Goal: Information Seeking & Learning: Learn about a topic

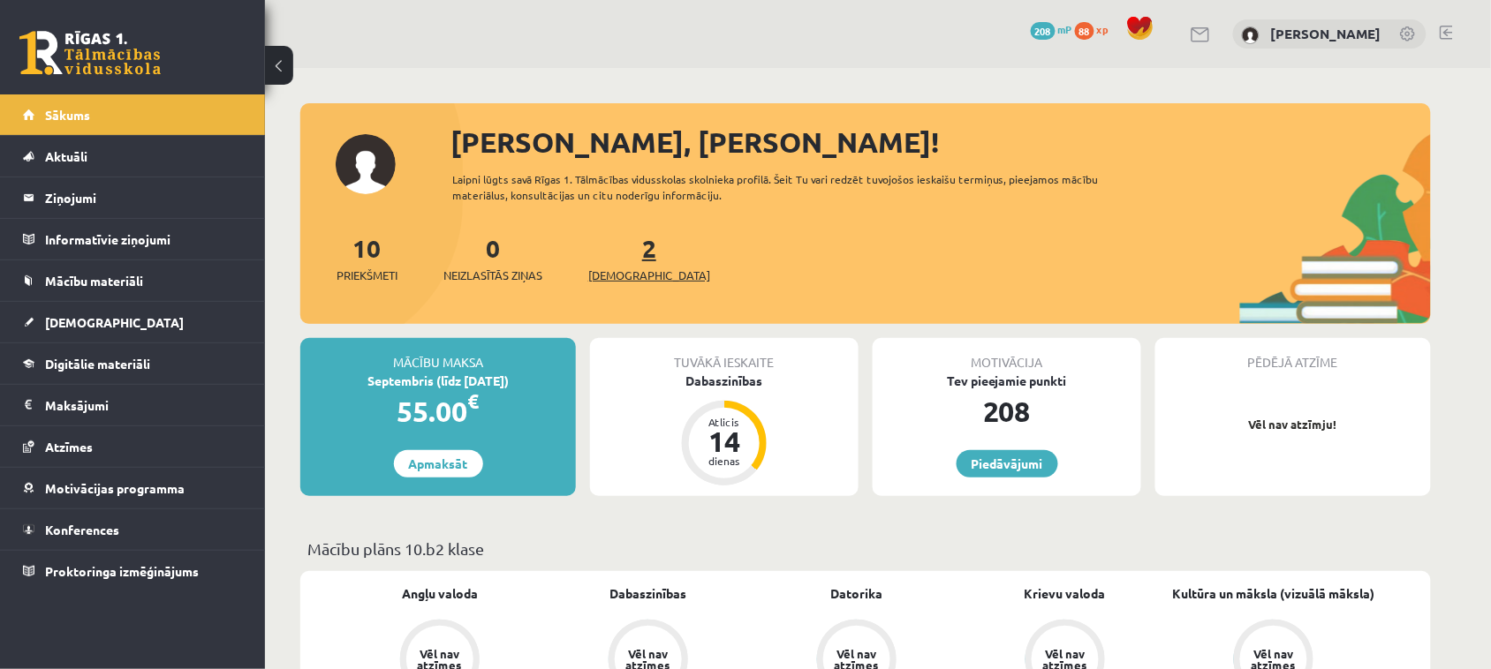
click at [609, 272] on span "[DEMOGRAPHIC_DATA]" at bounding box center [649, 276] width 122 height 18
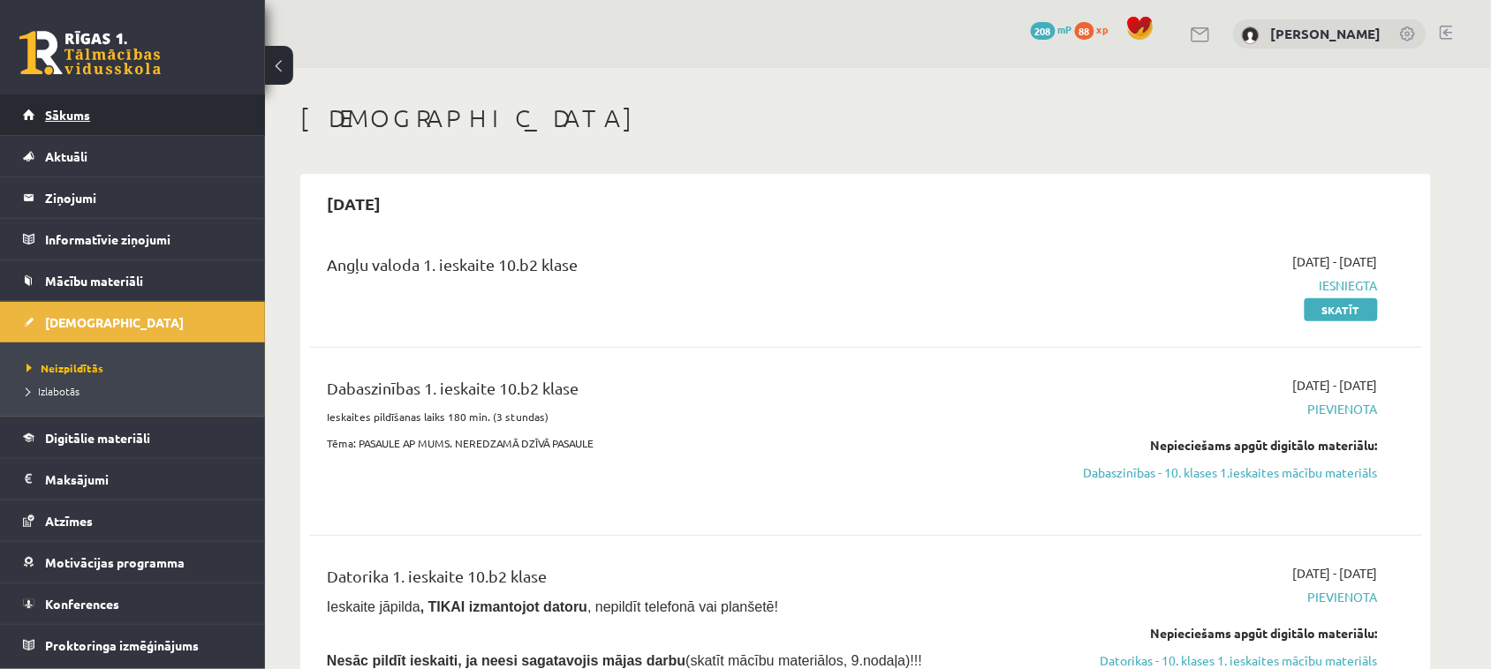
click at [85, 108] on span "Sākums" at bounding box center [67, 115] width 45 height 16
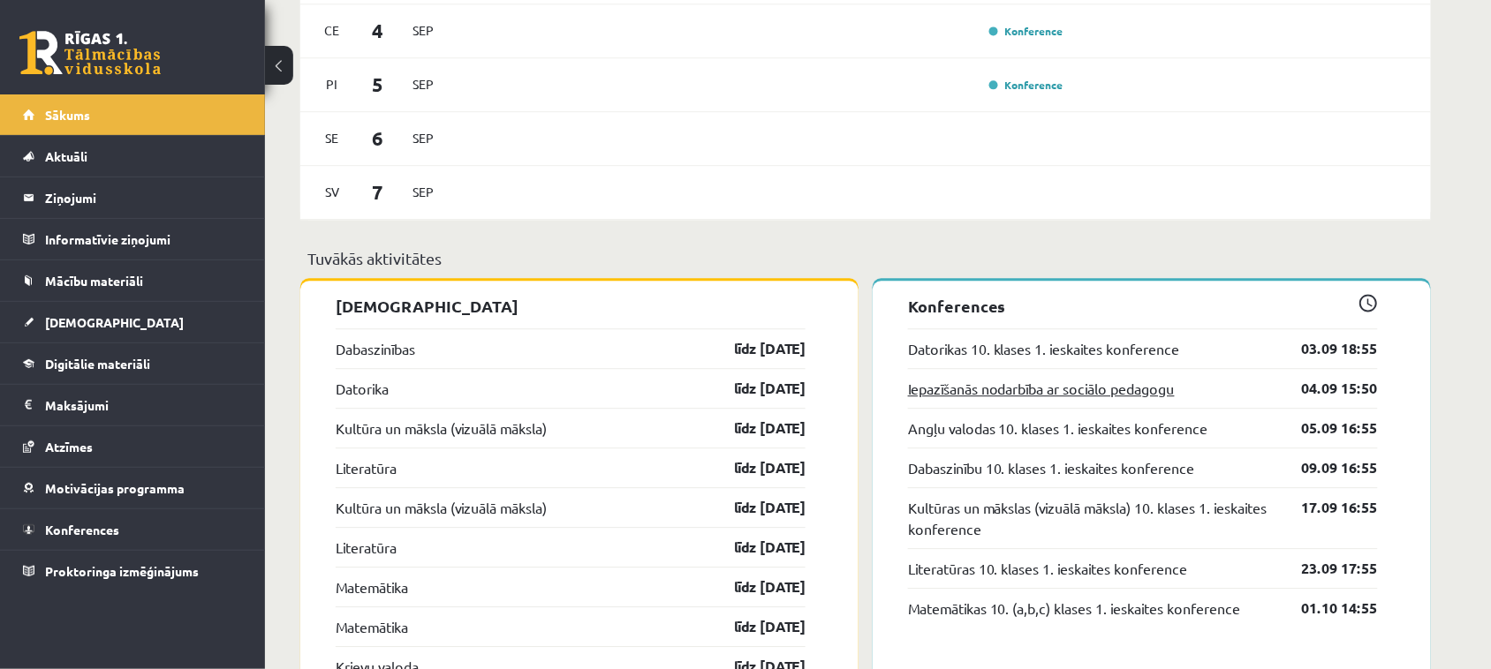
scroll to position [1325, 0]
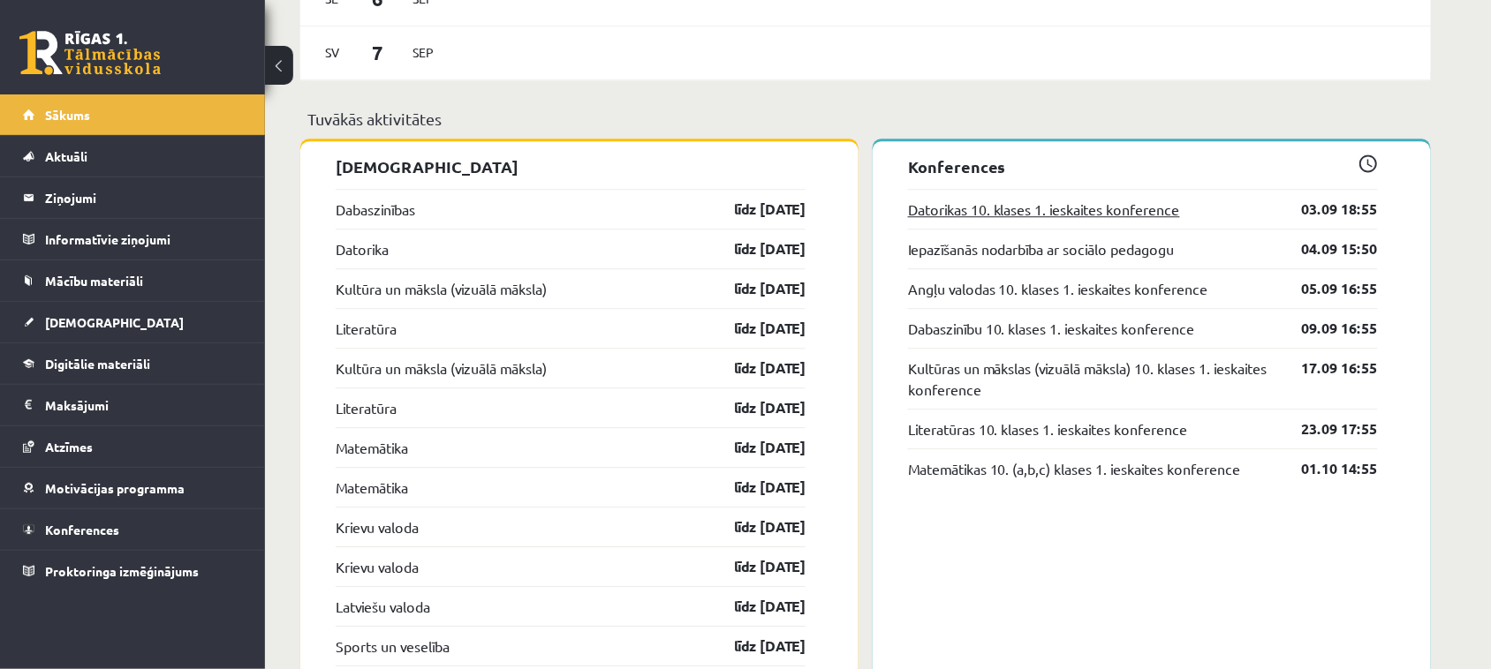
click at [1092, 208] on link "Datorikas 10. klases 1. ieskaites konference" at bounding box center [1044, 209] width 272 height 21
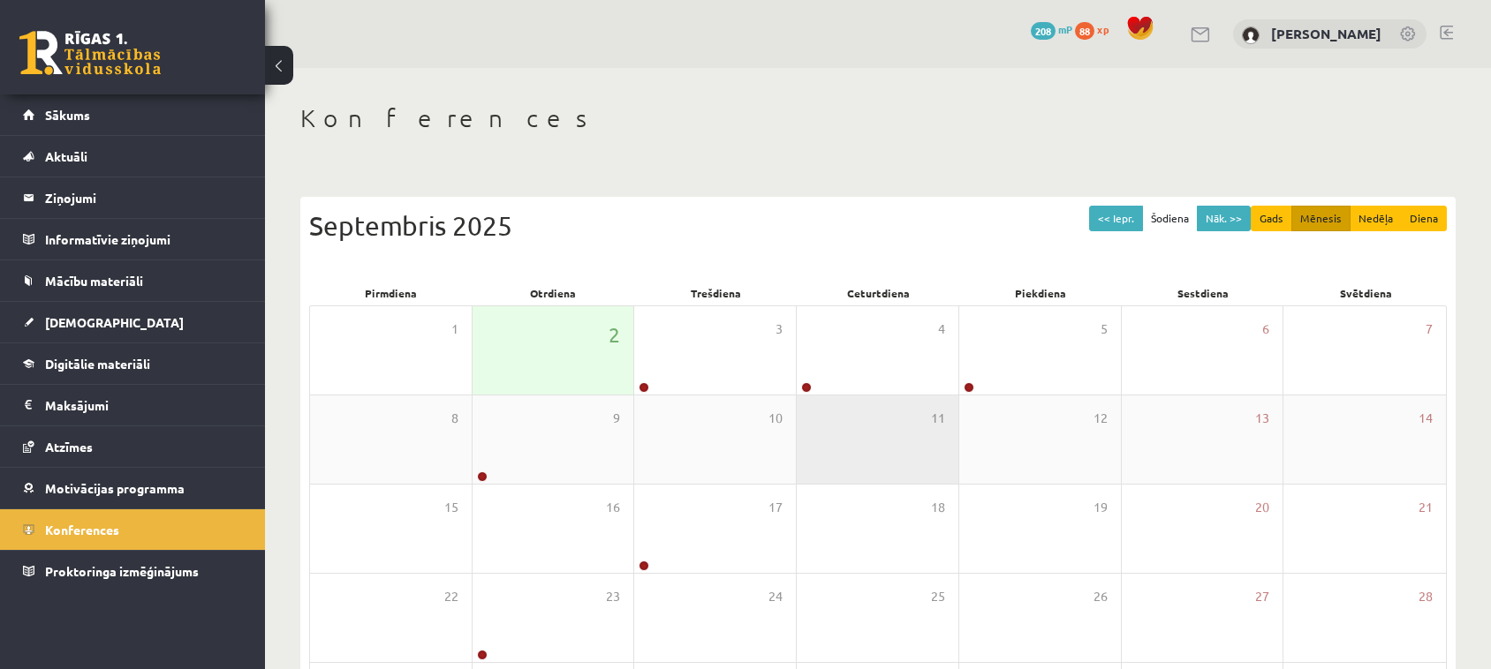
scroll to position [175, 0]
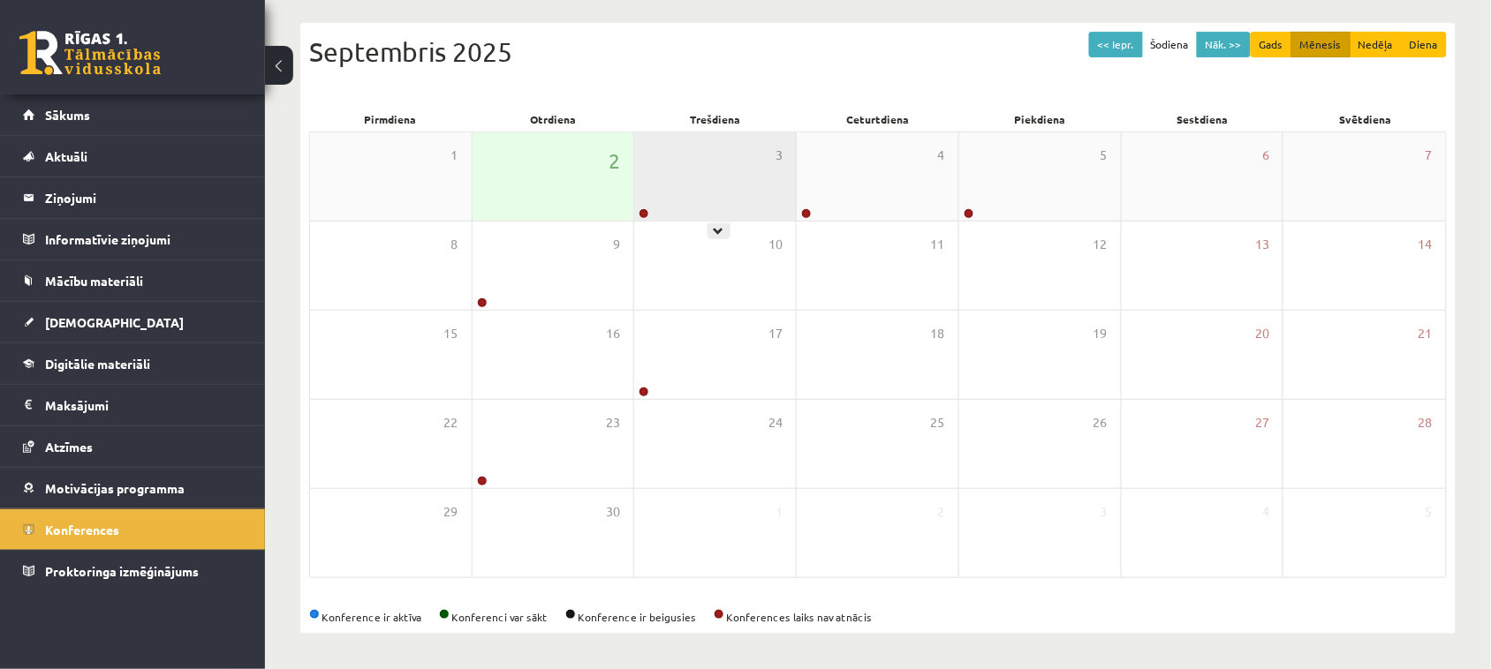
click at [727, 193] on div "3" at bounding box center [715, 176] width 162 height 88
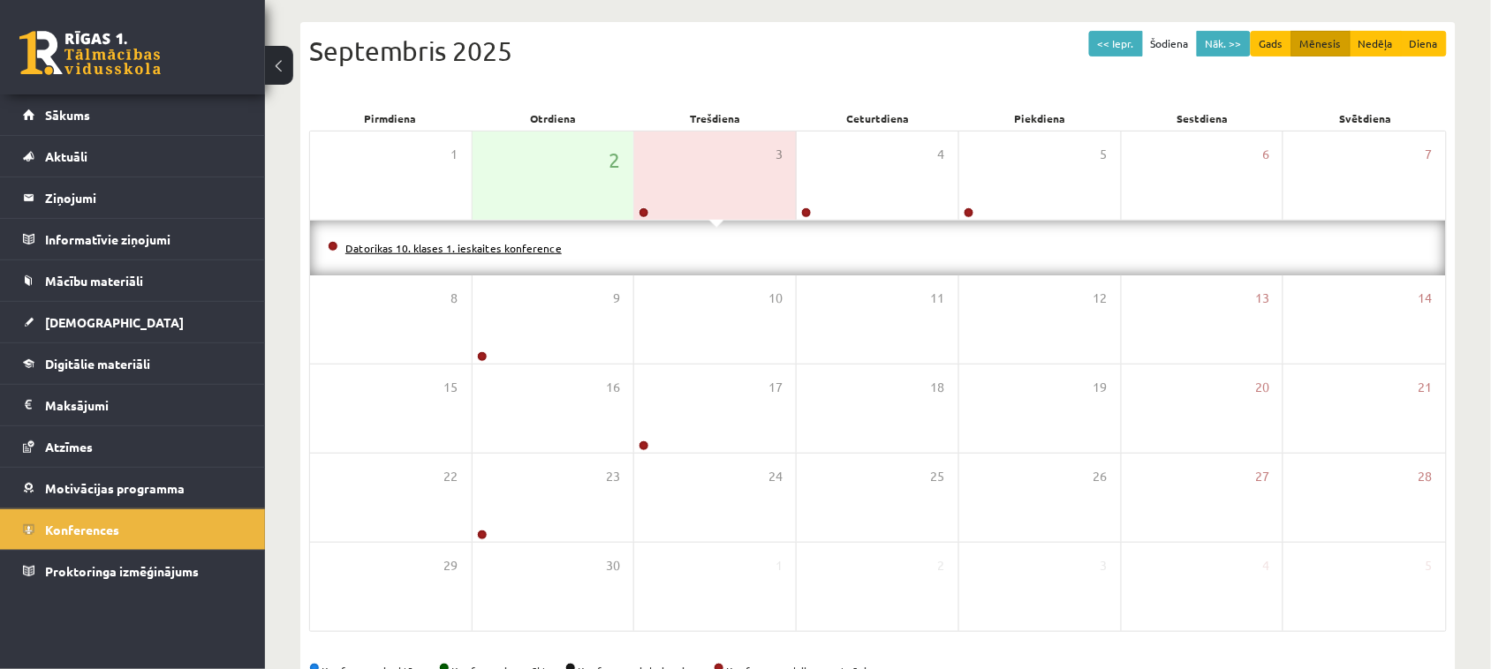
click at [464, 241] on link "Datorikas 10. klases 1. ieskaites konference" at bounding box center [453, 248] width 216 height 14
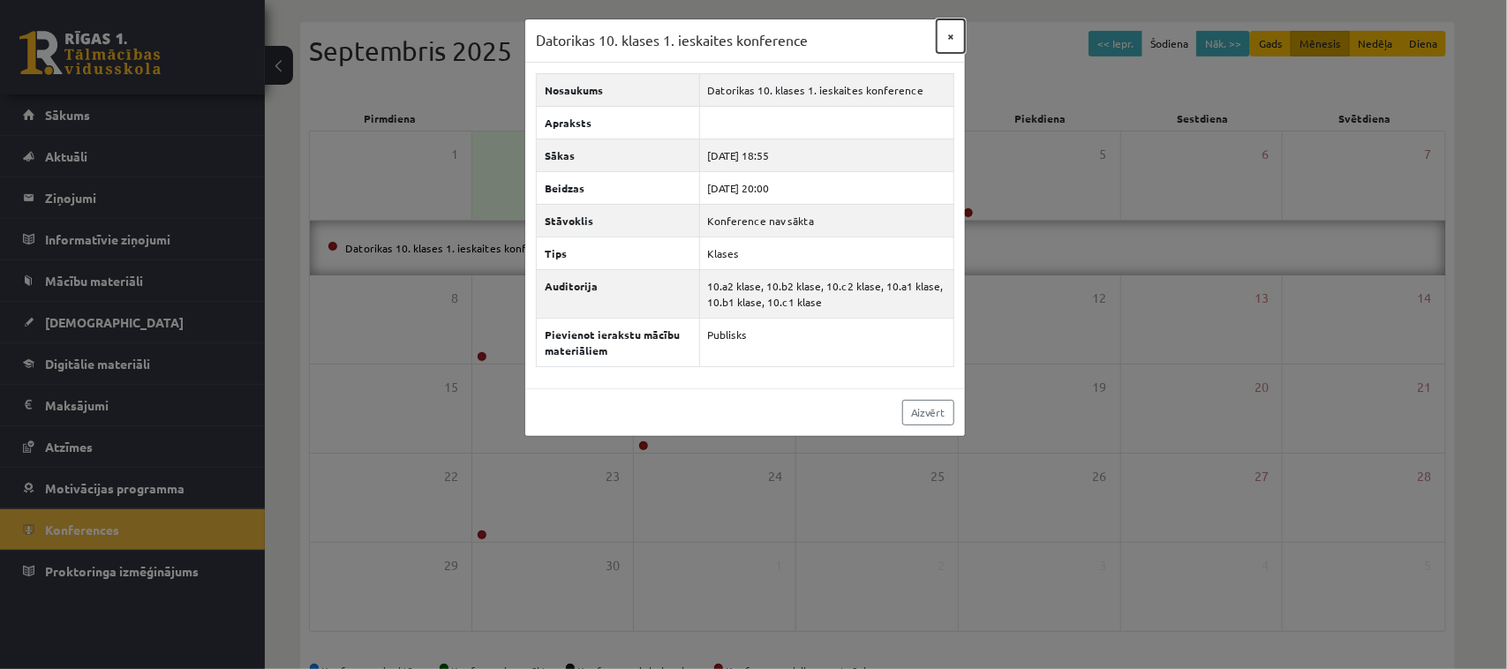
click at [955, 35] on button "×" at bounding box center [951, 36] width 28 height 34
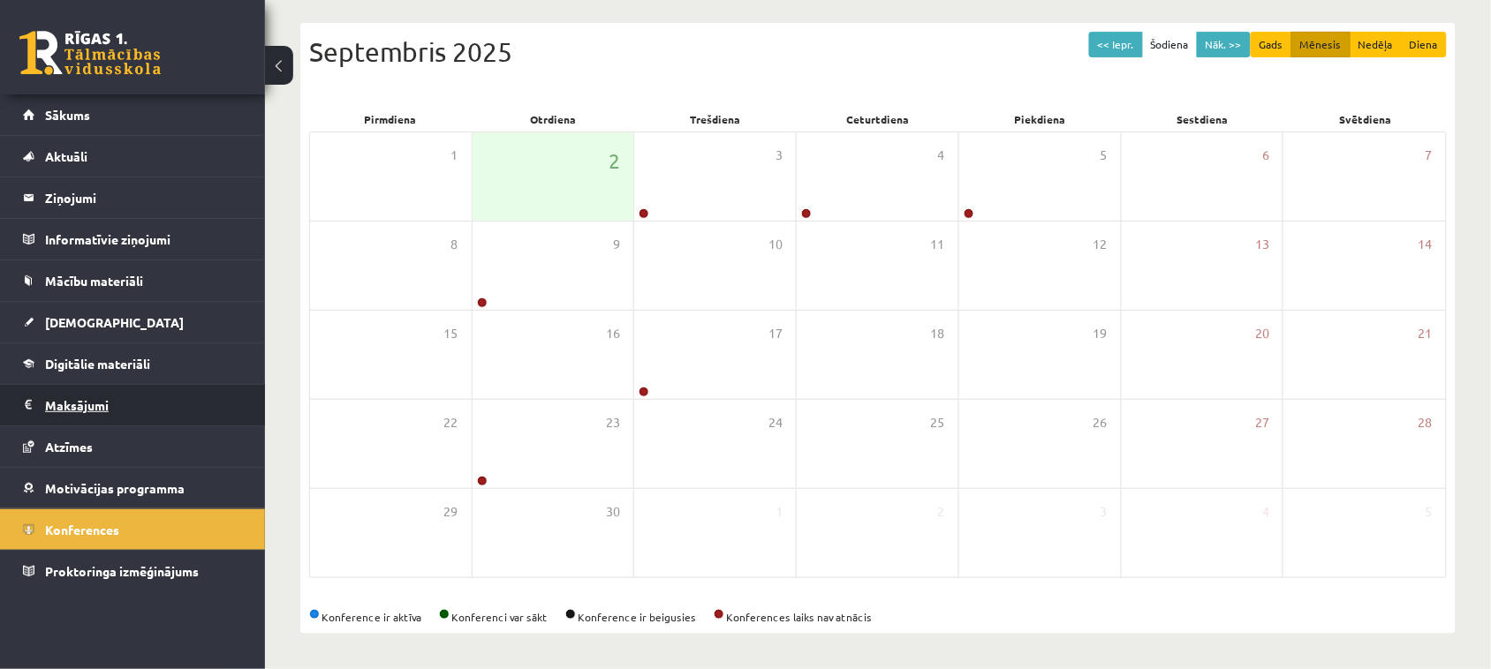
click at [85, 399] on legend "Maksājumi 0" at bounding box center [144, 405] width 198 height 41
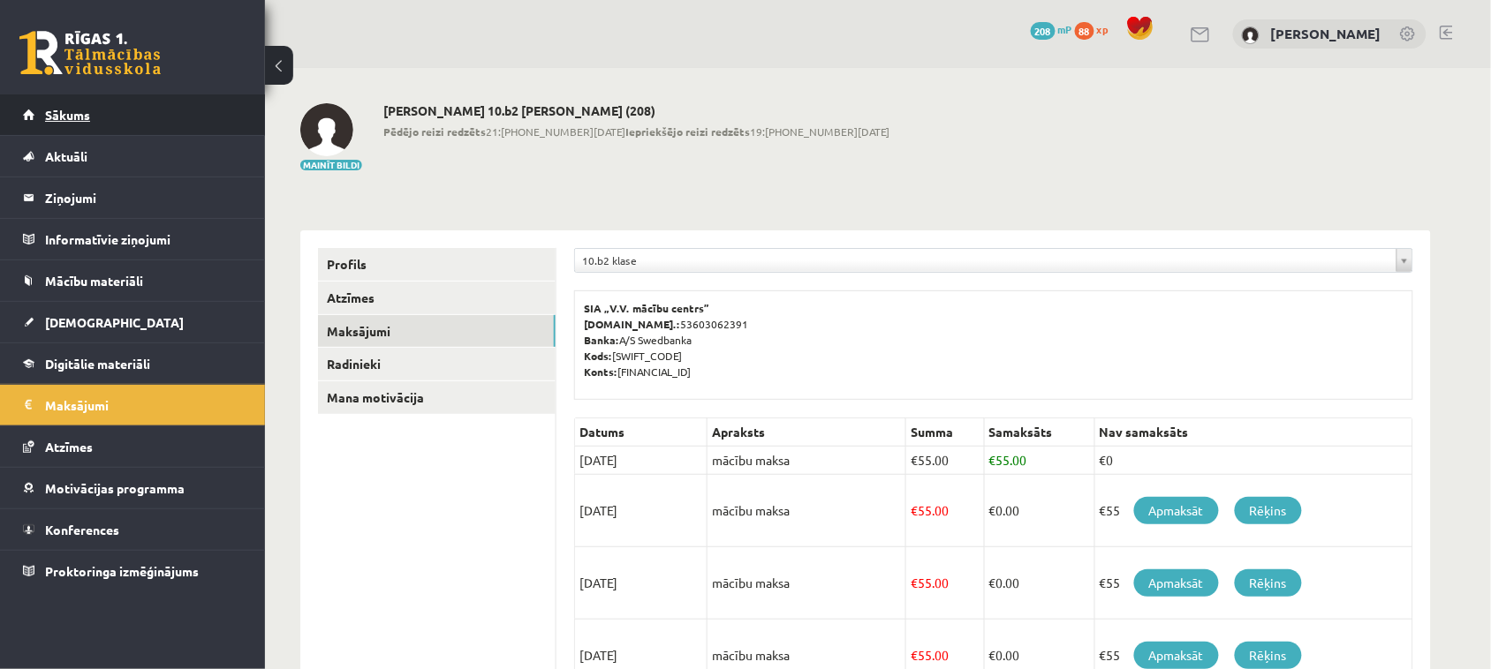
click at [88, 125] on link "Sākums" at bounding box center [133, 114] width 220 height 41
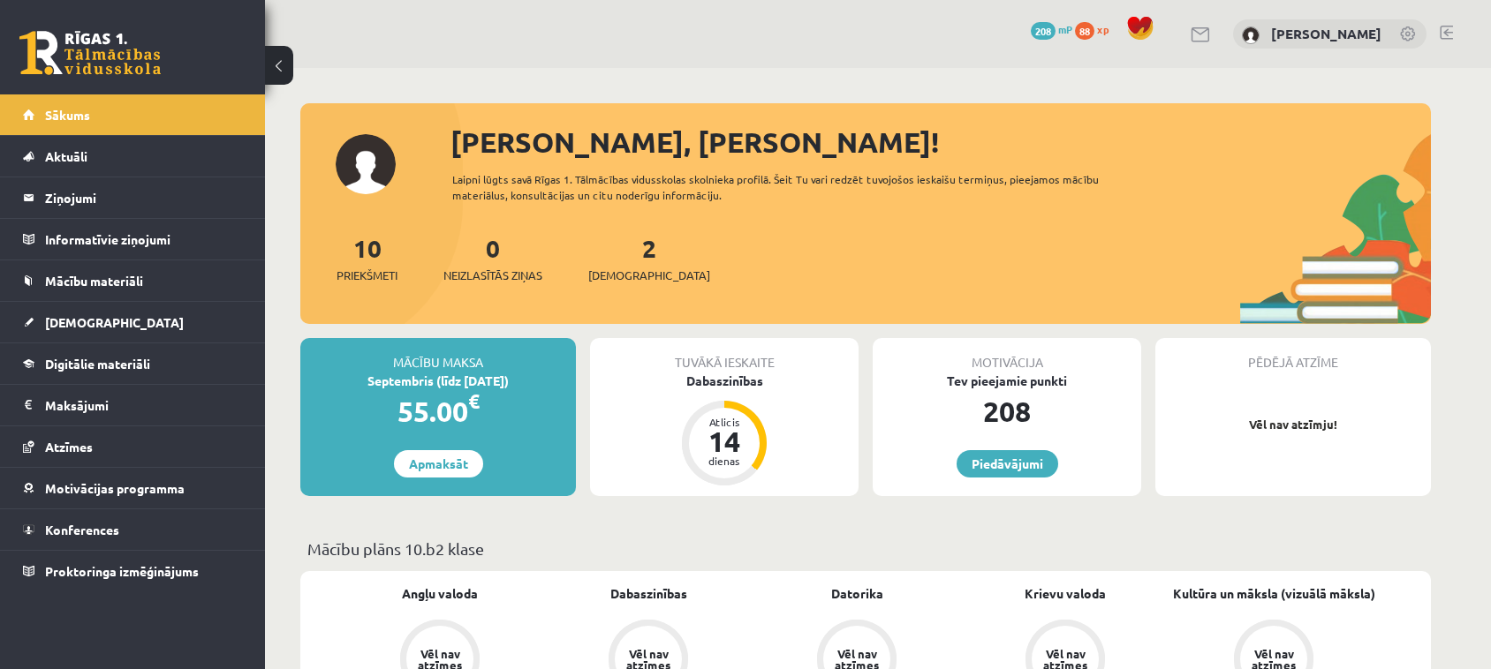
scroll to position [110, 0]
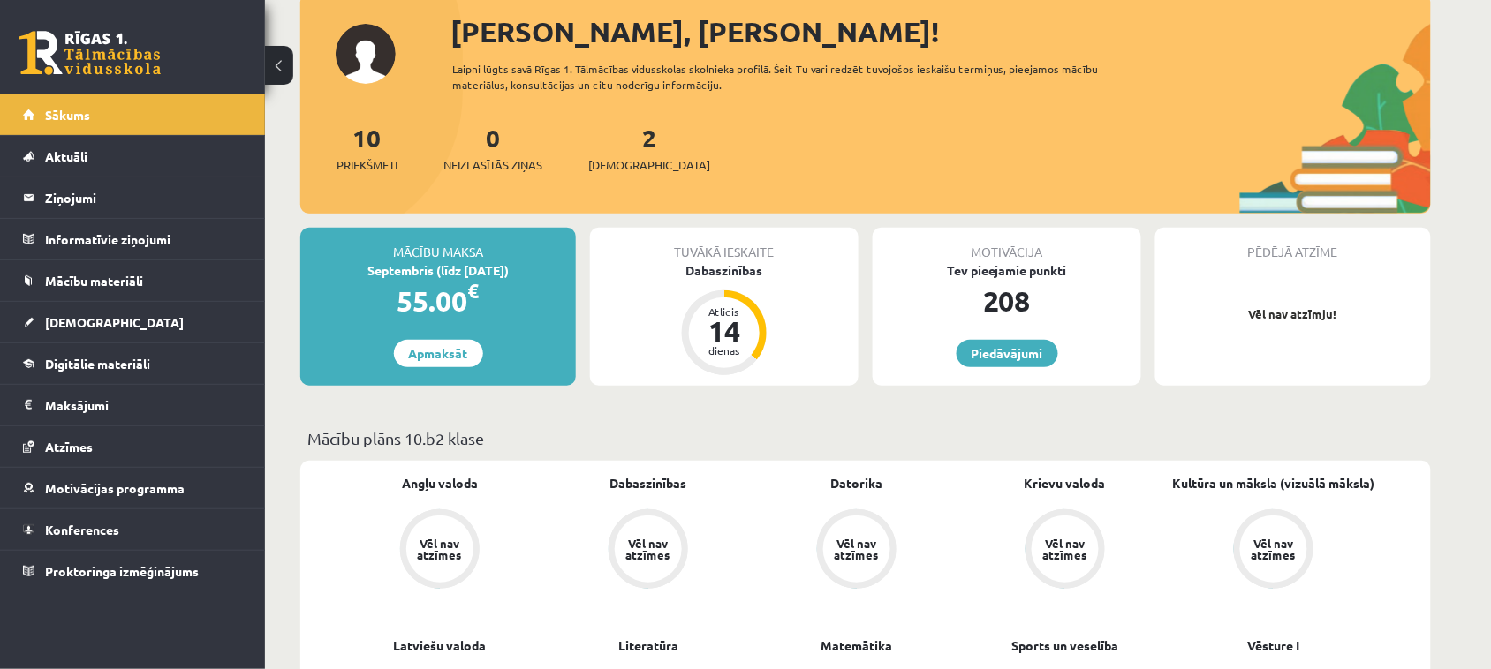
click at [731, 285] on div "Tuvākā ieskaite Dabaszinības Atlicis 14 dienas" at bounding box center [724, 307] width 268 height 158
click at [731, 278] on div "Dabaszinības" at bounding box center [724, 270] width 268 height 19
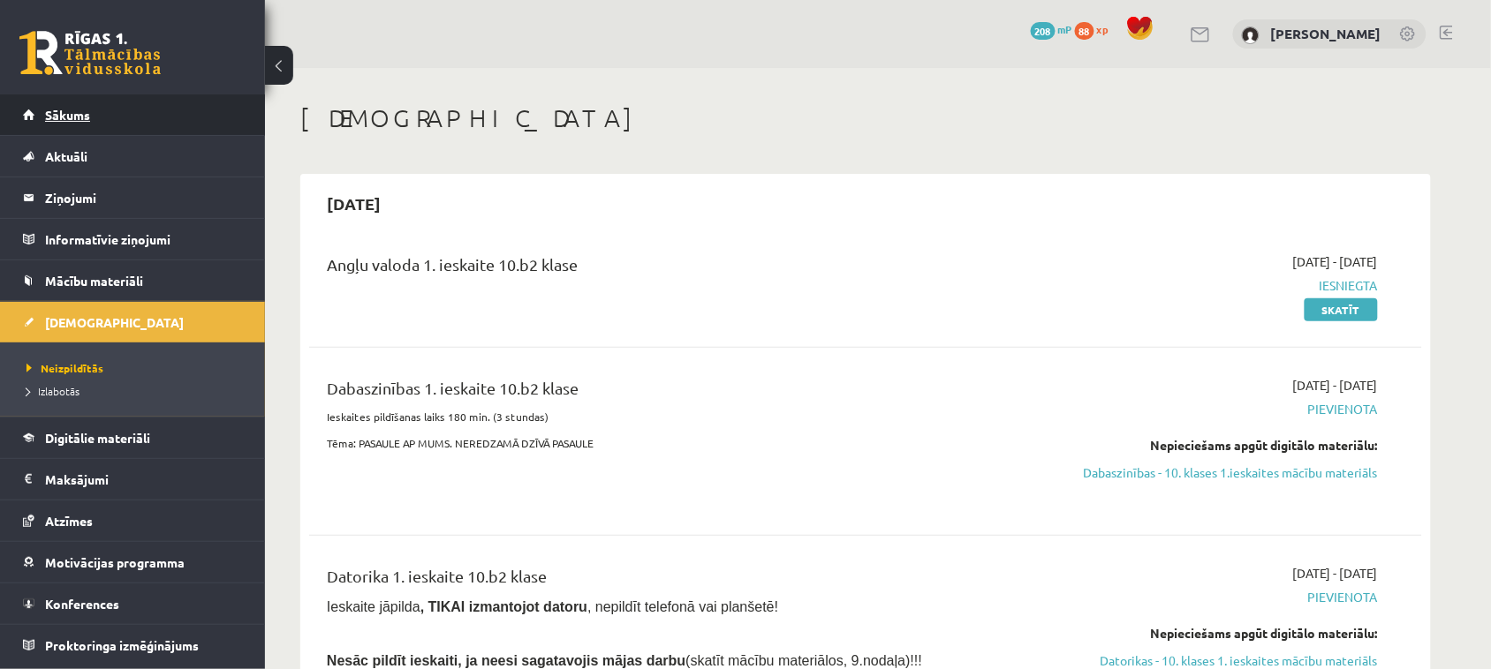
click at [66, 124] on link "Sākums" at bounding box center [133, 114] width 220 height 41
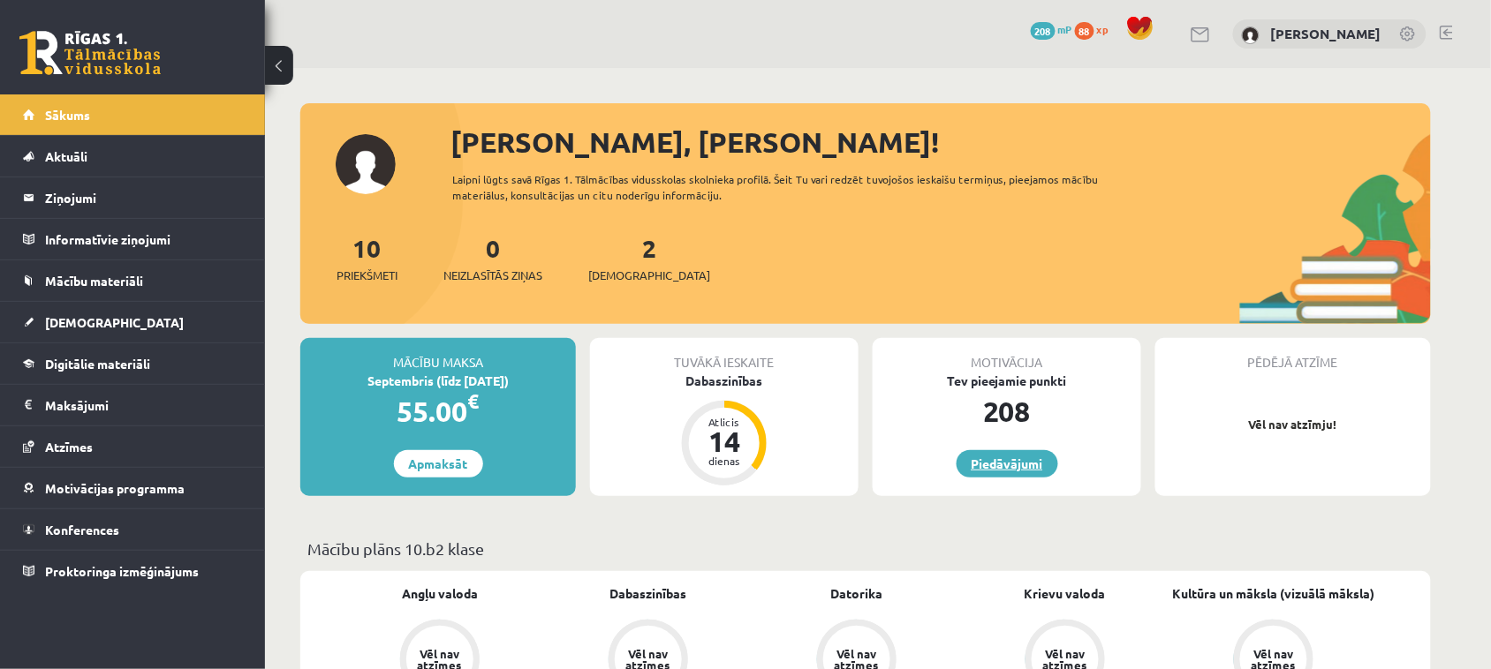
click at [989, 459] on link "Piedāvājumi" at bounding box center [1007, 463] width 102 height 27
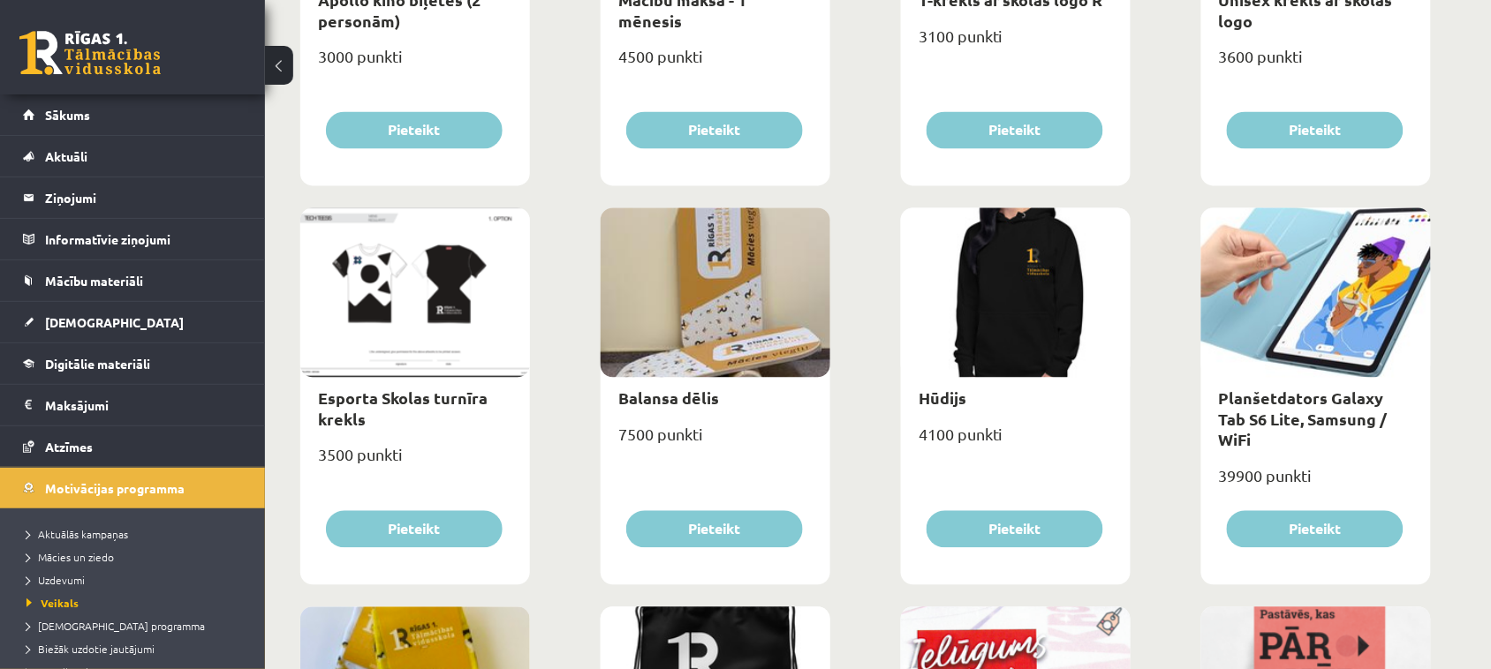
scroll to position [883, 0]
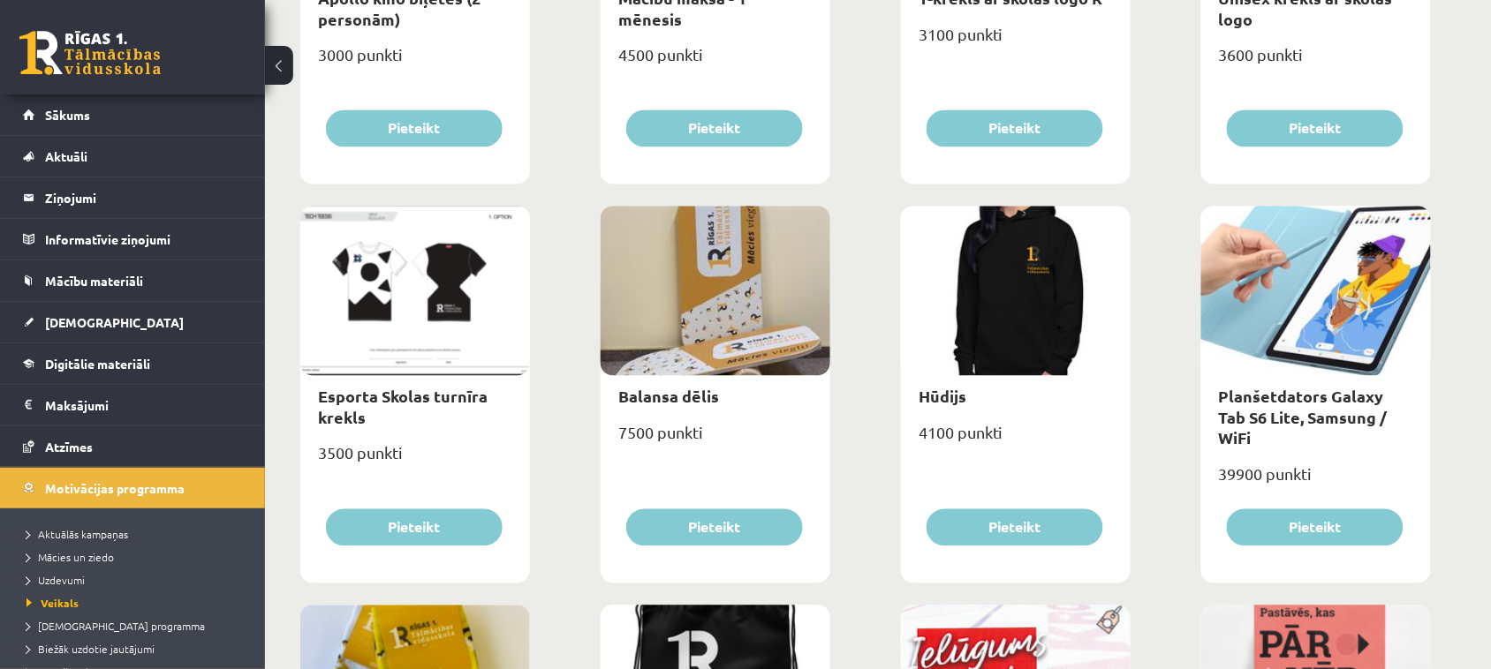
click at [1371, 322] on div at bounding box center [1316, 292] width 230 height 170
click at [1290, 394] on div "Planšetdators Galaxy Tab S6 Lite, Samsung / WiFi" at bounding box center [1316, 417] width 230 height 83
click at [1290, 395] on link "Planšetdators Galaxy Tab S6 Lite, Samsung / WiFi" at bounding box center [1303, 418] width 169 height 62
type input "*"
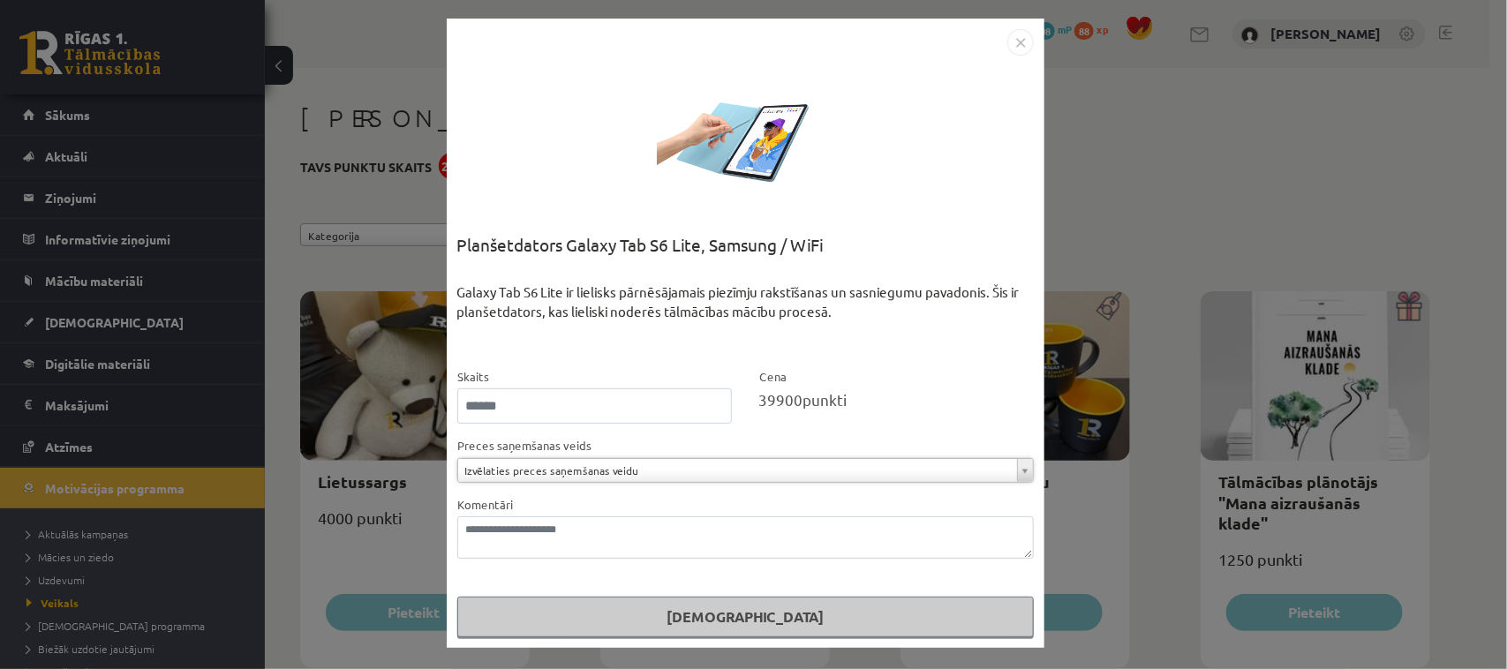
click at [1018, 41] on img "Close" at bounding box center [1021, 42] width 26 height 26
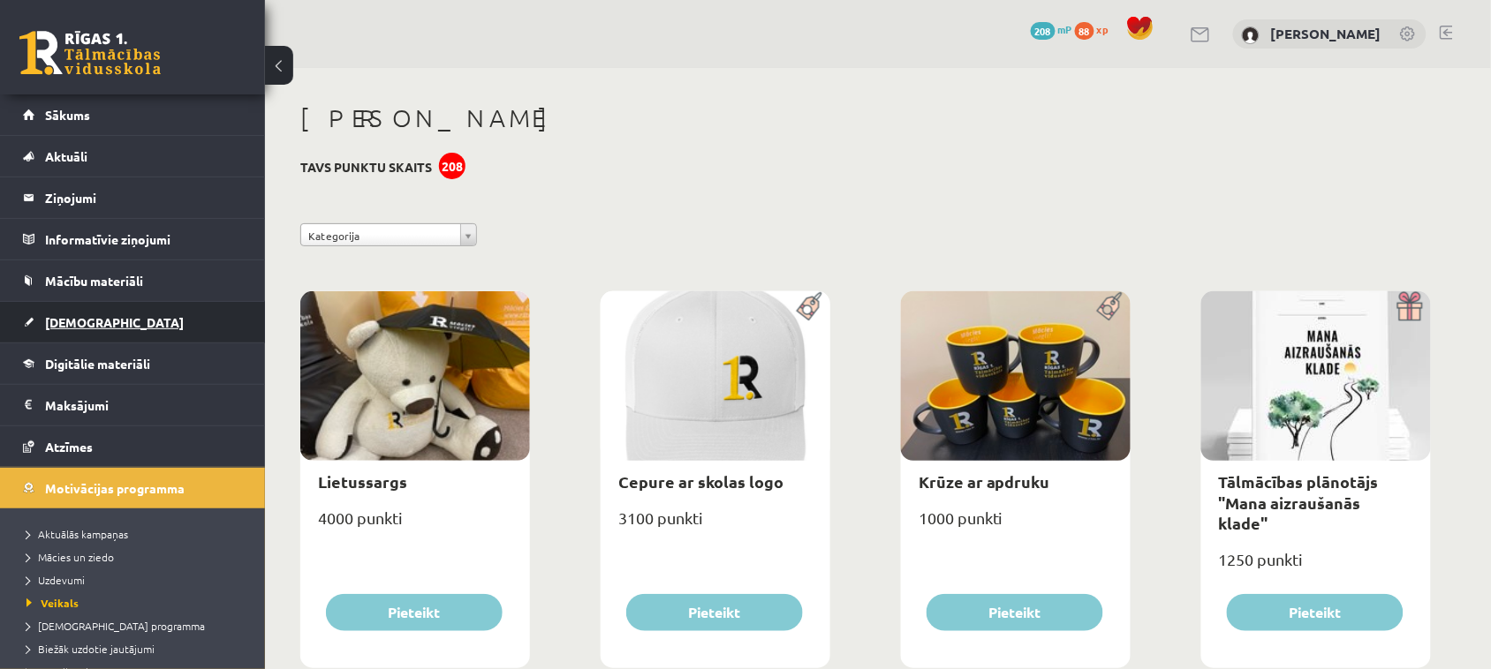
click at [111, 328] on link "[DEMOGRAPHIC_DATA]" at bounding box center [133, 322] width 220 height 41
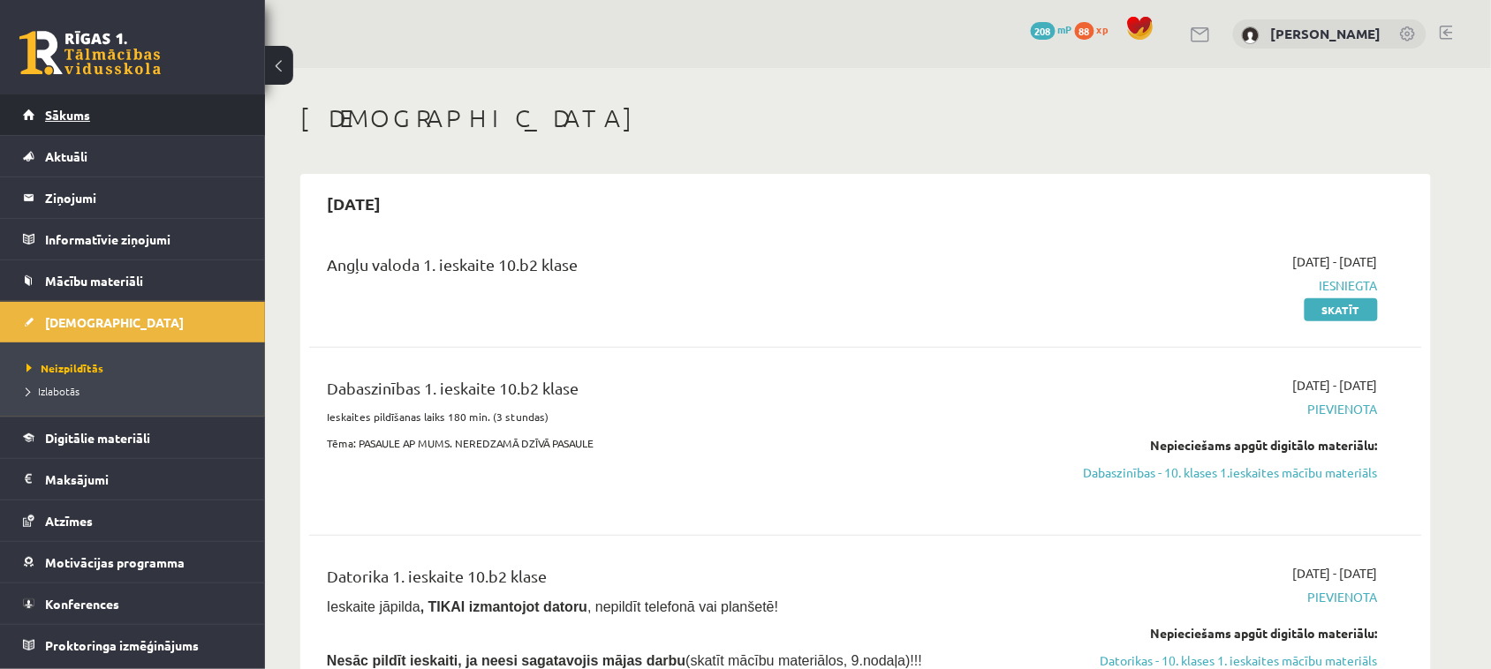
click at [94, 115] on link "Sākums" at bounding box center [133, 114] width 220 height 41
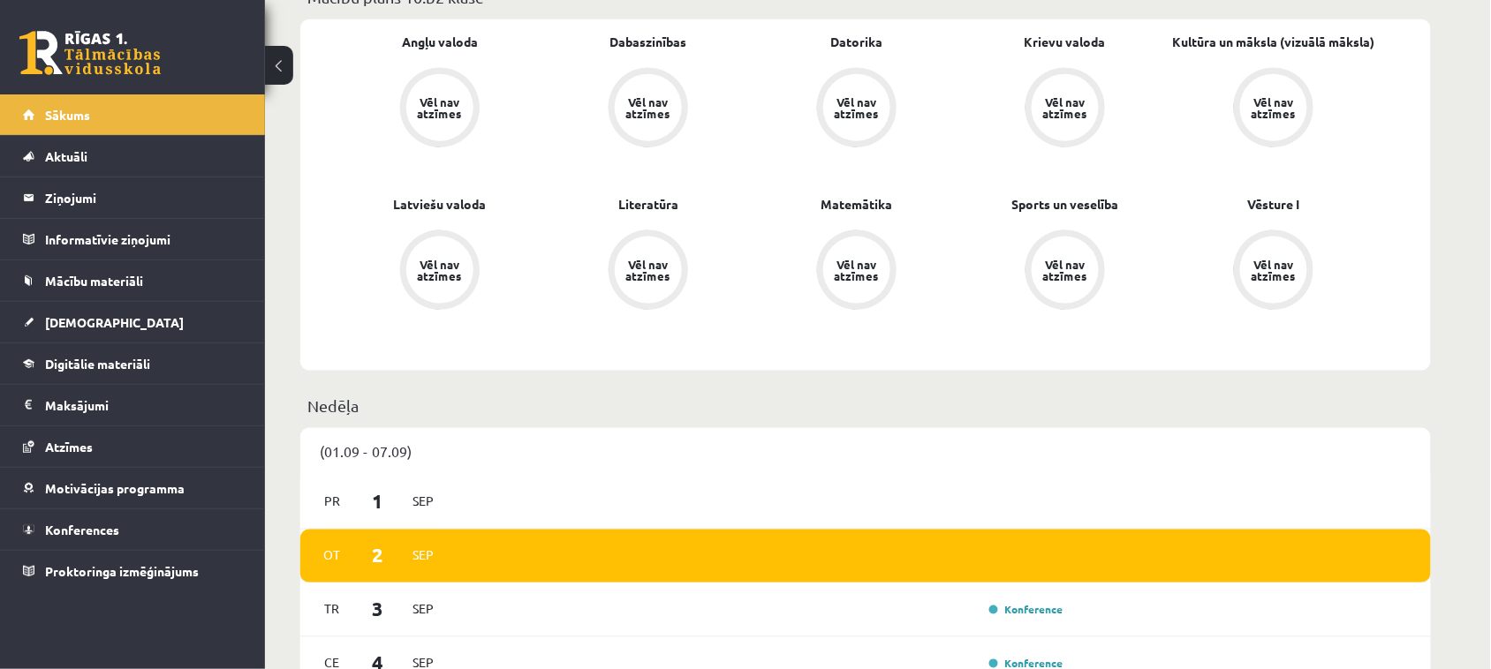
scroll to position [442, 0]
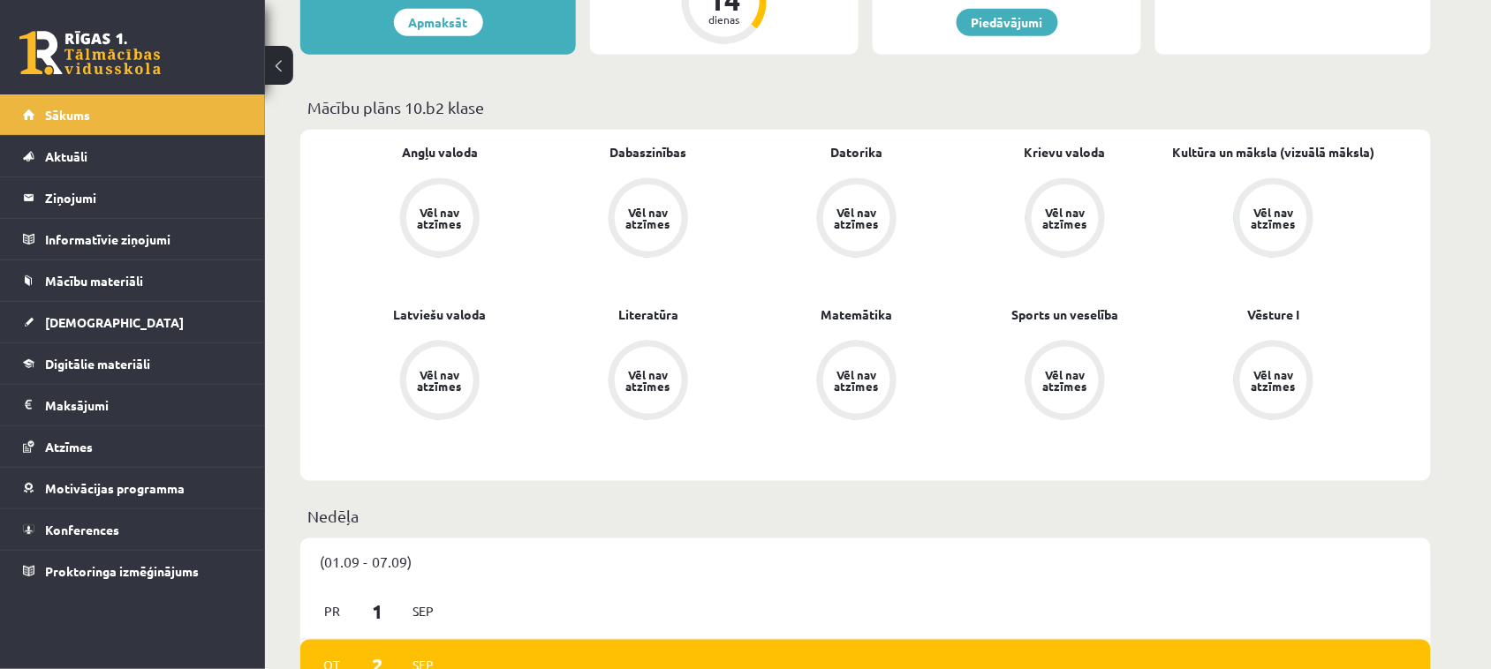
click at [845, 207] on div "Vēl nav atzīmes" at bounding box center [856, 218] width 49 height 23
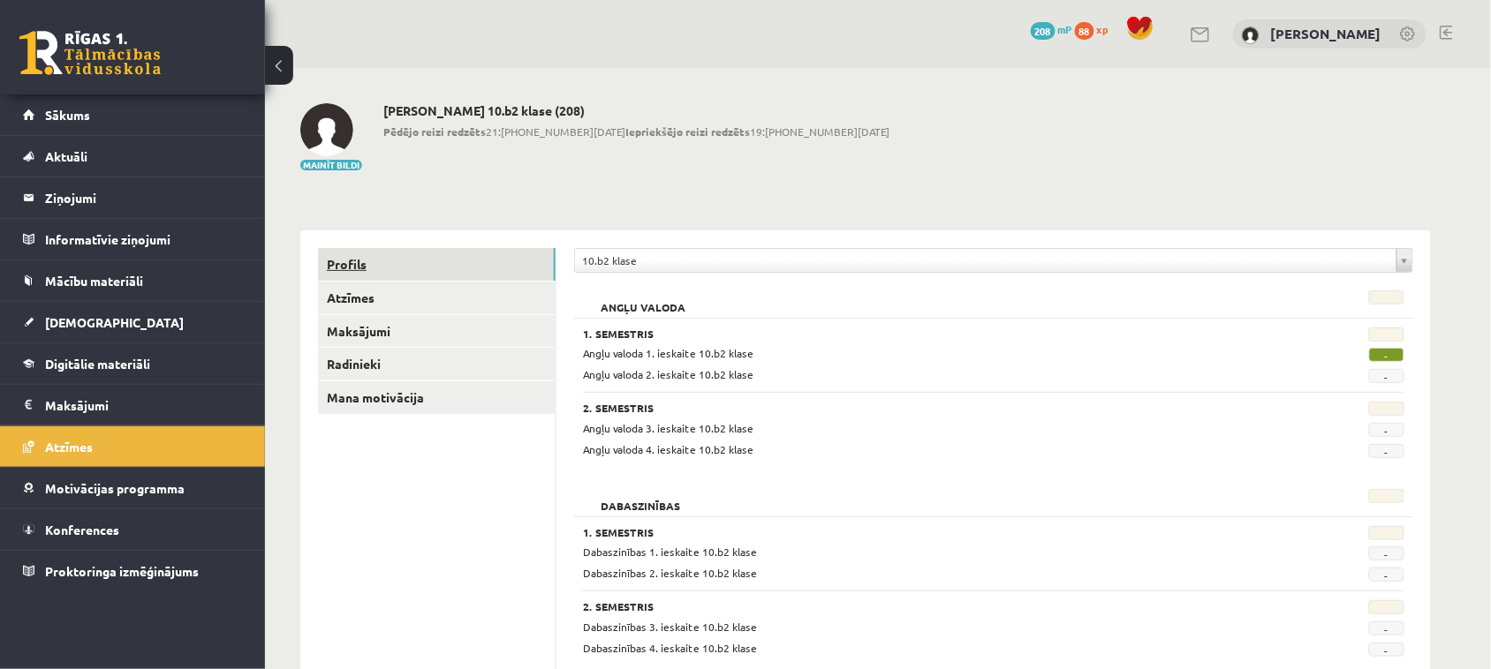
click at [375, 257] on link "Profils" at bounding box center [437, 264] width 238 height 33
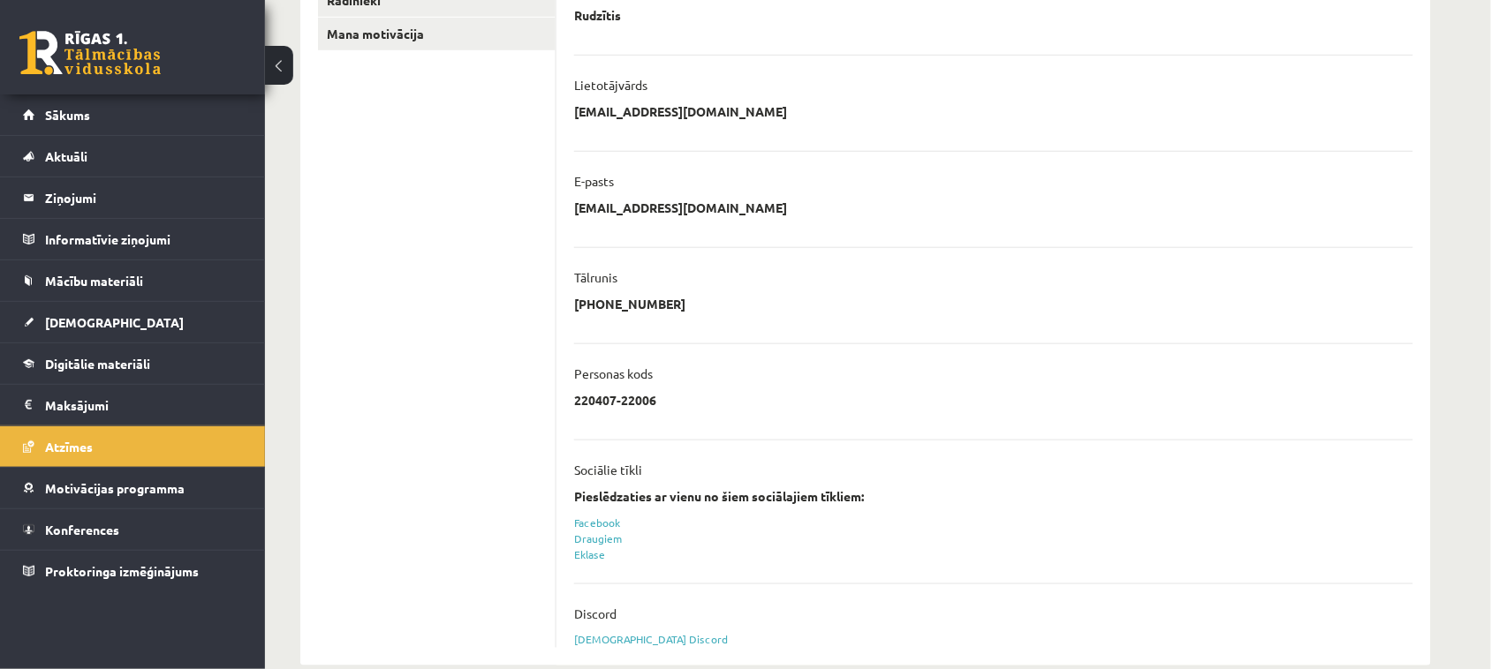
scroll to position [396, 0]
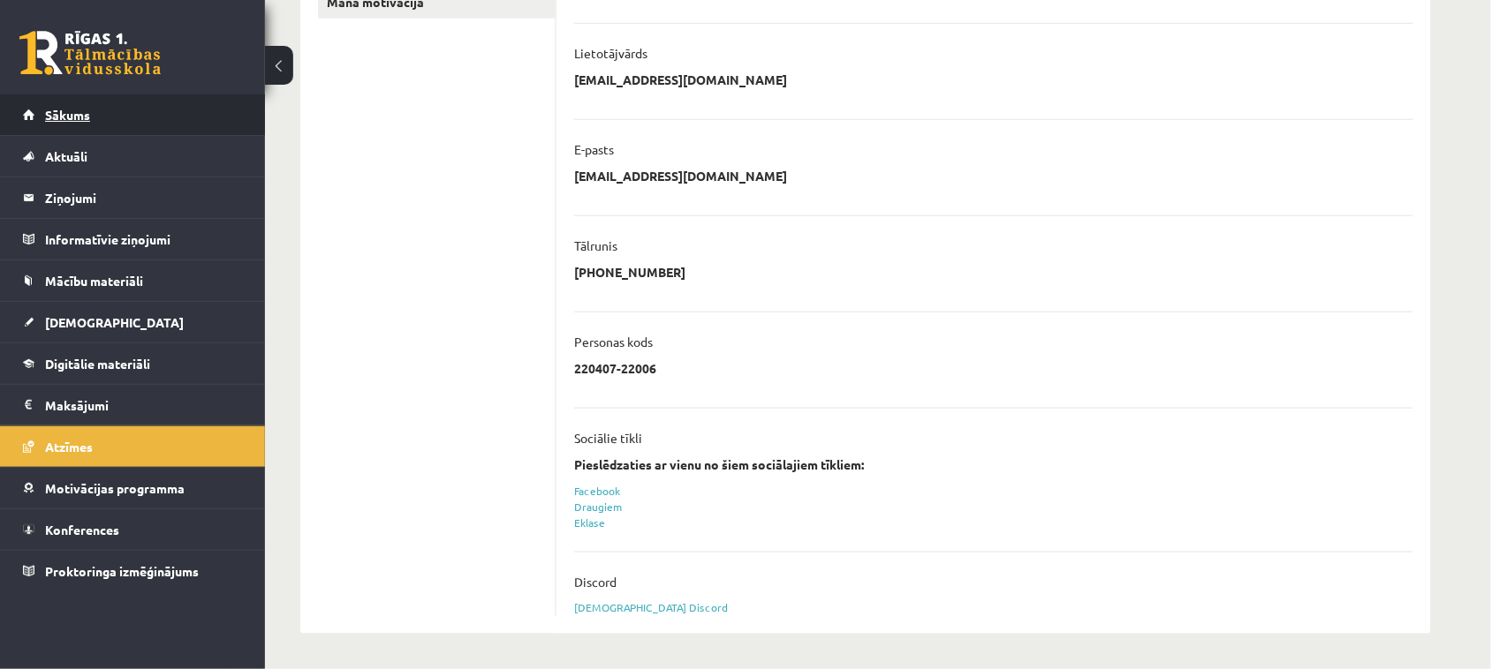
click at [45, 119] on span "Sākums" at bounding box center [67, 115] width 45 height 16
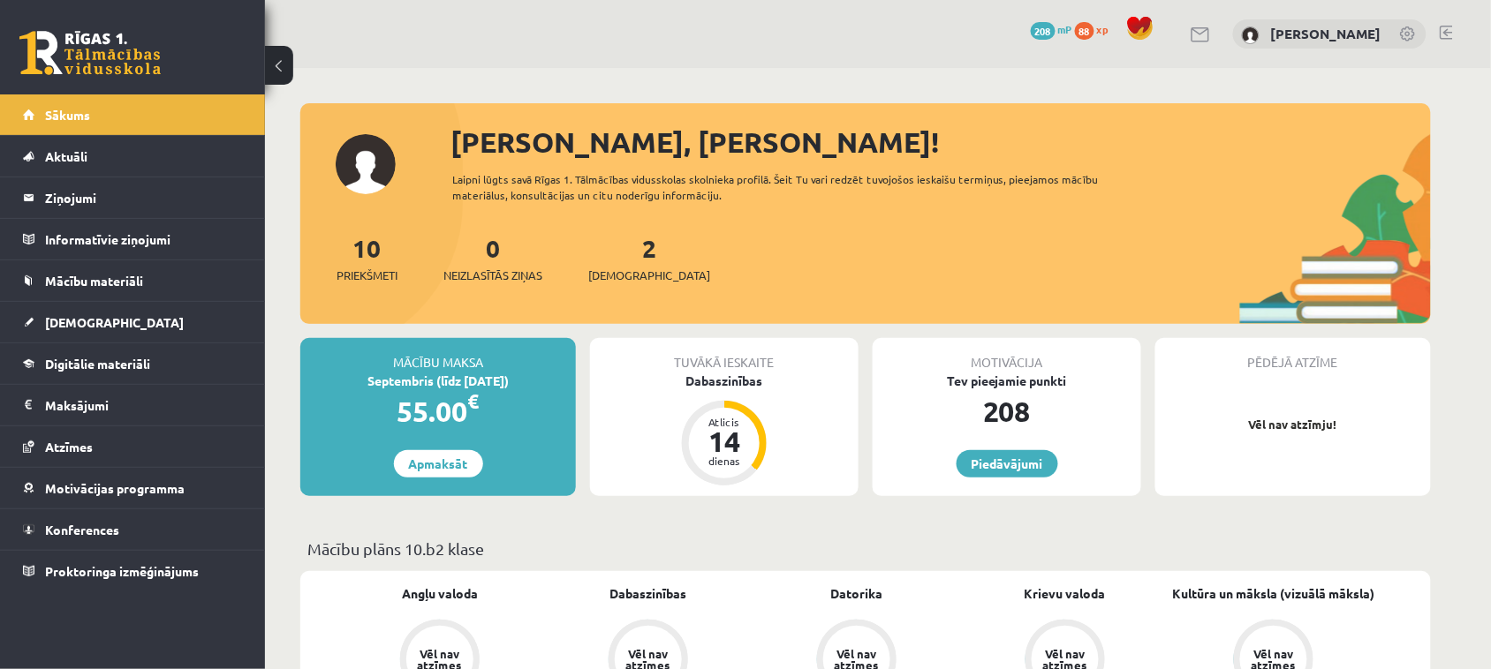
click at [1455, 32] on div "0 Dāvanas 208 mP 88 xp [PERSON_NAME]" at bounding box center [878, 34] width 1226 height 68
click at [1444, 31] on link at bounding box center [1445, 33] width 13 height 14
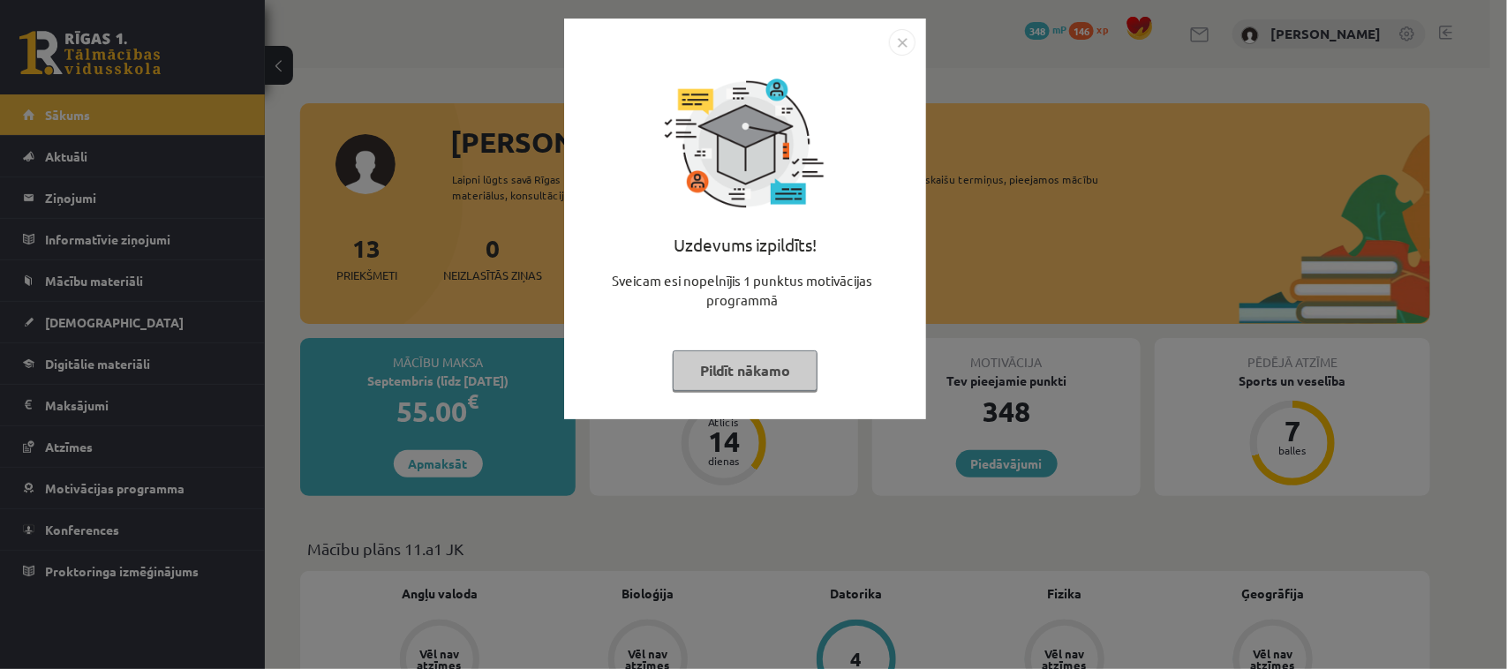
click at [898, 40] on img "Close" at bounding box center [902, 42] width 26 height 26
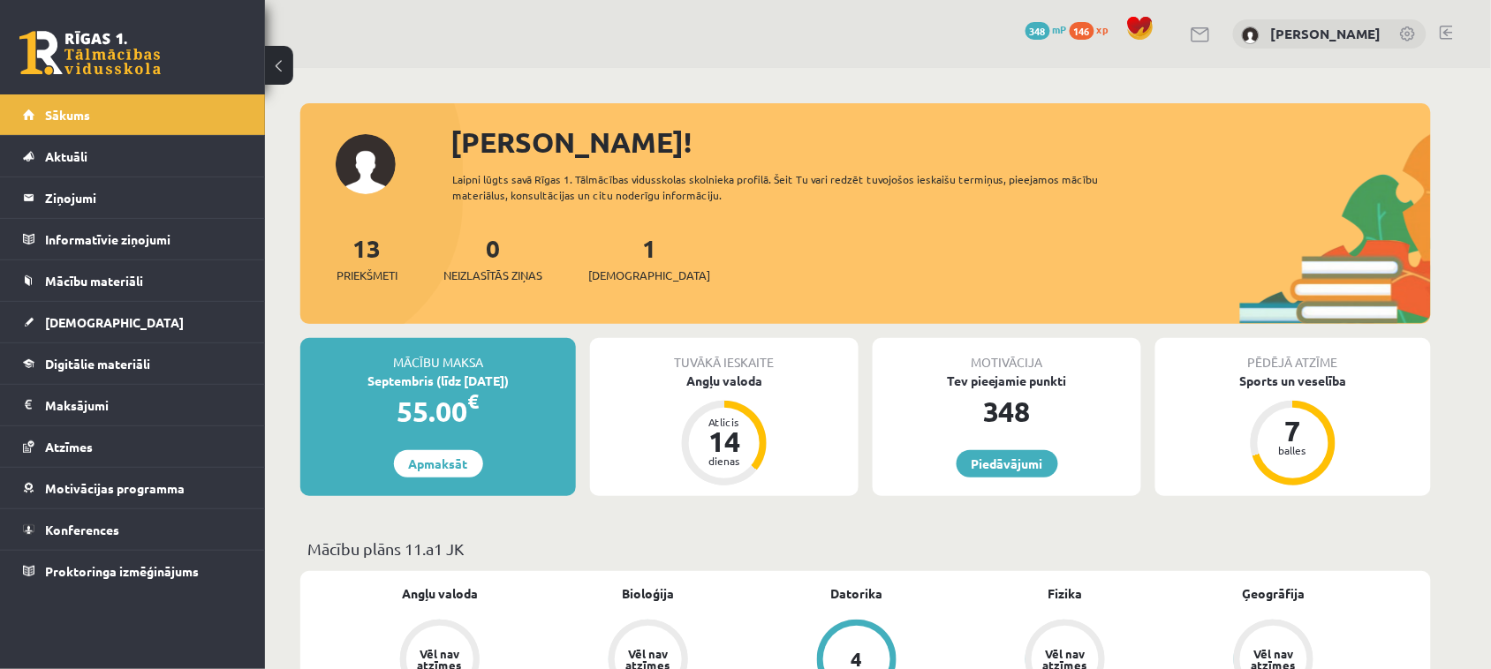
click at [1449, 28] on link at bounding box center [1445, 33] width 13 height 14
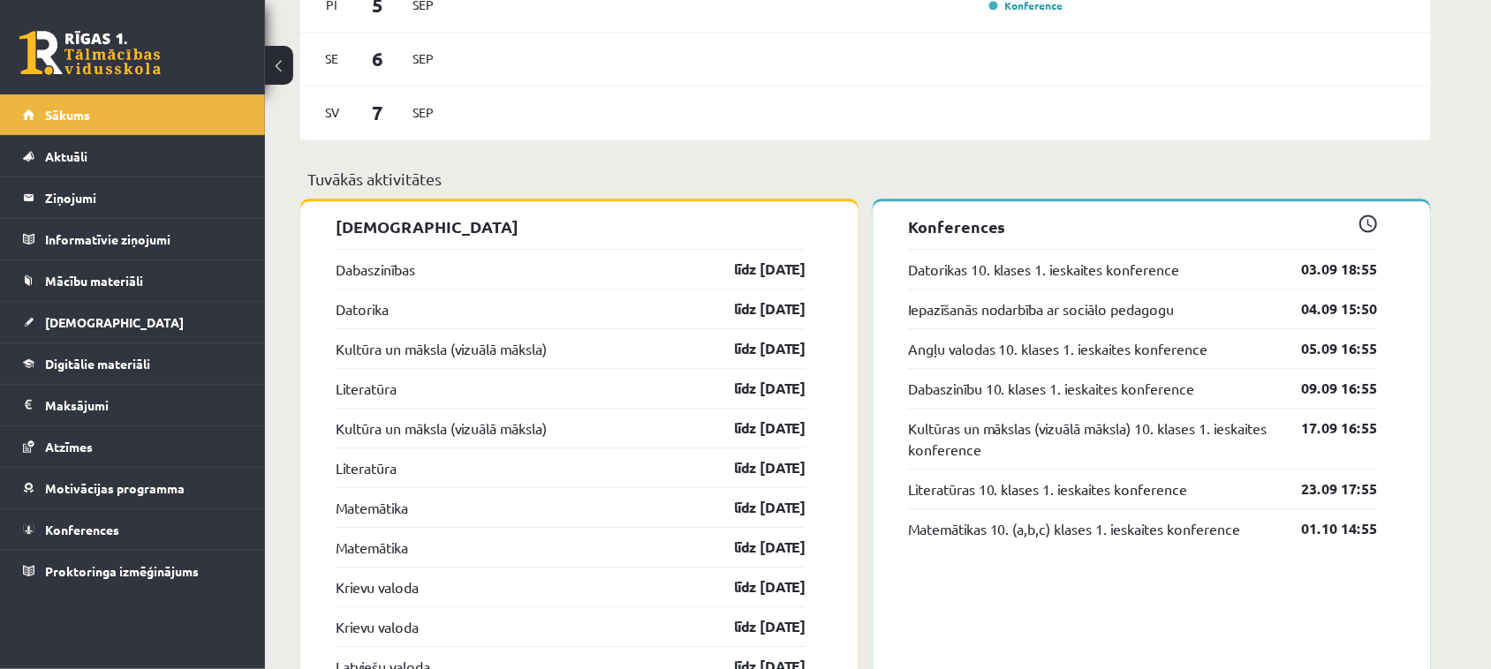
scroll to position [1325, 0]
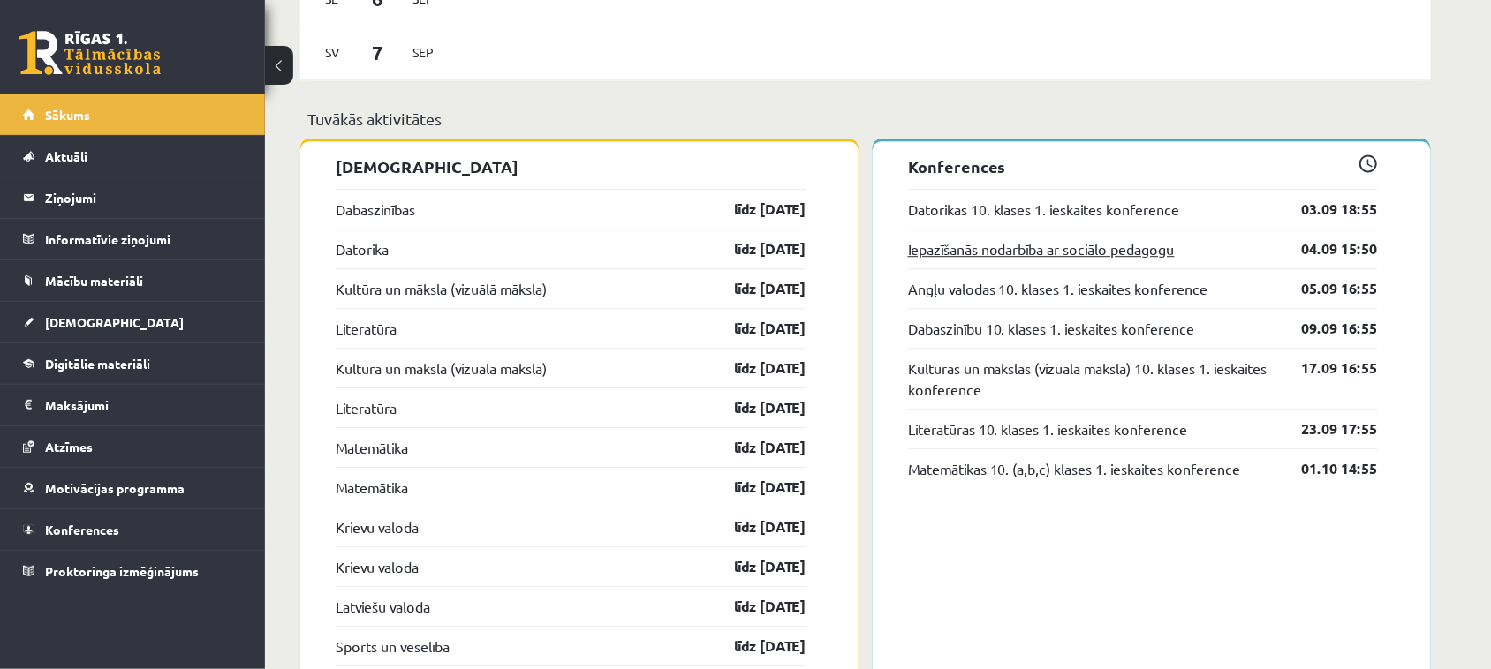
click at [1101, 248] on link "Iepazīšanās nodarbība ar sociālo pedagogu" at bounding box center [1041, 248] width 267 height 21
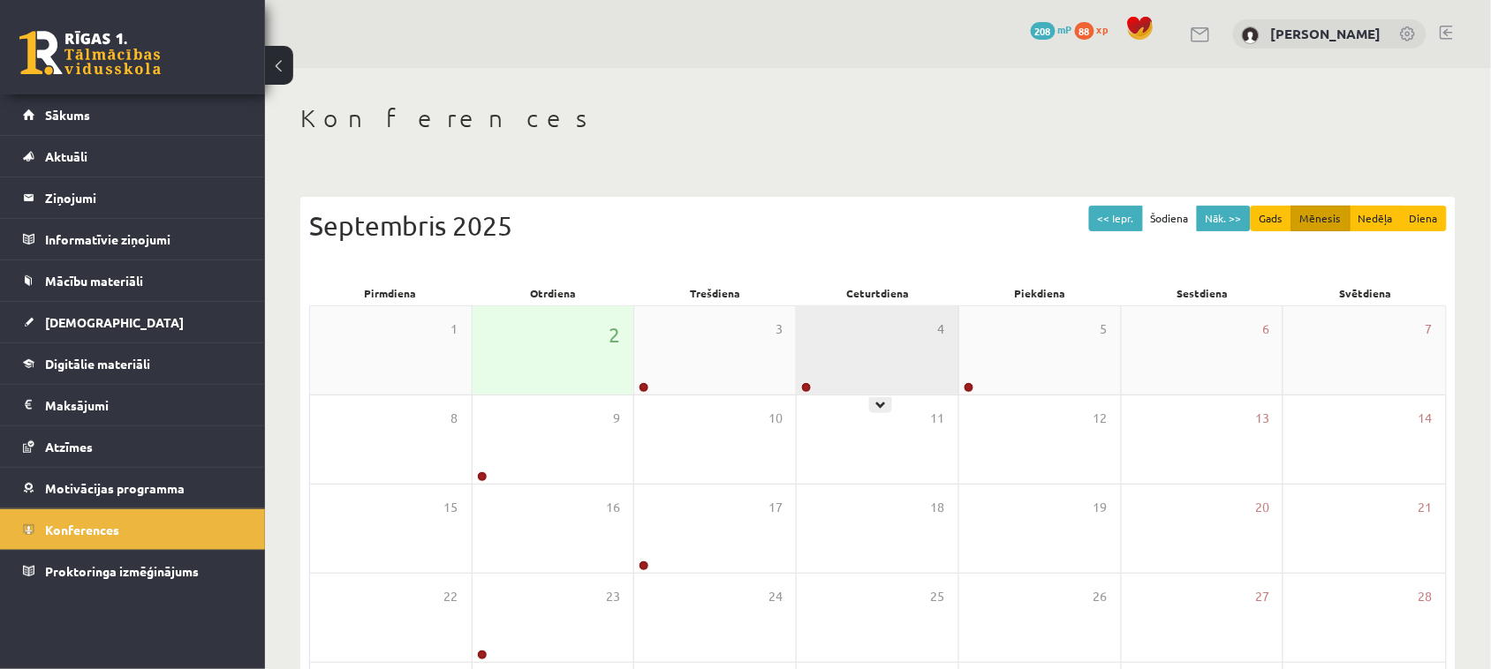
click at [874, 340] on div "4" at bounding box center [877, 350] width 162 height 88
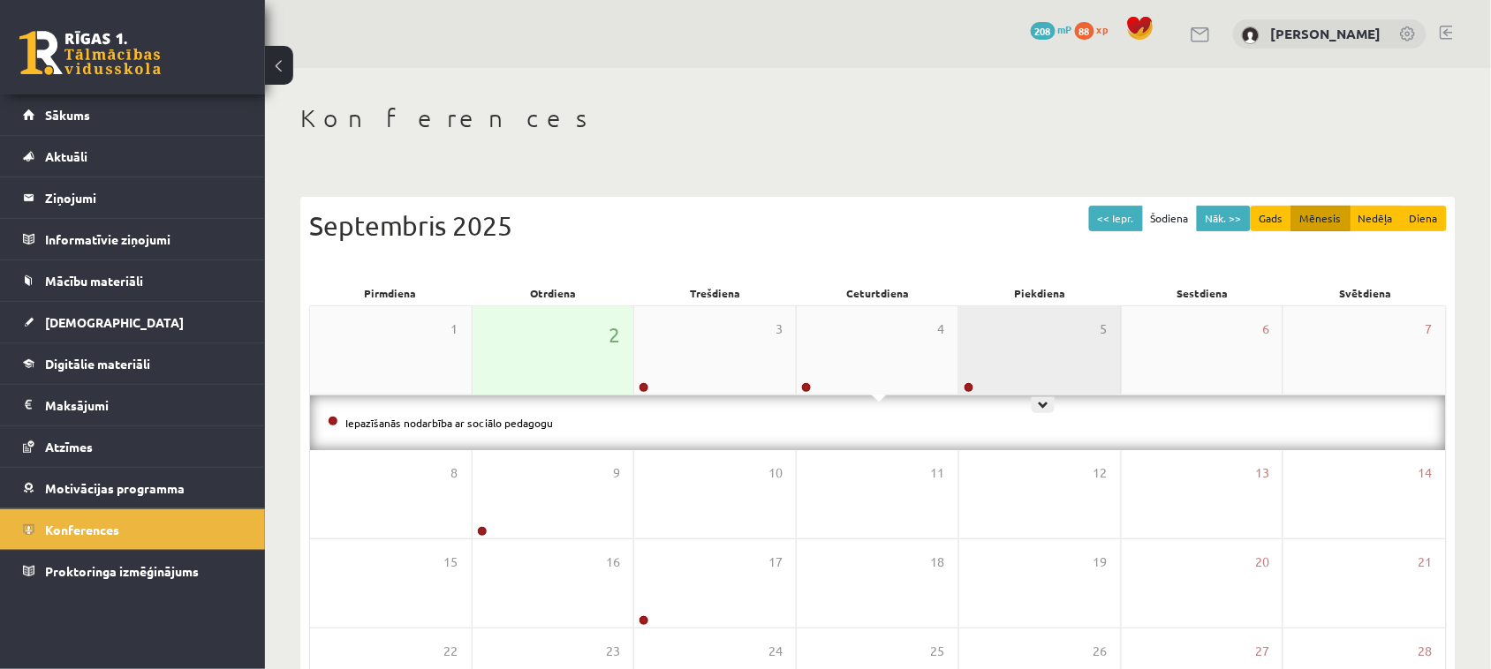
click at [995, 351] on div "5" at bounding box center [1040, 350] width 162 height 88
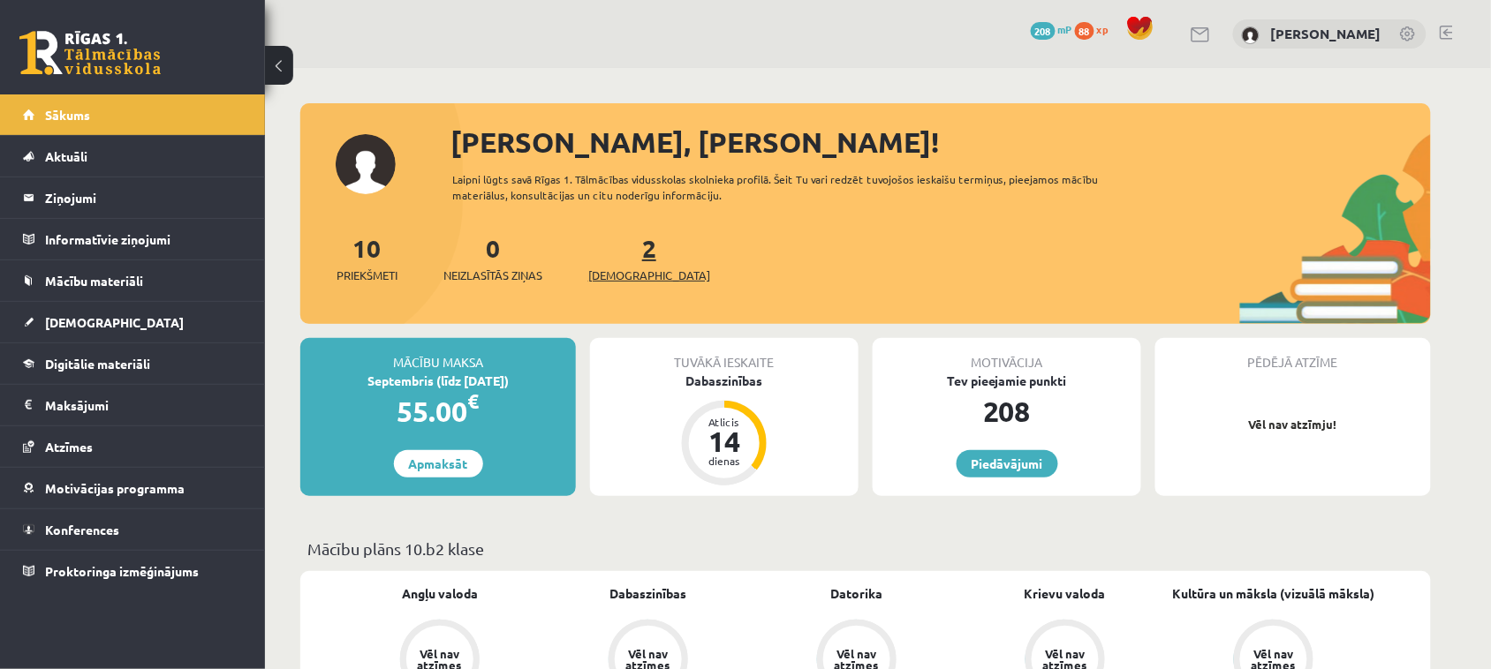
click at [616, 279] on span "[DEMOGRAPHIC_DATA]" at bounding box center [649, 276] width 122 height 18
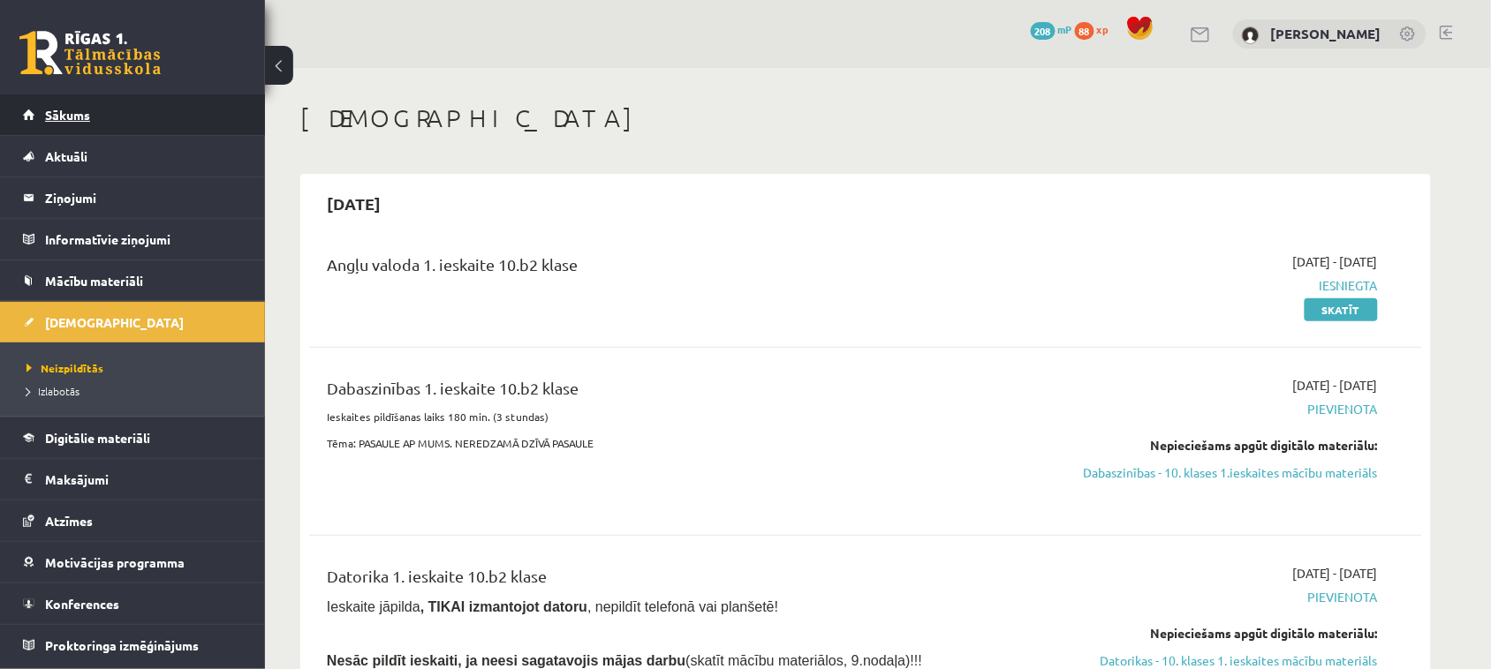
click at [88, 117] on span "Sākums" at bounding box center [67, 115] width 45 height 16
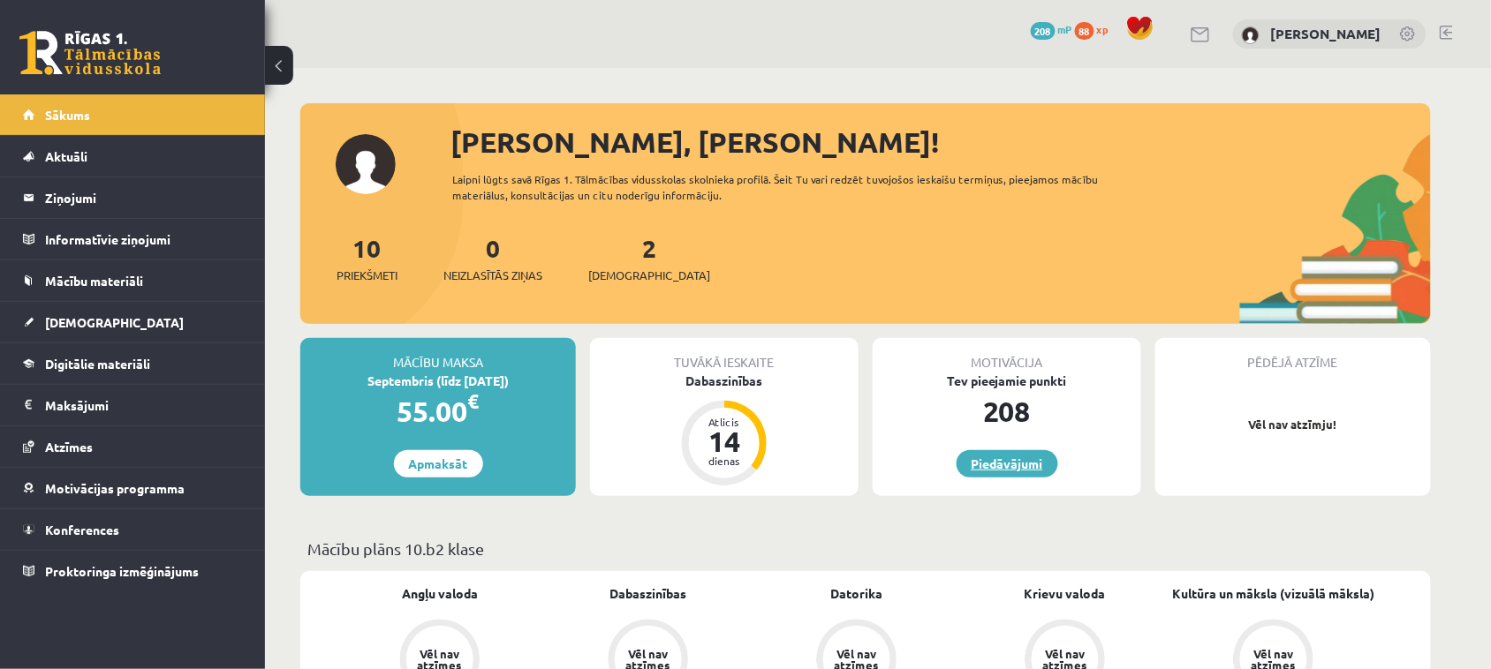
click at [1015, 462] on link "Piedāvājumi" at bounding box center [1007, 463] width 102 height 27
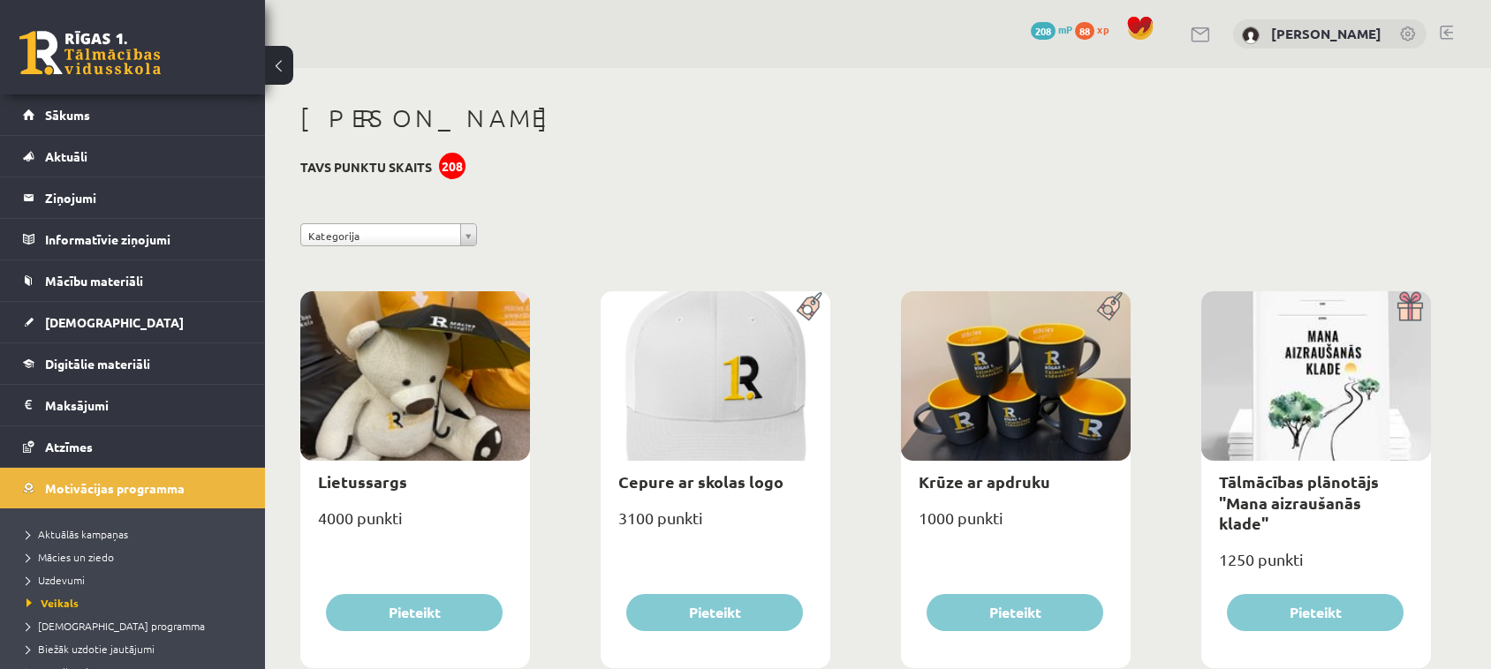
scroll to position [883, 0]
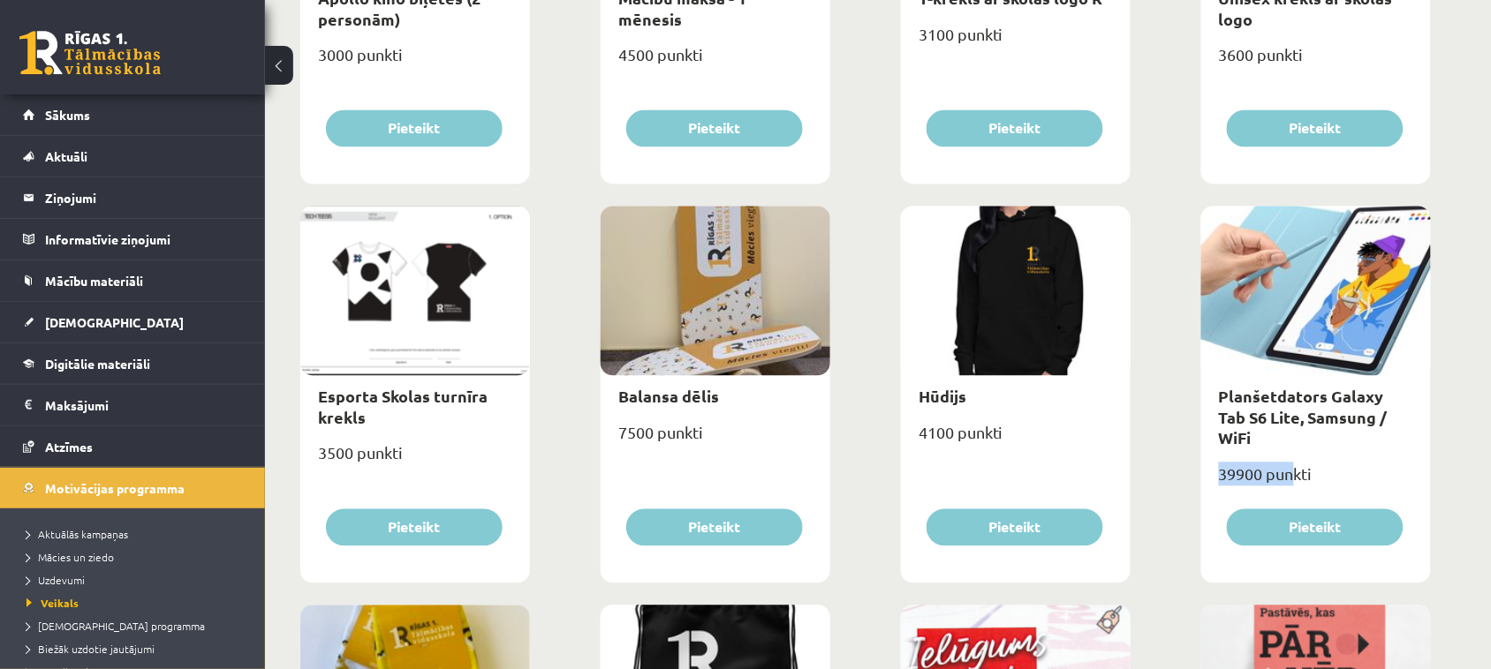
drag, startPoint x: 1242, startPoint y: 450, endPoint x: 1310, endPoint y: 443, distance: 68.4
click at [1309, 460] on div "39900 punkti" at bounding box center [1316, 482] width 230 height 44
click at [1353, 460] on div "39900 punkti" at bounding box center [1316, 482] width 230 height 44
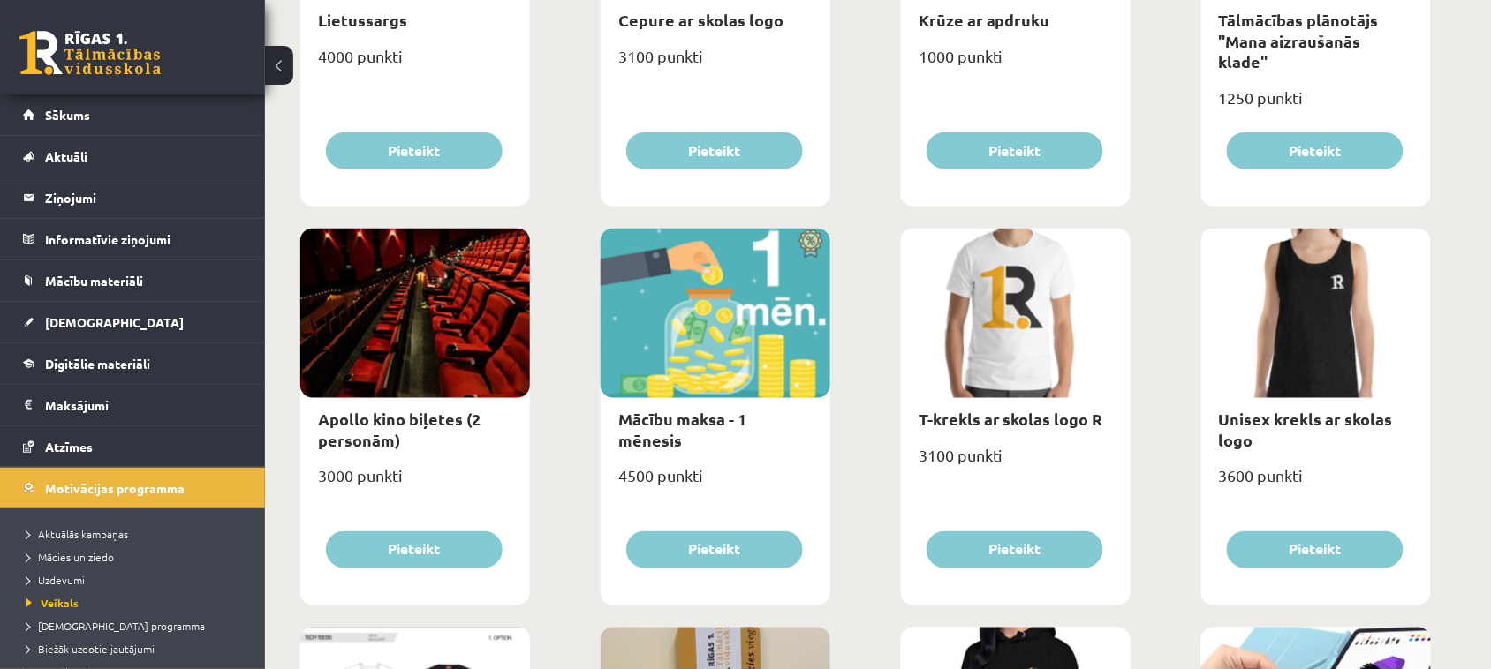
scroll to position [0, 0]
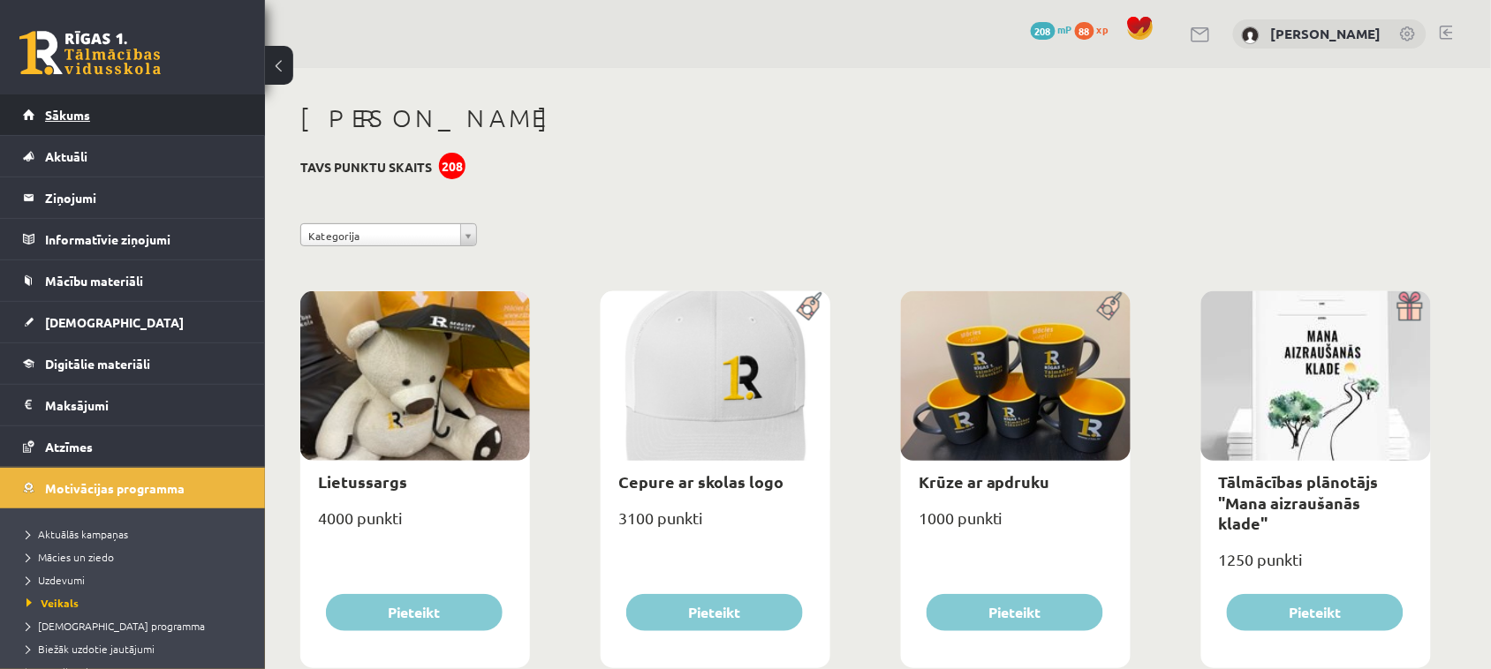
click at [69, 102] on link "Sākums" at bounding box center [133, 114] width 220 height 41
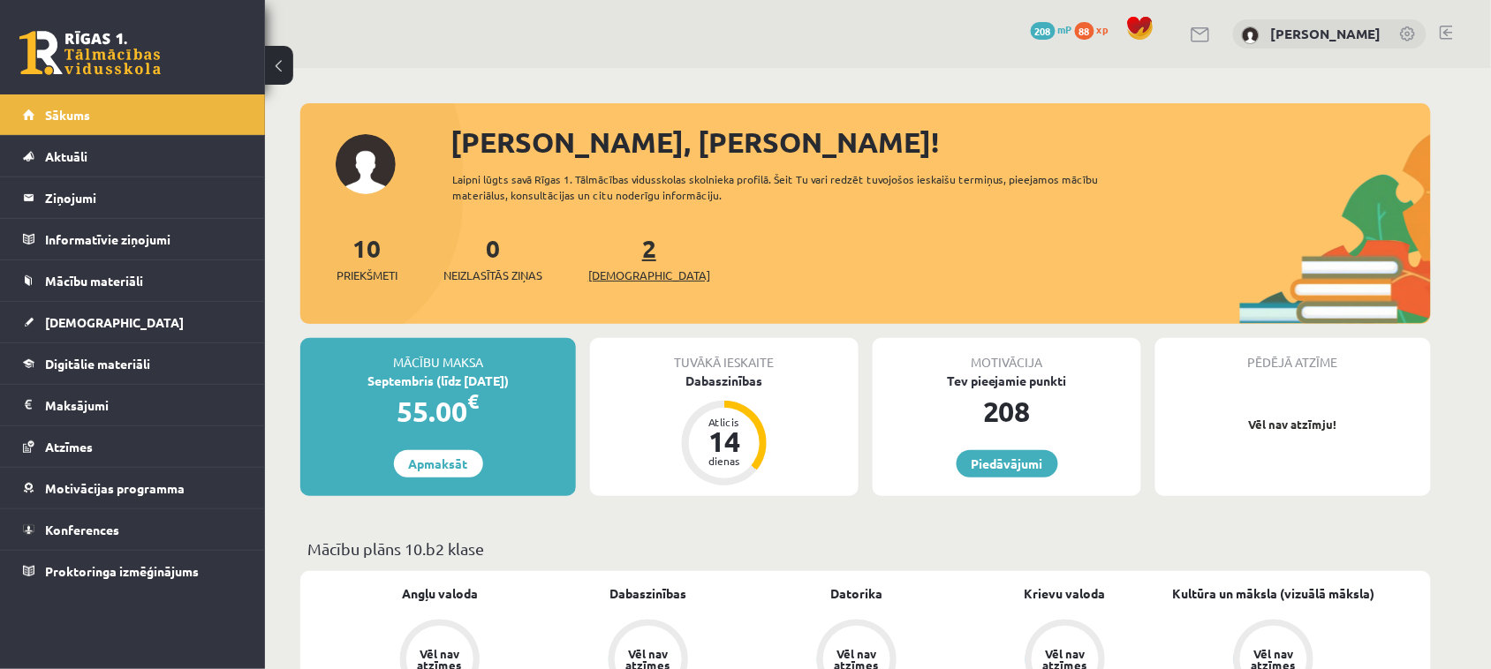
click at [624, 275] on span "[DEMOGRAPHIC_DATA]" at bounding box center [649, 276] width 122 height 18
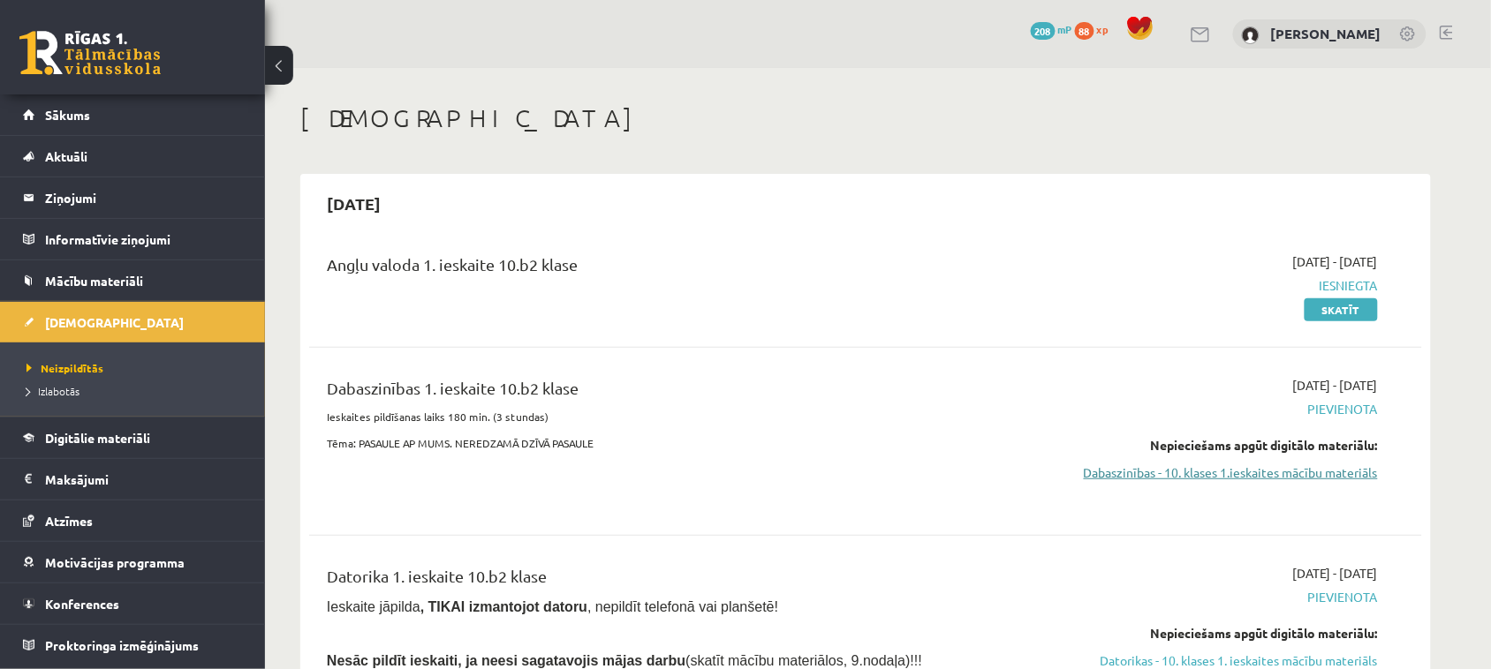
click at [1223, 472] on link "Dabaszinības - 10. klases 1.ieskaites mācību materiāls" at bounding box center [1211, 473] width 333 height 19
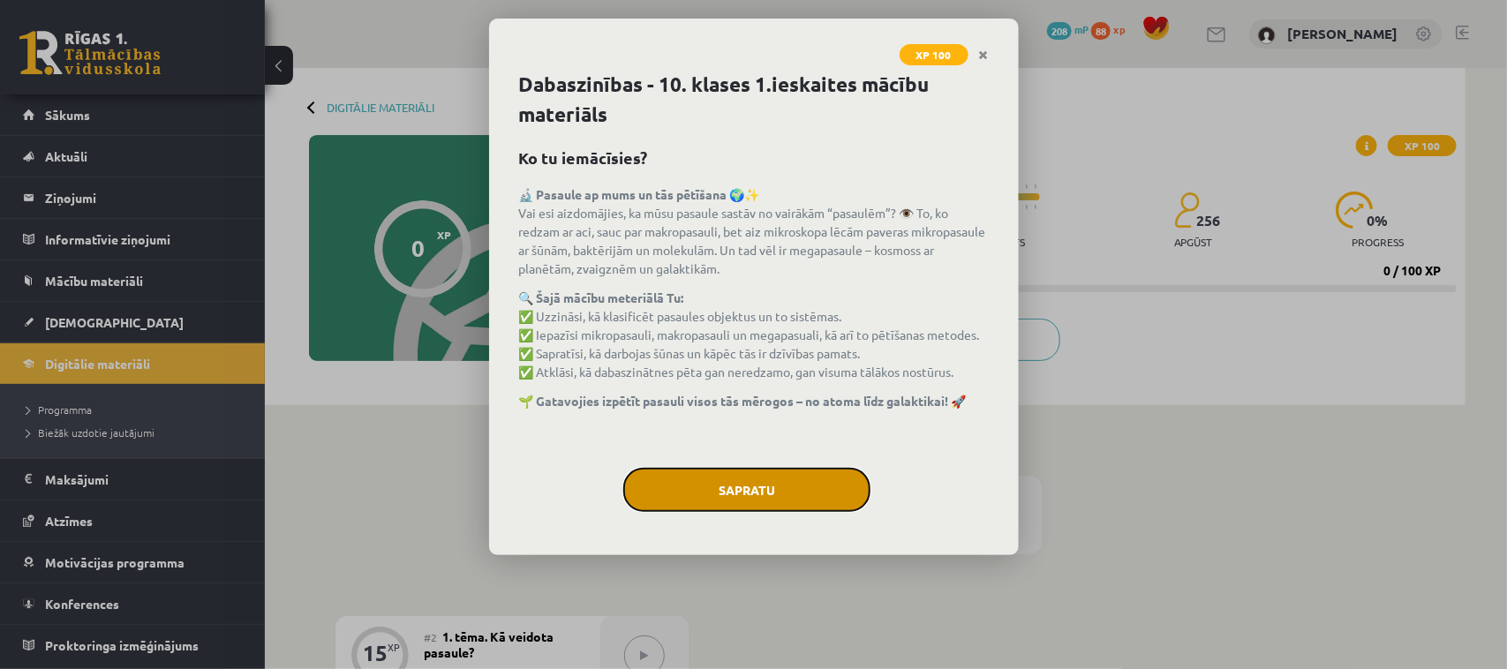
click at [678, 470] on button "Sapratu" at bounding box center [746, 490] width 247 height 44
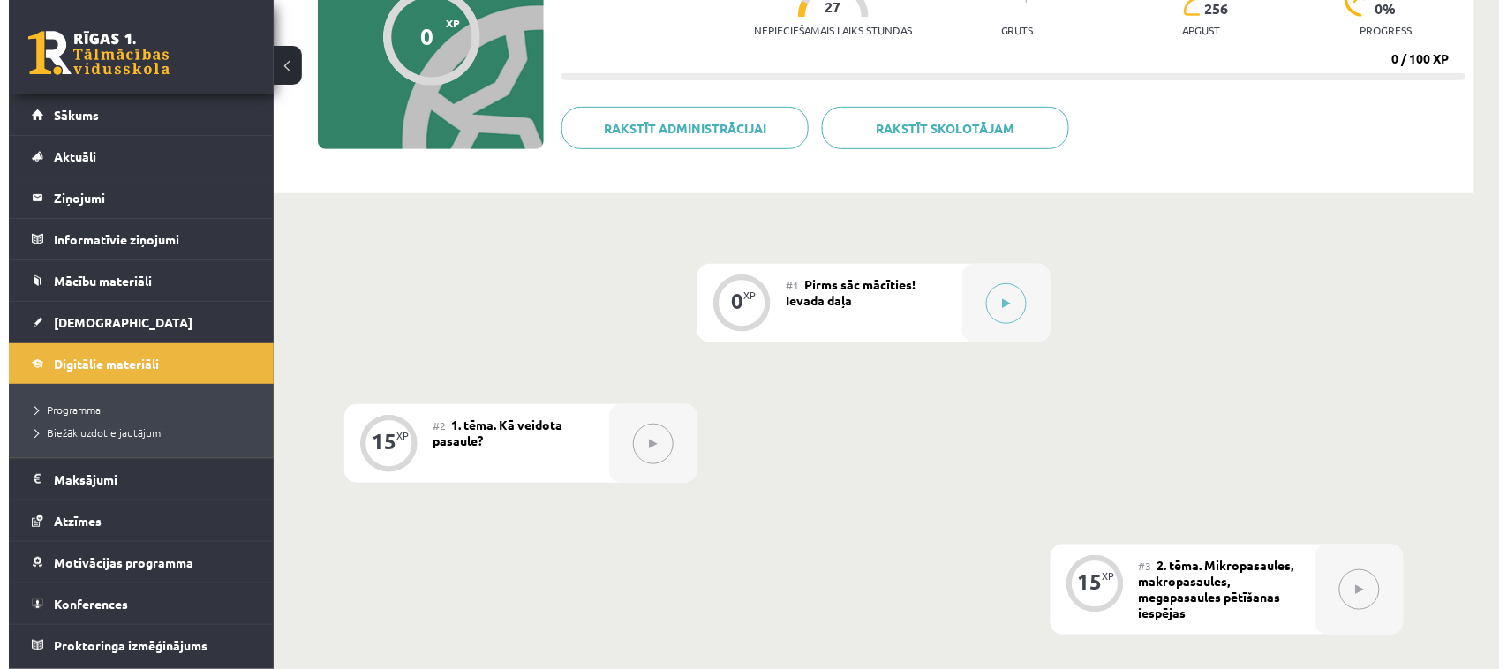
scroll to position [221, 0]
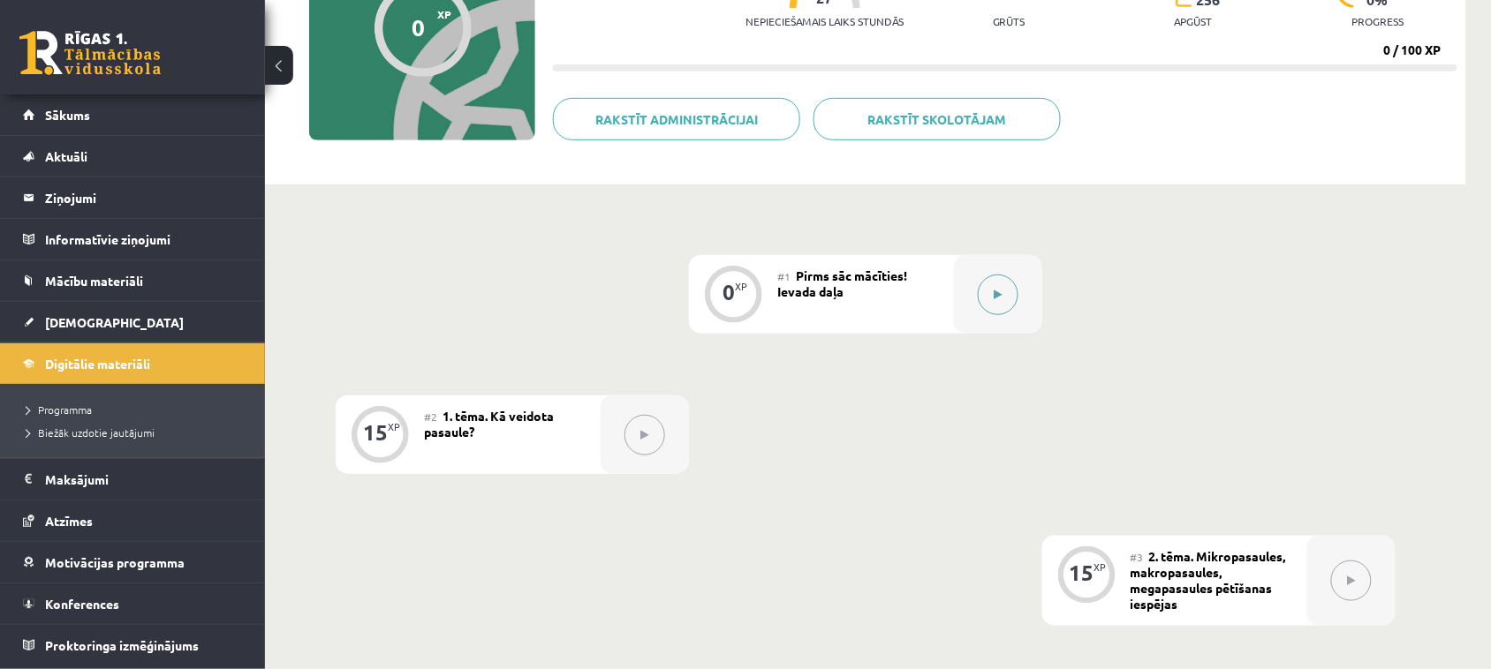
click at [1000, 294] on icon at bounding box center [998, 295] width 8 height 11
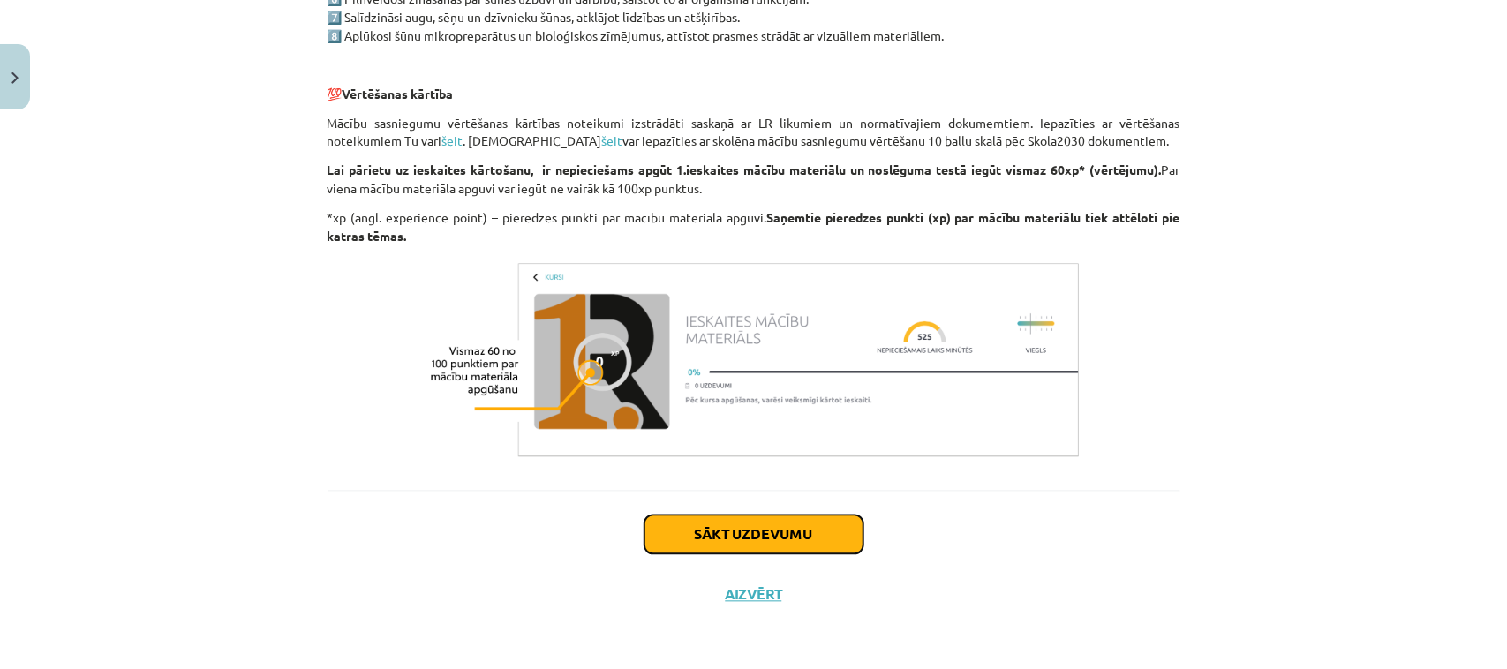
click at [703, 540] on button "Sākt uzdevumu" at bounding box center [754, 535] width 219 height 39
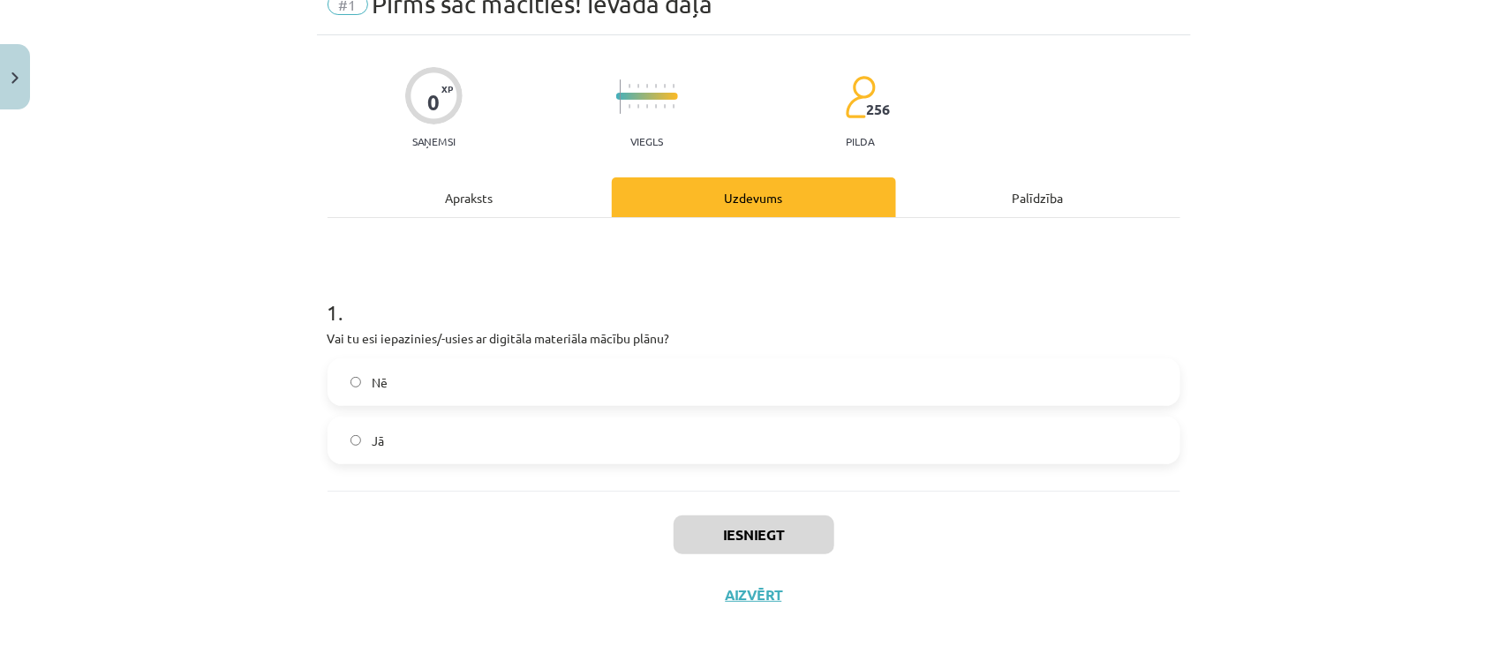
scroll to position [44, 0]
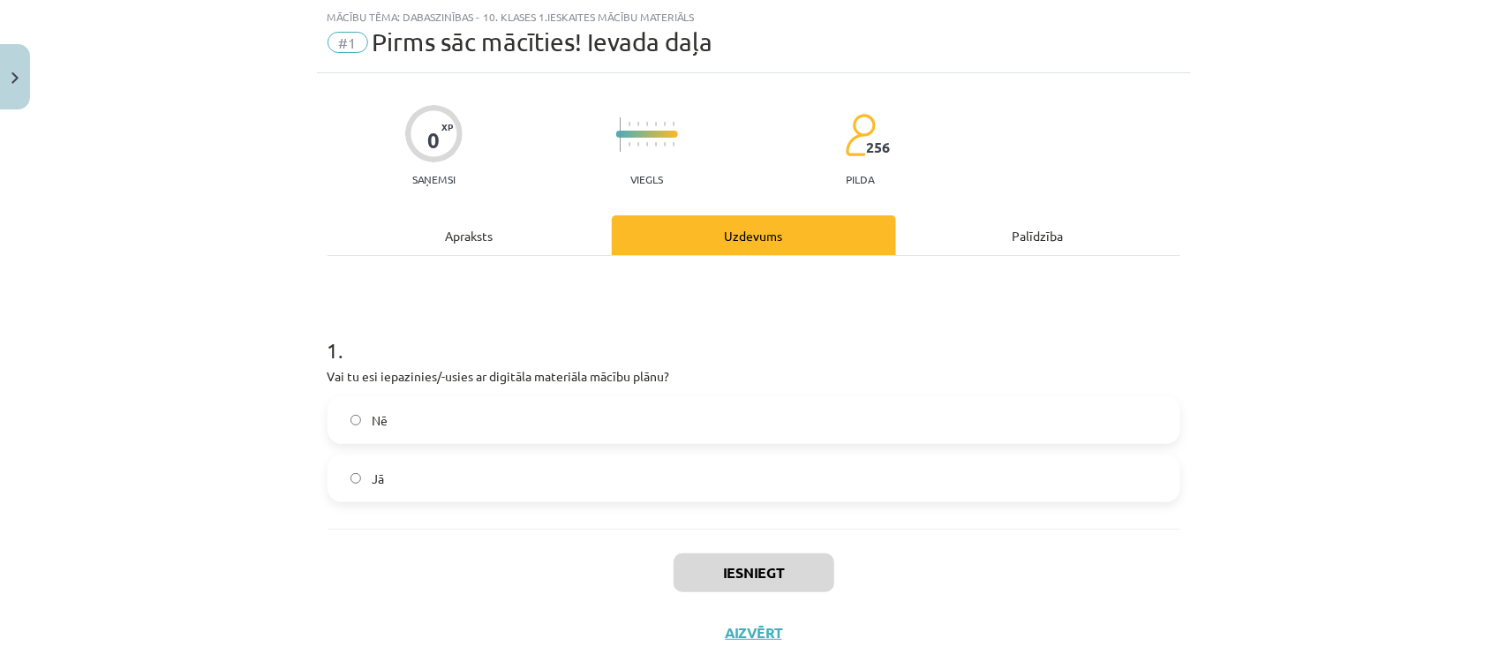
click at [415, 479] on label "Jā" at bounding box center [753, 479] width 849 height 44
click at [712, 536] on div "Iesniegt Aizvērt" at bounding box center [754, 591] width 853 height 124
click at [698, 561] on button "Iesniegt" at bounding box center [754, 573] width 161 height 39
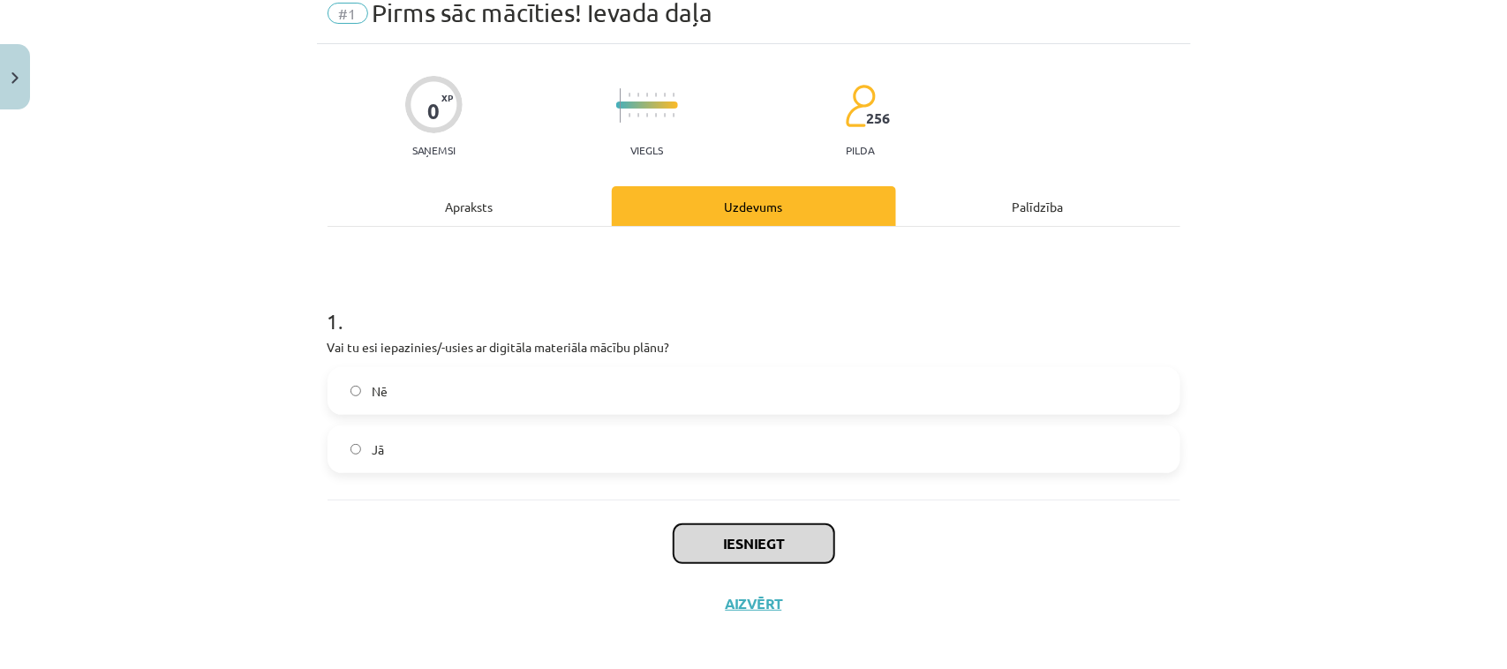
scroll to position [81, 0]
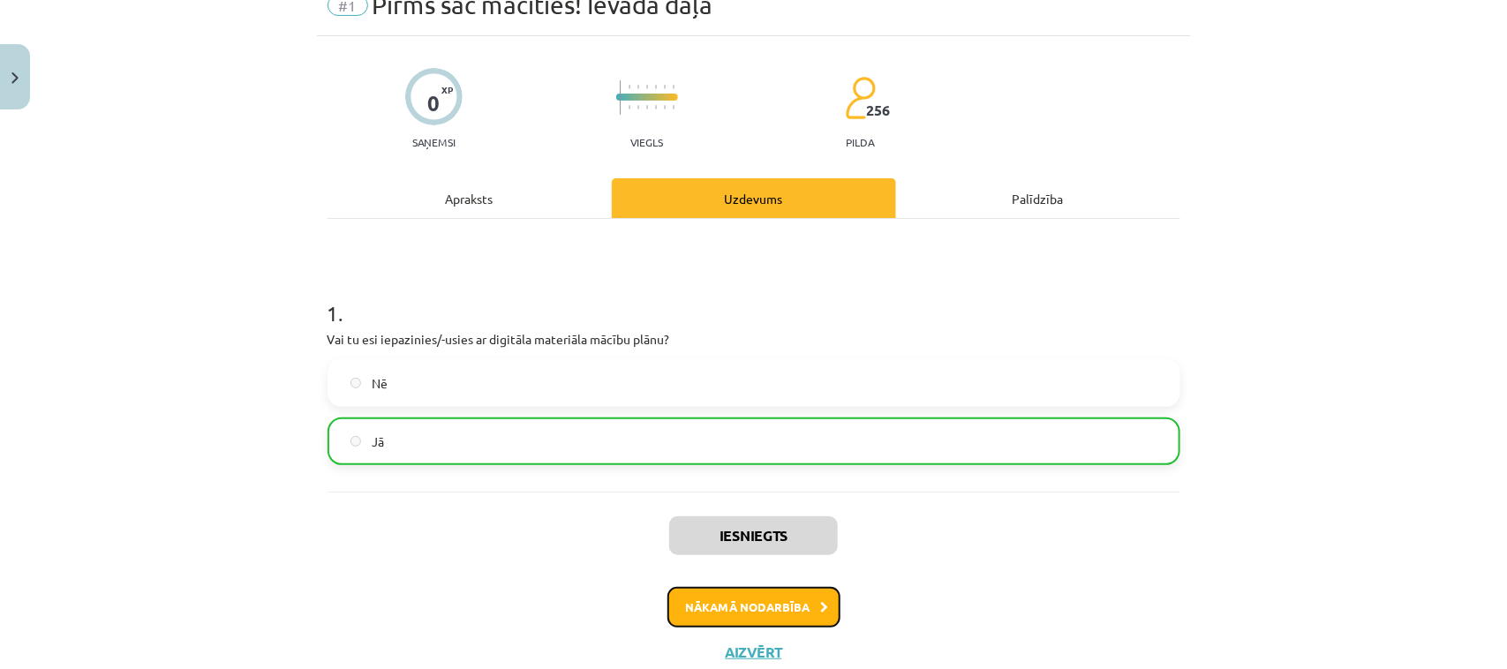
click at [694, 593] on button "Nākamā nodarbība" at bounding box center [754, 607] width 173 height 41
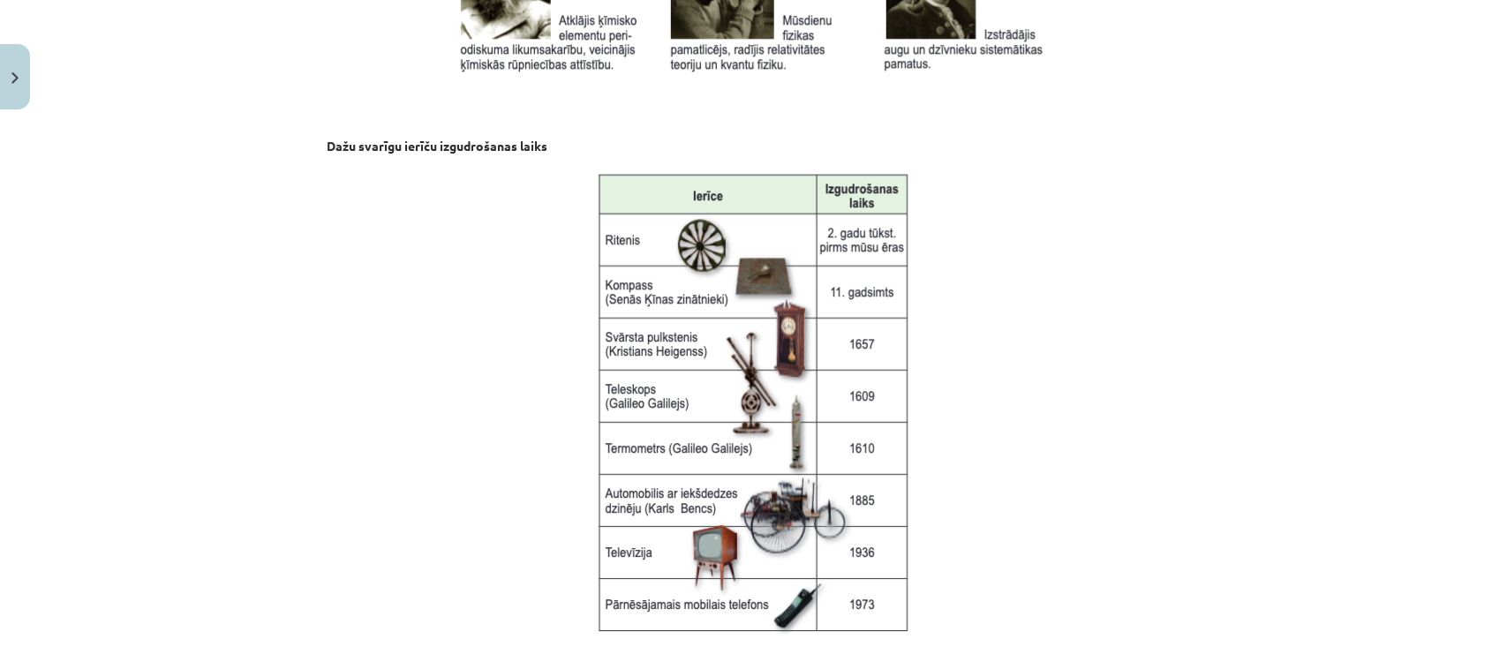
scroll to position [2356, 0]
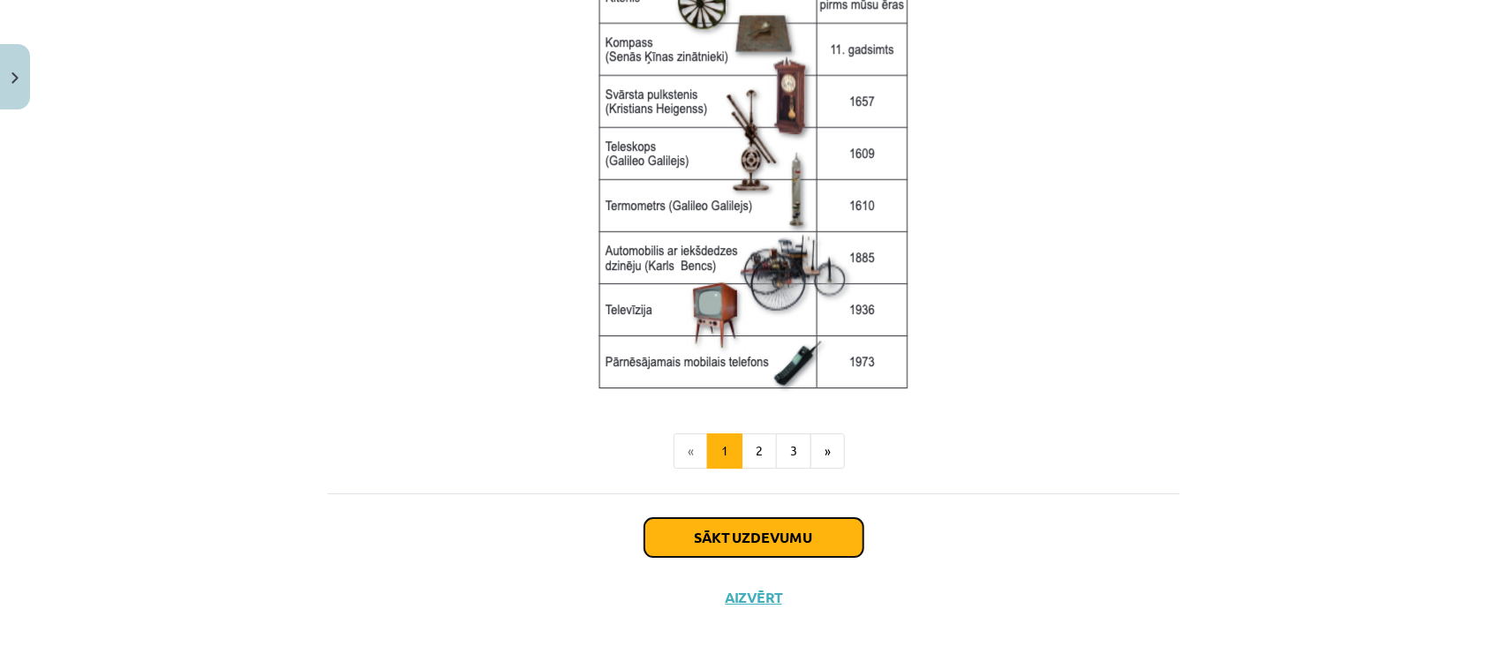
click at [736, 546] on button "Sākt uzdevumu" at bounding box center [754, 537] width 219 height 39
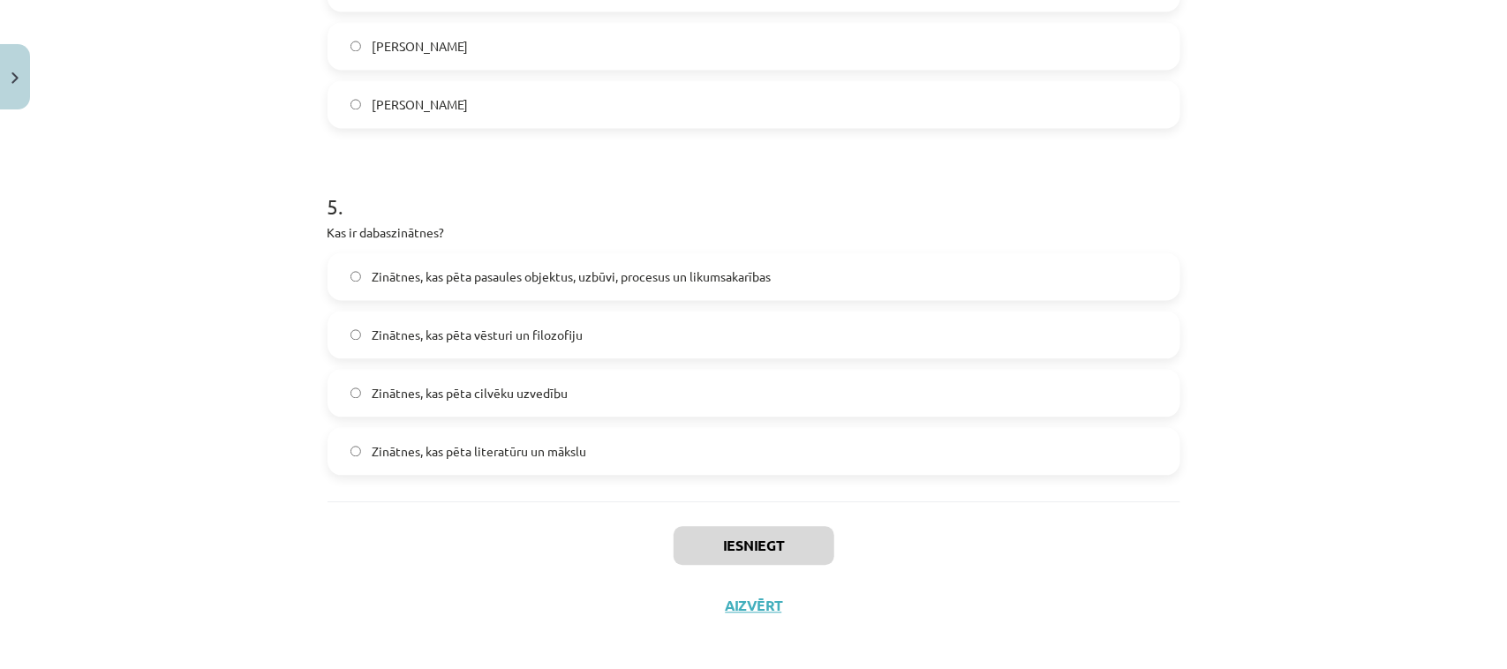
scroll to position [1586, 0]
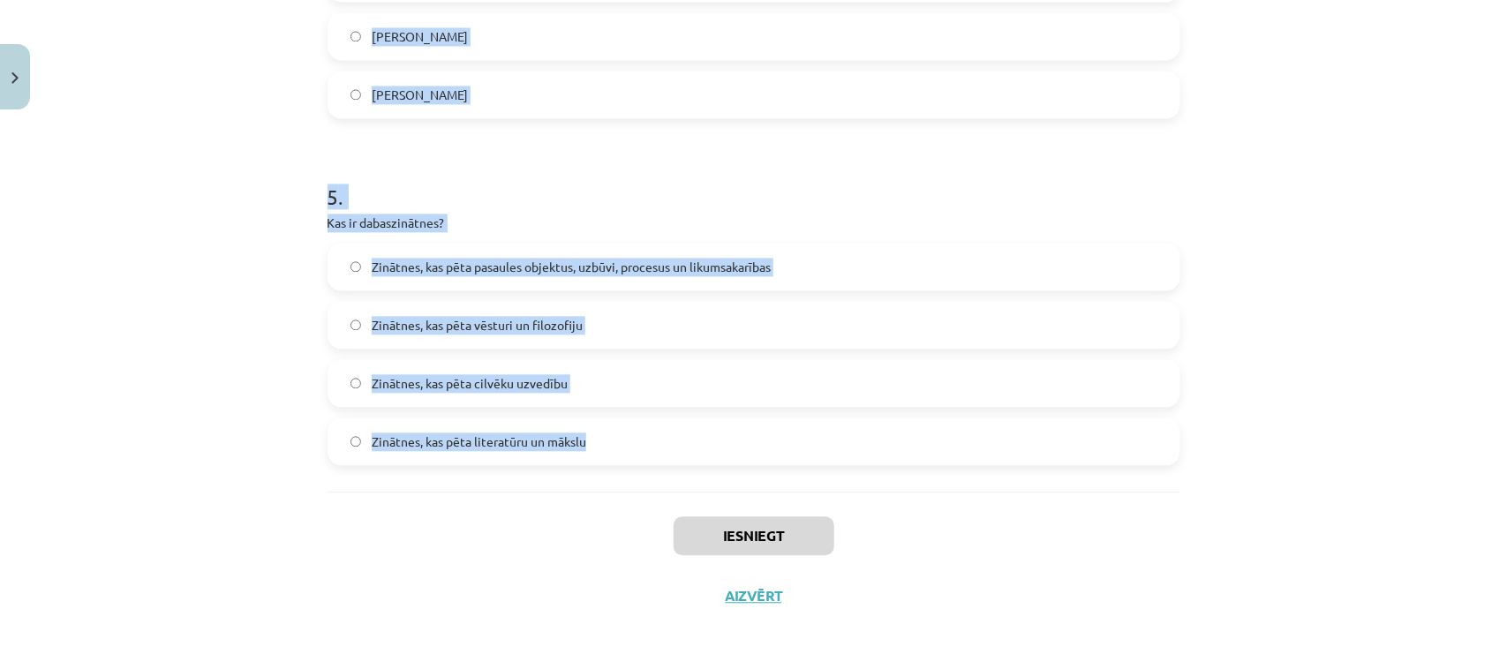
drag, startPoint x: 278, startPoint y: 87, endPoint x: 819, endPoint y: 470, distance: 662.5
click at [819, 470] on div "Mācību tēma: Dabaszinības - 10. klases 1.ieskaites mācību materiāls #2 1. tēma.…" at bounding box center [753, 334] width 1507 height 669
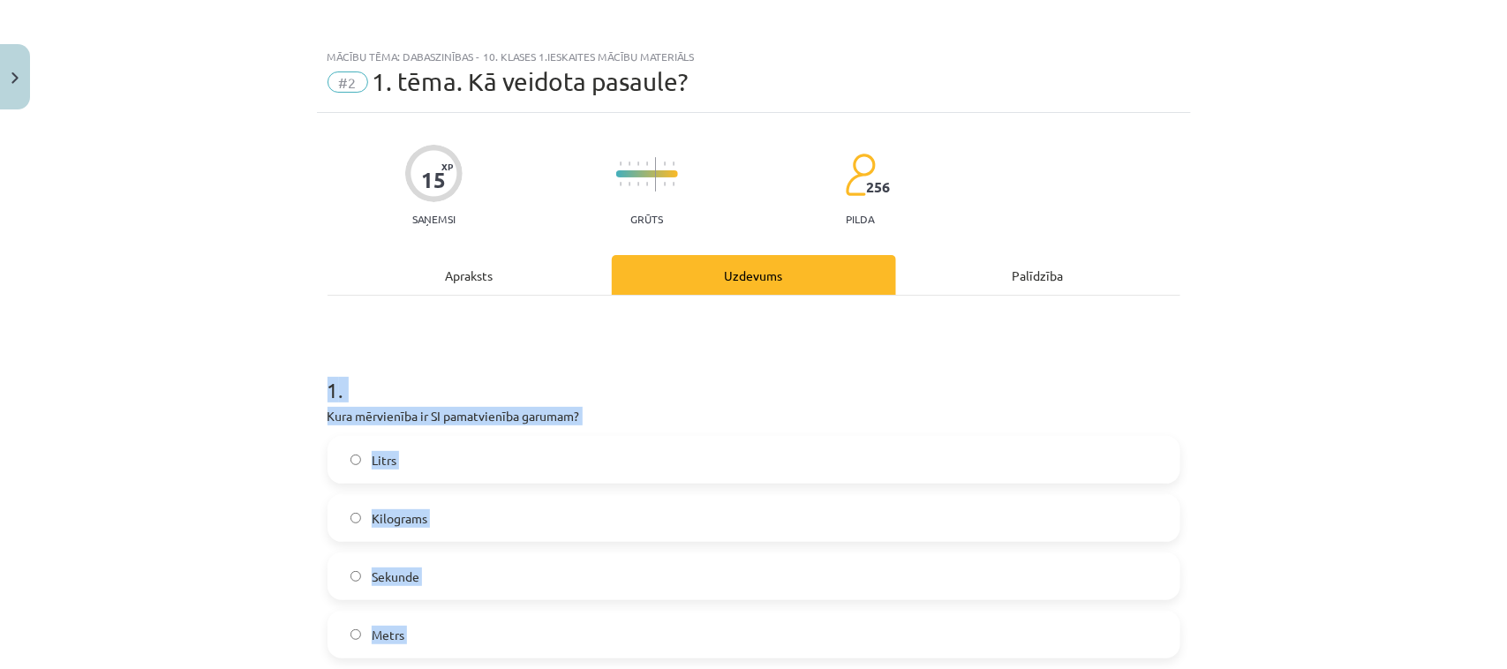
scroll to position [0, 0]
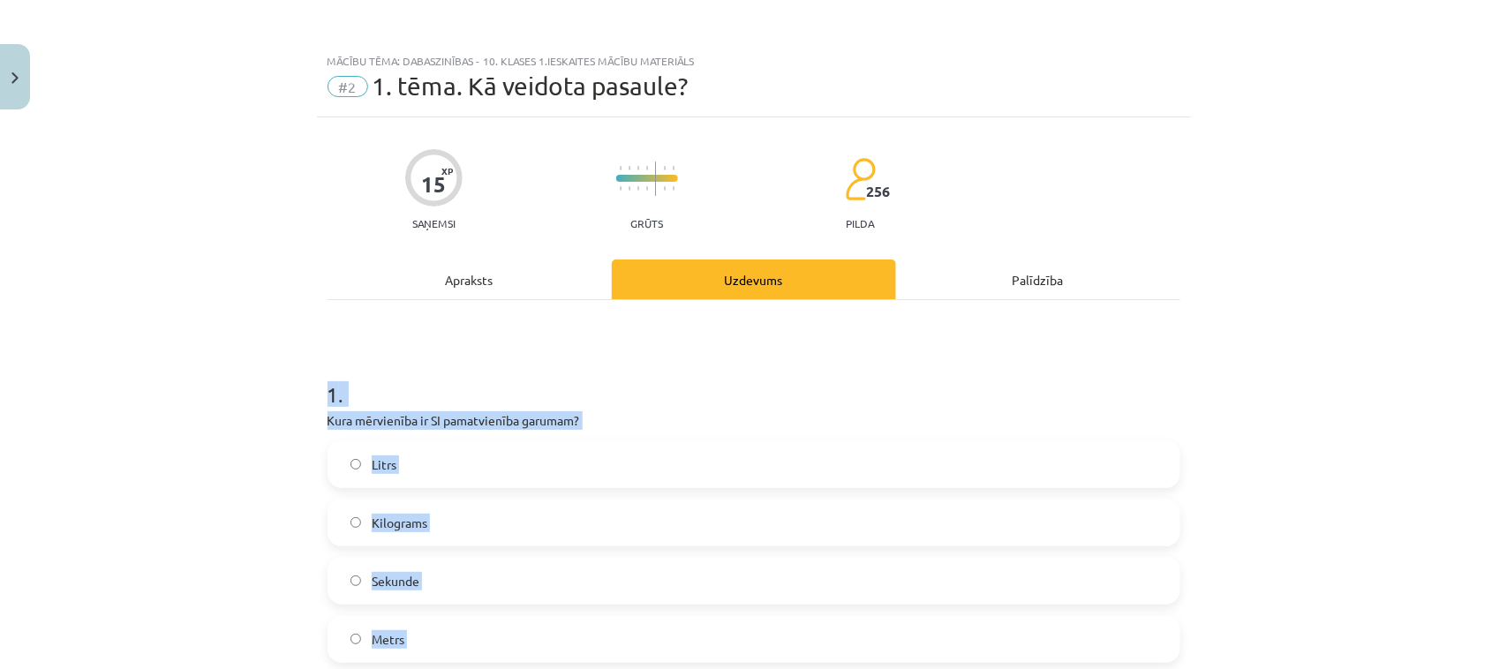
click at [0, 536] on div "Mācību tēma: Dabaszinības - 10. klases 1.ieskaites mācību materiāls #2 1. tēma.…" at bounding box center [753, 334] width 1507 height 669
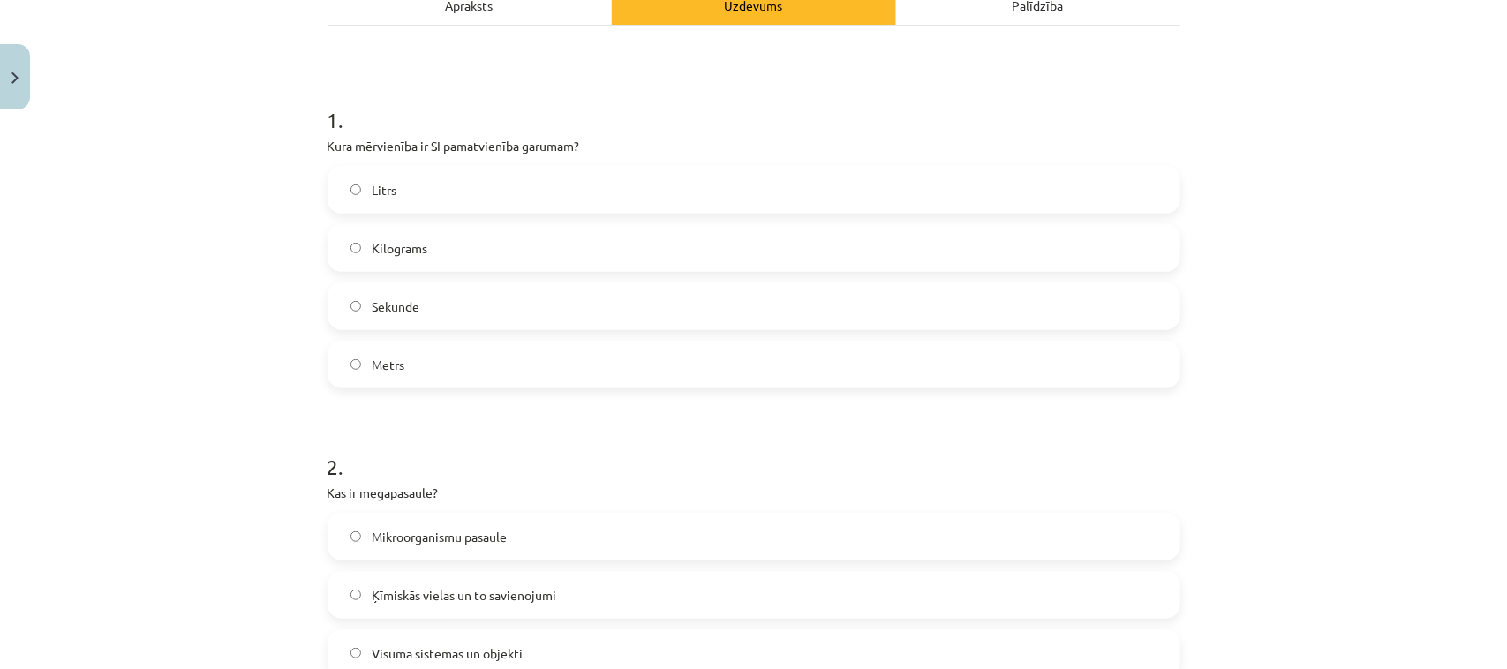
scroll to position [331, 0]
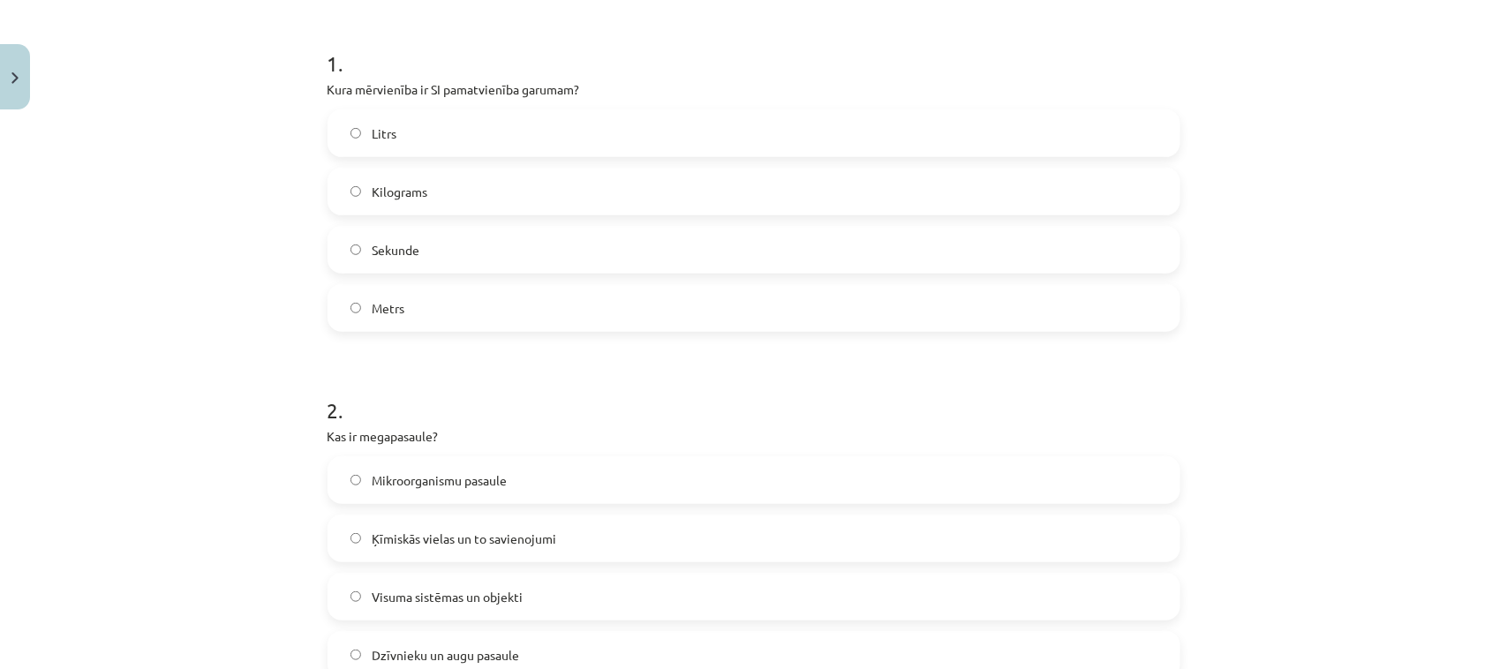
click at [372, 312] on span "Metrs" at bounding box center [388, 308] width 33 height 19
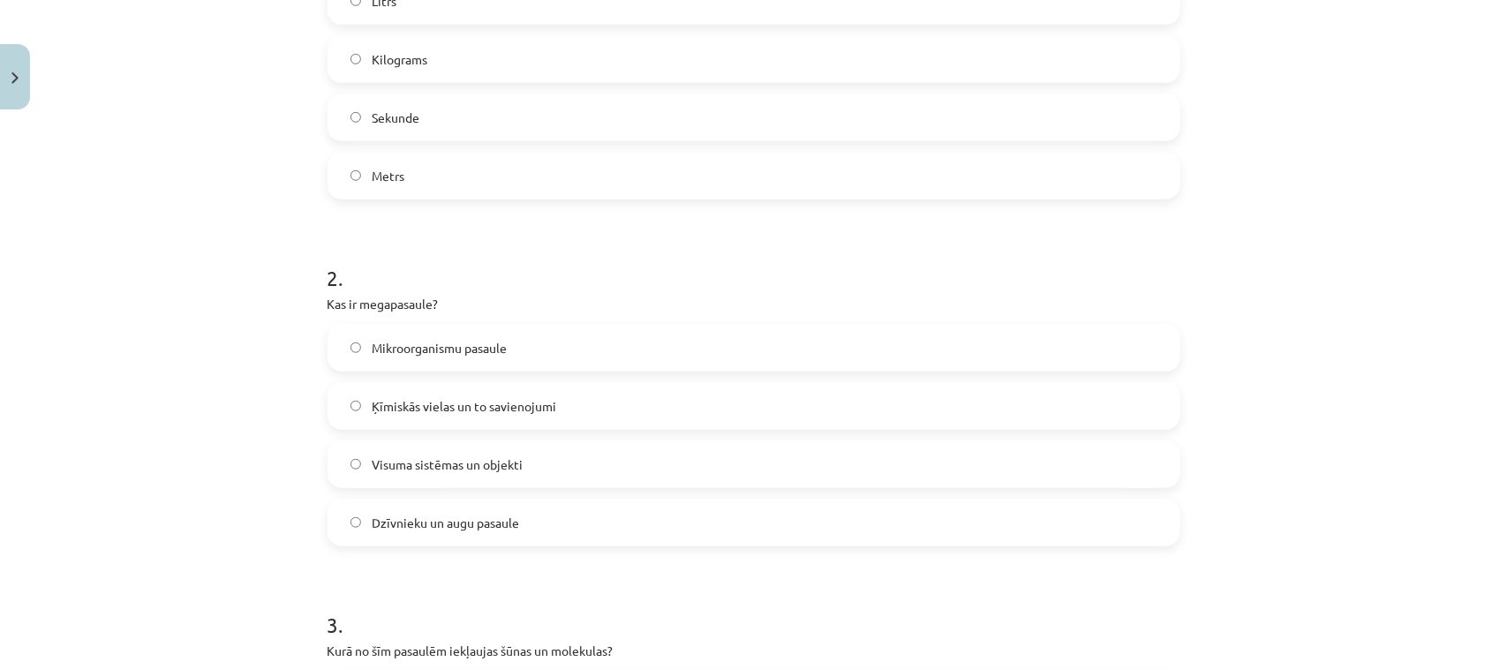
scroll to position [662, 0]
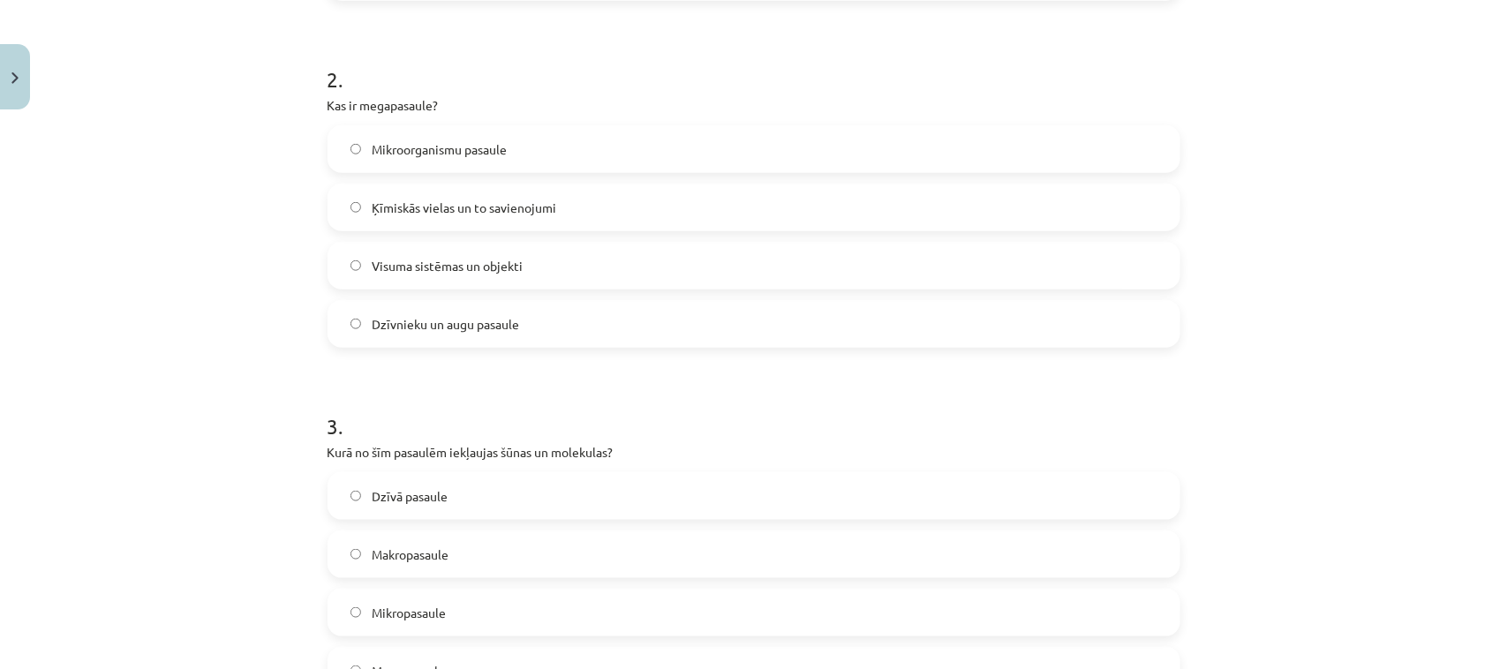
click at [433, 261] on span "Visuma sistēmas un objekti" at bounding box center [447, 266] width 151 height 19
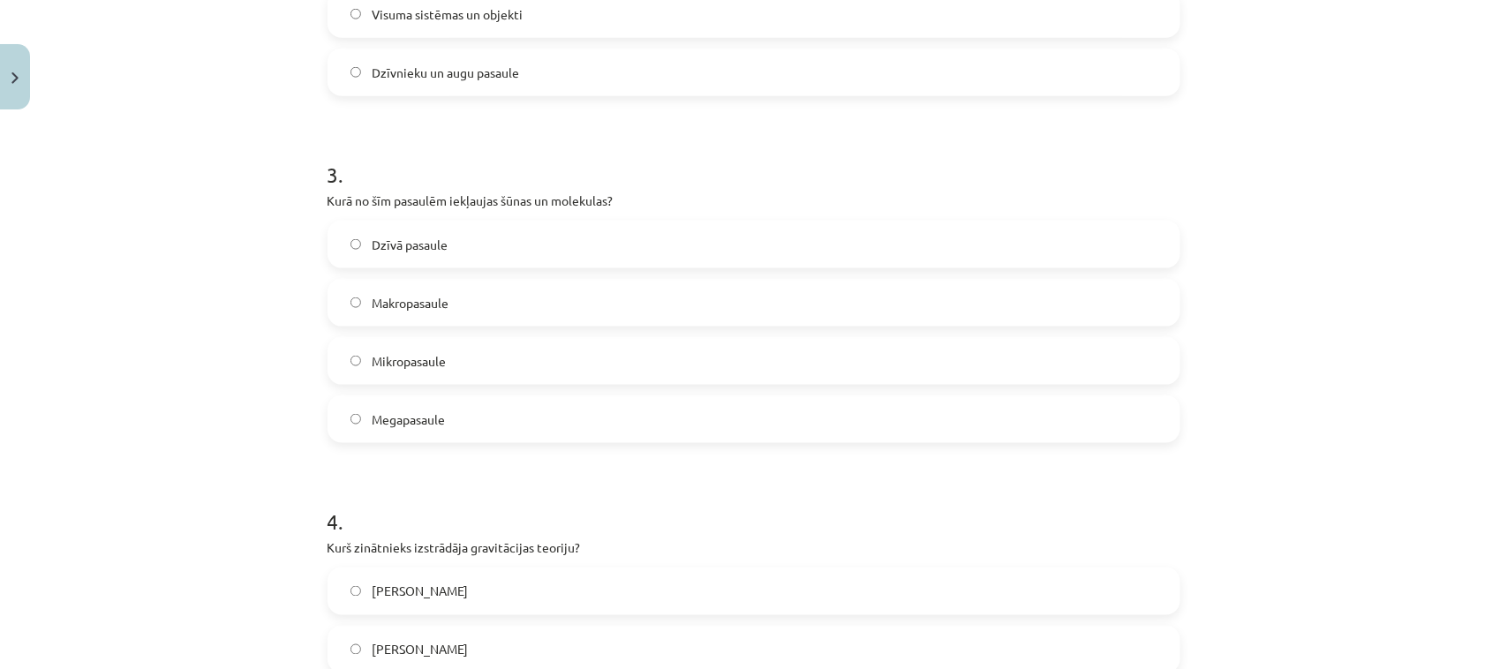
scroll to position [1104, 0]
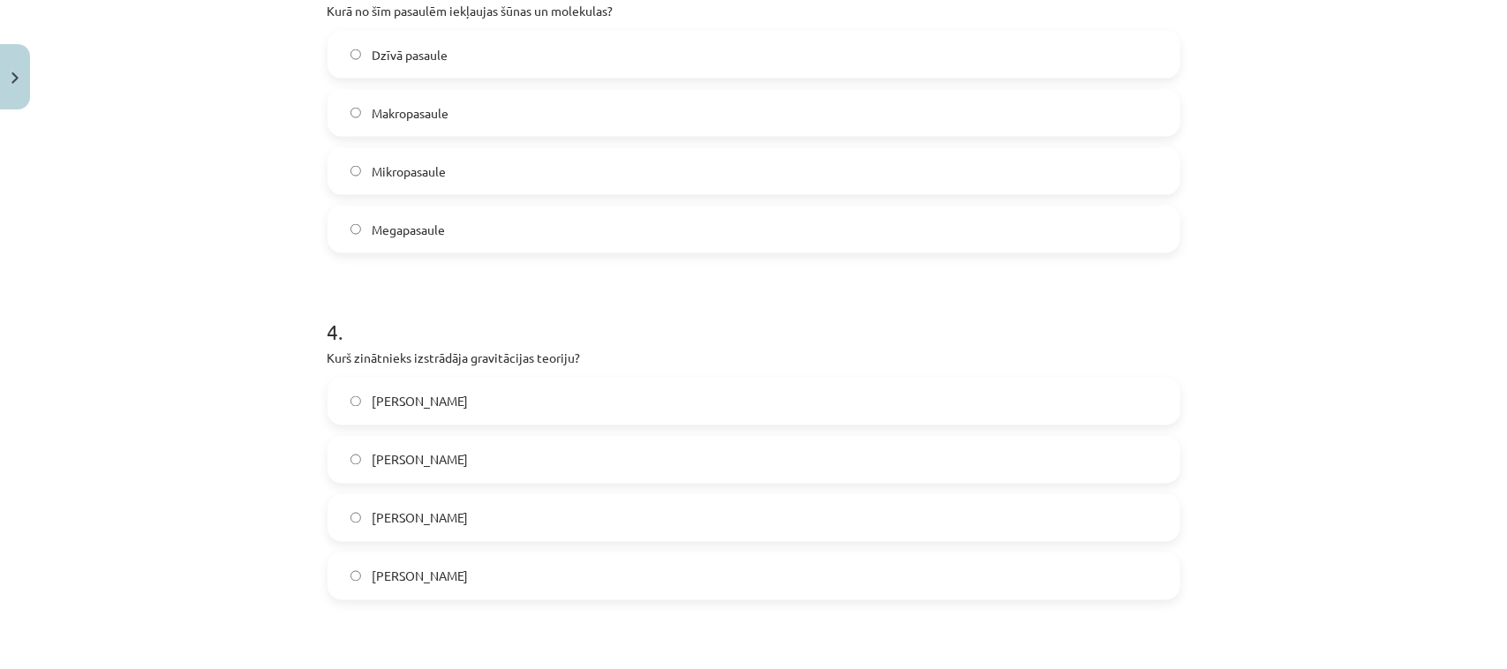
click at [429, 163] on span "Mikropasaule" at bounding box center [409, 171] width 74 height 19
click at [474, 508] on label "Īzaks Ņūtons" at bounding box center [753, 518] width 849 height 44
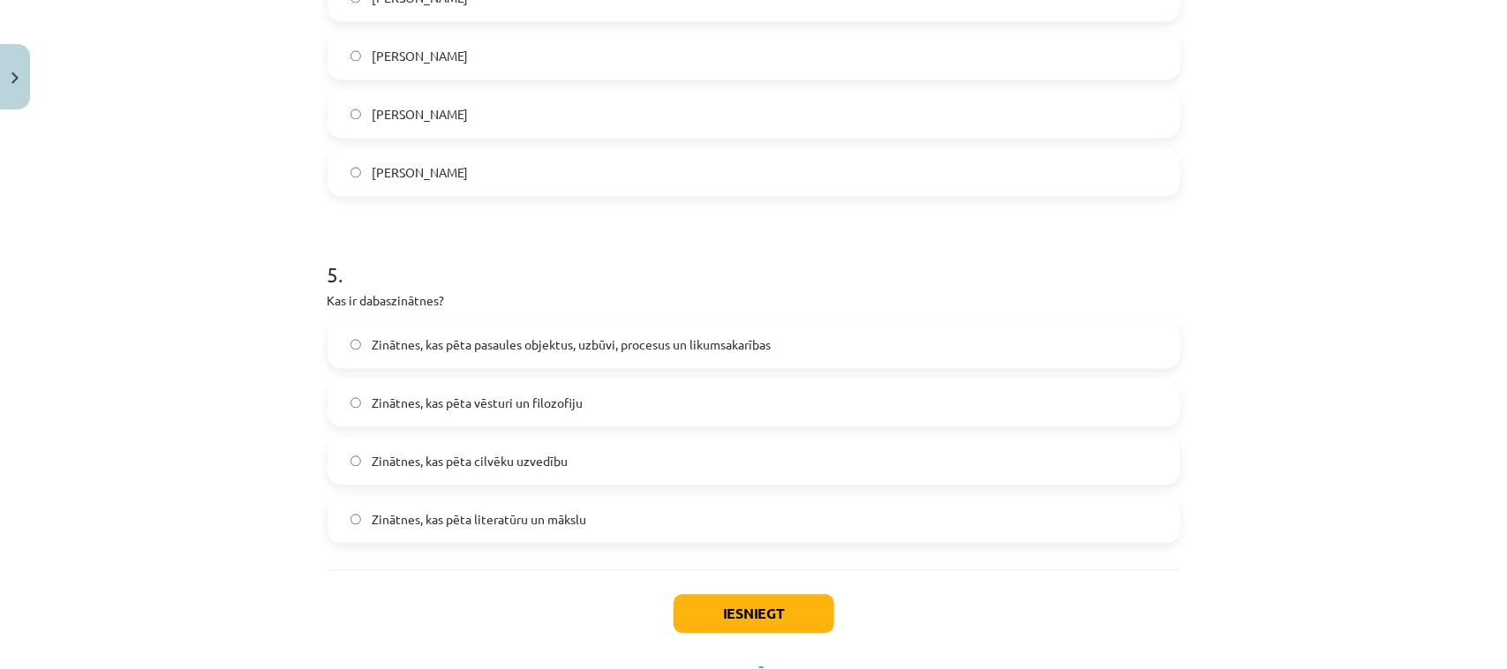
scroll to position [1545, 0]
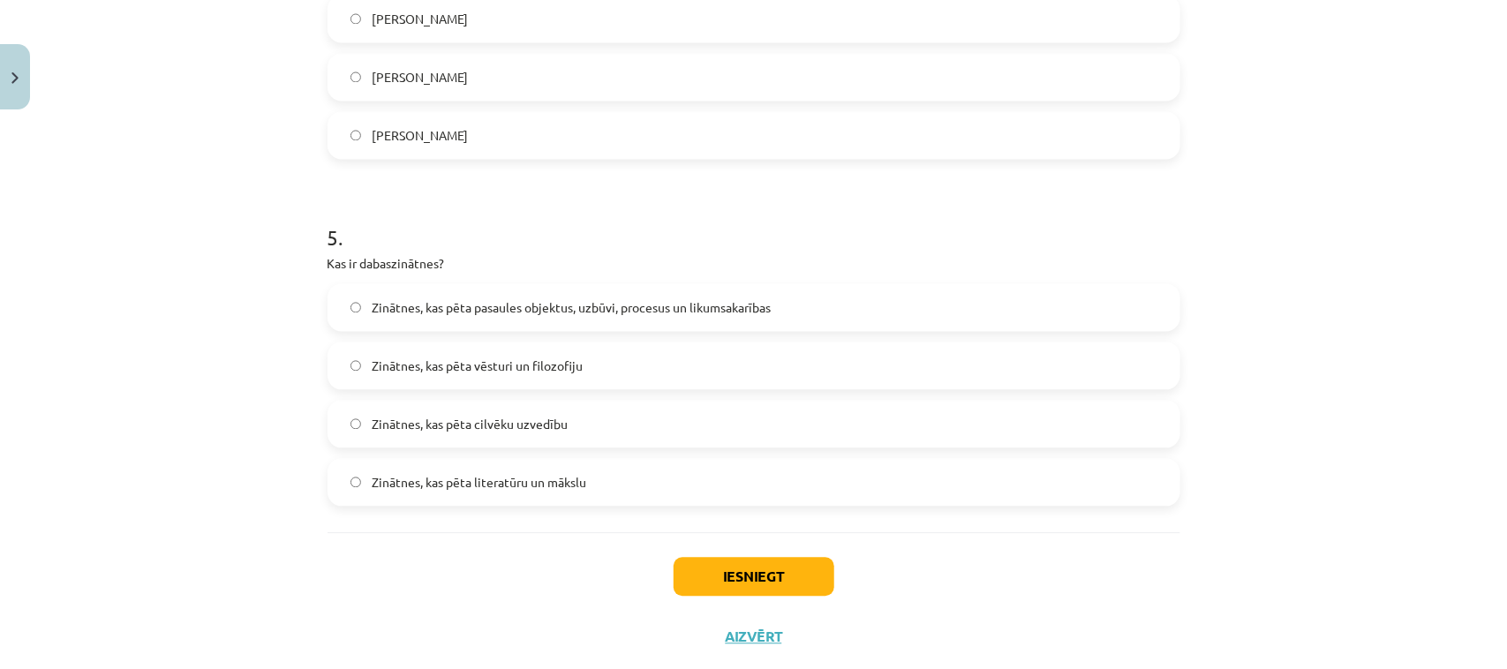
click at [479, 301] on span "Zinātnes, kas pēta pasaules objektus, uzbūvi, procesus un likumsakarības" at bounding box center [571, 307] width 399 height 19
click at [751, 566] on button "Iesniegt" at bounding box center [754, 576] width 161 height 39
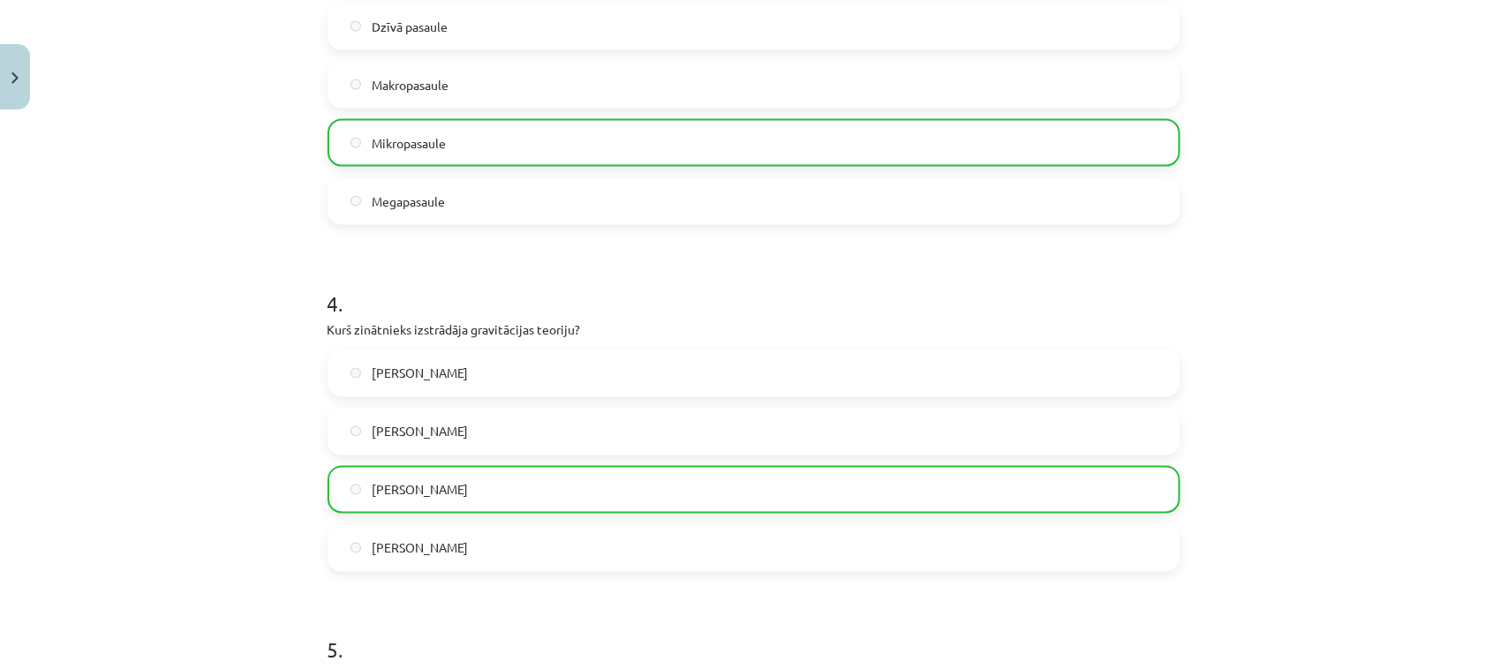
scroll to position [1642, 0]
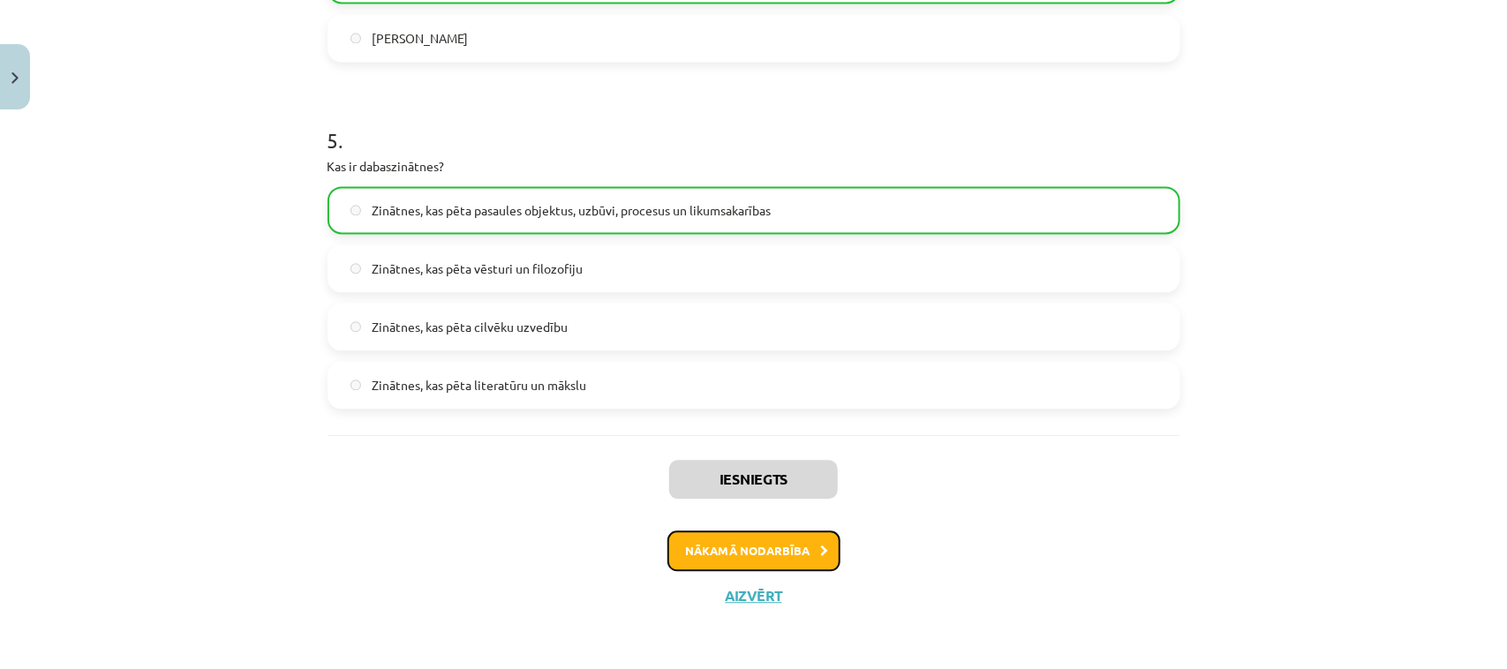
click at [760, 555] on button "Nākamā nodarbība" at bounding box center [754, 551] width 173 height 41
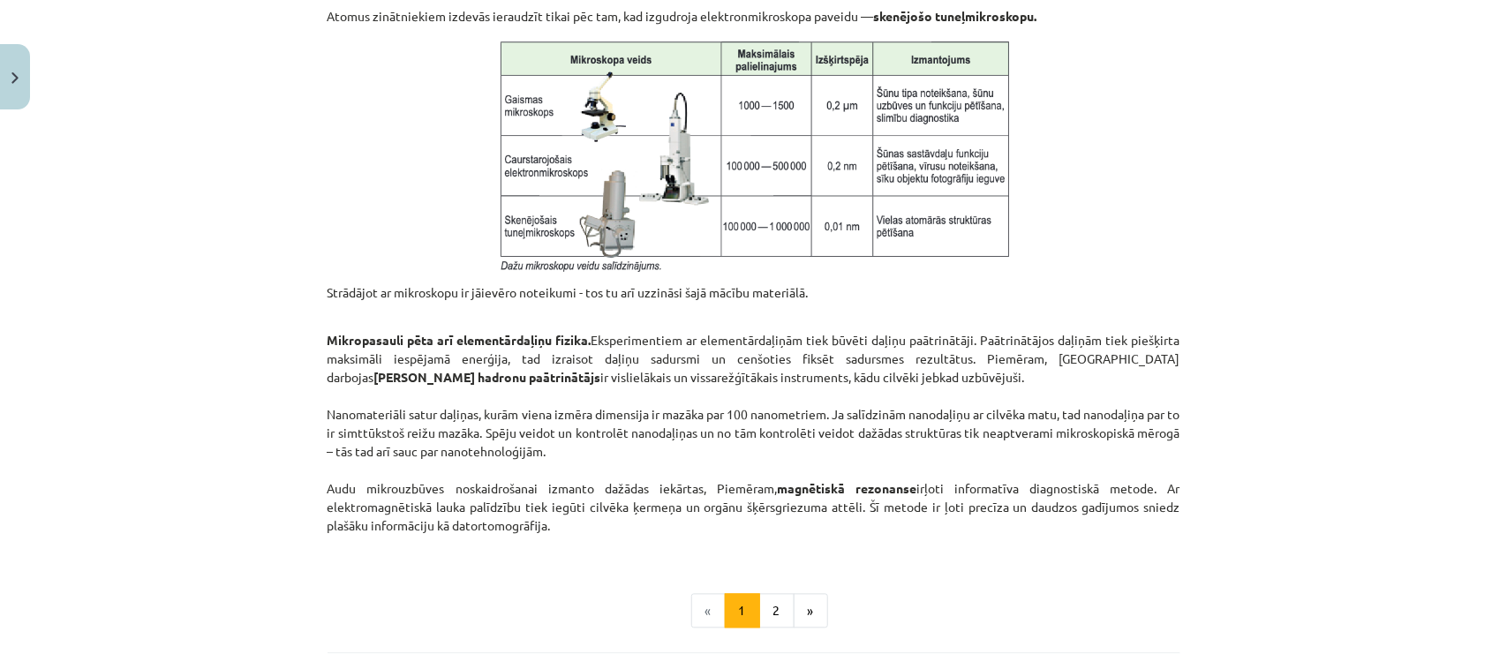
scroll to position [1488, 0]
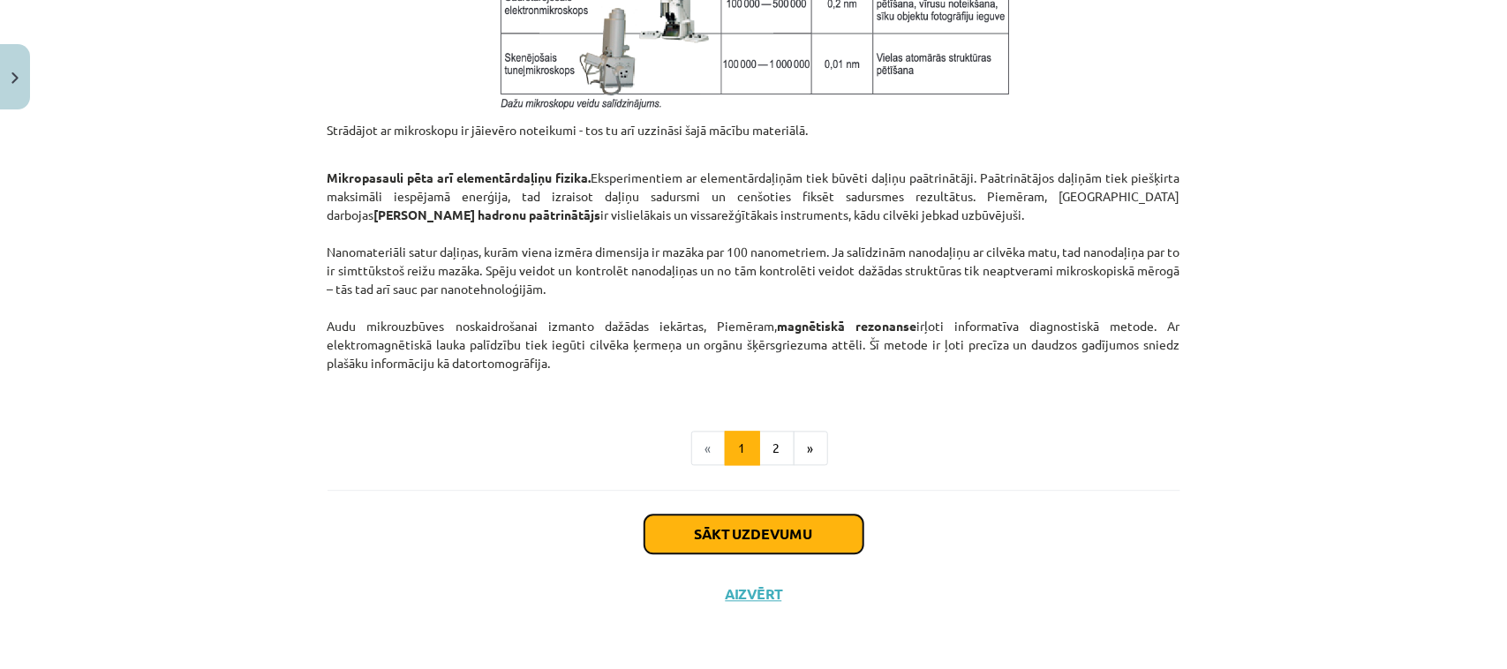
click at [704, 525] on button "Sākt uzdevumu" at bounding box center [754, 535] width 219 height 39
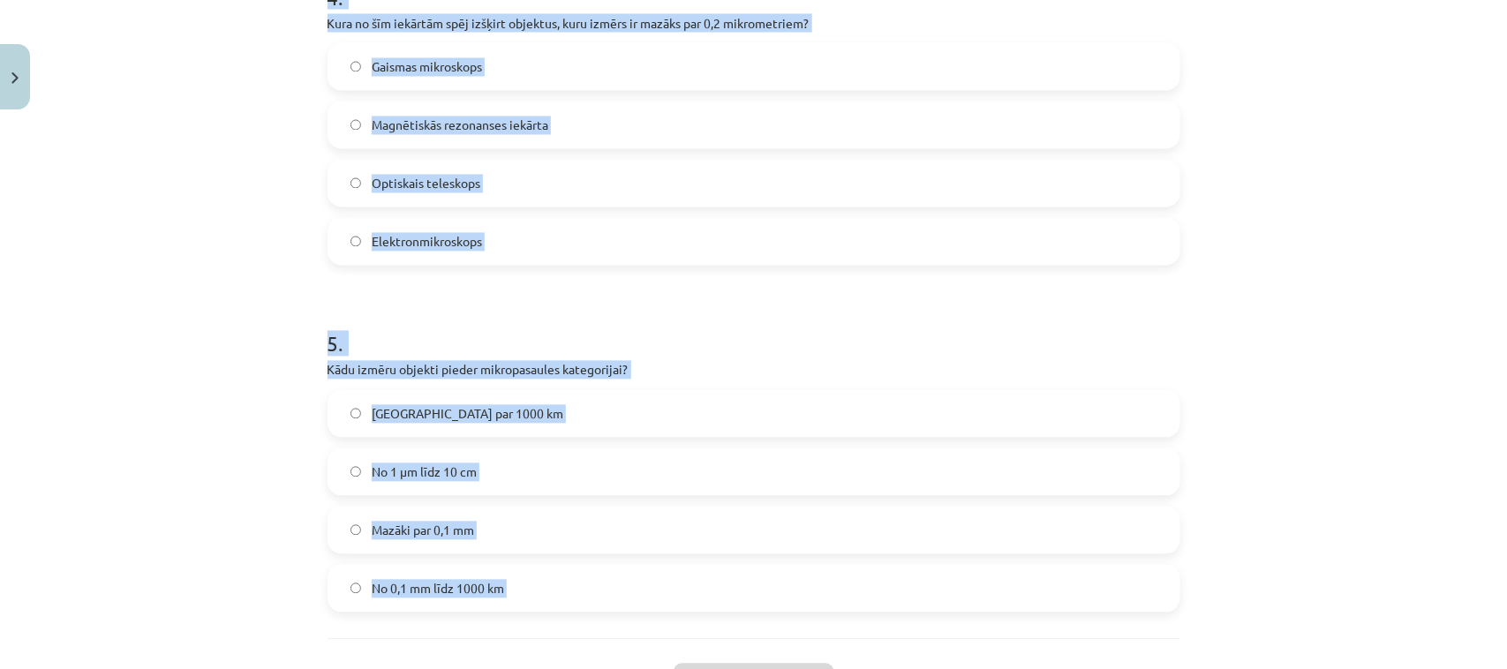
scroll to position [1614, 0]
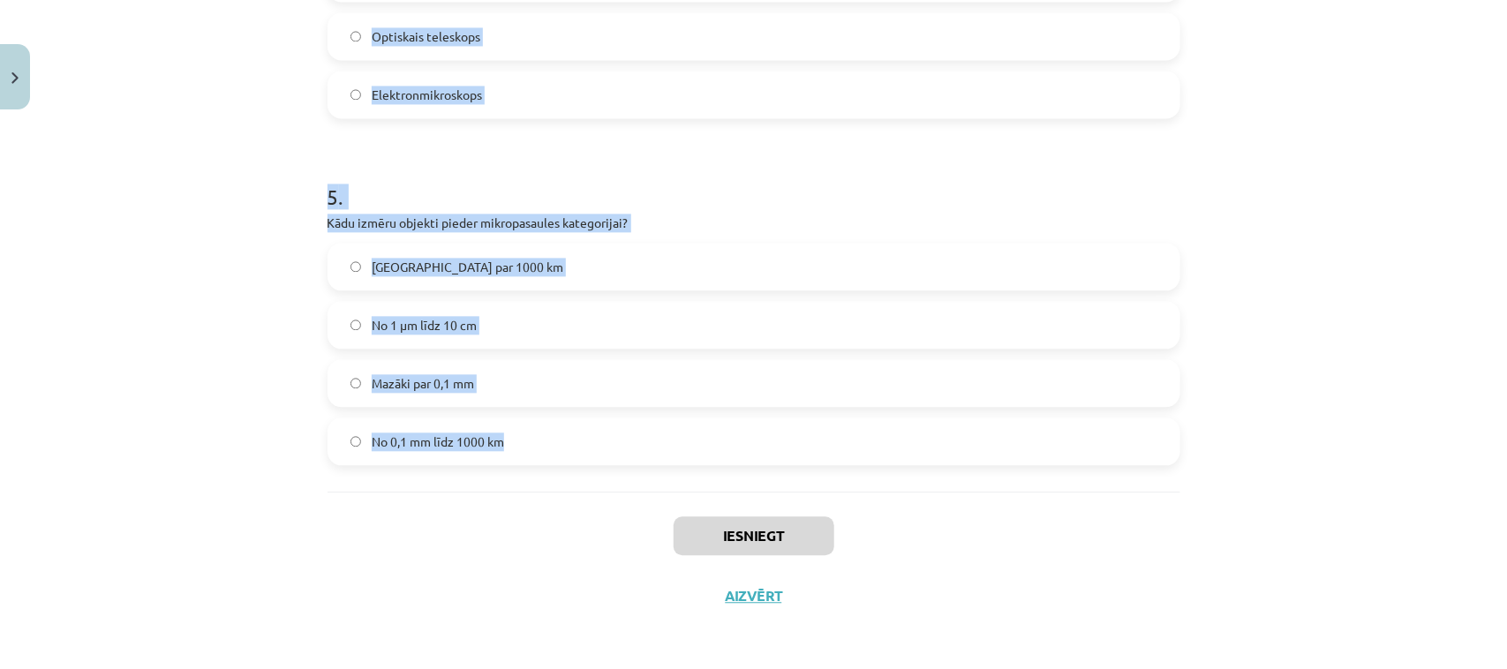
drag, startPoint x: 298, startPoint y: 332, endPoint x: 534, endPoint y: 452, distance: 265.4
click at [534, 452] on div "Mācību tēma: Dabaszinības - 10. klases 1.ieskaites mācību materiāls #3 2. tēma.…" at bounding box center [753, 334] width 1507 height 669
click at [1250, 311] on div "Mācību tēma: Dabaszinības - 10. klases 1.ieskaites mācību materiāls #3 2. tēma.…" at bounding box center [753, 334] width 1507 height 669
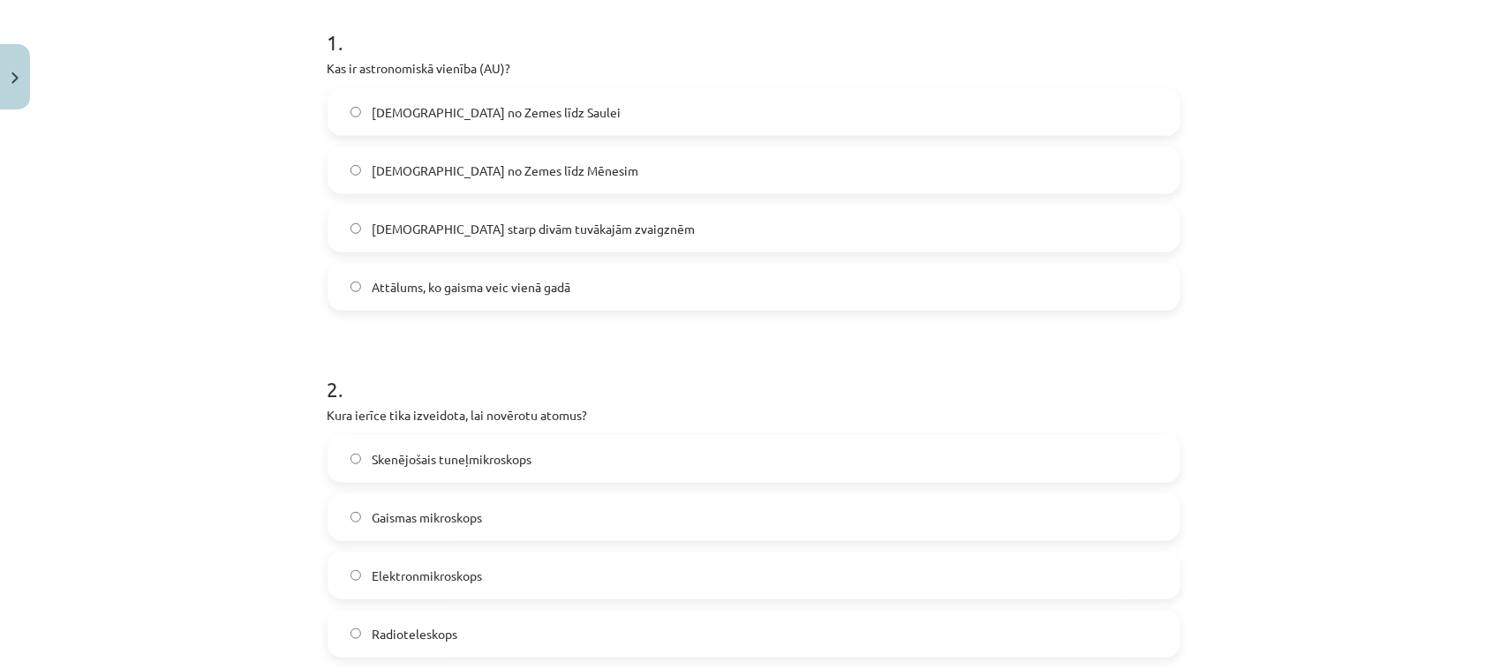
scroll to position [179, 0]
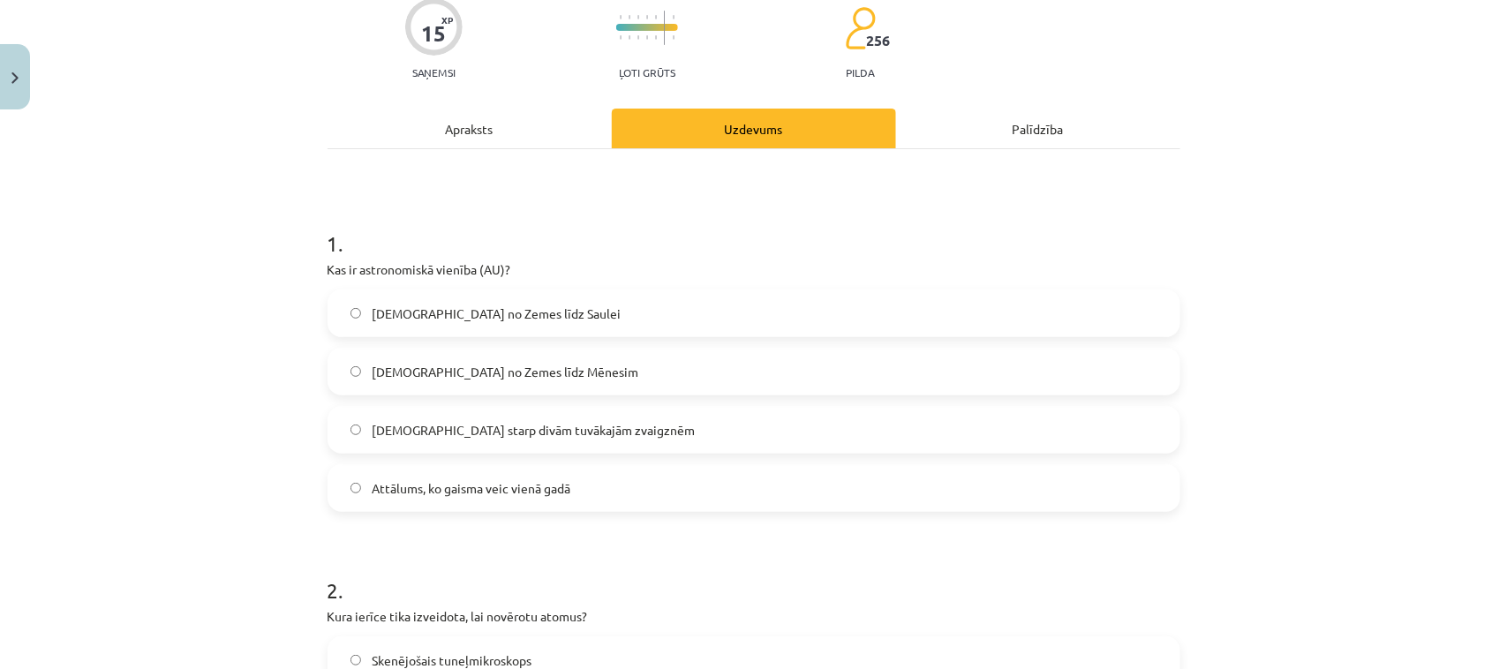
click at [428, 297] on label "Attālums no Zemes līdz Saulei" at bounding box center [753, 313] width 849 height 44
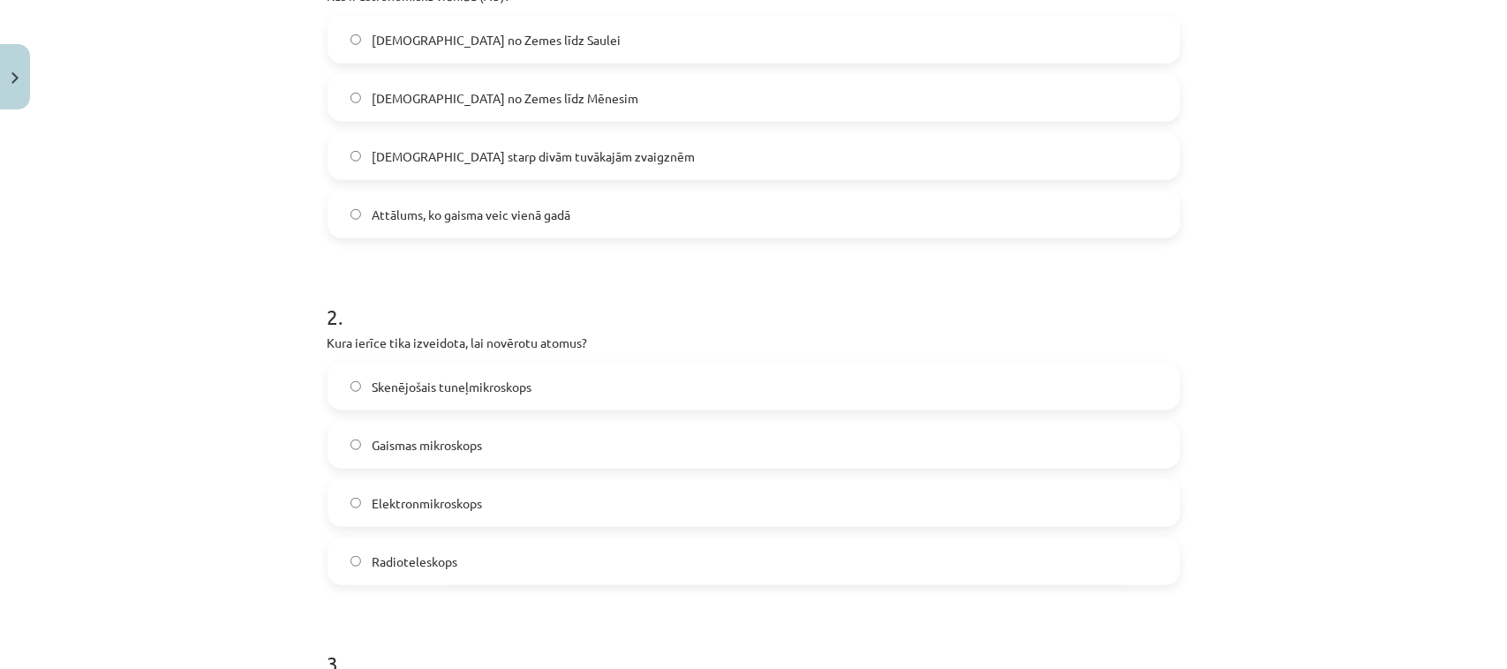
scroll to position [510, 0]
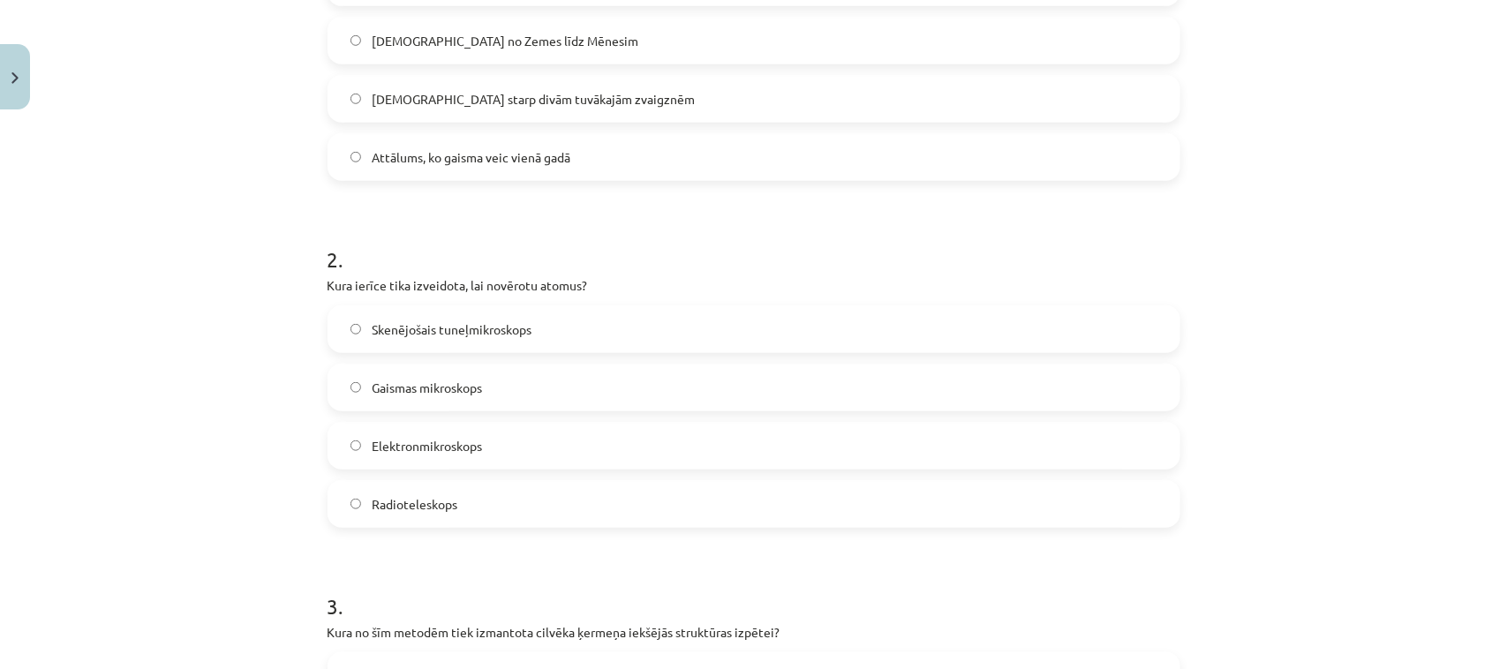
click at [418, 336] on span "Skenējošais tuneļmikroskops" at bounding box center [452, 330] width 160 height 19
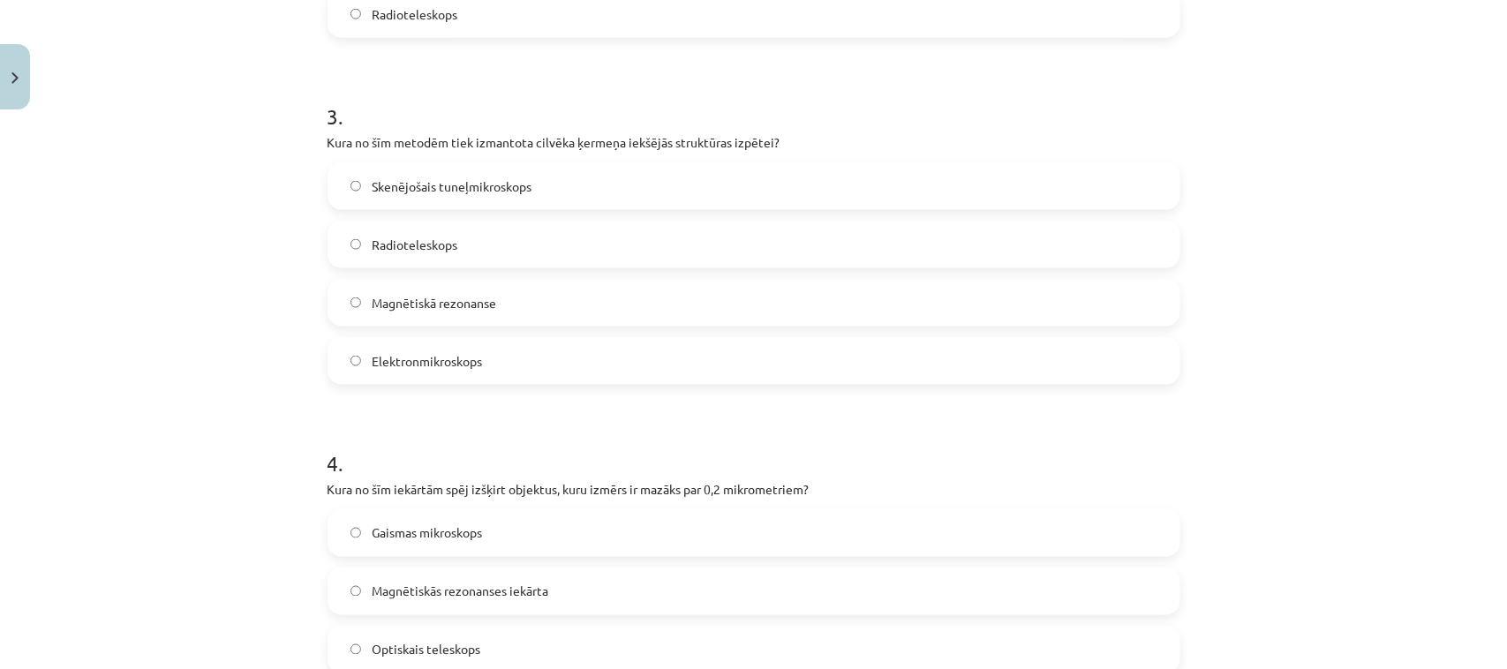
scroll to position [1062, 0]
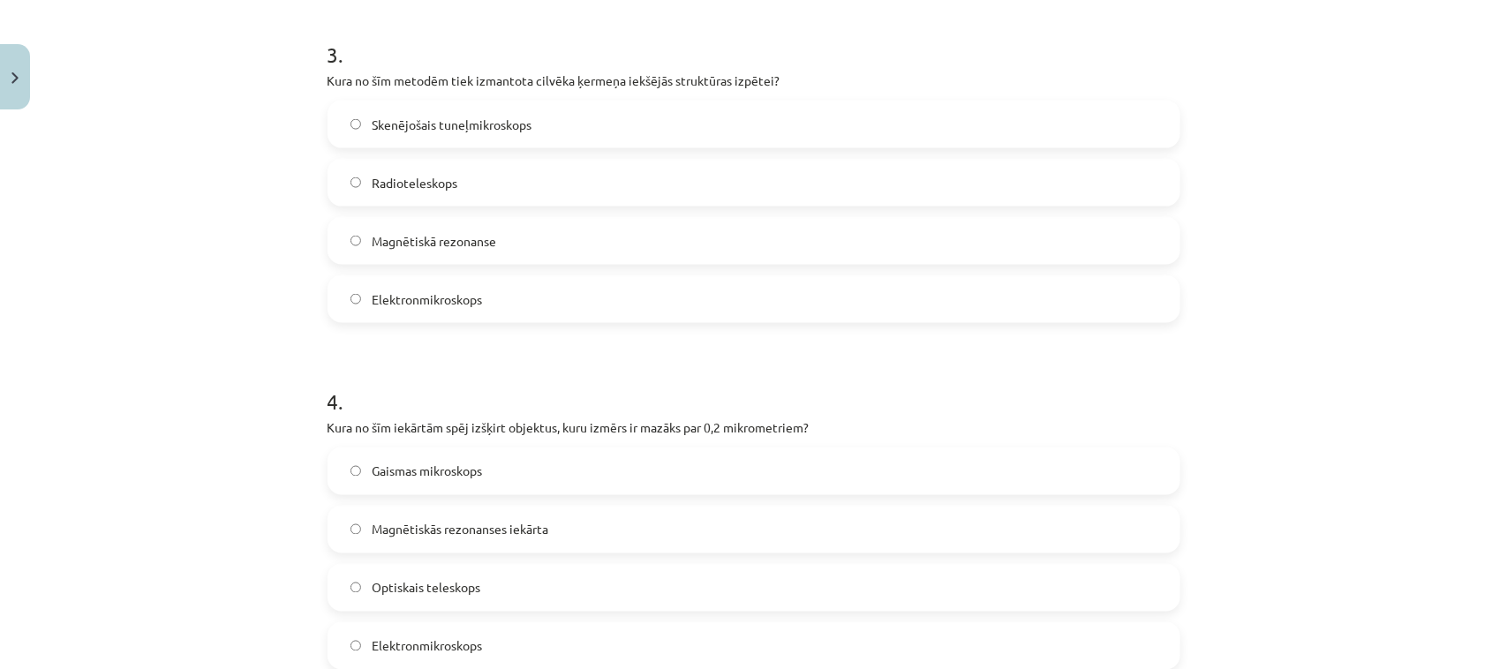
click at [1347, 387] on div "Mācību tēma: Dabaszinības - 10. klases 1.ieskaites mācību materiāls #3 2. tēma.…" at bounding box center [753, 334] width 1507 height 669
click at [378, 541] on label "Magnētiskās rezonanses iekārta" at bounding box center [753, 530] width 849 height 44
click at [1314, 433] on div "Mācību tēma: Dabaszinības - 10. klases 1.ieskaites mācību materiāls #3 2. tēma.…" at bounding box center [753, 334] width 1507 height 669
click at [417, 241] on span "Magnētiskā rezonanse" at bounding box center [434, 241] width 125 height 19
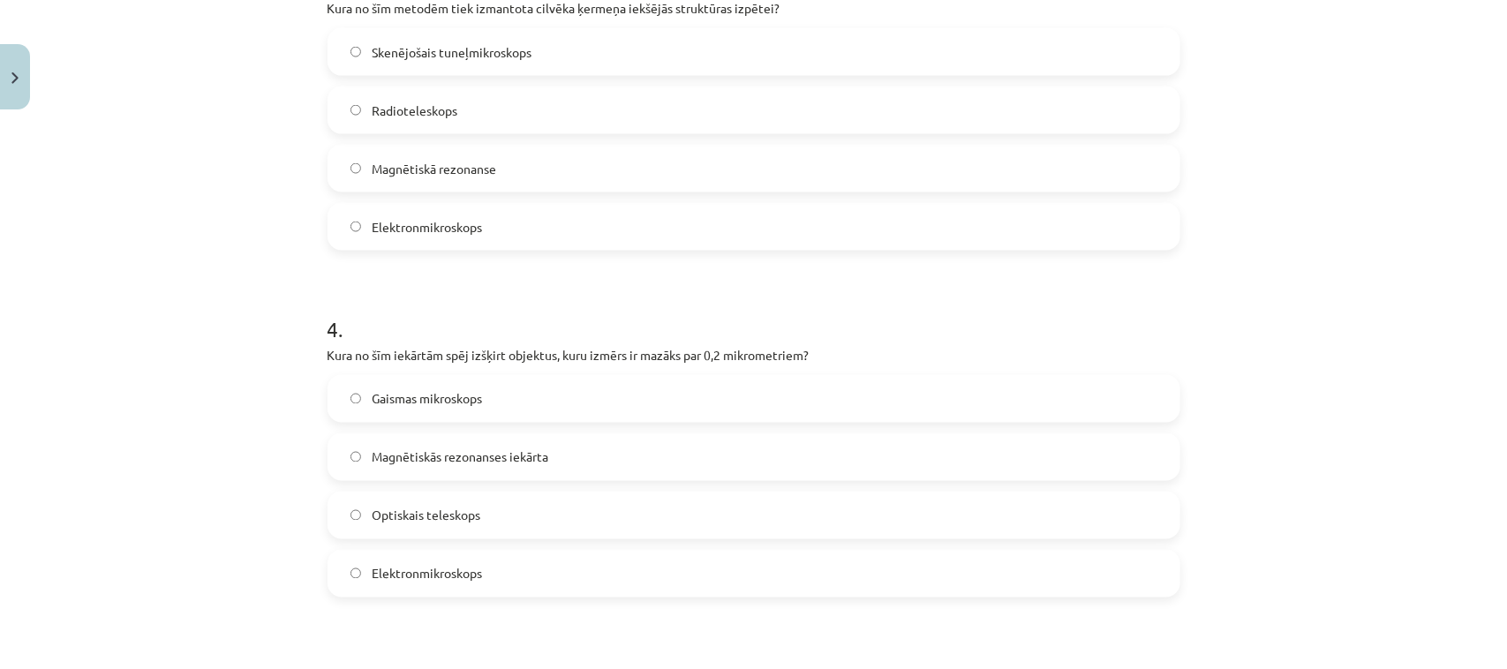
scroll to position [1173, 0]
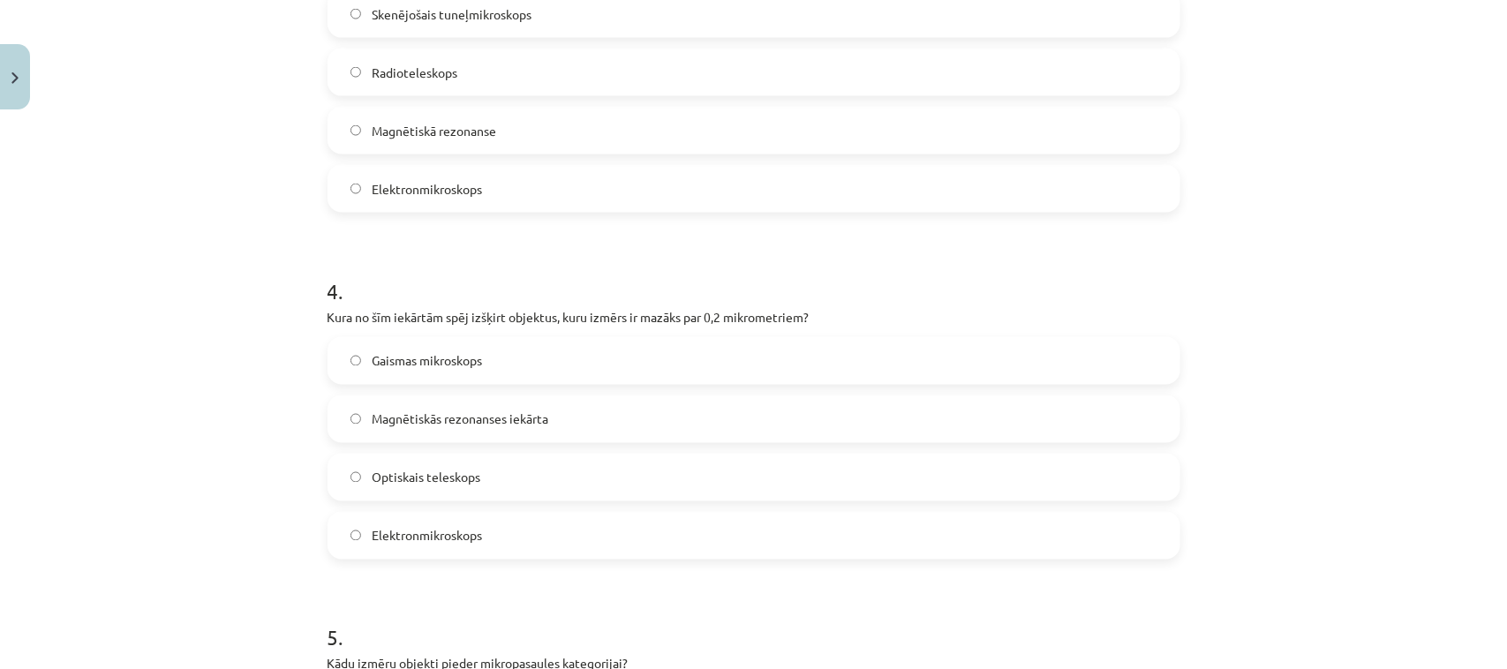
click at [372, 540] on span "Elektronmikroskops" at bounding box center [427, 536] width 110 height 19
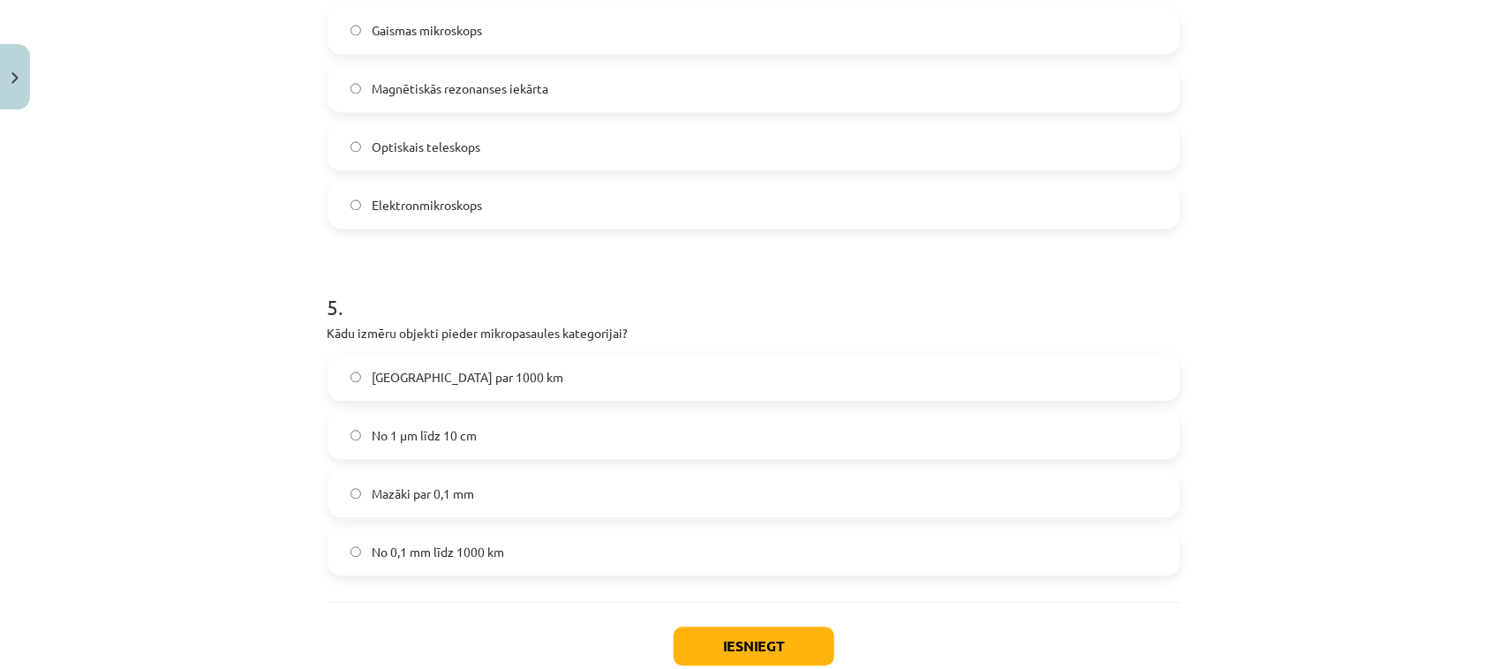
scroll to position [1504, 0]
click at [475, 499] on label "Mazāki par 0,1 mm" at bounding box center [753, 494] width 849 height 44
click at [709, 634] on button "Iesniegt" at bounding box center [754, 646] width 161 height 39
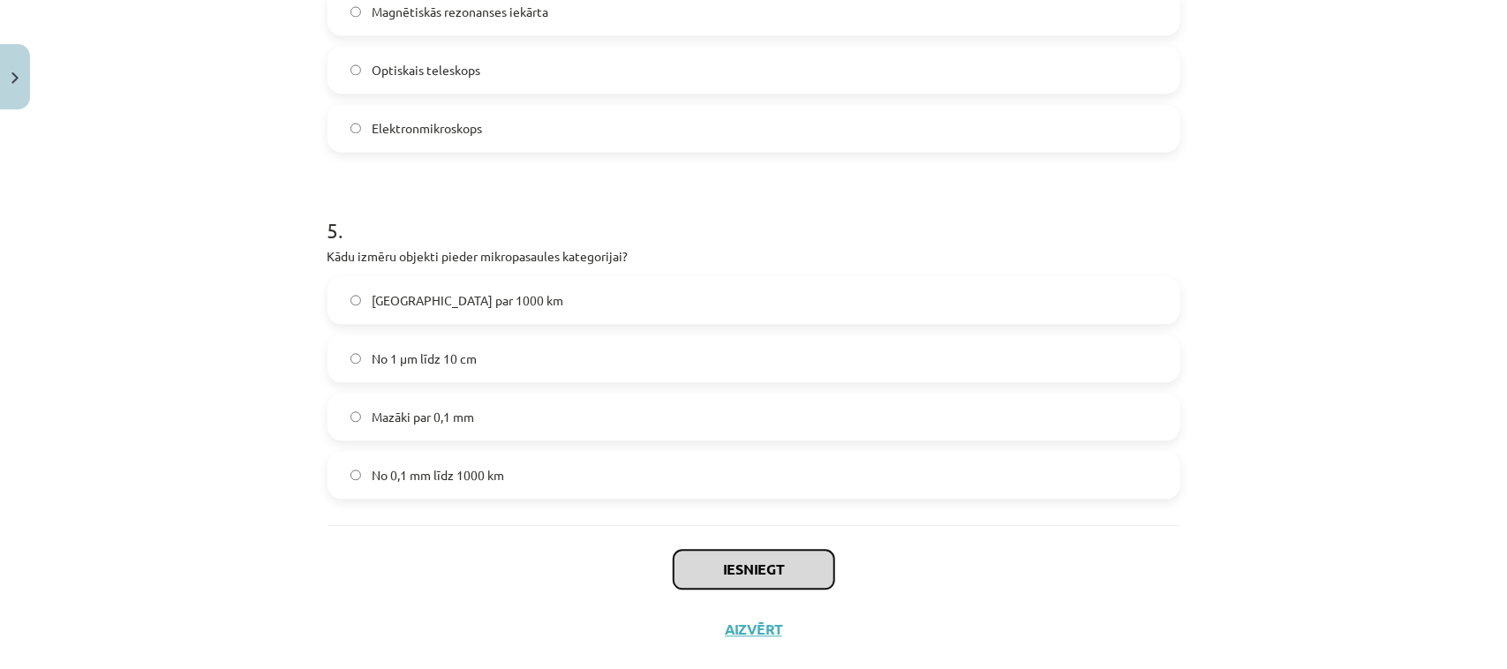
scroll to position [1614, 0]
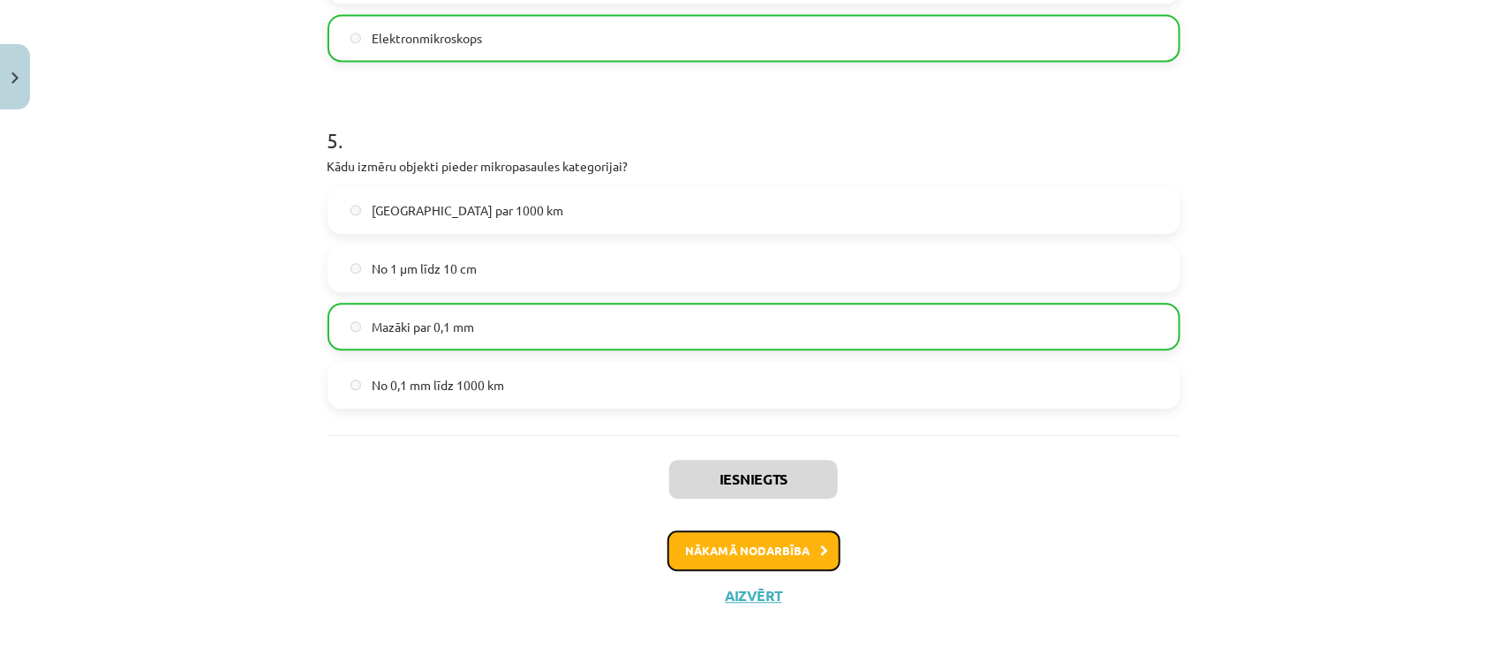
click at [715, 556] on button "Nākamā nodarbība" at bounding box center [754, 551] width 173 height 41
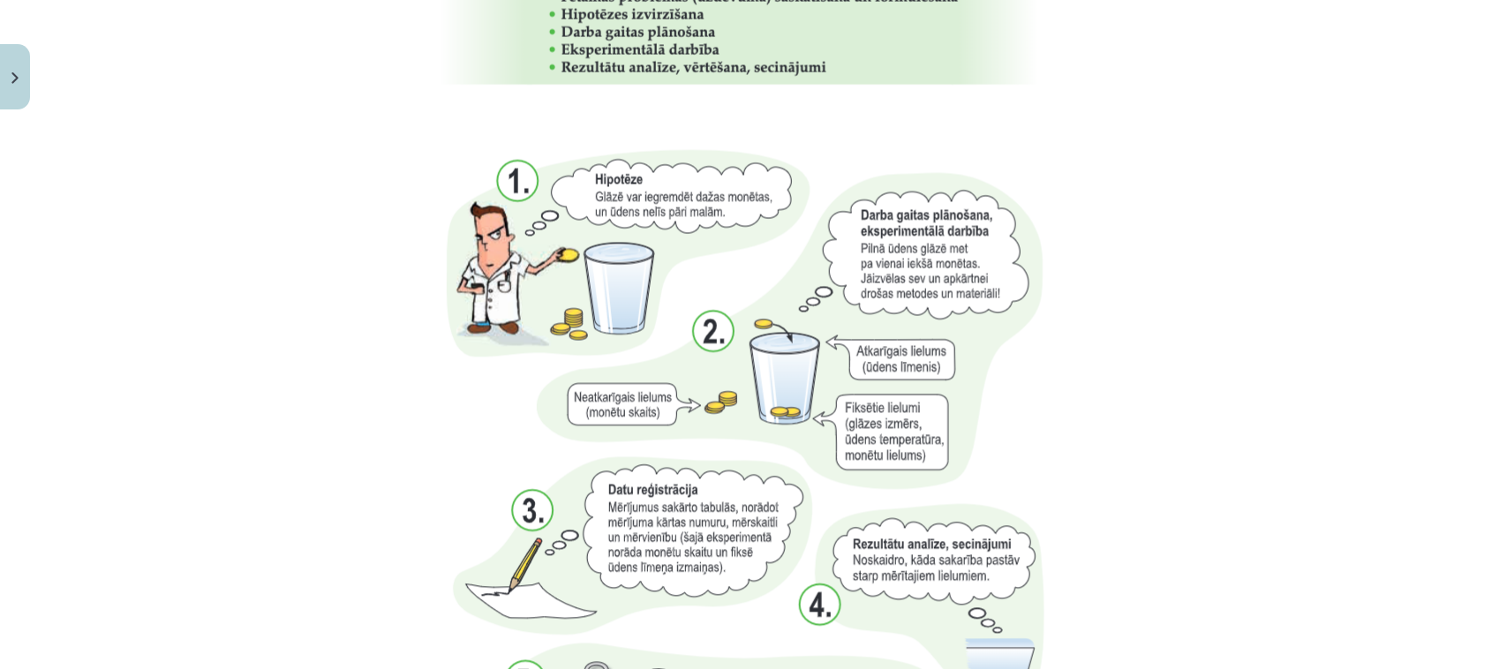
scroll to position [1868, 0]
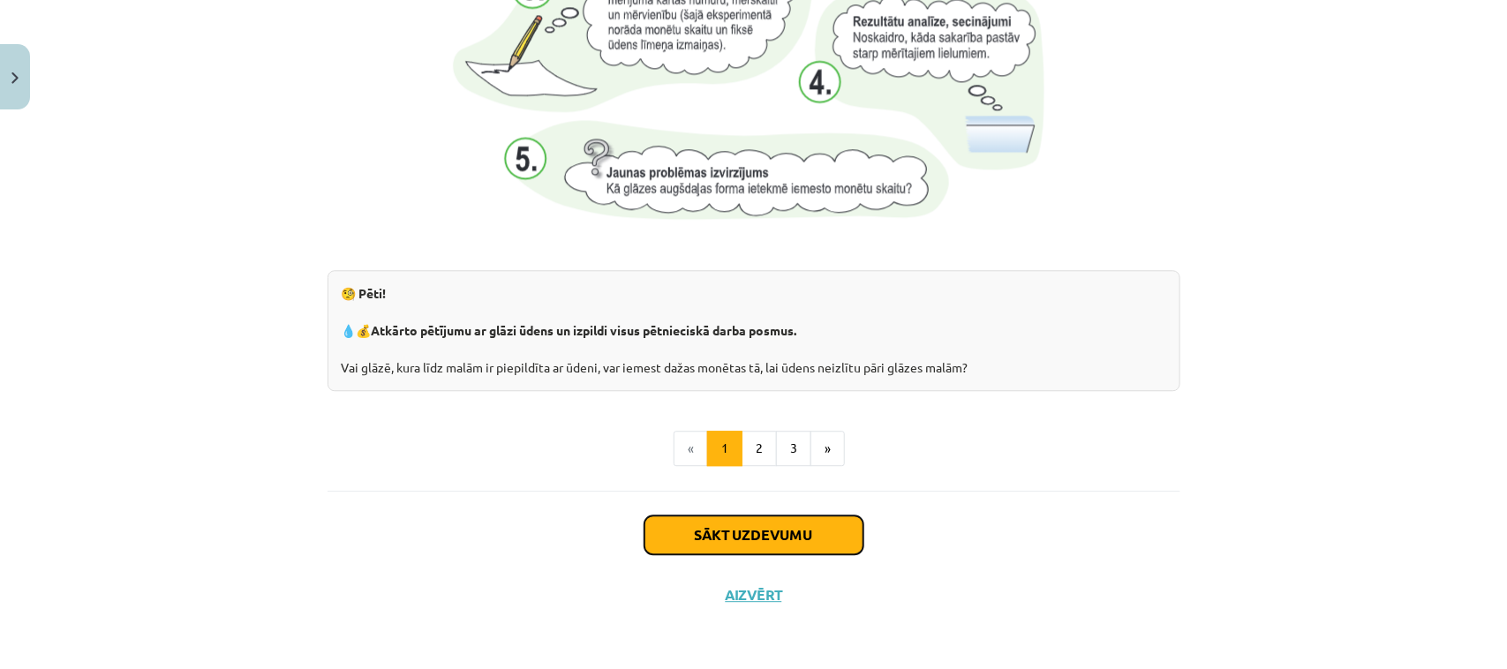
click at [694, 547] on button "Sākt uzdevumu" at bounding box center [754, 535] width 219 height 39
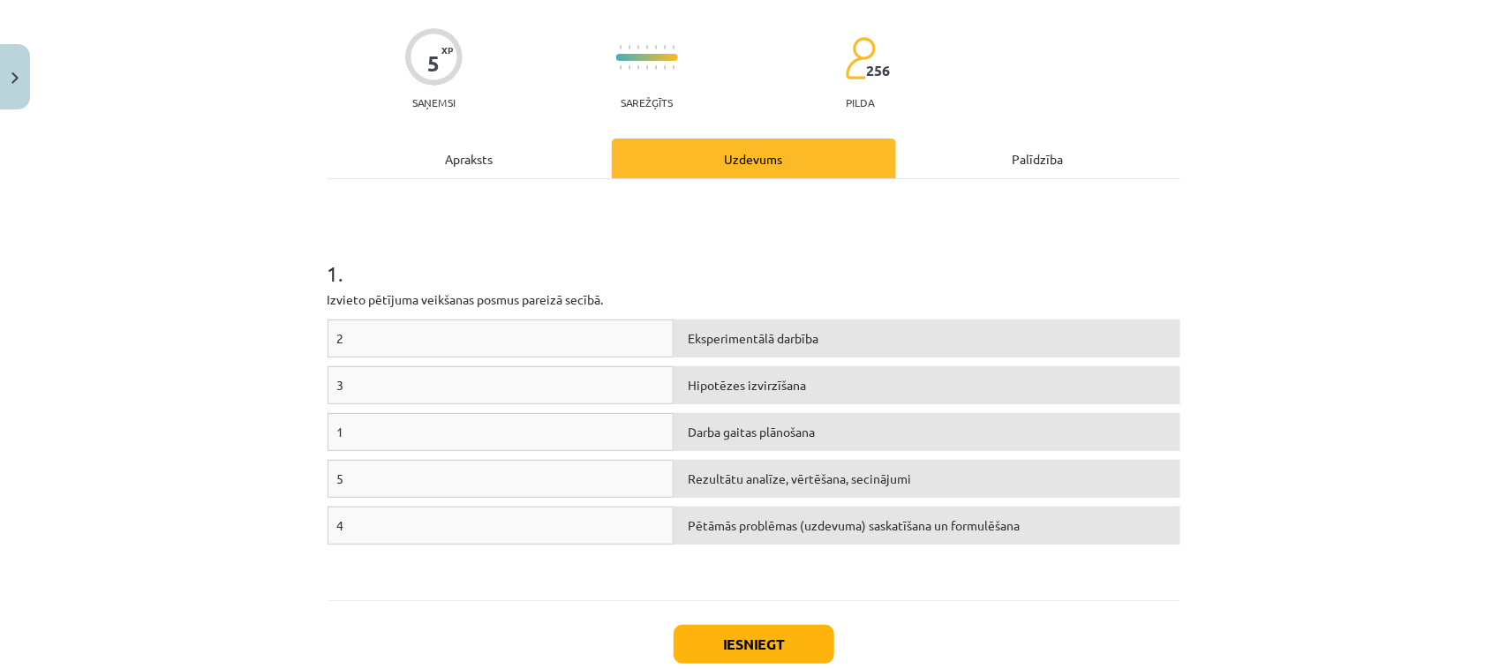
scroll to position [230, 0]
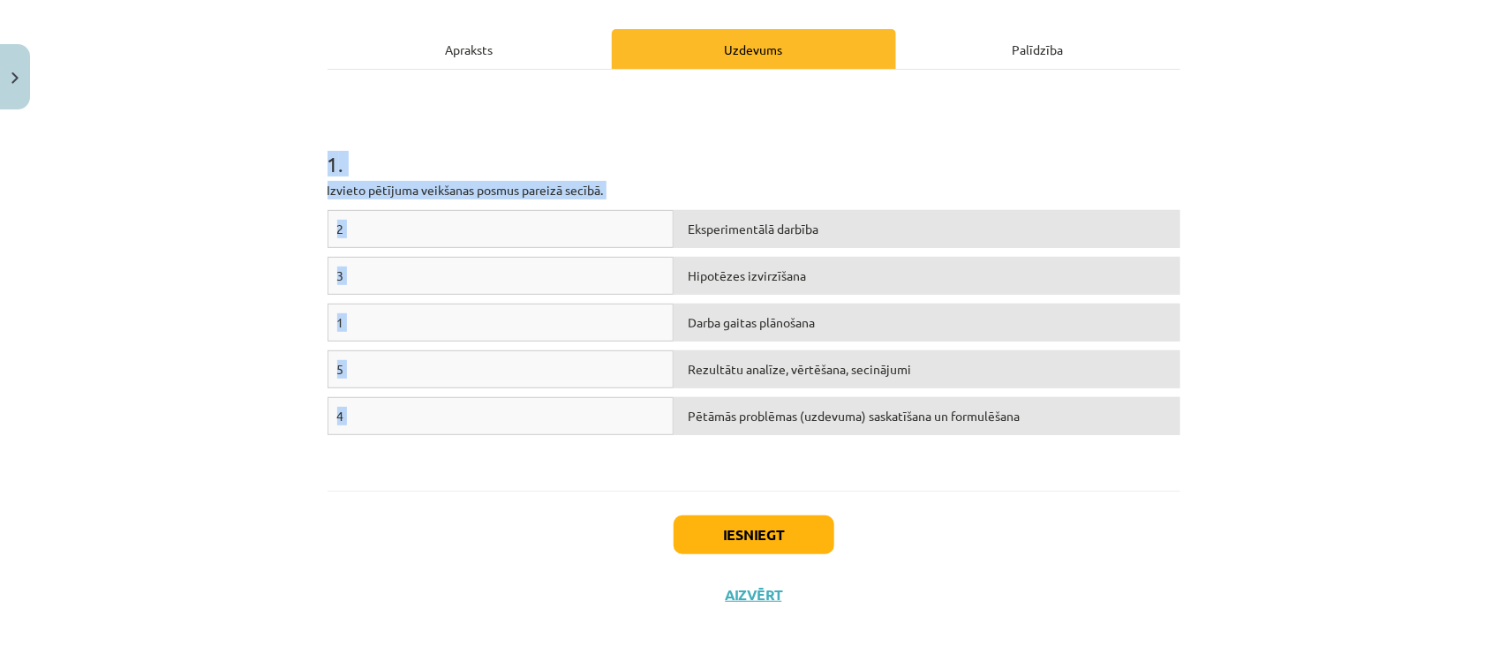
drag, startPoint x: 275, startPoint y: 100, endPoint x: 884, endPoint y: 418, distance: 687.2
click at [881, 419] on div "Mācību tēma: Dabaszinības - 10. klases 1.ieskaites mācību materiāls #4 3. tēma.…" at bounding box center [753, 334] width 1507 height 669
click at [1082, 525] on div "Iesniegt Aizvērt" at bounding box center [754, 553] width 853 height 124
drag, startPoint x: 418, startPoint y: 327, endPoint x: 434, endPoint y: 247, distance: 81.2
click at [434, 247] on div "2 Eksperimentālā darbība 3 Hipotēzes izvirzīšana 1 Darba gaitas plānošana 5 Rez…" at bounding box center [754, 342] width 853 height 265
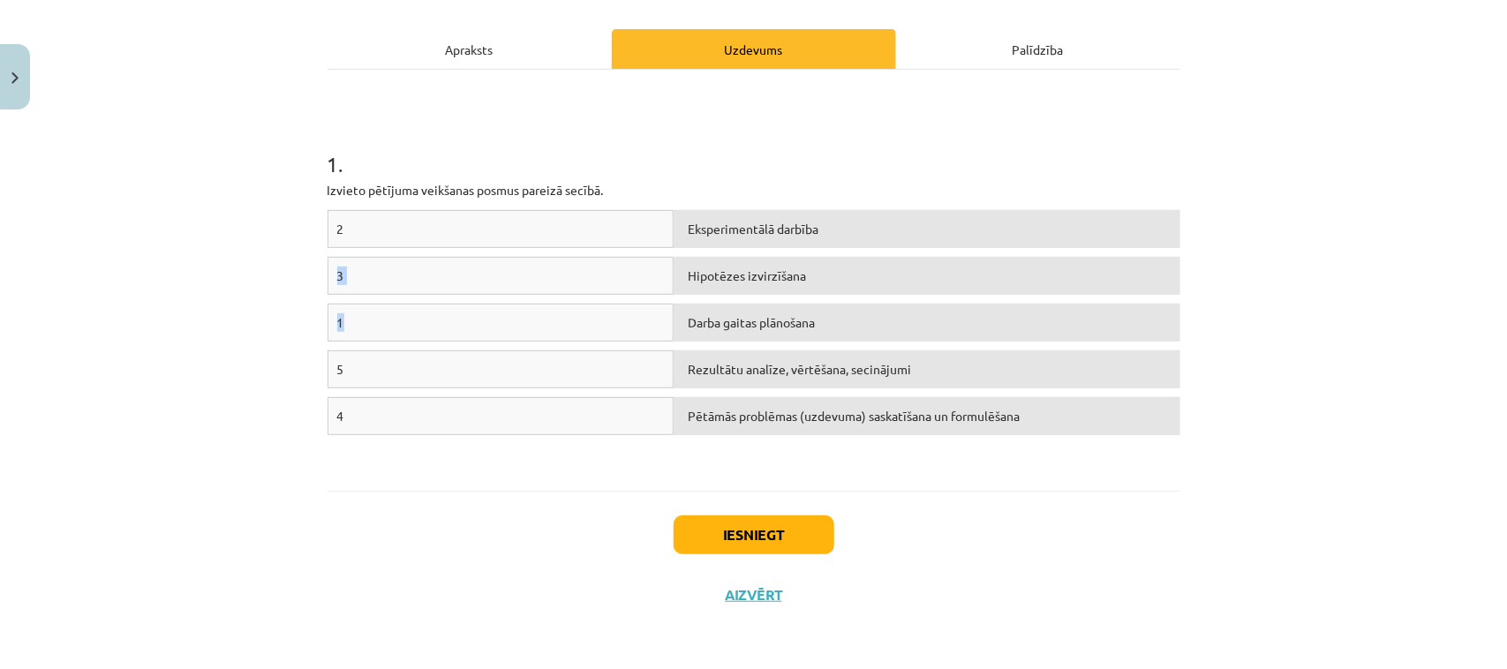
click at [578, 347] on div "1 Darba gaitas plānošana" at bounding box center [754, 327] width 853 height 47
drag, startPoint x: 725, startPoint y: 225, endPoint x: 1091, endPoint y: 497, distance: 456.4
click at [1088, 502] on div "5 XP Saņemsi Sarežģīts 256 pilda Apraksts Uzdevums Palīdzība 1 . Izvieto pētīju…" at bounding box center [754, 256] width 874 height 738
click at [1153, 495] on div "Iesniegt Aizvērt" at bounding box center [754, 553] width 853 height 124
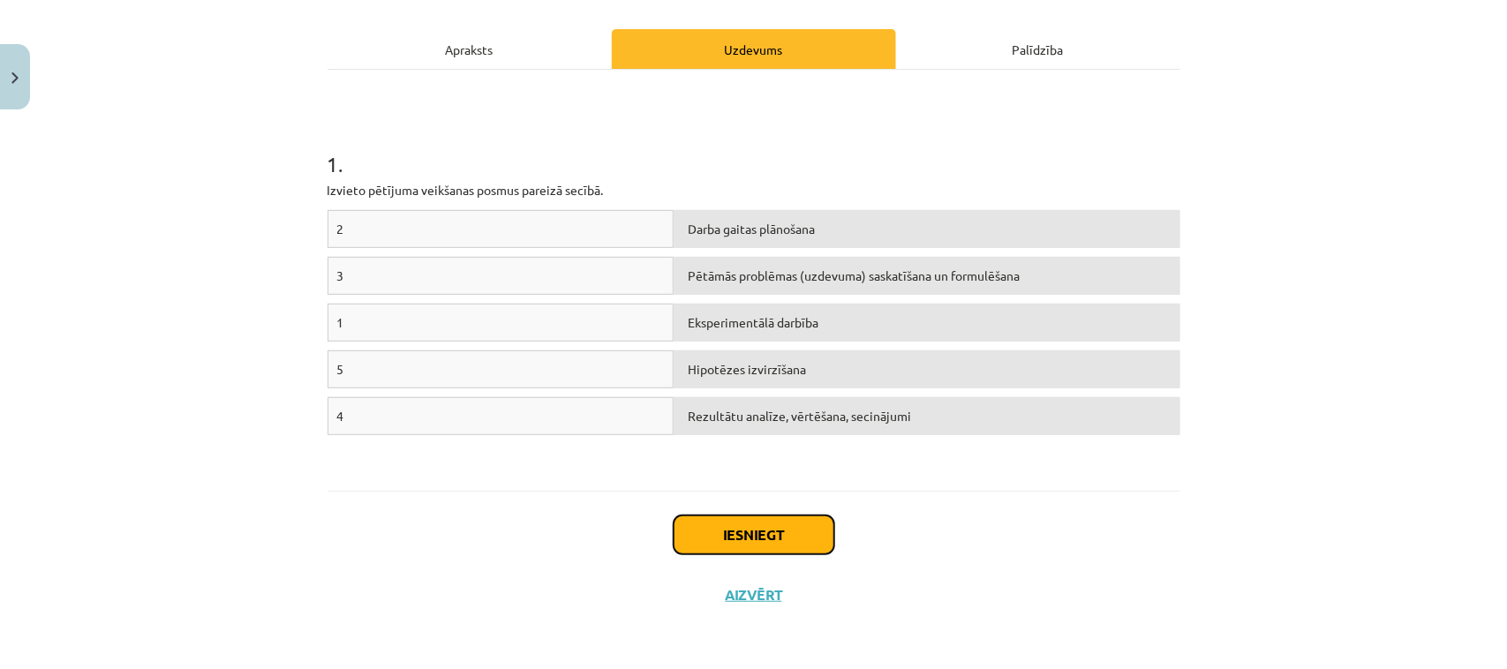
click at [747, 539] on button "Iesniegt" at bounding box center [754, 535] width 161 height 39
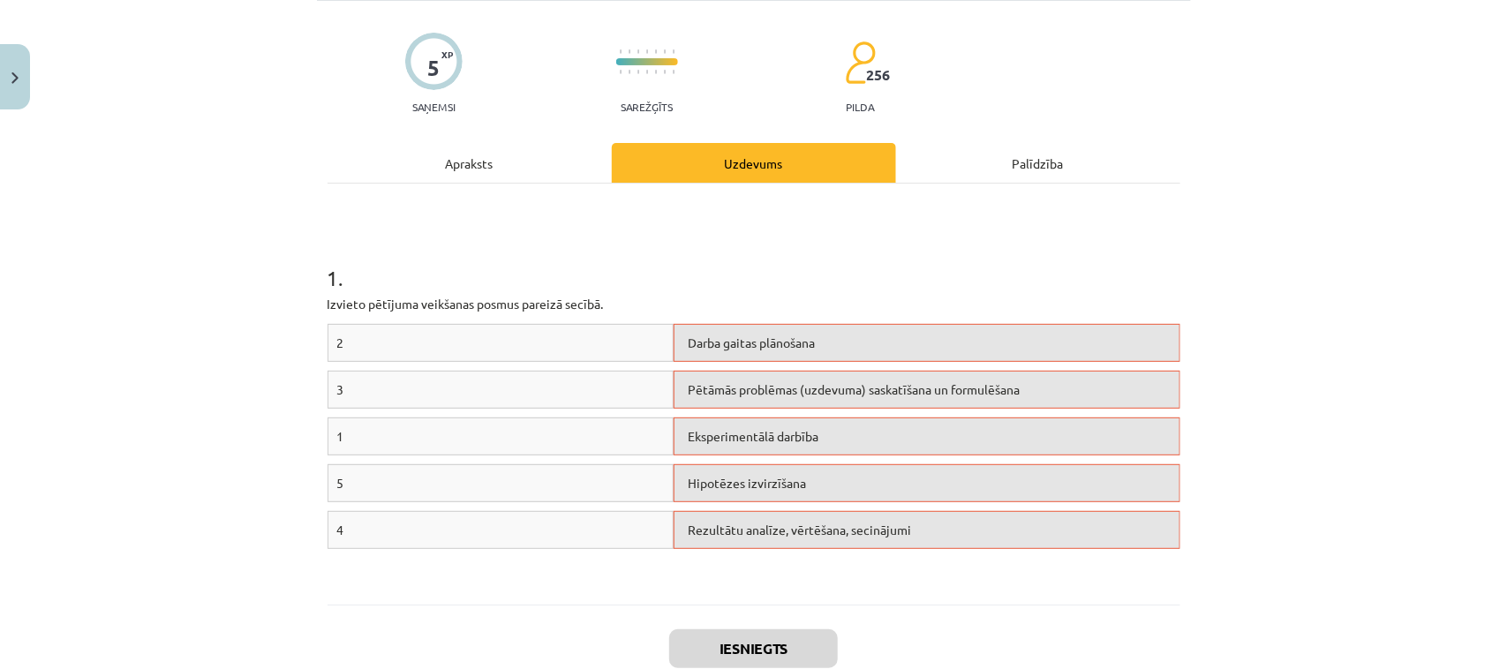
scroll to position [221, 0]
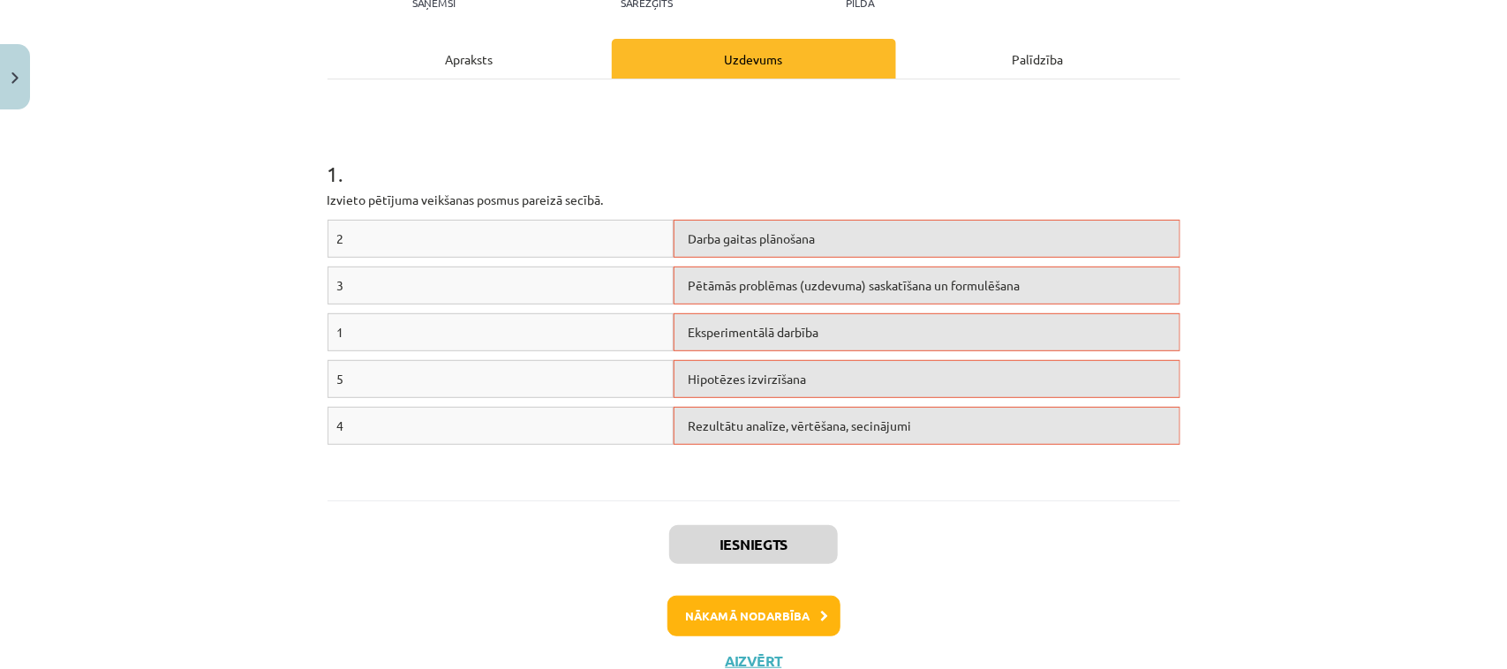
click at [465, 55] on div "Apraksts" at bounding box center [470, 59] width 284 height 40
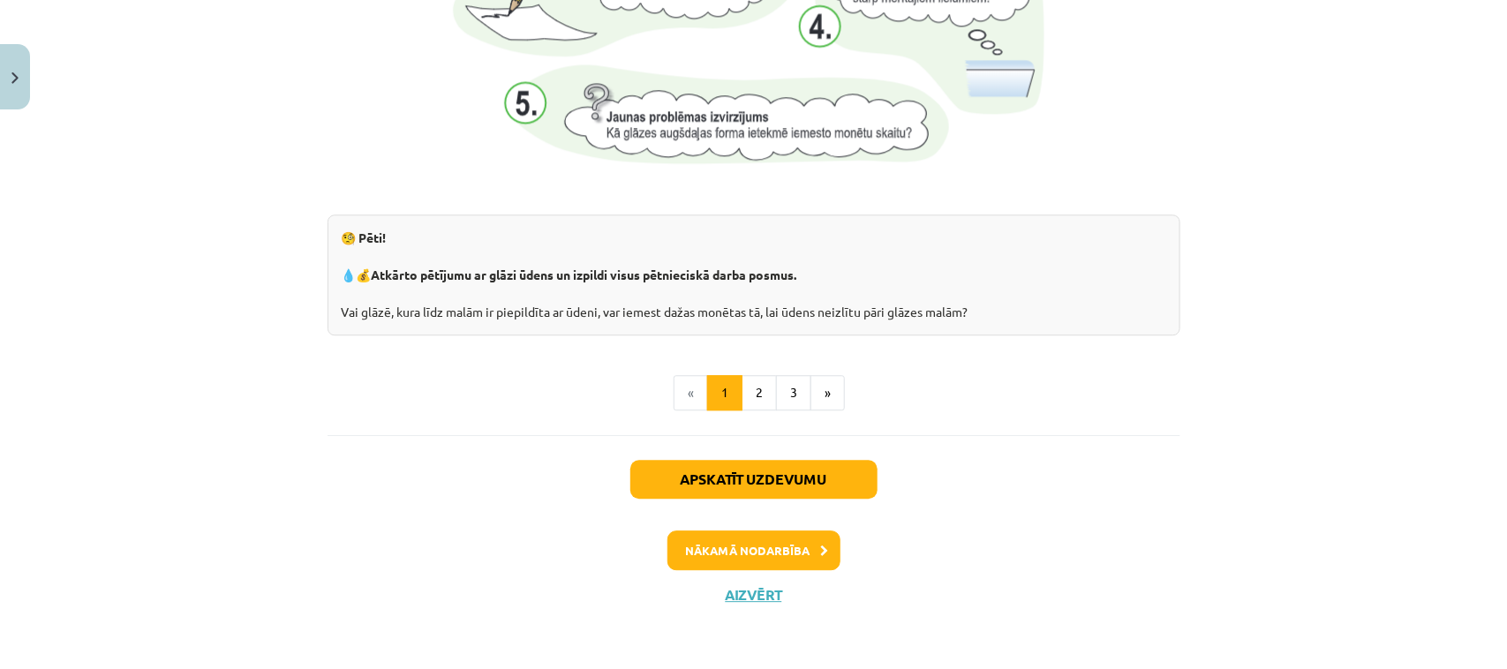
scroll to position [1925, 0]
click at [713, 543] on button "Nākamā nodarbība" at bounding box center [754, 551] width 173 height 41
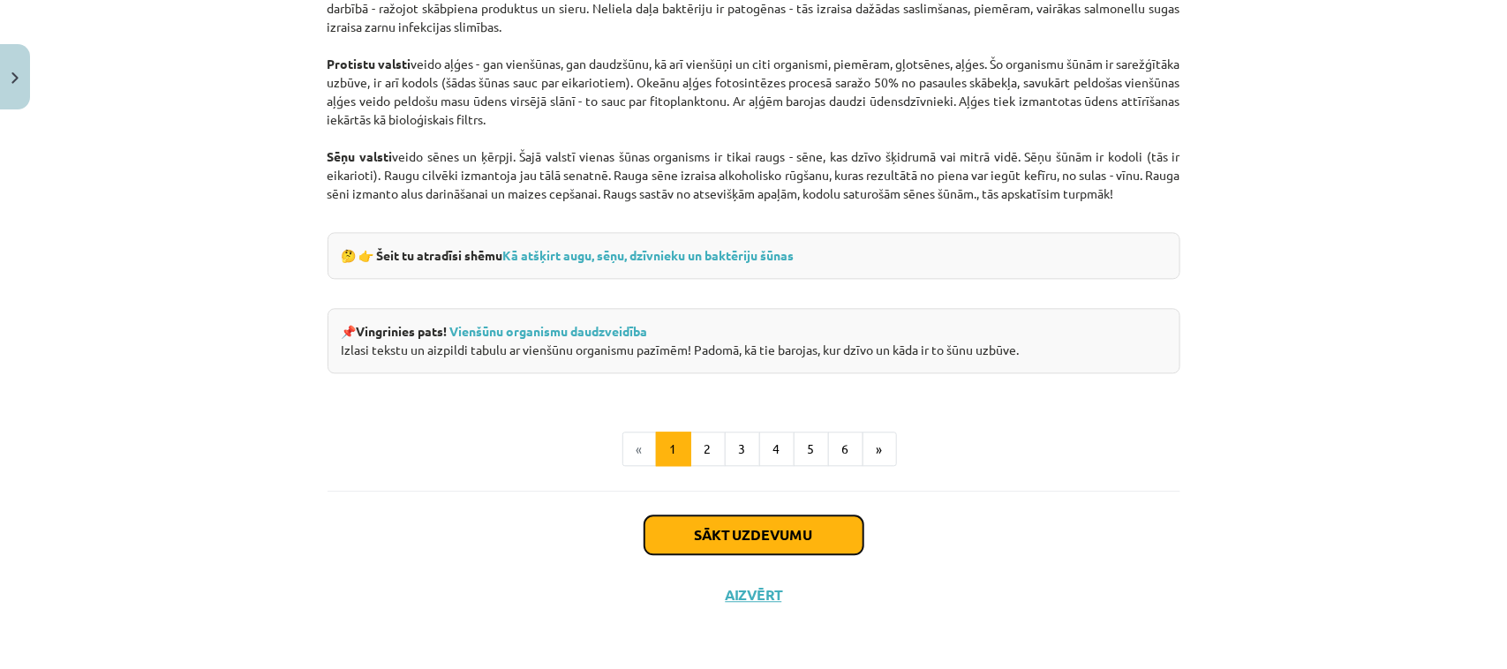
click at [691, 540] on button "Sākt uzdevumu" at bounding box center [754, 535] width 219 height 39
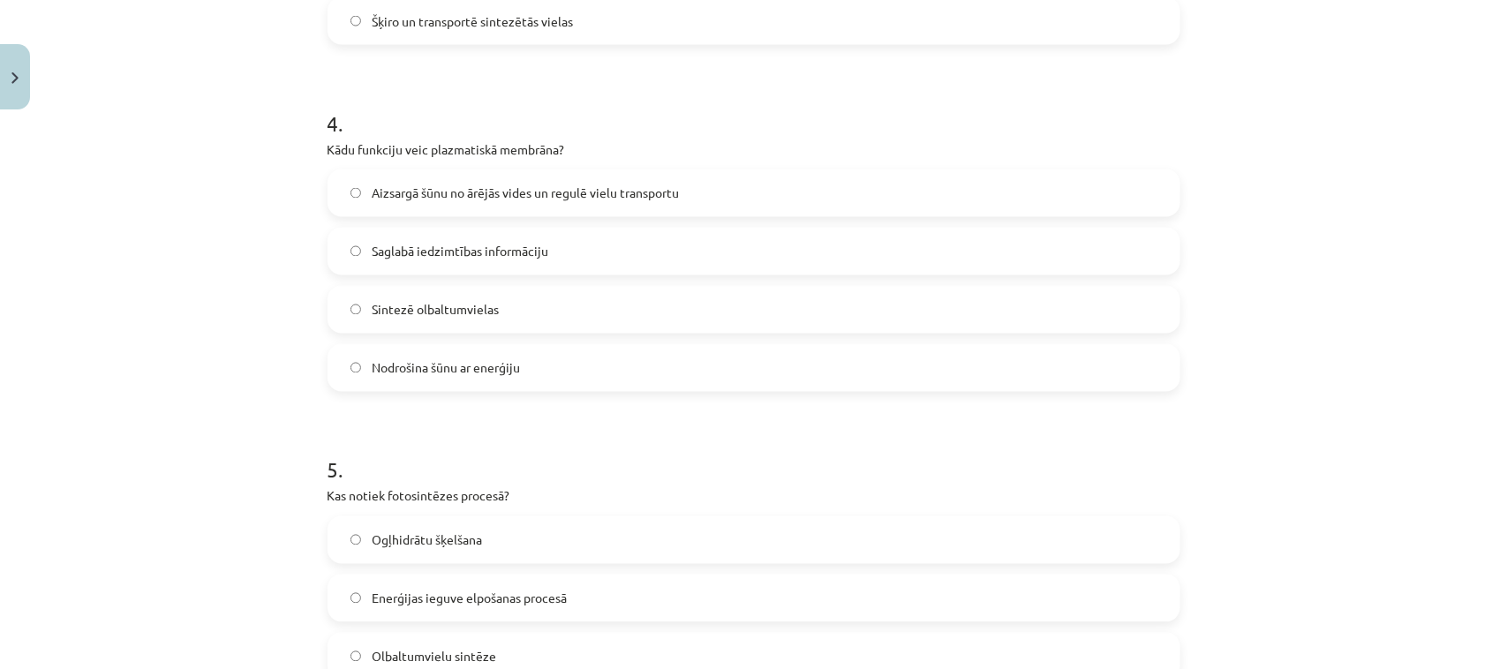
scroll to position [1586, 0]
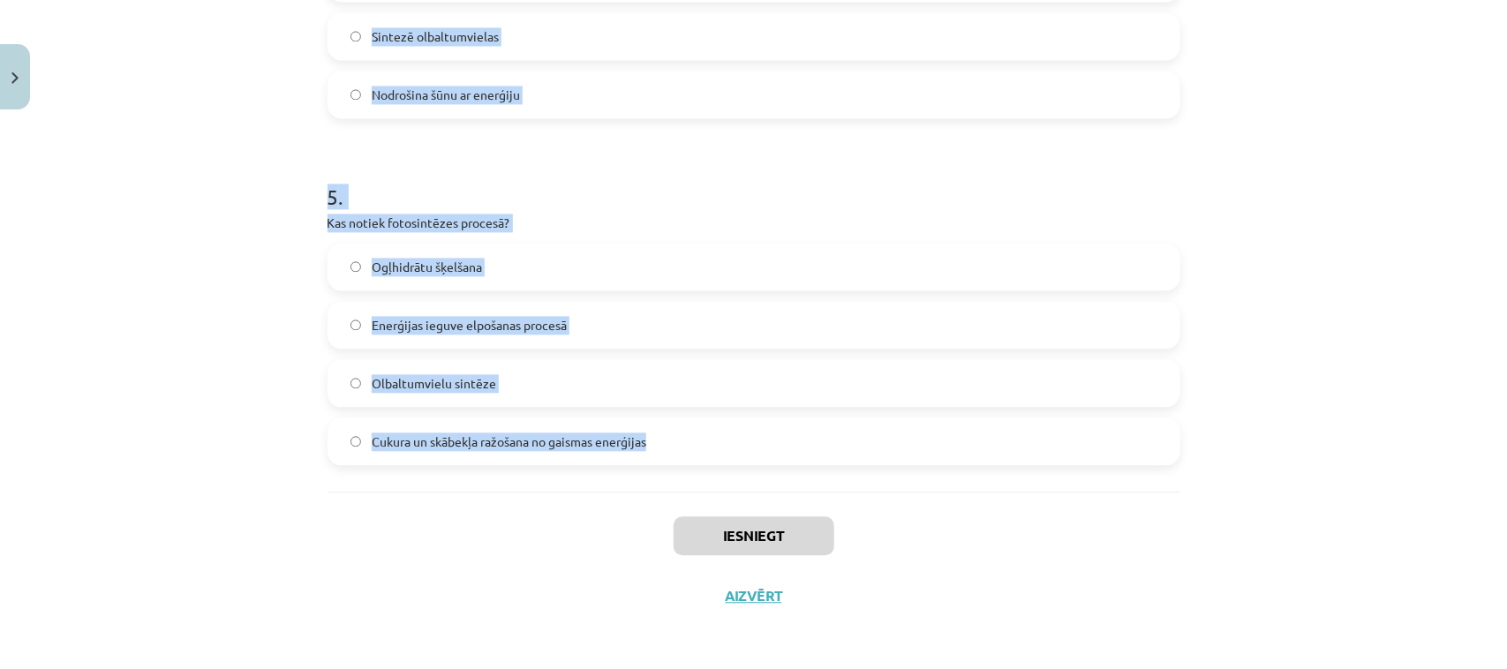
drag, startPoint x: 262, startPoint y: 275, endPoint x: 841, endPoint y: 466, distance: 609.3
click at [841, 466] on div "Mācību tēma: Dabaszinības - 10. klases 1.ieskaites mācību materiāls #5 4. tēma.…" at bounding box center [753, 334] width 1507 height 669
click at [1451, 292] on div "Mācību tēma: Dabaszinības - 10. klases 1.ieskaites mācību materiāls #5 4. tēma.…" at bounding box center [753, 334] width 1507 height 669
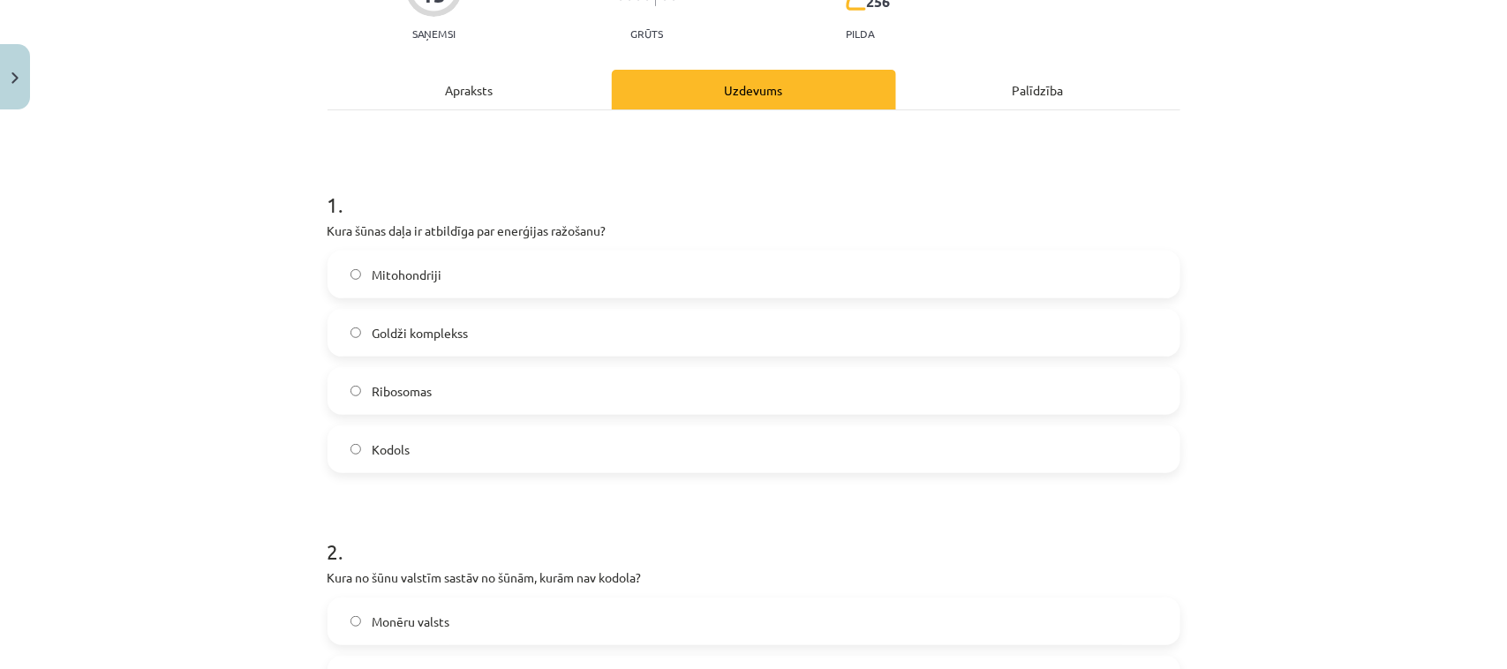
scroll to position [151, 0]
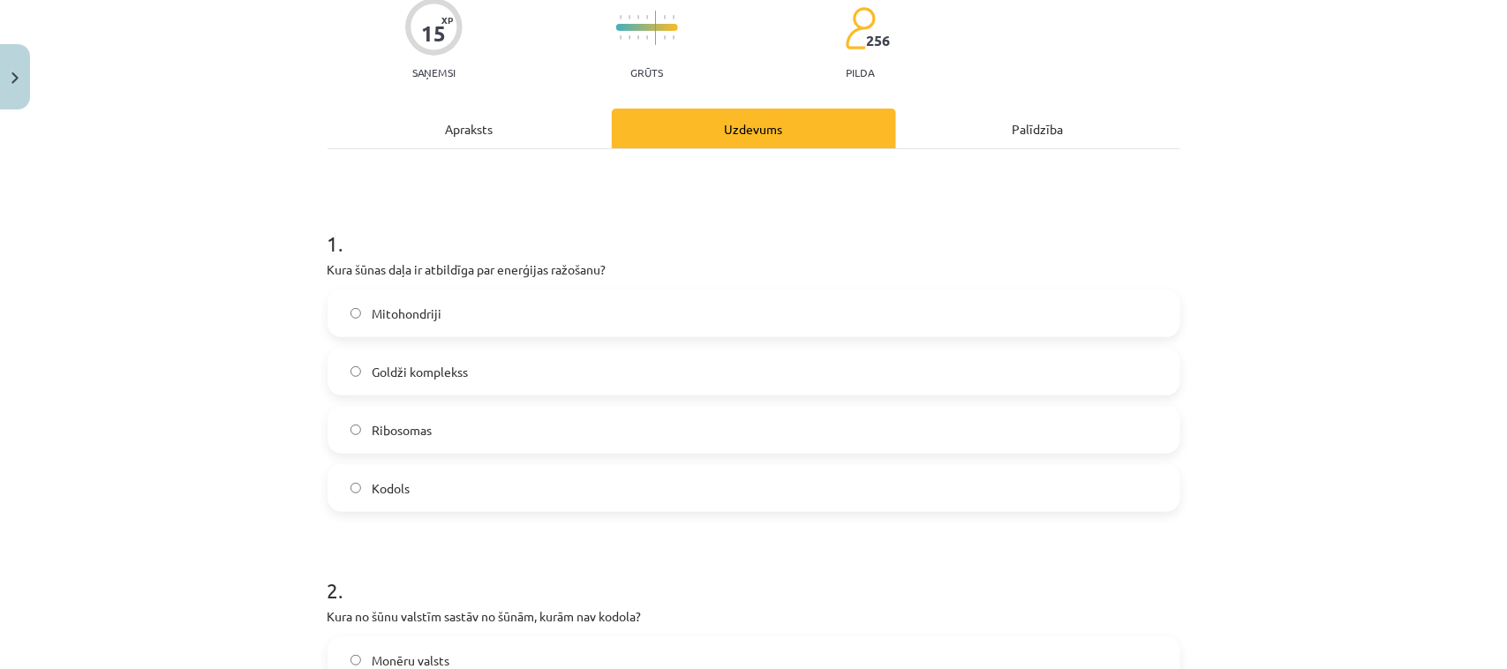
click at [419, 331] on label "Mitohondriji" at bounding box center [753, 313] width 849 height 44
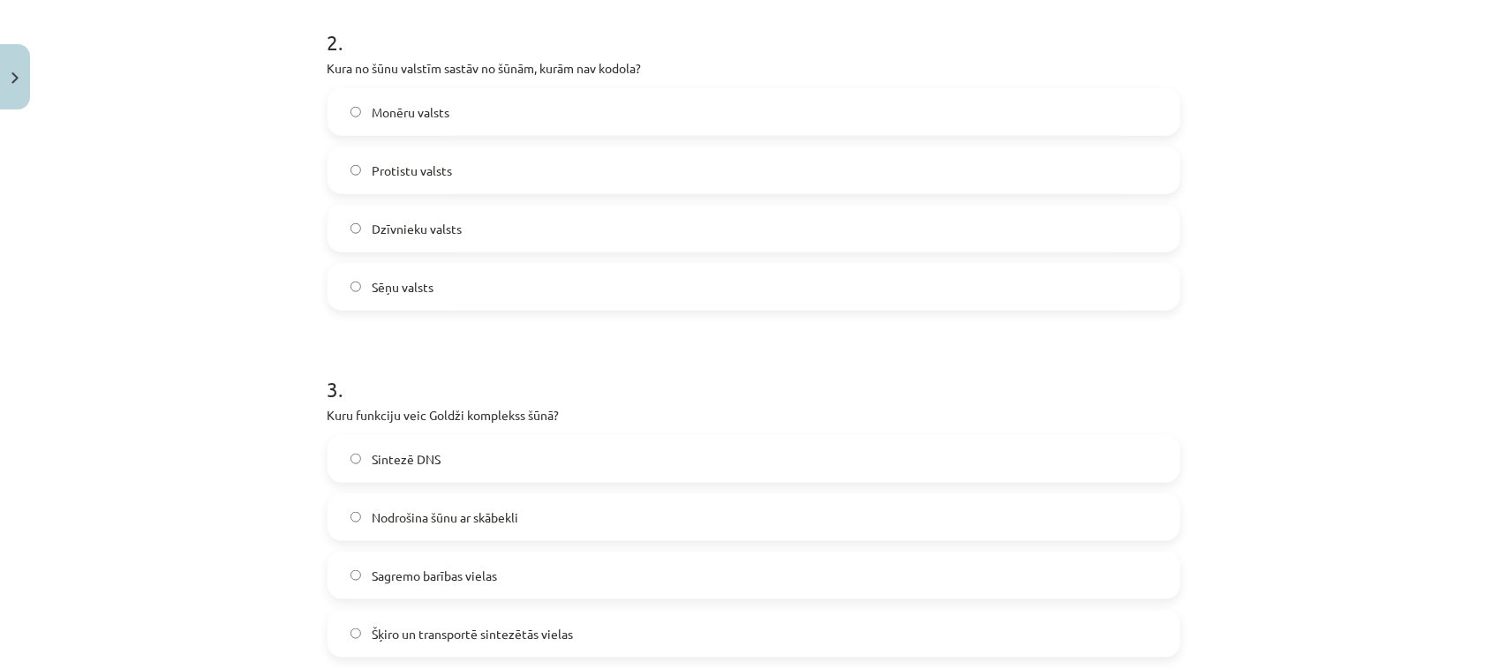
scroll to position [703, 0]
click at [1335, 472] on div "Mācību tēma: Dabaszinības - 10. klases 1.ieskaites mācību materiāls #5 4. tēma.…" at bounding box center [753, 334] width 1507 height 669
click at [427, 113] on span "Monēru valsts" at bounding box center [411, 109] width 78 height 19
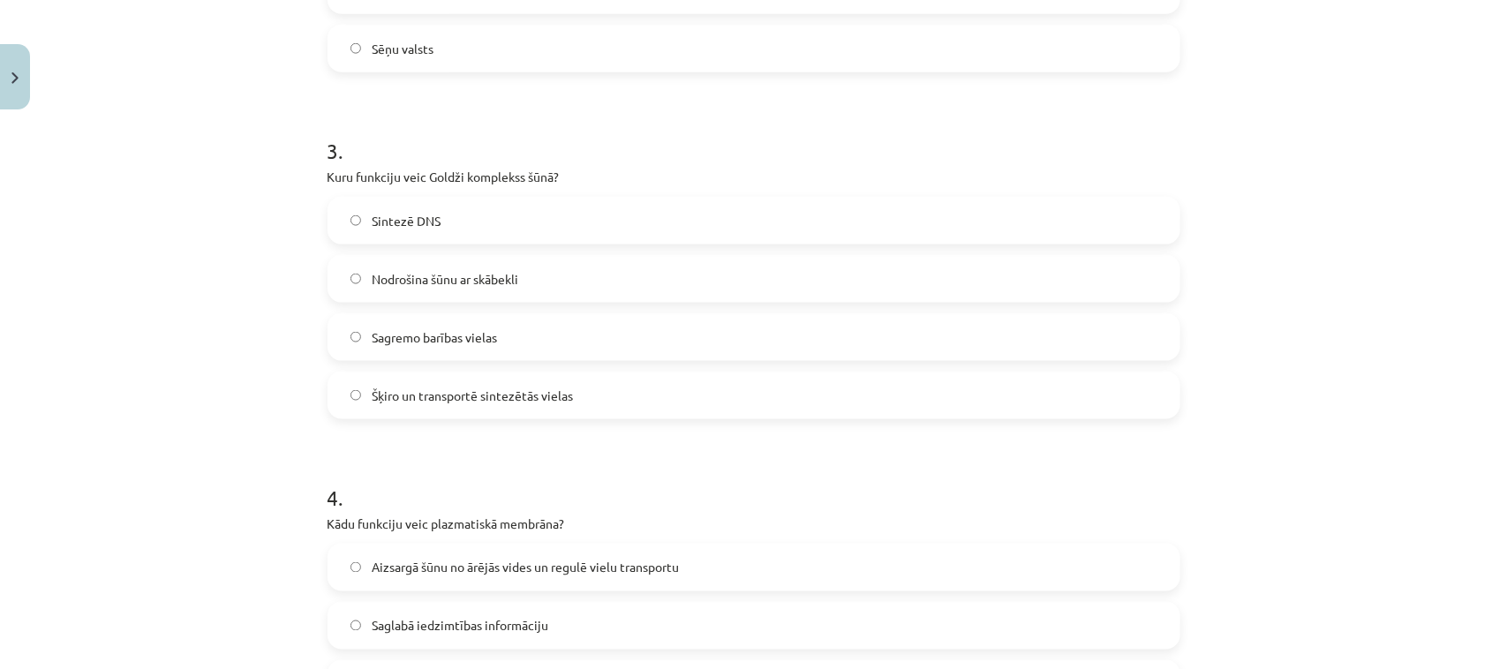
scroll to position [1034, 0]
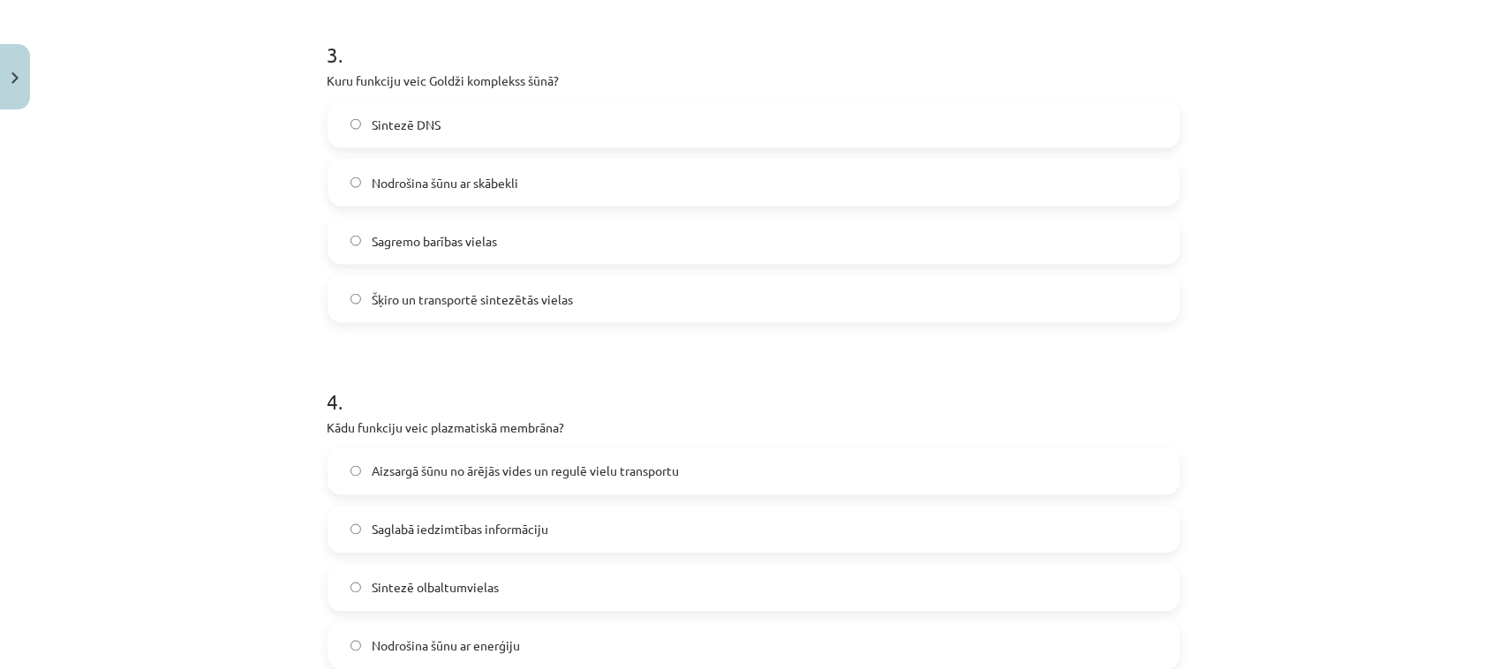
click at [1018, 478] on label "Aizsargā šūnu no ārējās vides un regulē vielu transportu" at bounding box center [753, 471] width 849 height 44
click at [407, 298] on span "Šķiro un transportē sintezētās vielas" at bounding box center [472, 300] width 201 height 19
click at [1300, 375] on div "Mācību tēma: Dabaszinības - 10. klases 1.ieskaites mācību materiāls #5 4. tēma.…" at bounding box center [753, 334] width 1507 height 669
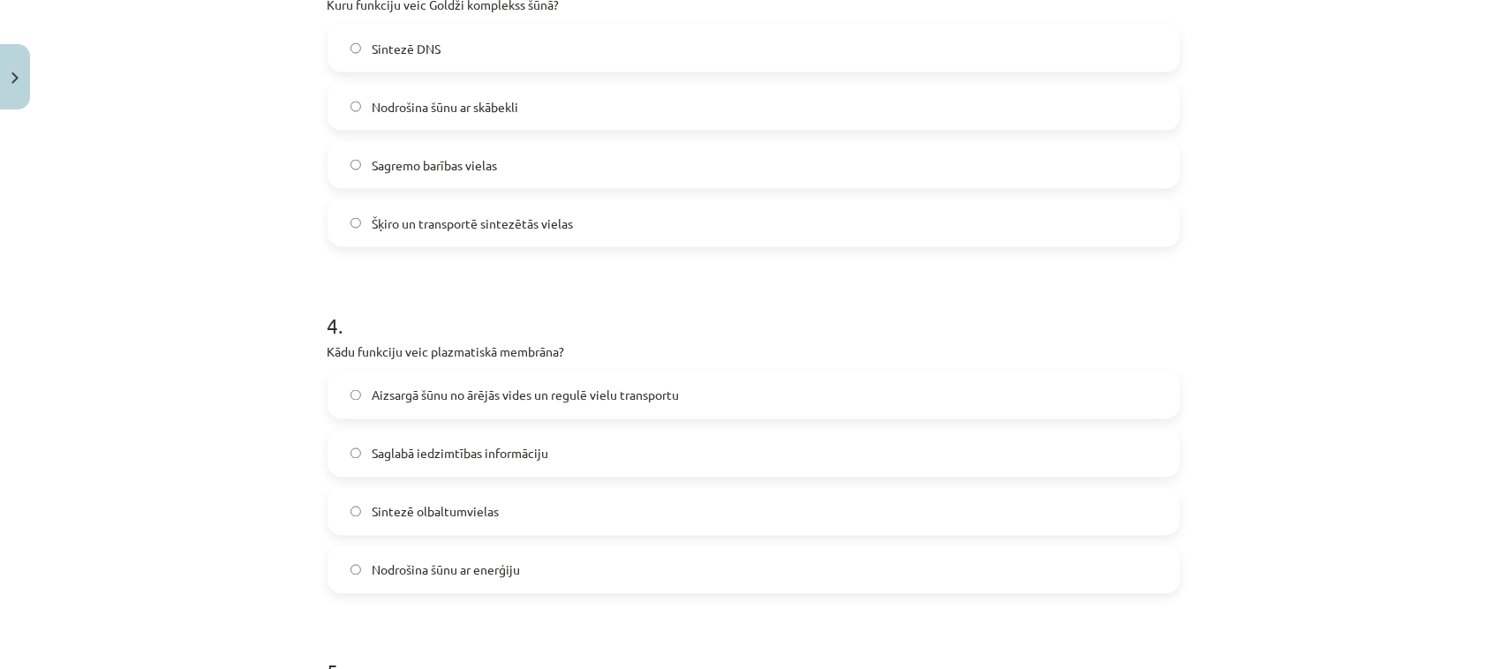
scroll to position [1476, 0]
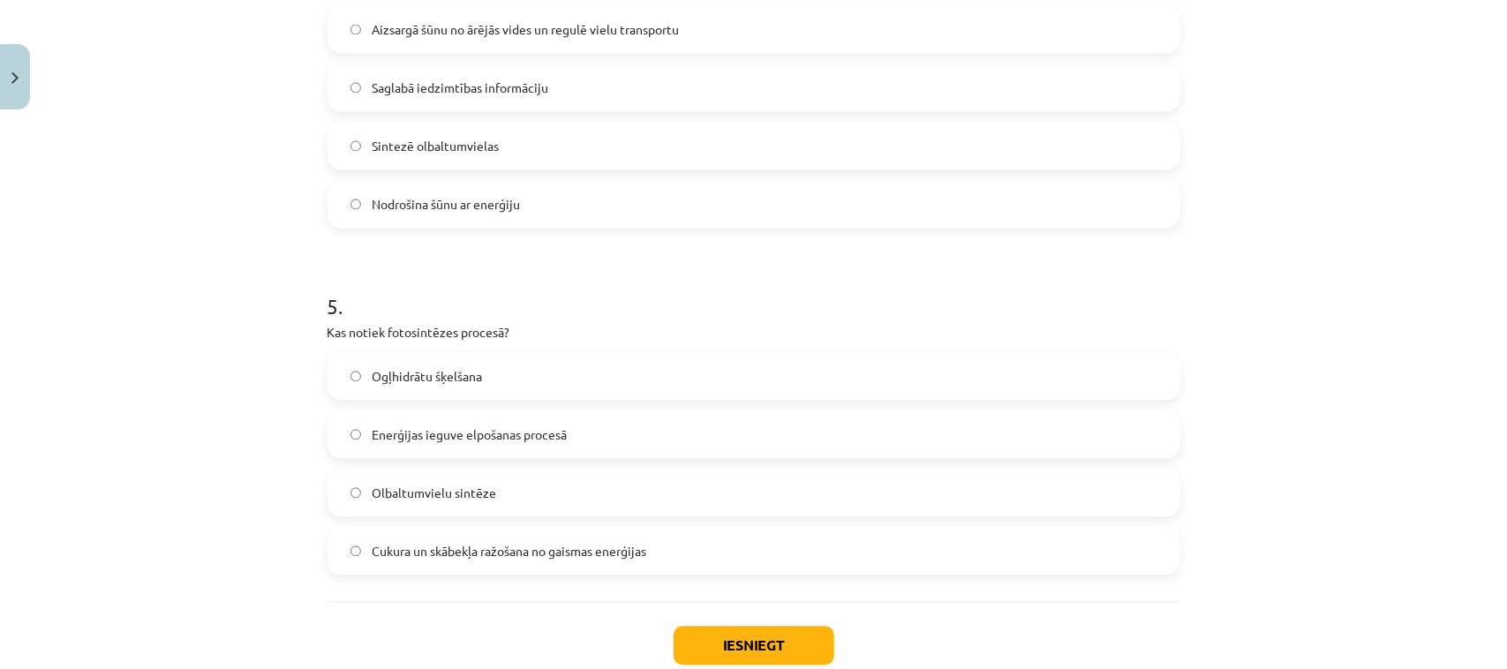
click at [389, 556] on span "Cukura un skābekļa ražošana no gaismas enerģijas" at bounding box center [509, 552] width 275 height 19
click at [702, 641] on button "Iesniegt" at bounding box center [754, 646] width 161 height 39
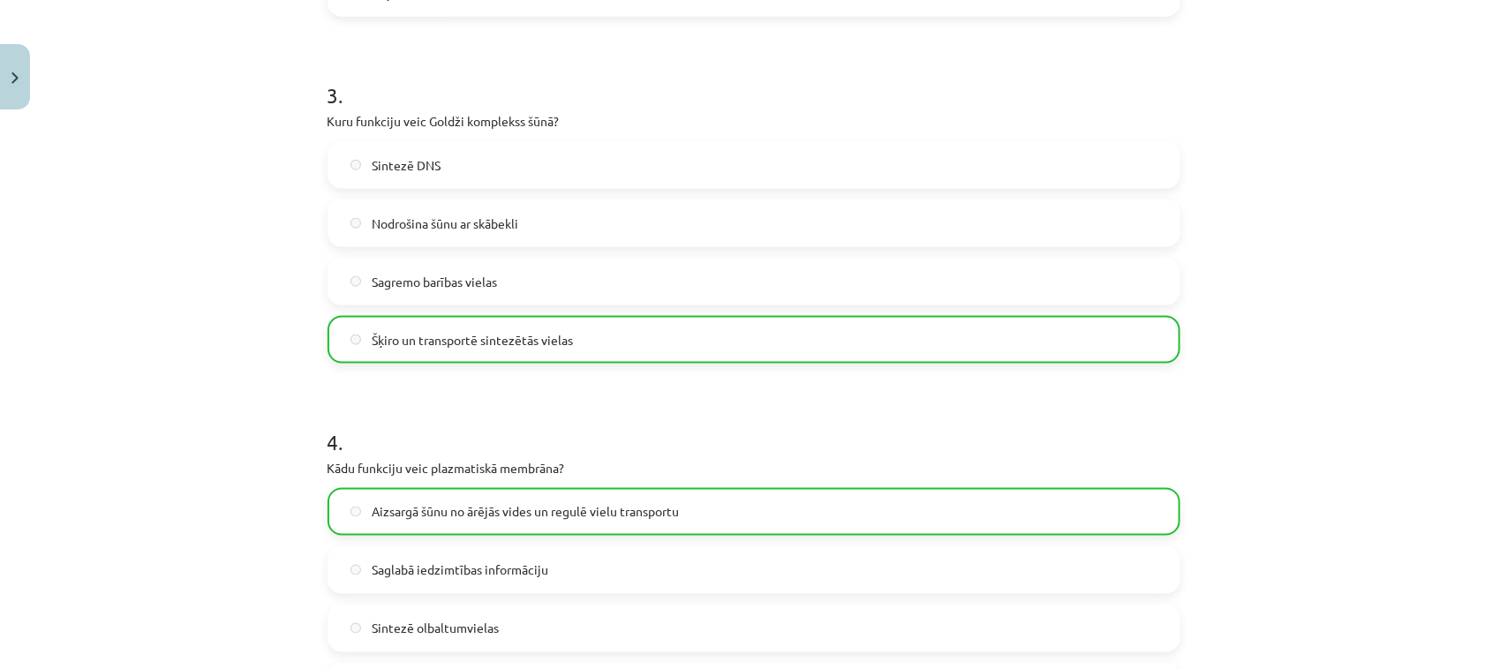
scroll to position [1642, 0]
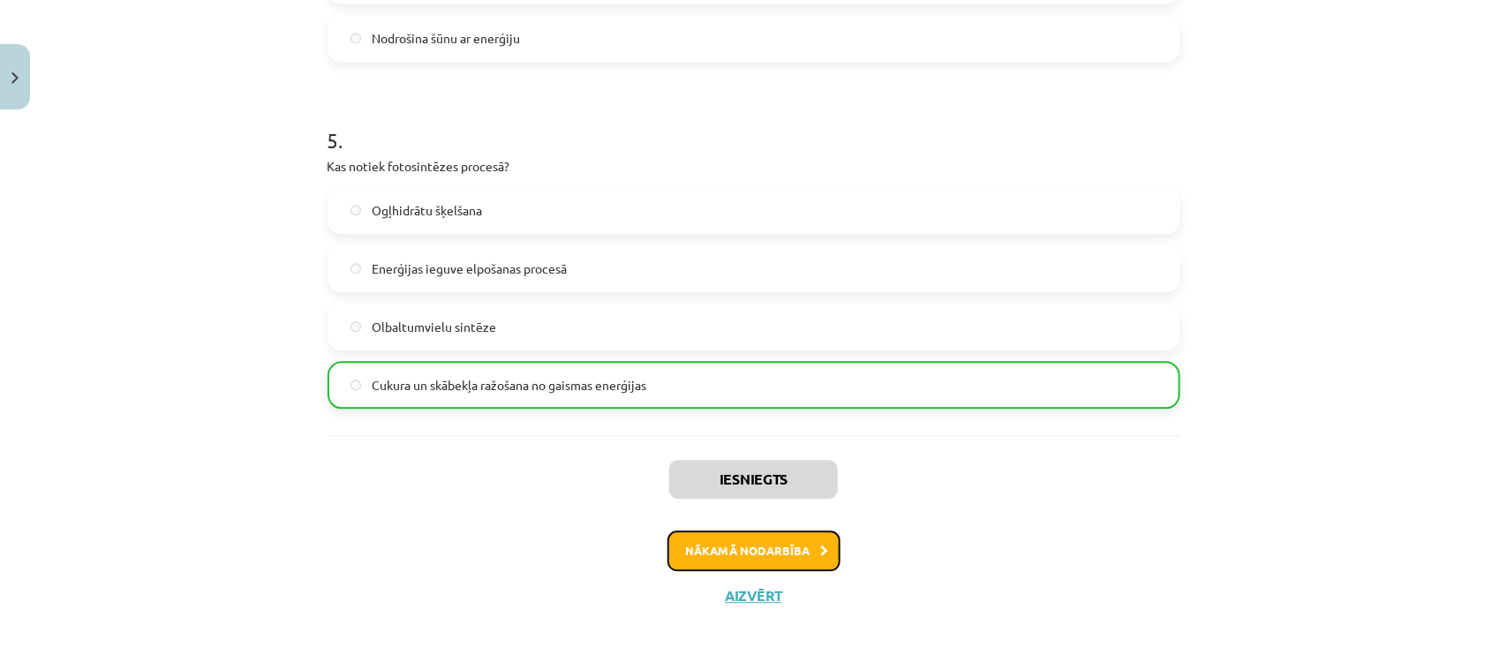
click at [715, 549] on button "Nākamā nodarbība" at bounding box center [754, 551] width 173 height 41
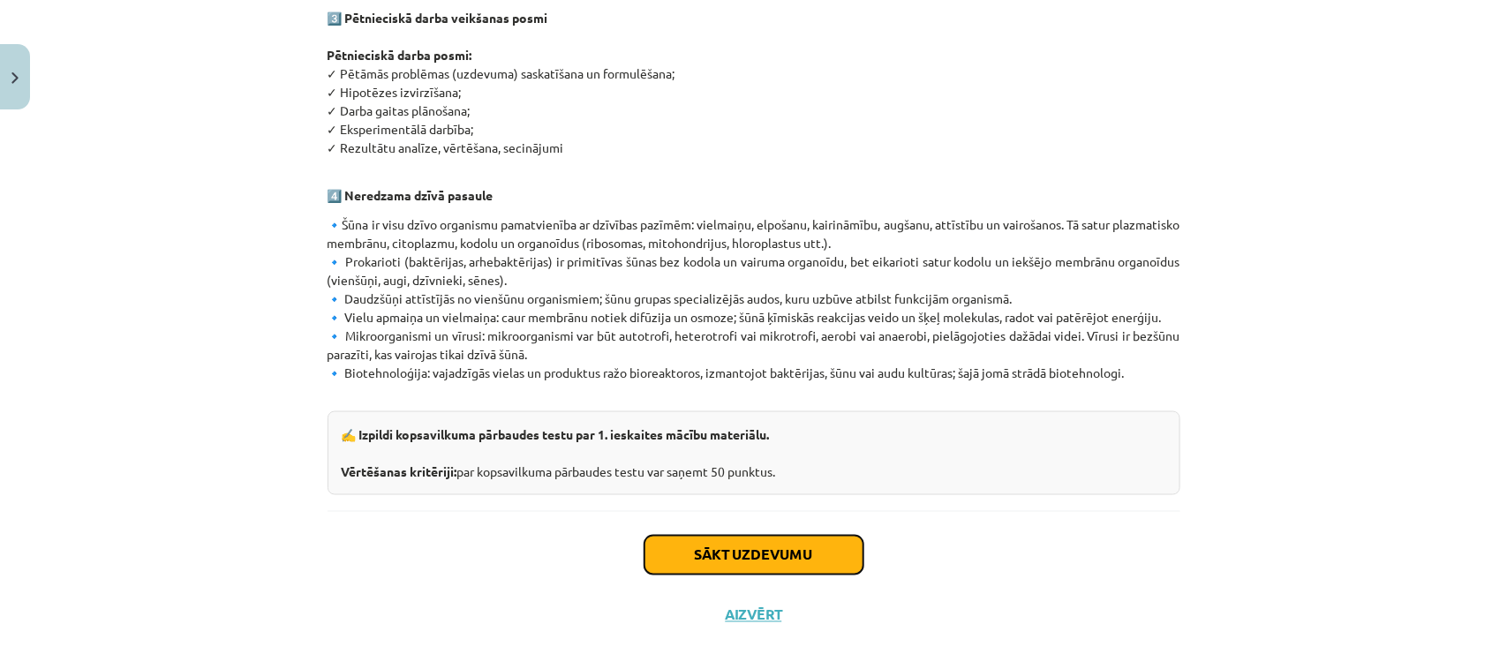
click at [689, 543] on button "Sākt uzdevumu" at bounding box center [754, 555] width 219 height 39
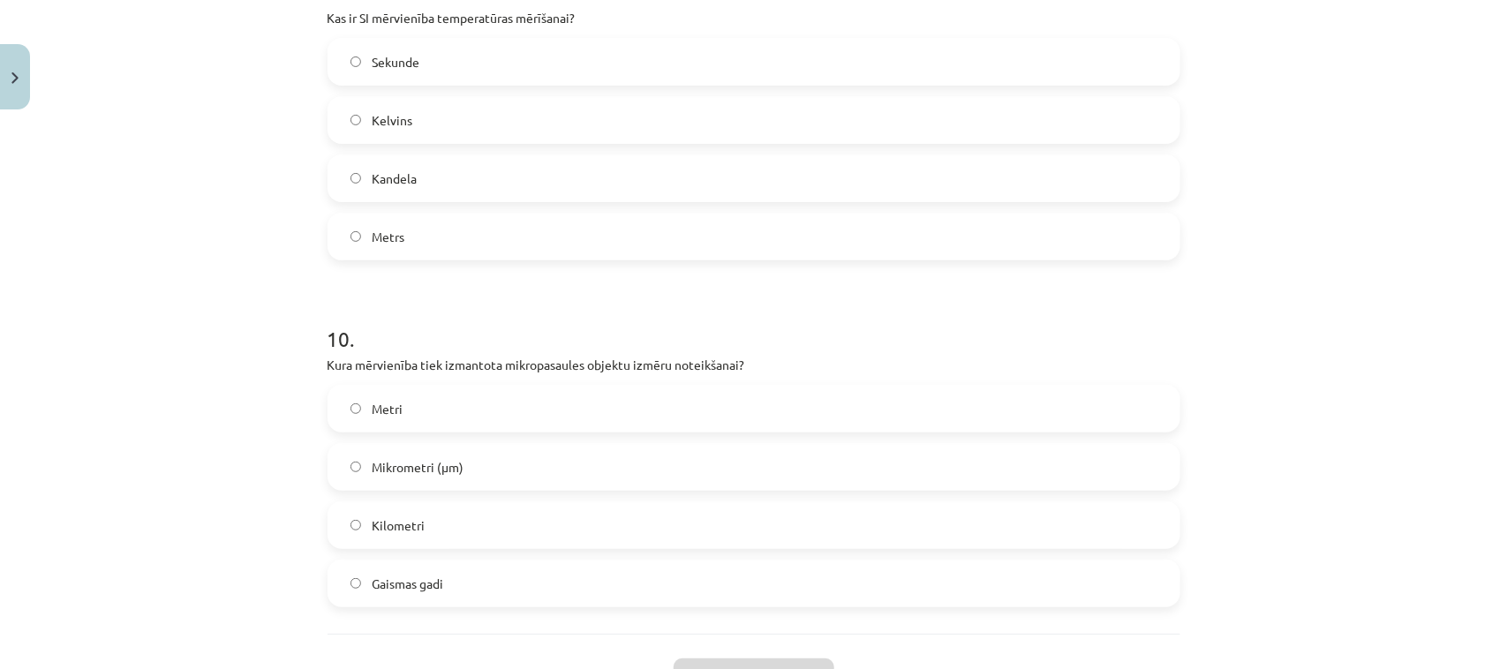
scroll to position [3321, 0]
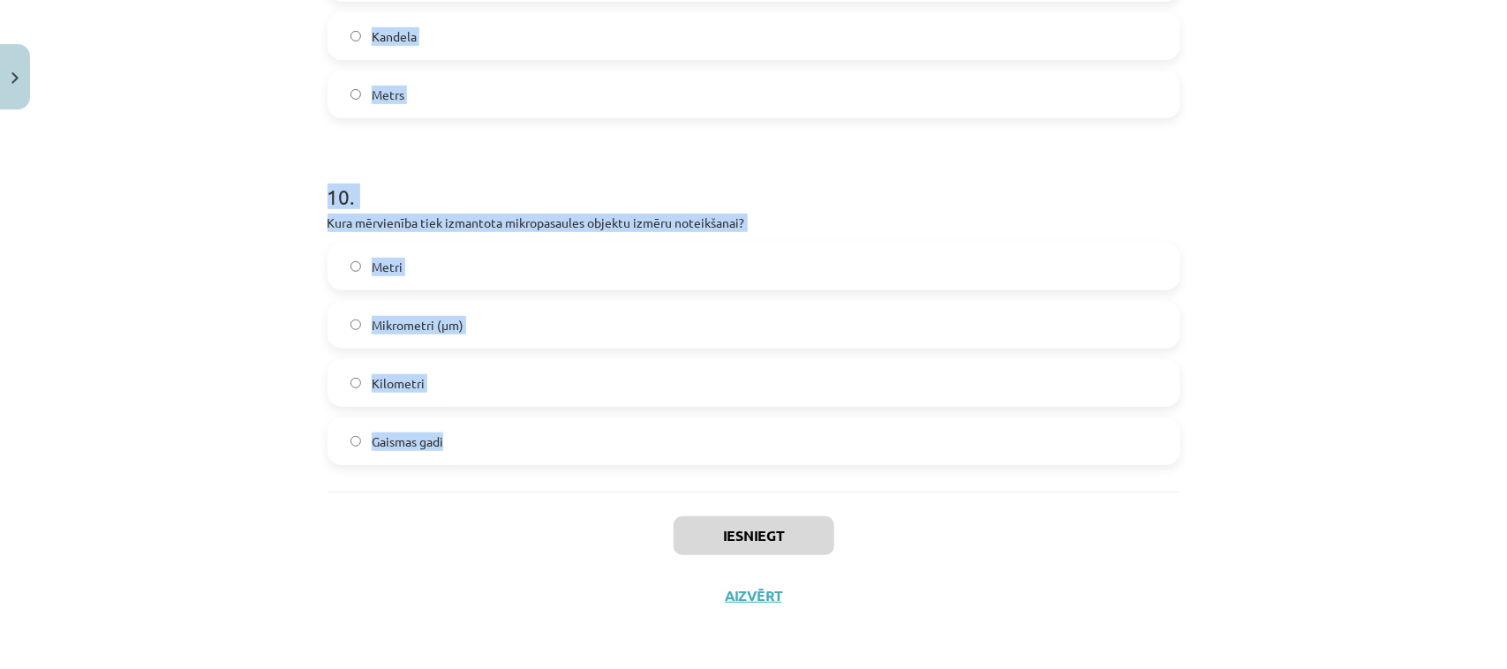
drag, startPoint x: 302, startPoint y: 318, endPoint x: 578, endPoint y: 457, distance: 309.2
click at [578, 457] on div "Mācību tēma: Dabaszinības - 10. klases 1.ieskaites mācību materiāls #6 Kopsavil…" at bounding box center [753, 334] width 1507 height 669
click at [1374, 272] on div "Mācību tēma: Dabaszinības - 10. klases 1.ieskaites mācību materiāls #6 Kopsavil…" at bounding box center [753, 334] width 1507 height 669
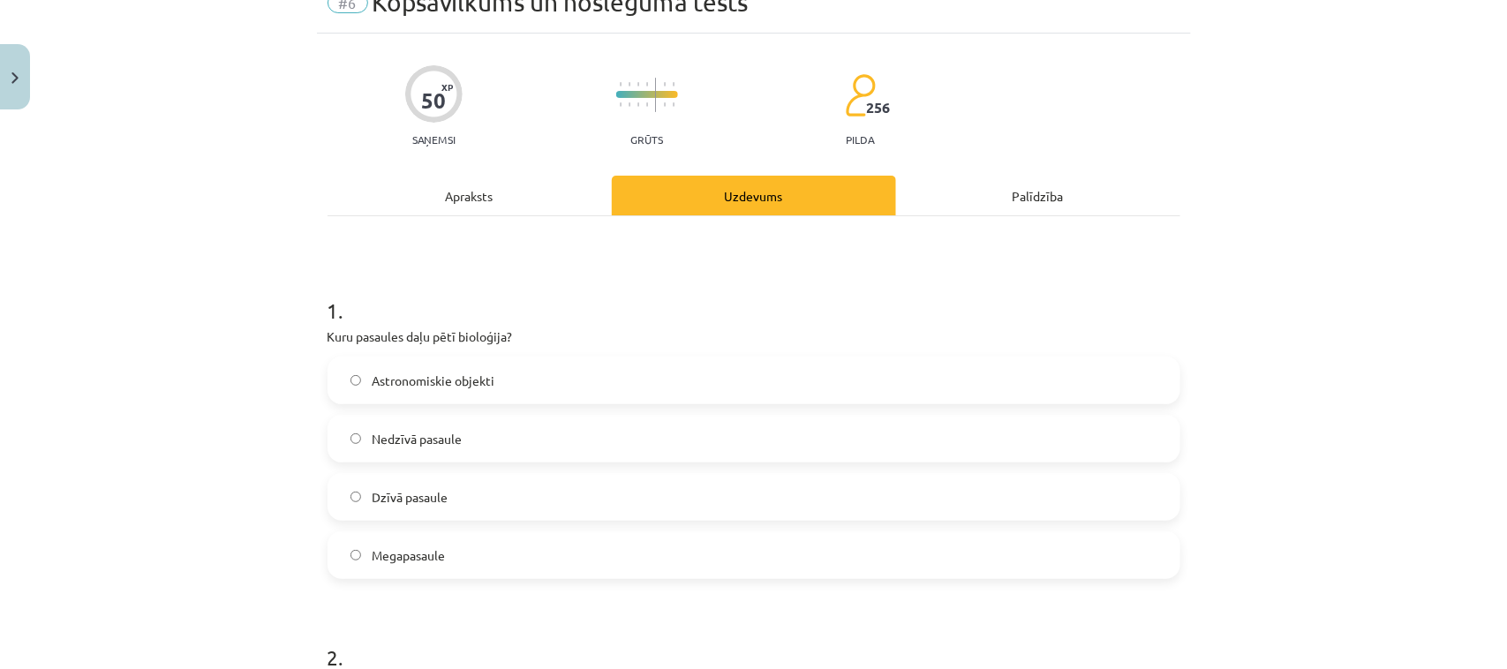
scroll to position [221, 0]
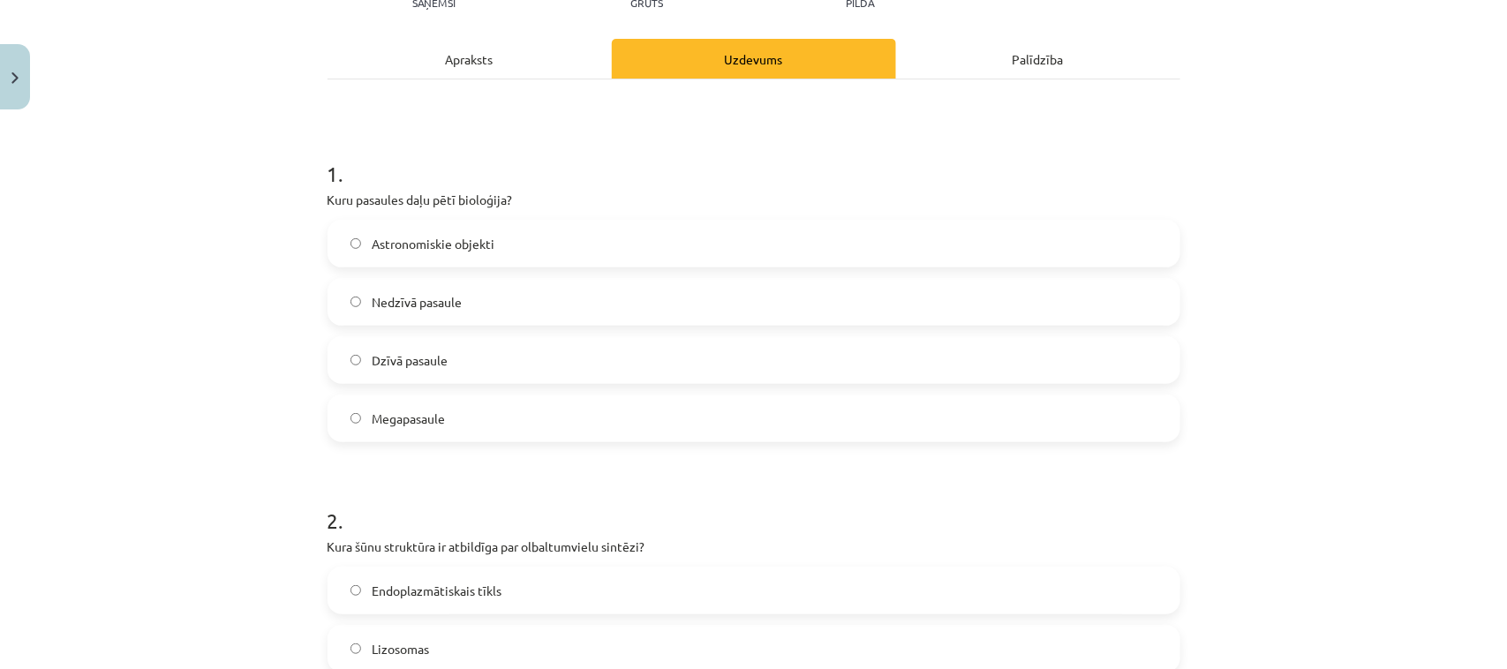
drag, startPoint x: 411, startPoint y: 362, endPoint x: 415, endPoint y: 371, distance: 9.5
click at [413, 362] on span "Dzīvā pasaule" at bounding box center [410, 360] width 76 height 19
click at [1385, 395] on div "Mācību tēma: Dabaszinības - 10. klases 1.ieskaites mācību materiāls #6 Kopsavil…" at bounding box center [753, 334] width 1507 height 669
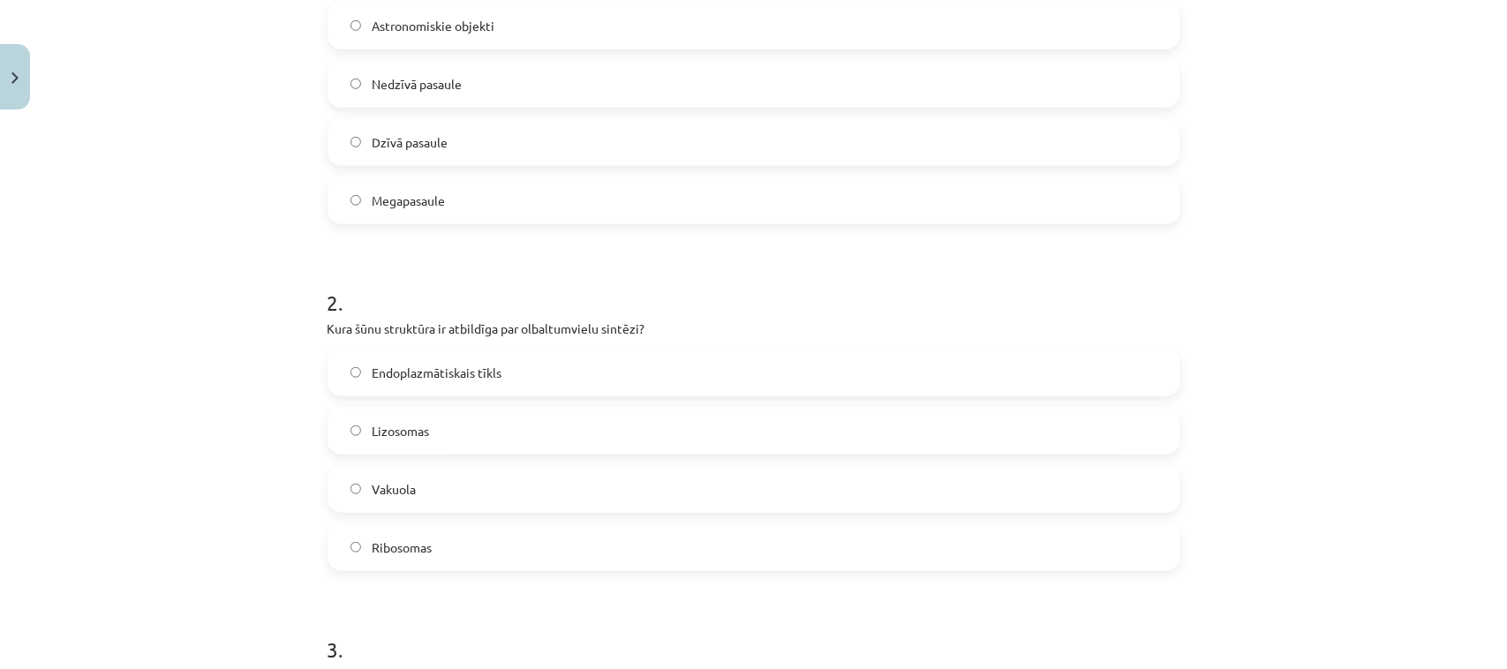
scroll to position [442, 0]
click at [398, 554] on span "Ribosomas" at bounding box center [402, 545] width 60 height 19
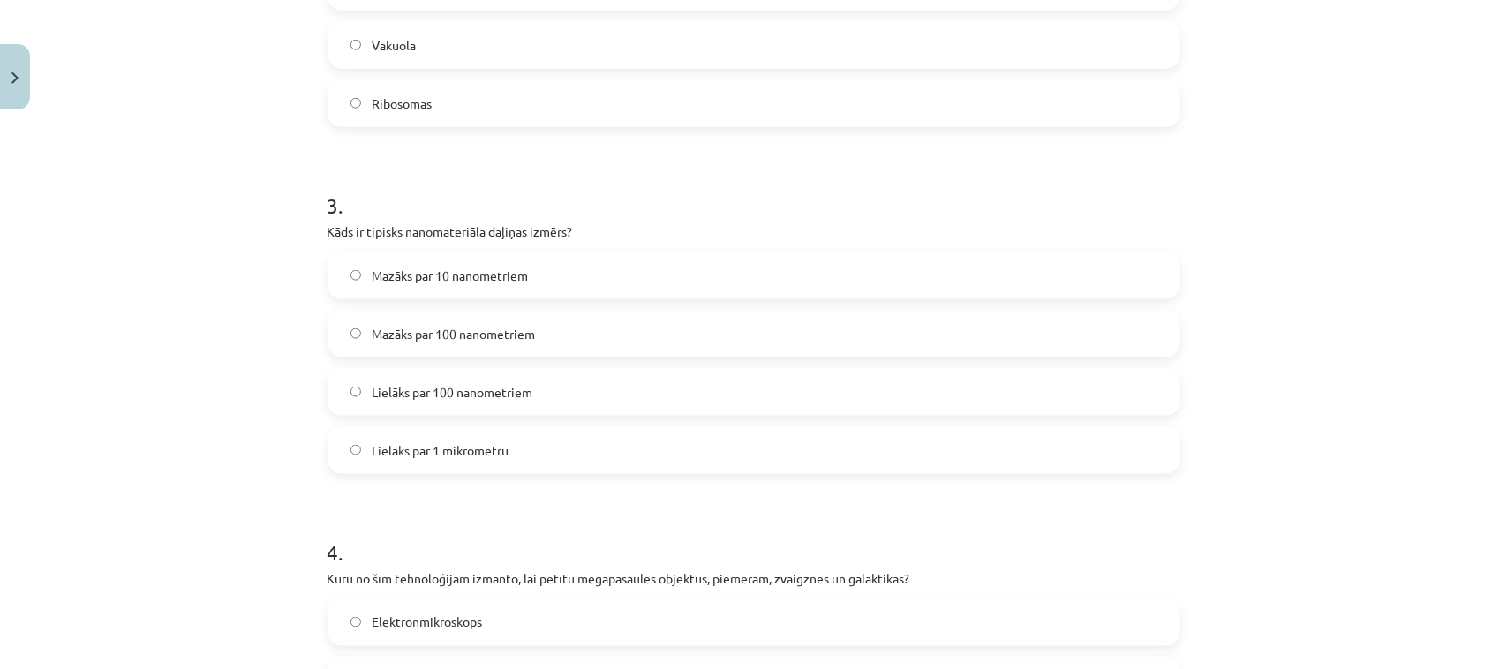
click at [465, 334] on span "Mazāks par 100 nanometriem" at bounding box center [453, 334] width 163 height 19
click at [1423, 381] on div "Mācību tēma: Dabaszinības - 10. klases 1.ieskaites mācību materiāls #6 Kopsavil…" at bounding box center [753, 334] width 1507 height 669
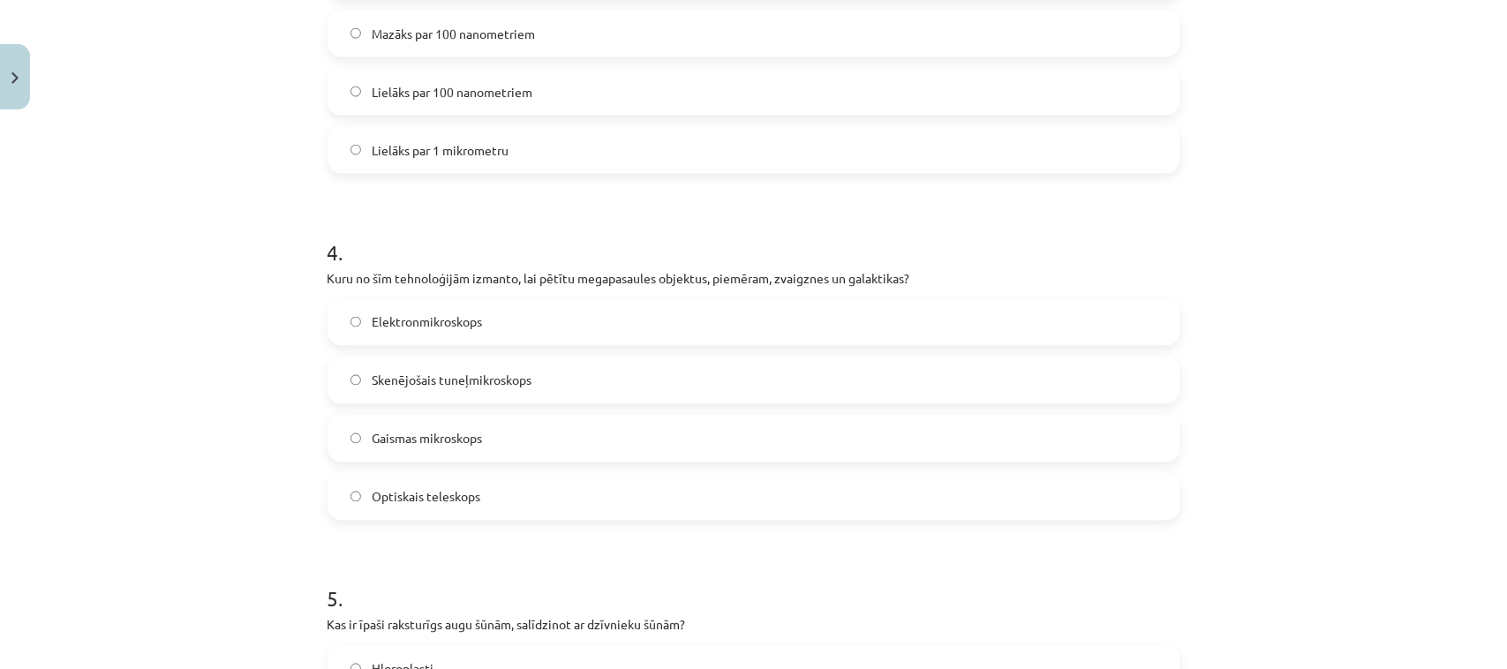
scroll to position [1214, 0]
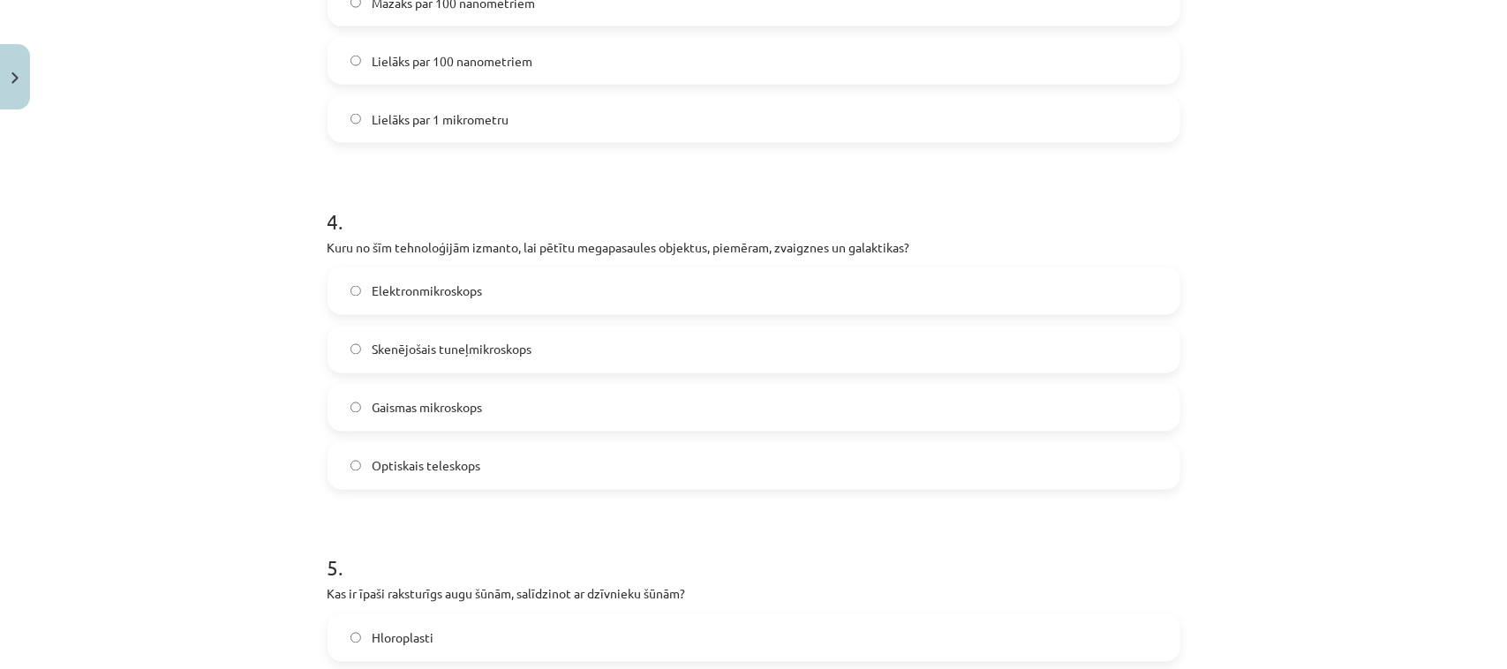
click at [422, 460] on span "Optiskais teleskops" at bounding box center [426, 466] width 109 height 19
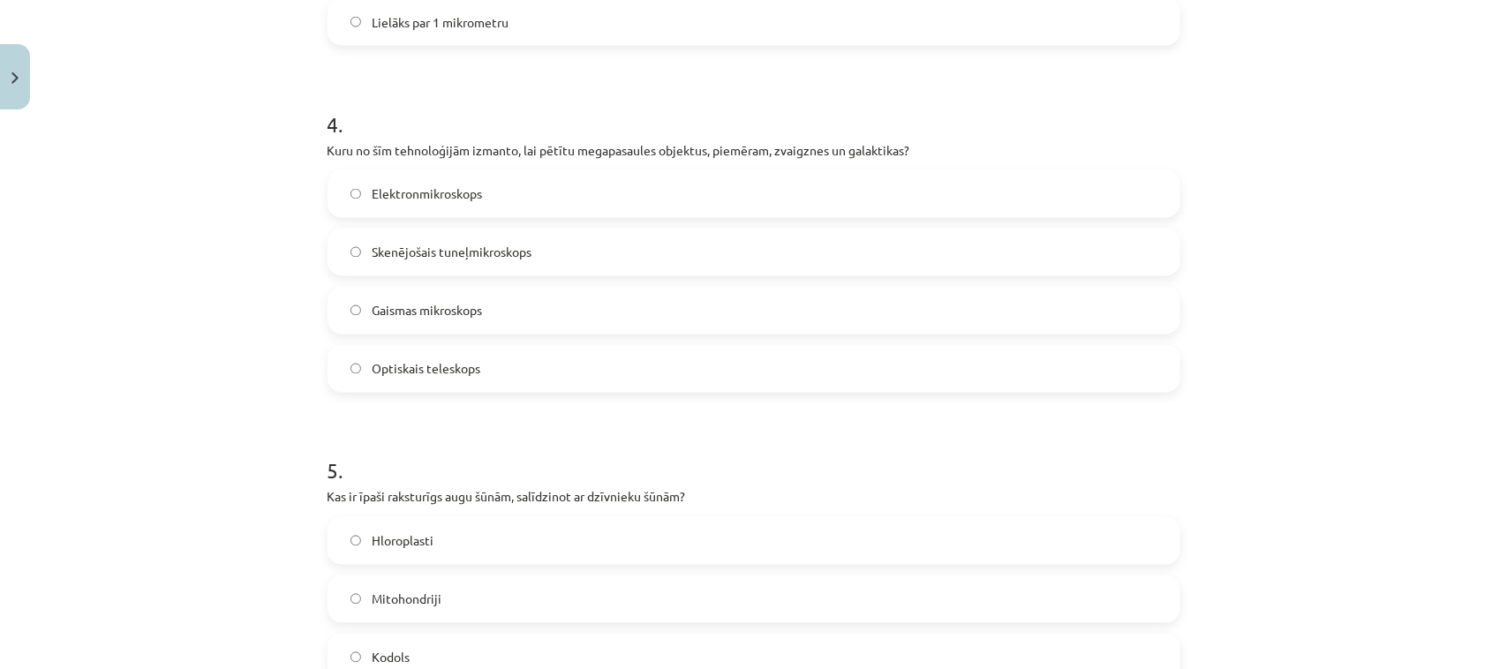
scroll to position [1435, 0]
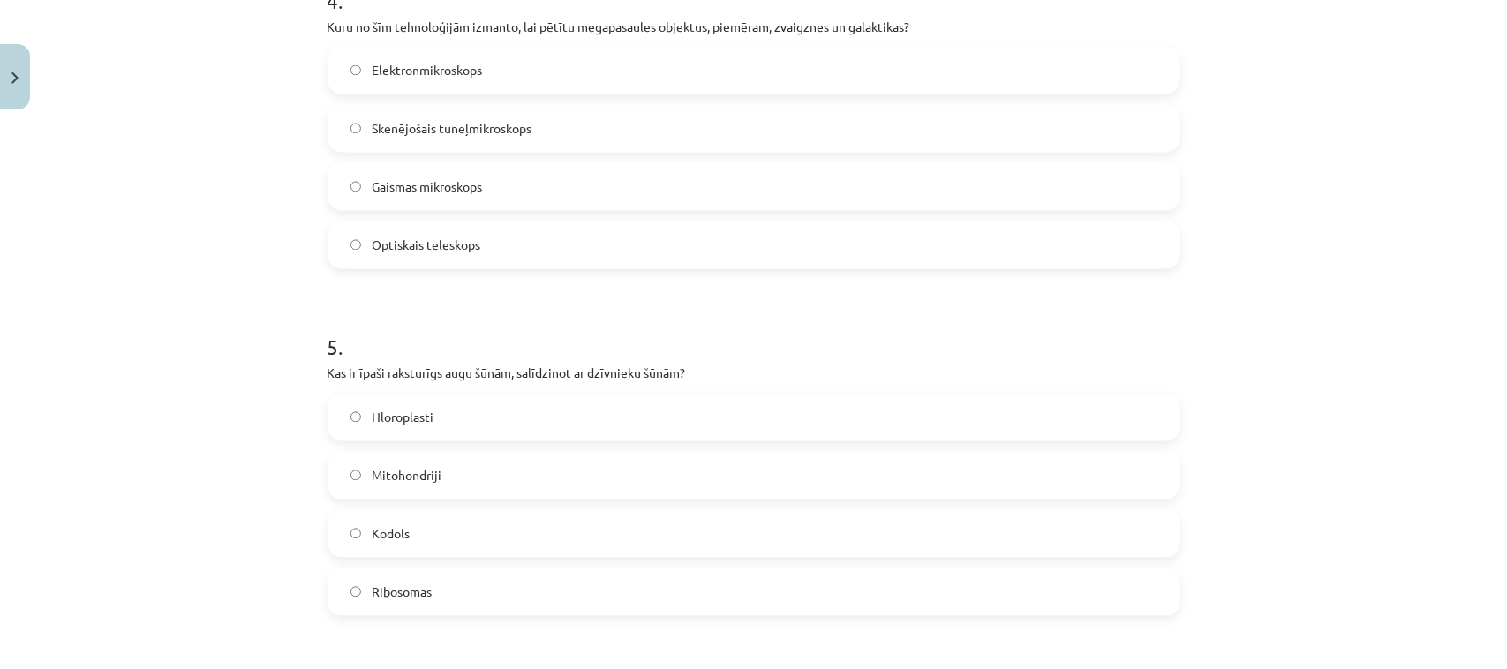
click at [457, 418] on label "Hloroplasti" at bounding box center [753, 418] width 849 height 44
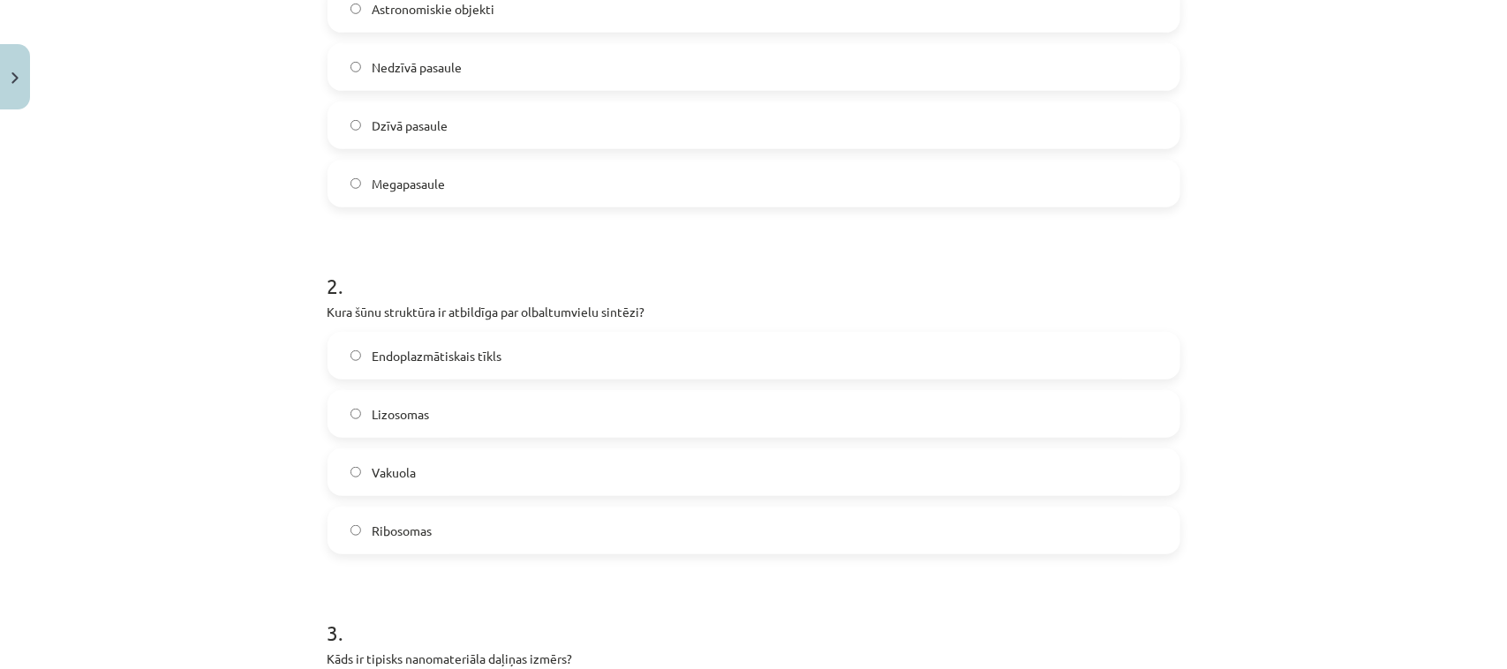
scroll to position [331, 0]
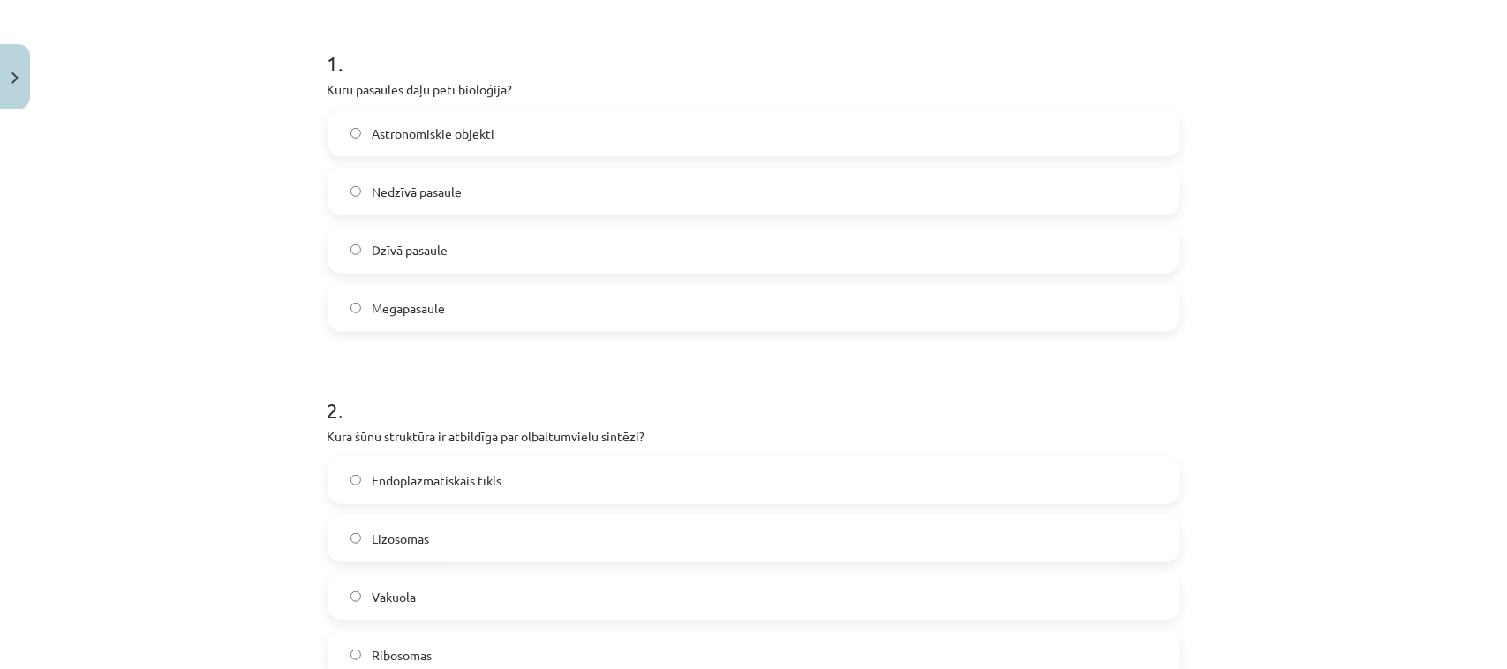
click at [398, 249] on span "Dzīvā pasaule" at bounding box center [410, 250] width 76 height 19
click at [1459, 324] on div "Mācību tēma: Dabaszinības - 10. klases 1.ieskaites mācību materiāls #6 Kopsavil…" at bounding box center [753, 334] width 1507 height 669
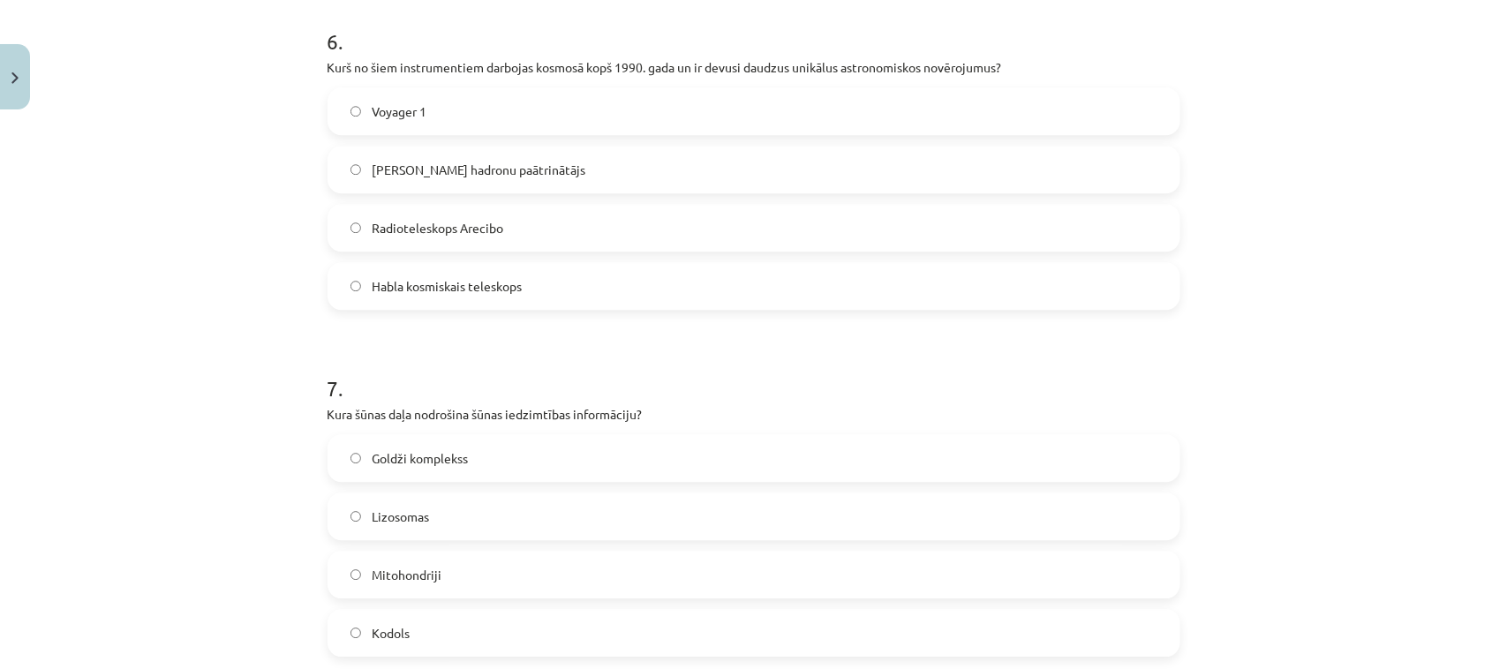
scroll to position [2097, 0]
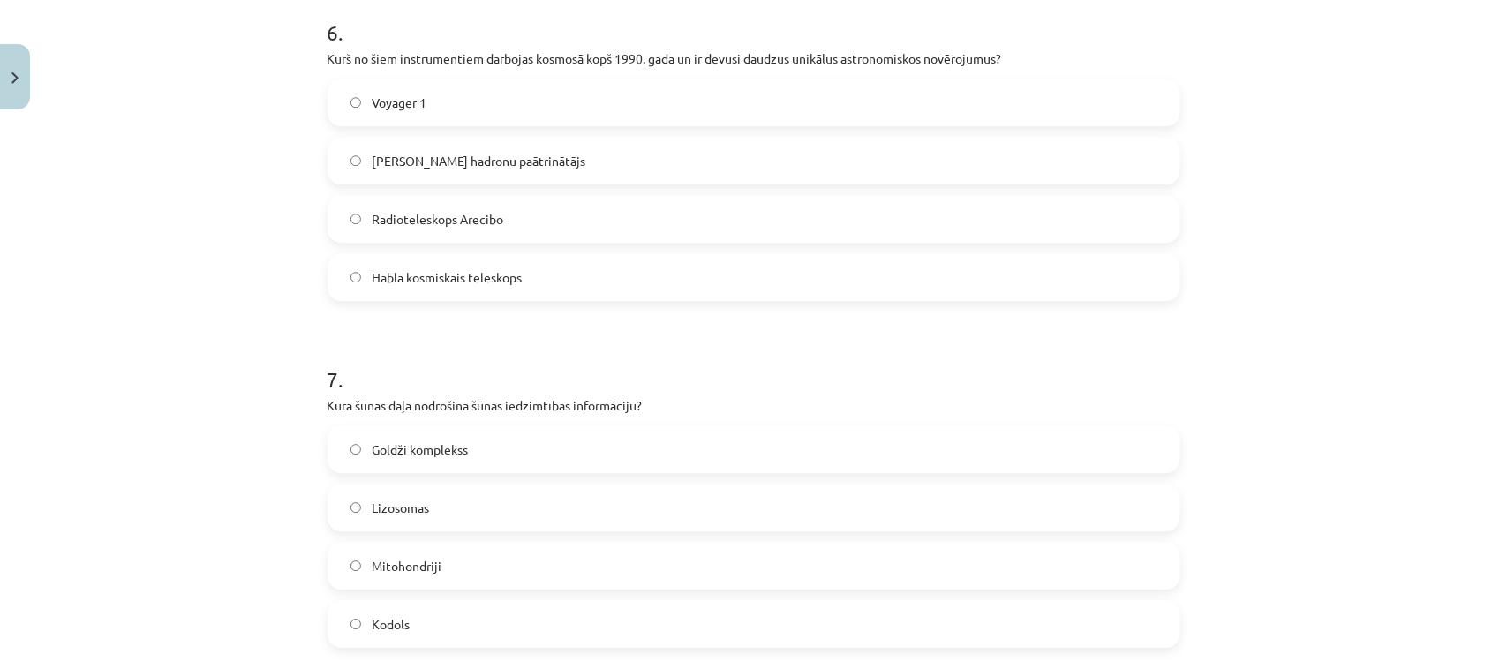
click at [444, 274] on span "Habla kosmiskais teleskops" at bounding box center [447, 277] width 150 height 19
click at [382, 611] on label "Kodols" at bounding box center [753, 624] width 849 height 44
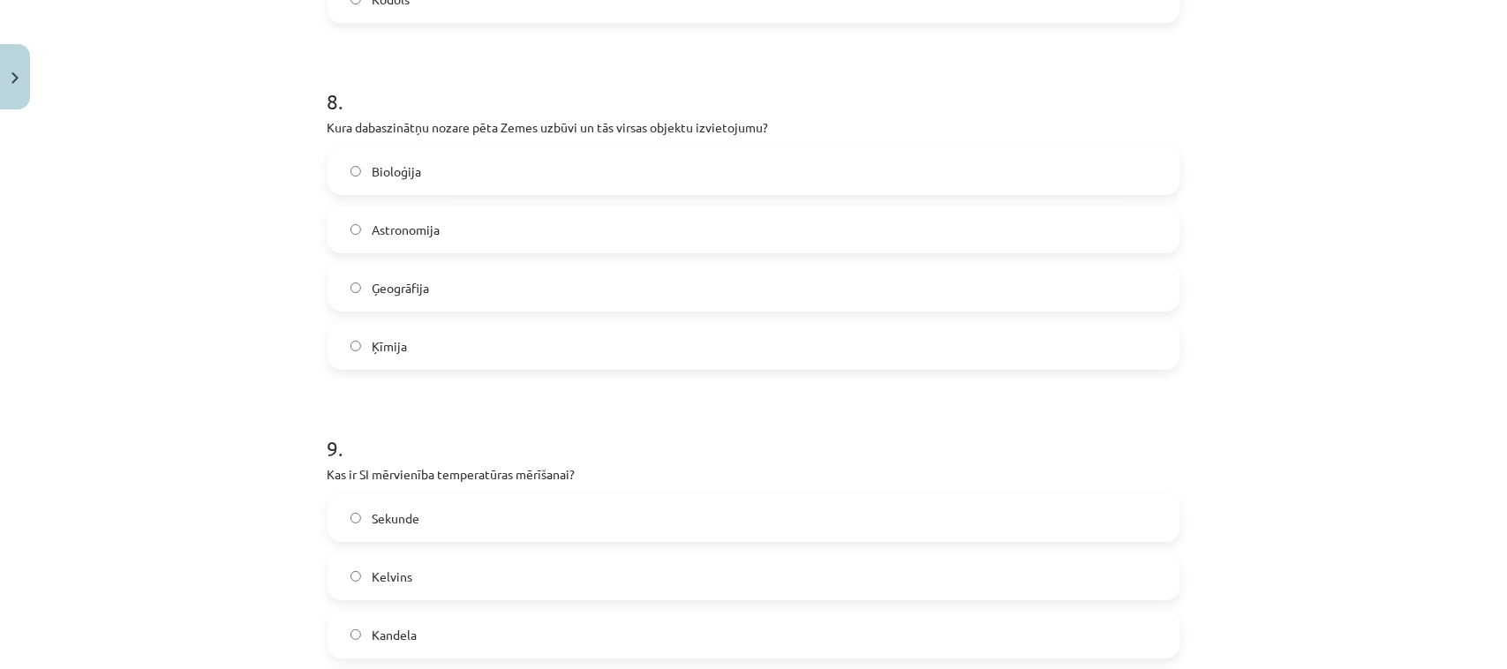
scroll to position [2759, 0]
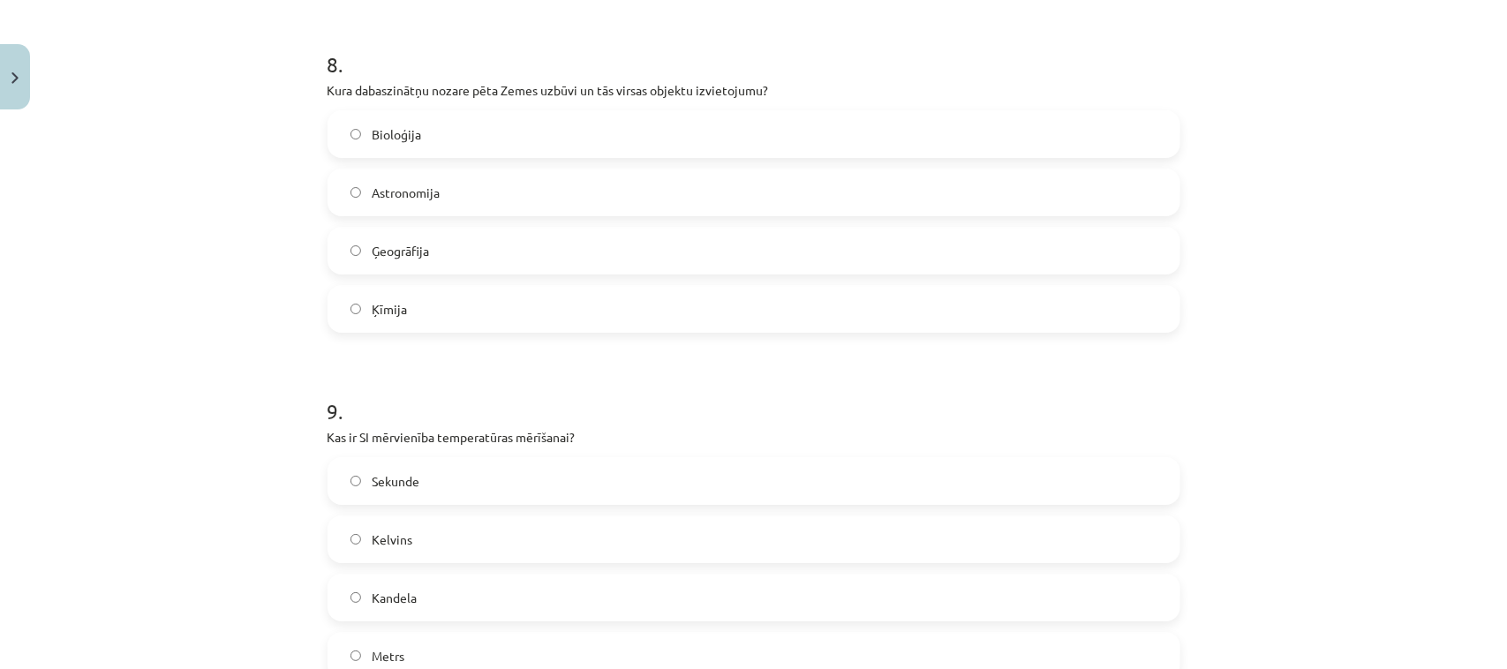
click at [406, 541] on label "Kelvins" at bounding box center [753, 539] width 849 height 44
click at [378, 249] on span "Ģeogrāfija" at bounding box center [400, 251] width 57 height 19
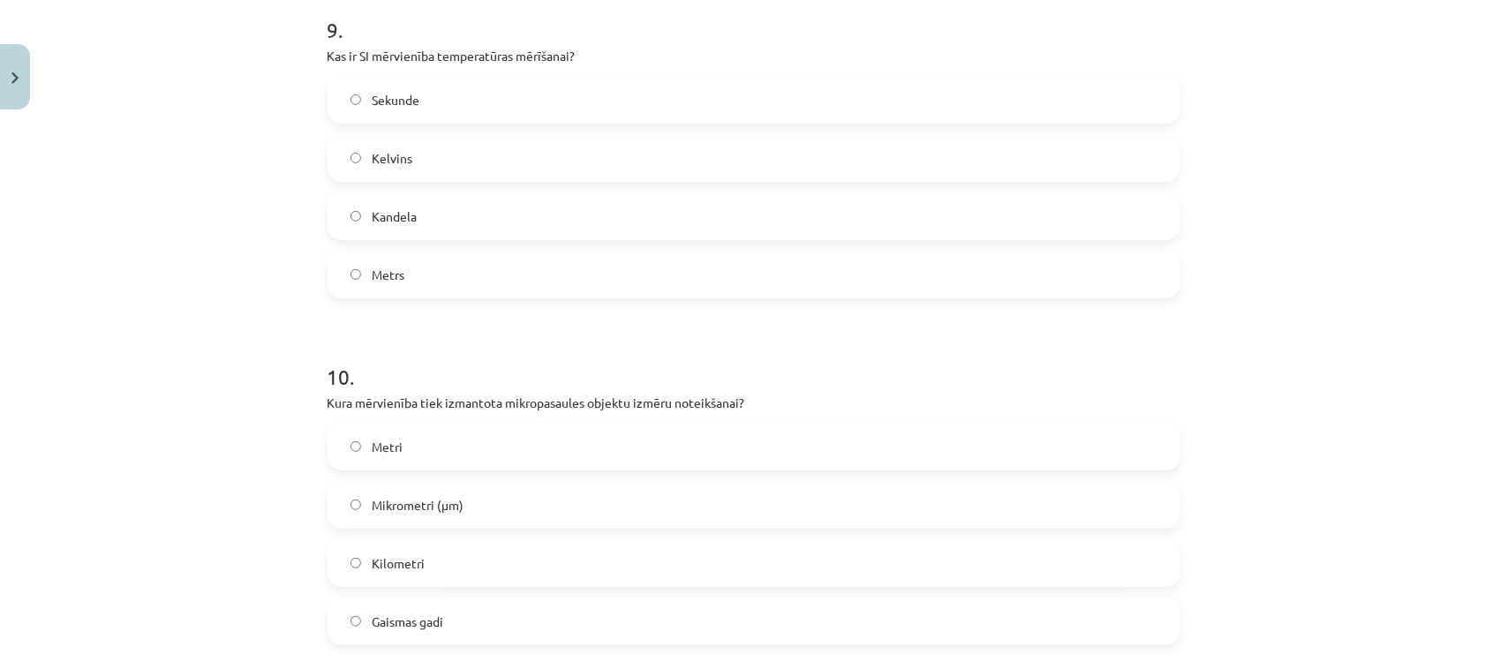
scroll to position [3321, 0]
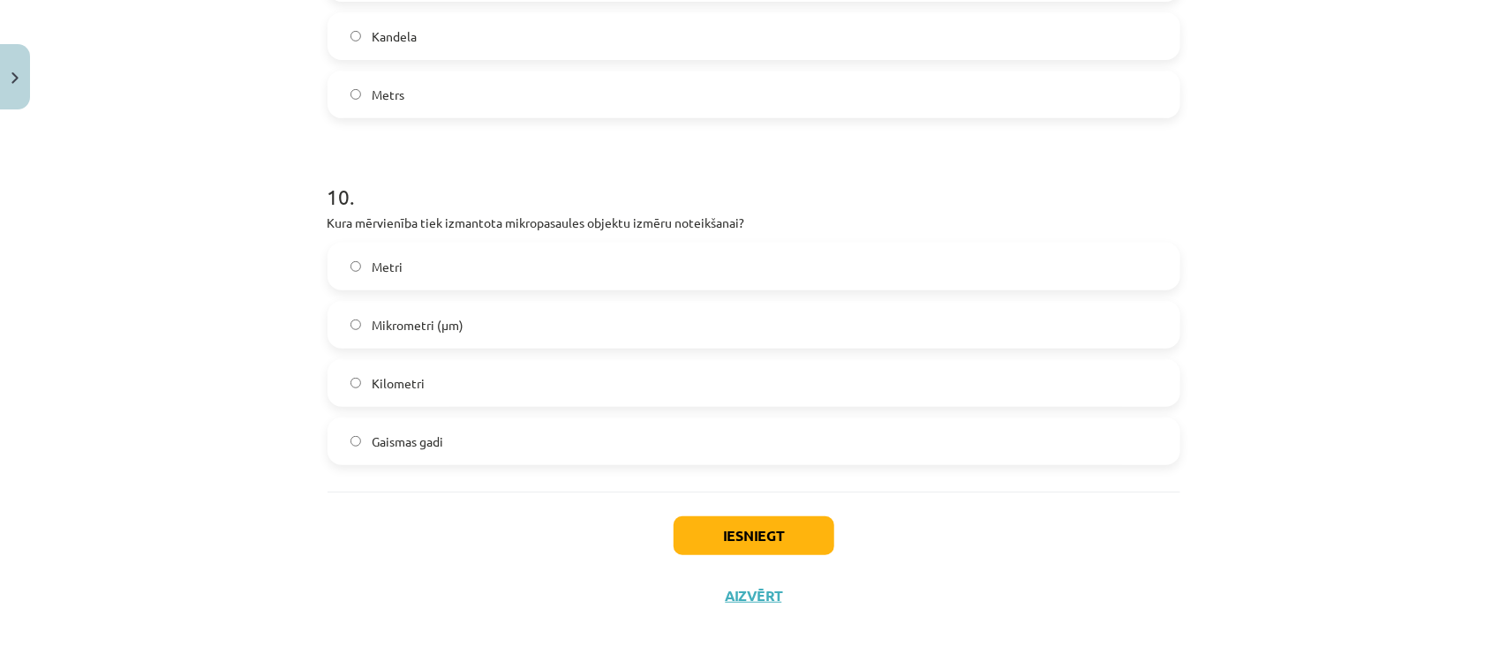
click at [497, 306] on label "Mikrometri (μm)" at bounding box center [753, 325] width 849 height 44
click at [724, 537] on button "Iesniegt" at bounding box center [754, 536] width 161 height 39
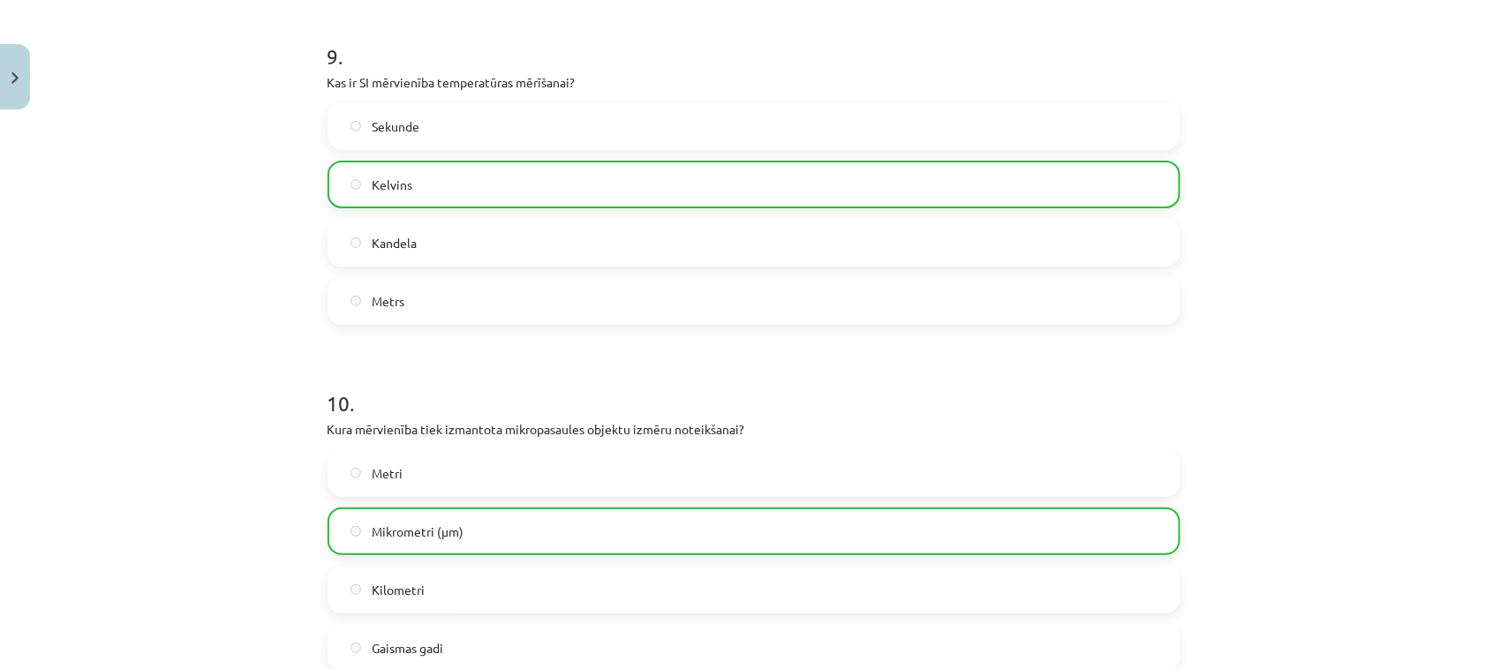
scroll to position [3378, 0]
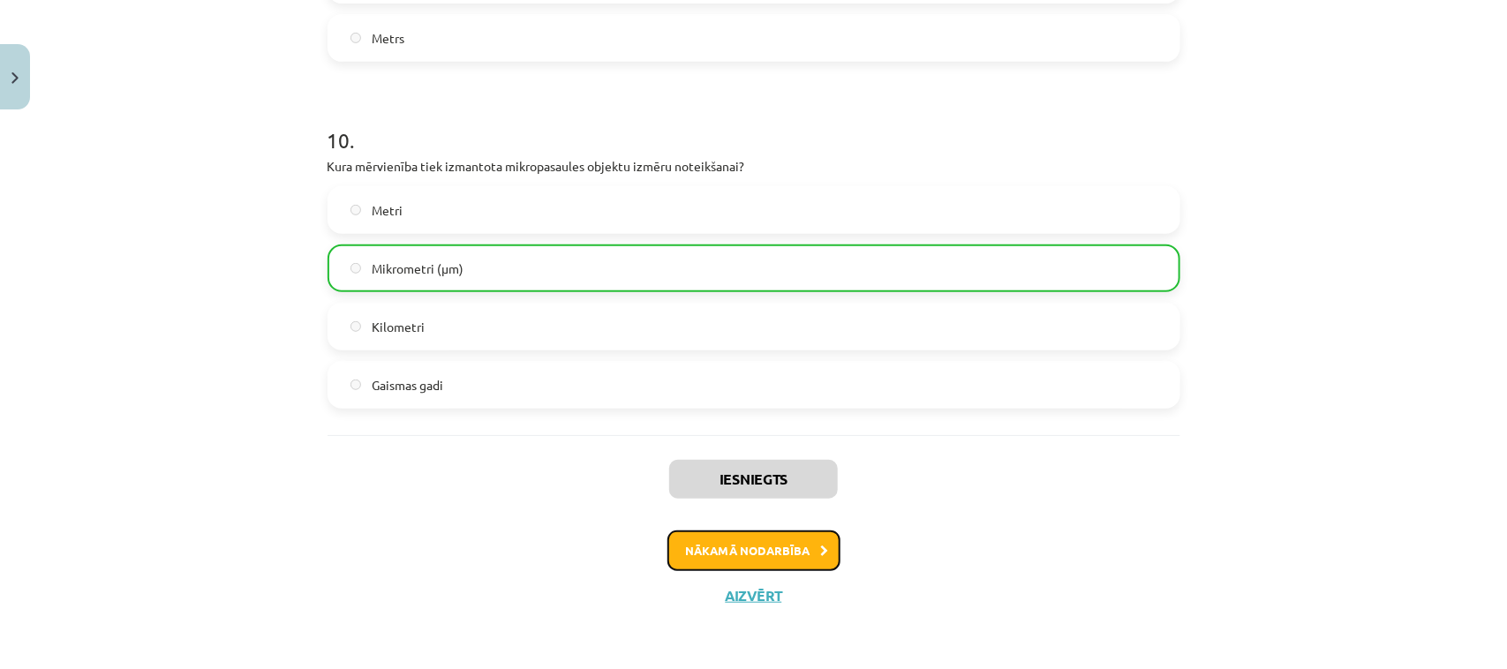
click at [727, 540] on button "Nākamā nodarbība" at bounding box center [754, 551] width 173 height 41
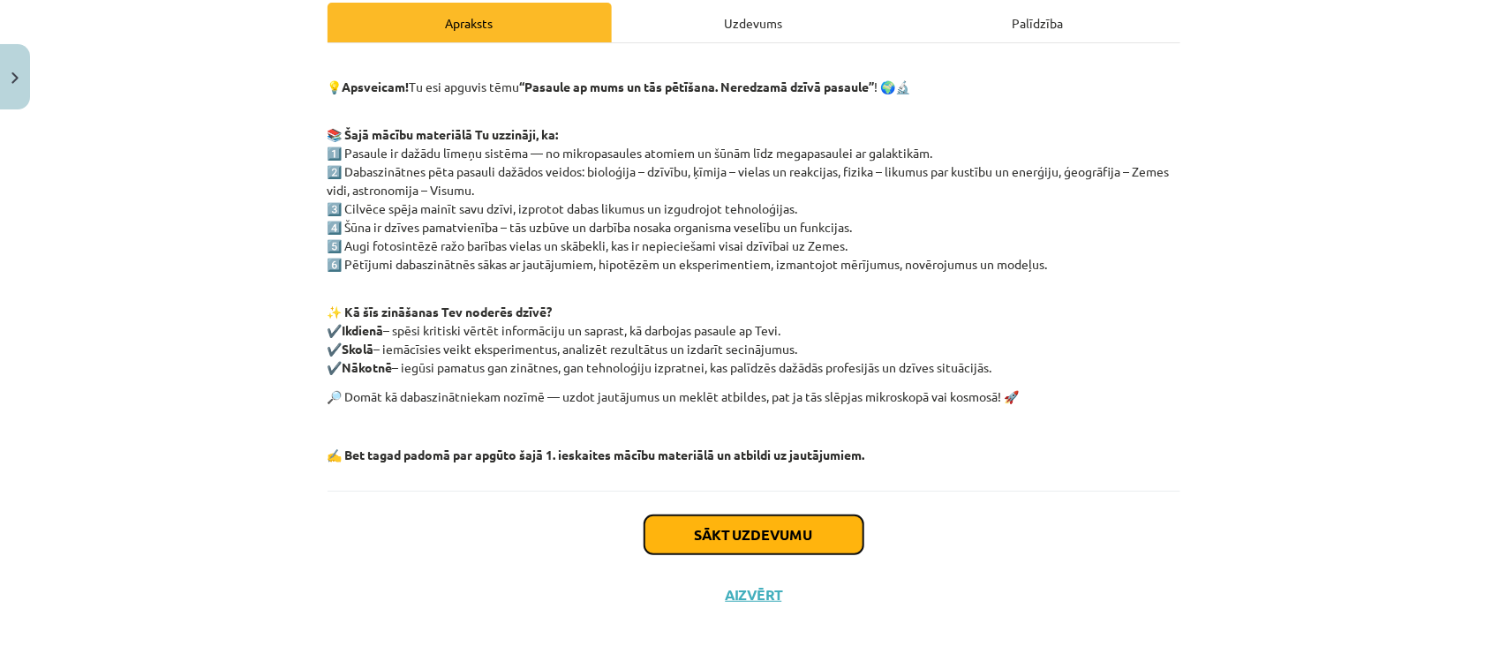
click at [730, 553] on button "Sākt uzdevumu" at bounding box center [754, 535] width 219 height 39
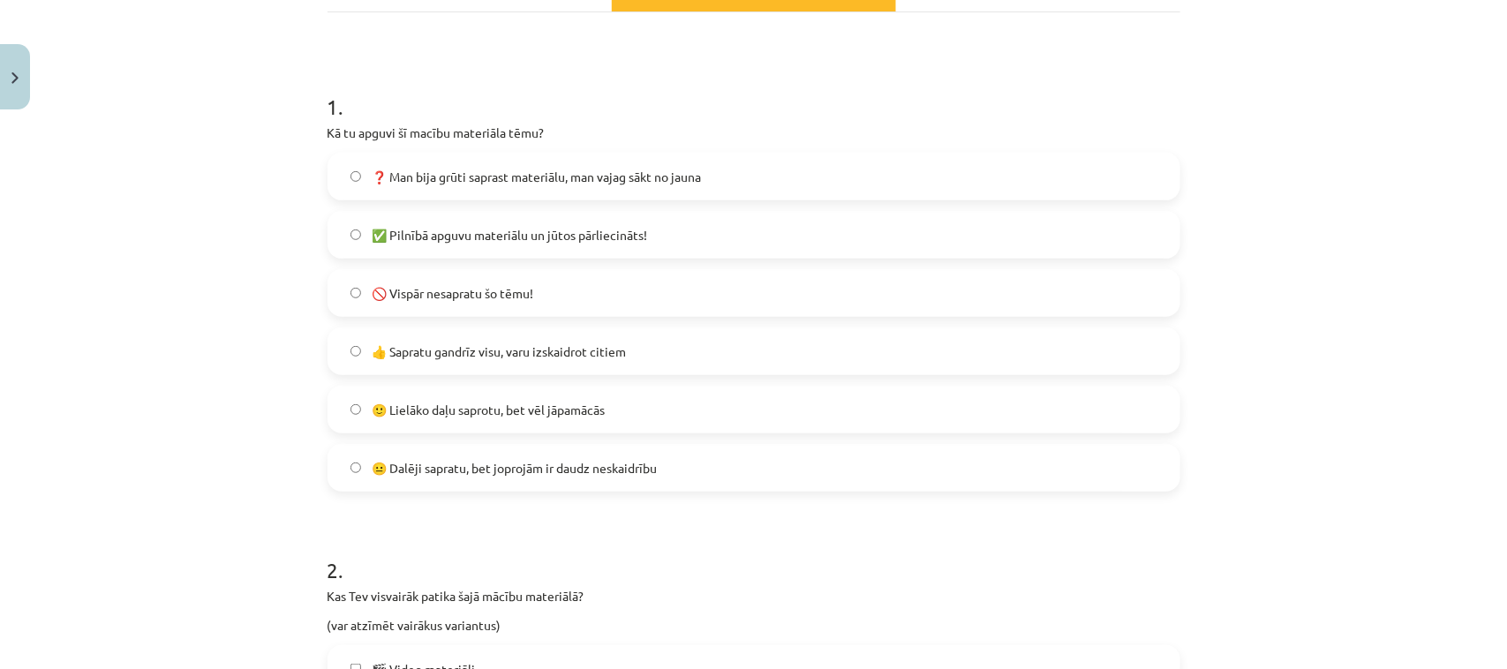
scroll to position [375, 0]
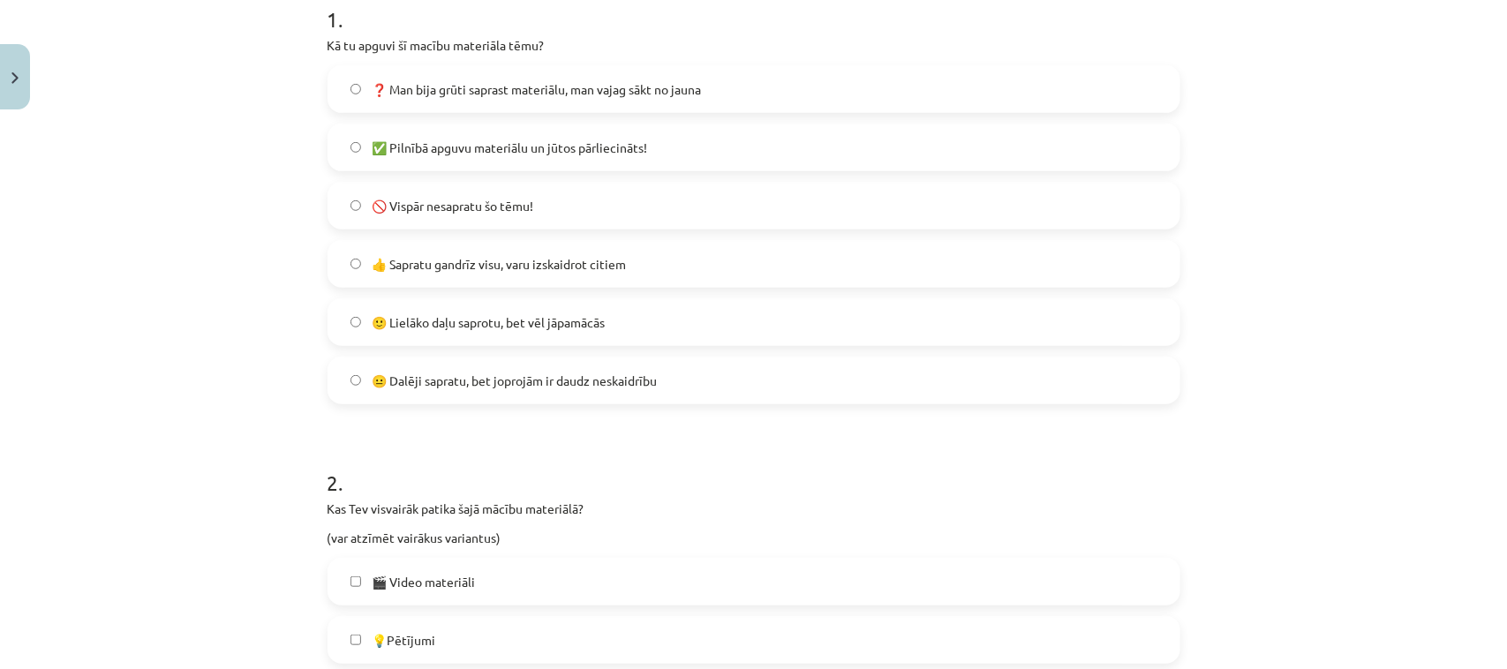
click at [561, 146] on span "✅ Pilnībā apguvu materiālu un jūtos pārliecināts!" at bounding box center [510, 148] width 276 height 19
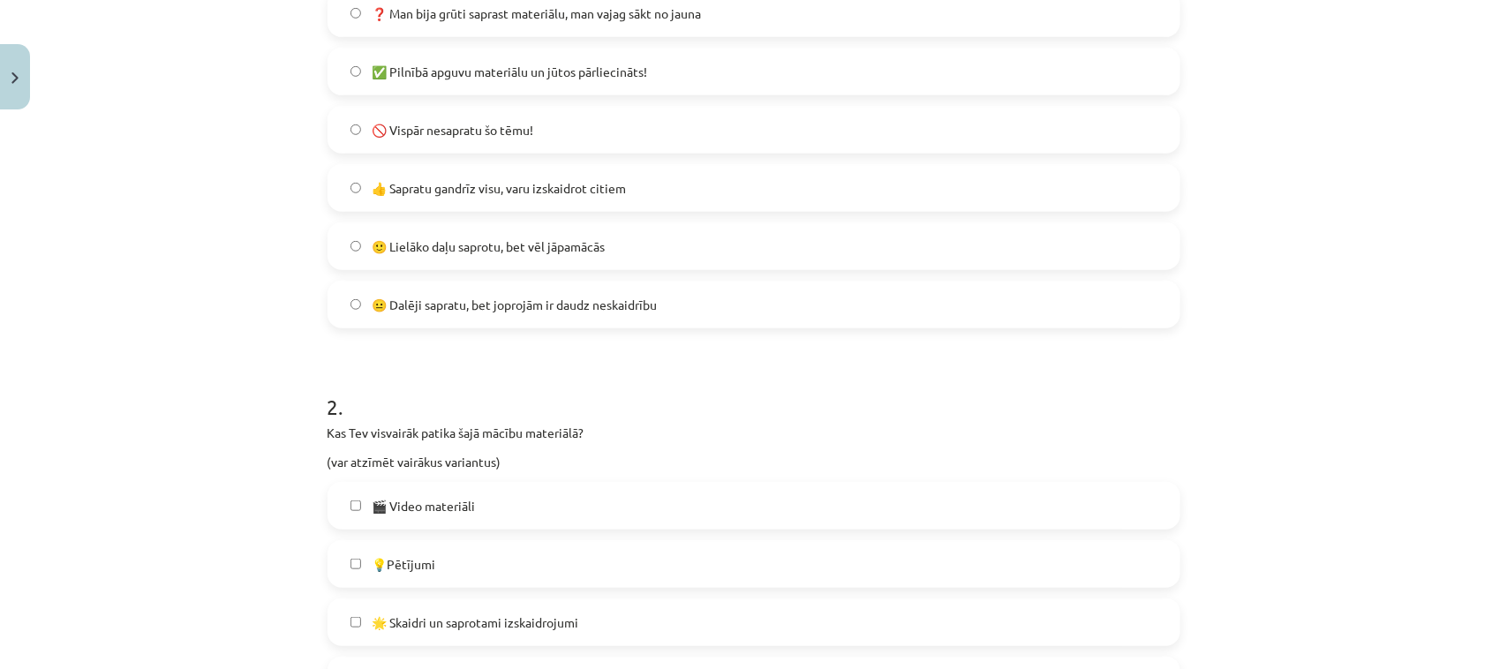
scroll to position [817, 0]
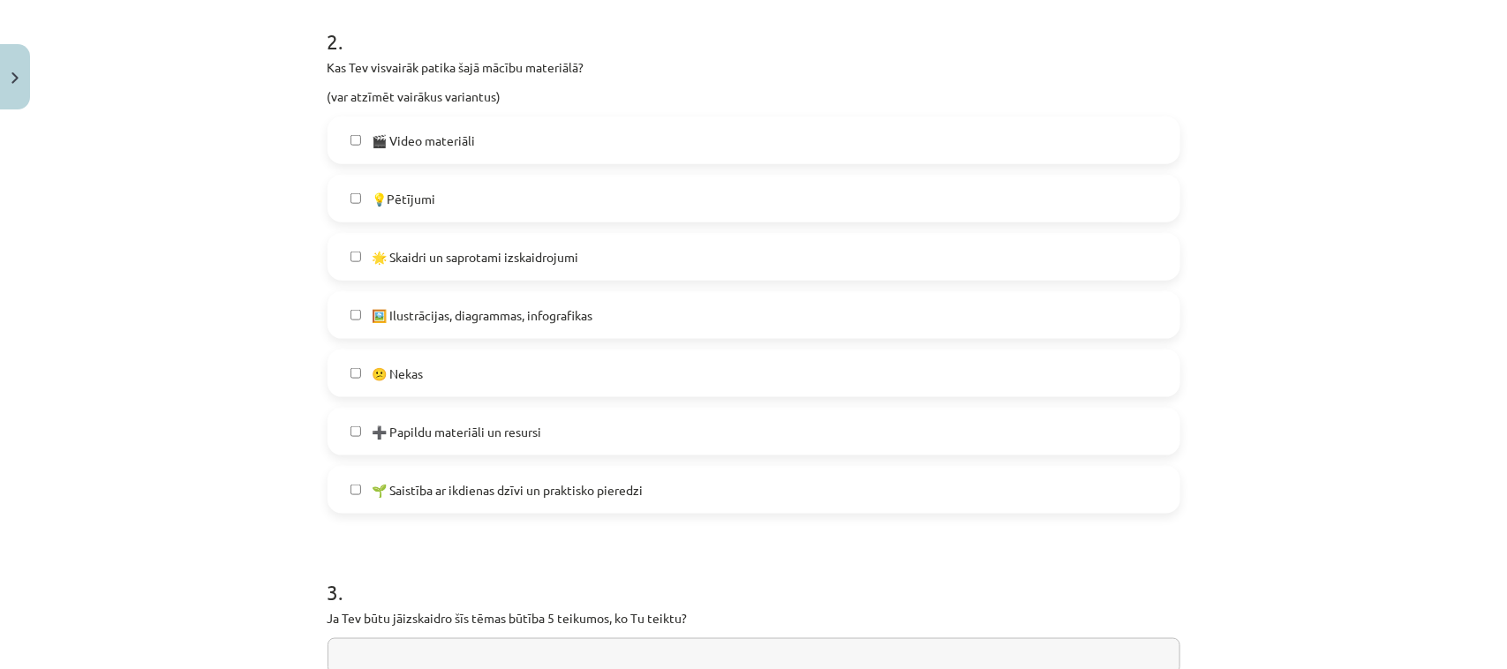
click at [420, 320] on span "🖼️ Ilustrācijas, diagrammas, infografikas" at bounding box center [482, 315] width 221 height 19
click at [412, 270] on label "🌟 Skaidri un saprotami izskaidrojumi" at bounding box center [753, 257] width 849 height 44
click at [411, 322] on span "🖼️ Ilustrācijas, diagrammas, infografikas" at bounding box center [482, 315] width 221 height 19
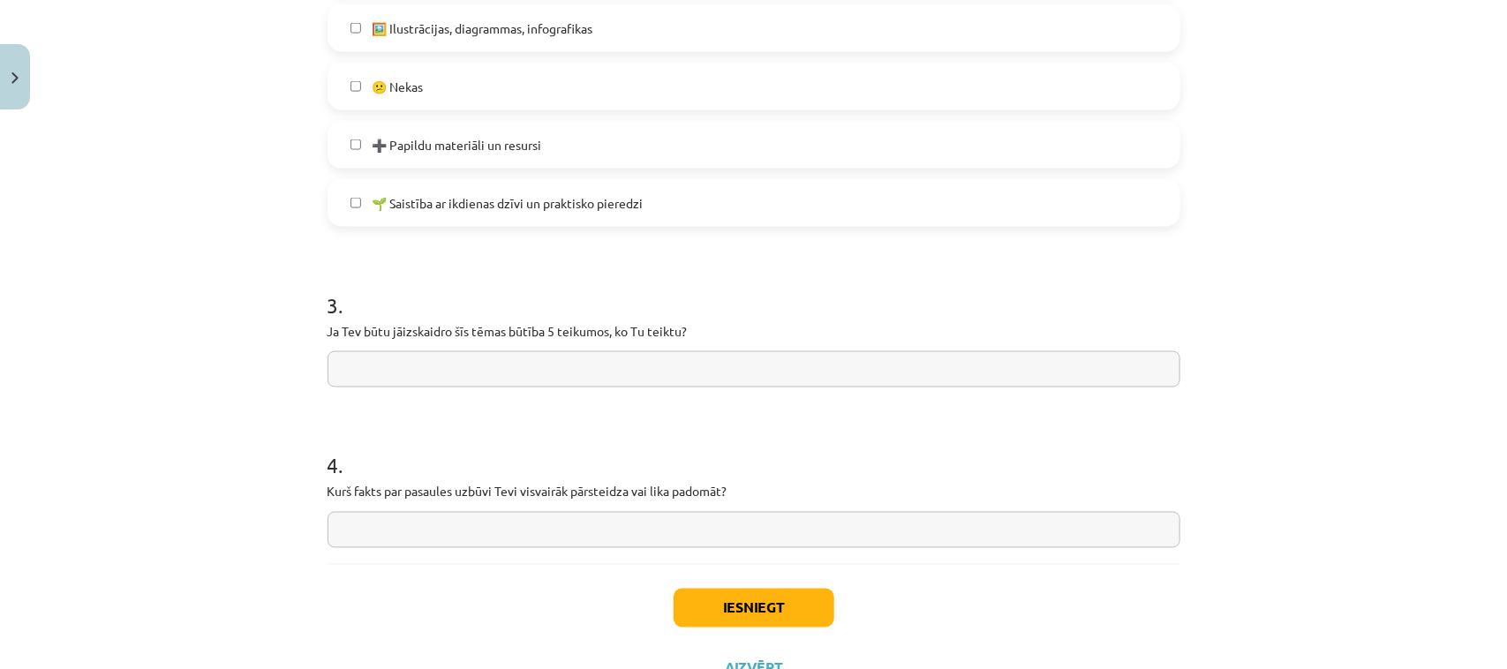
scroll to position [1148, 0]
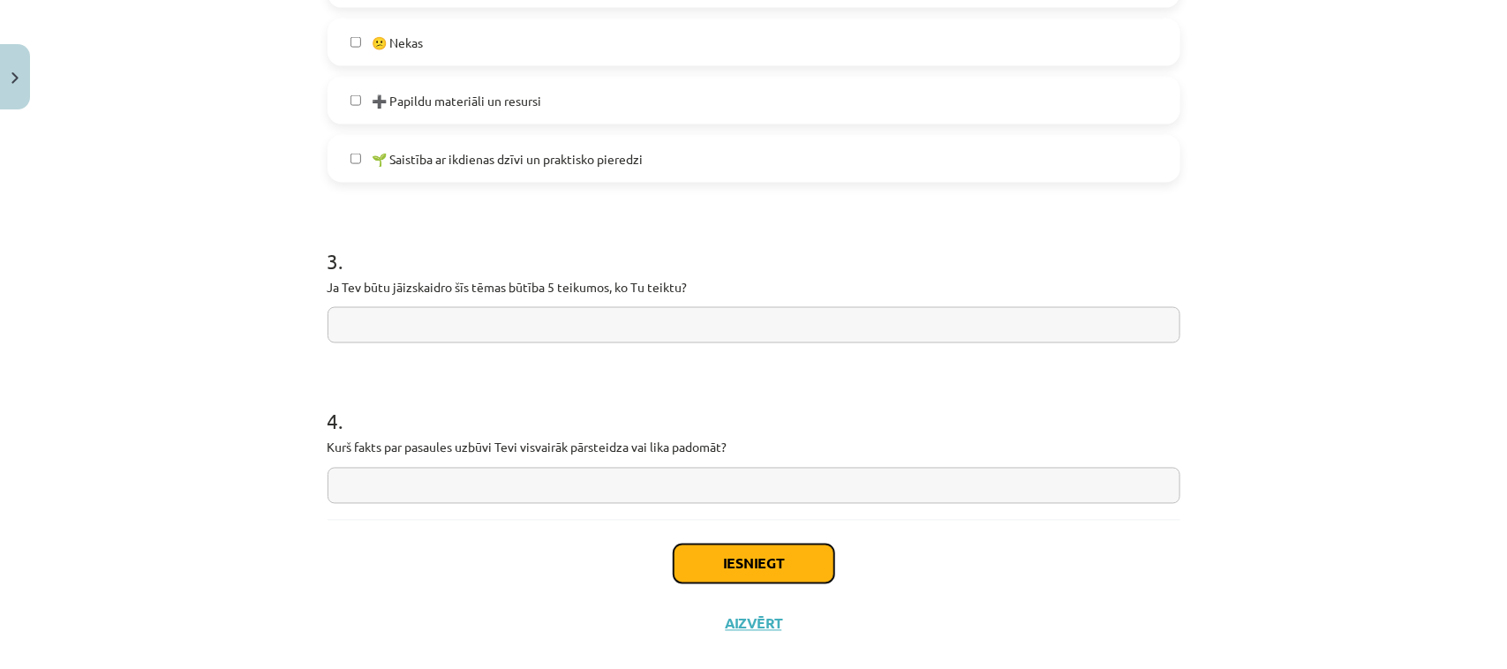
click at [713, 550] on button "Iesniegt" at bounding box center [754, 564] width 161 height 39
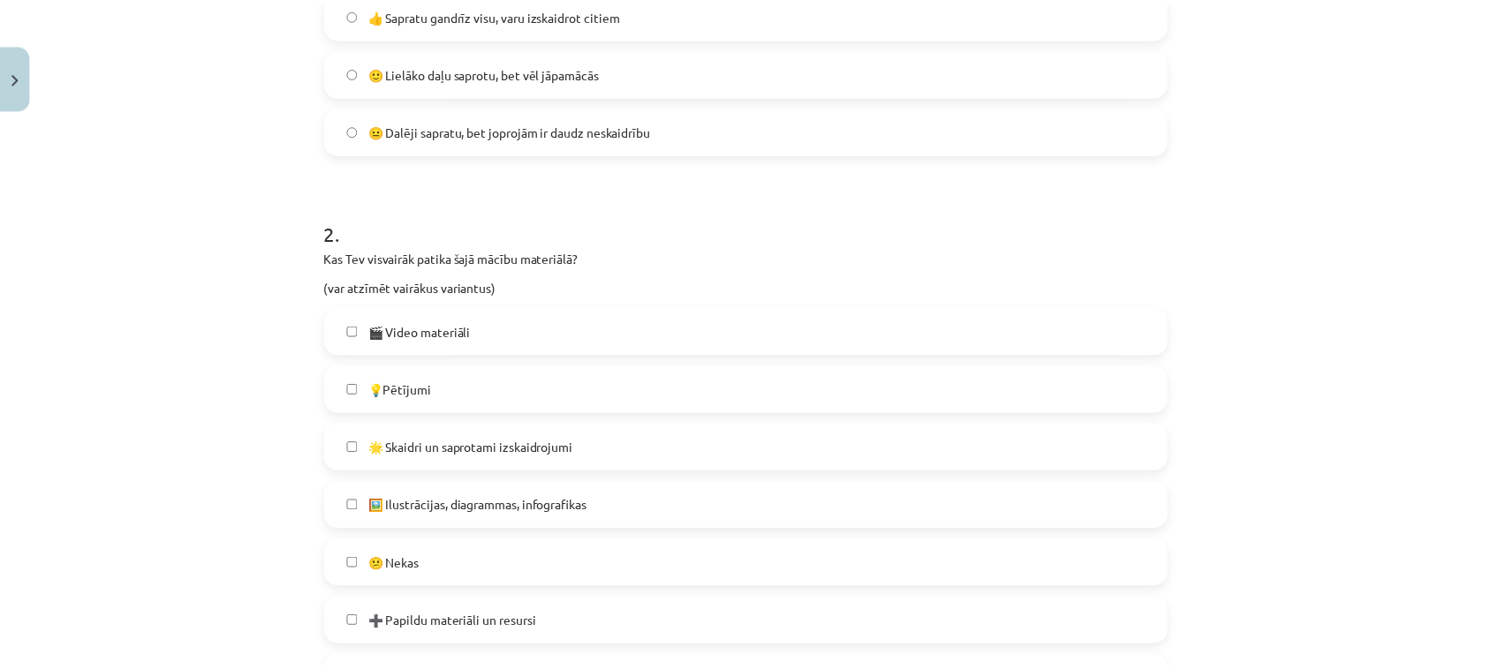
scroll to position [706, 0]
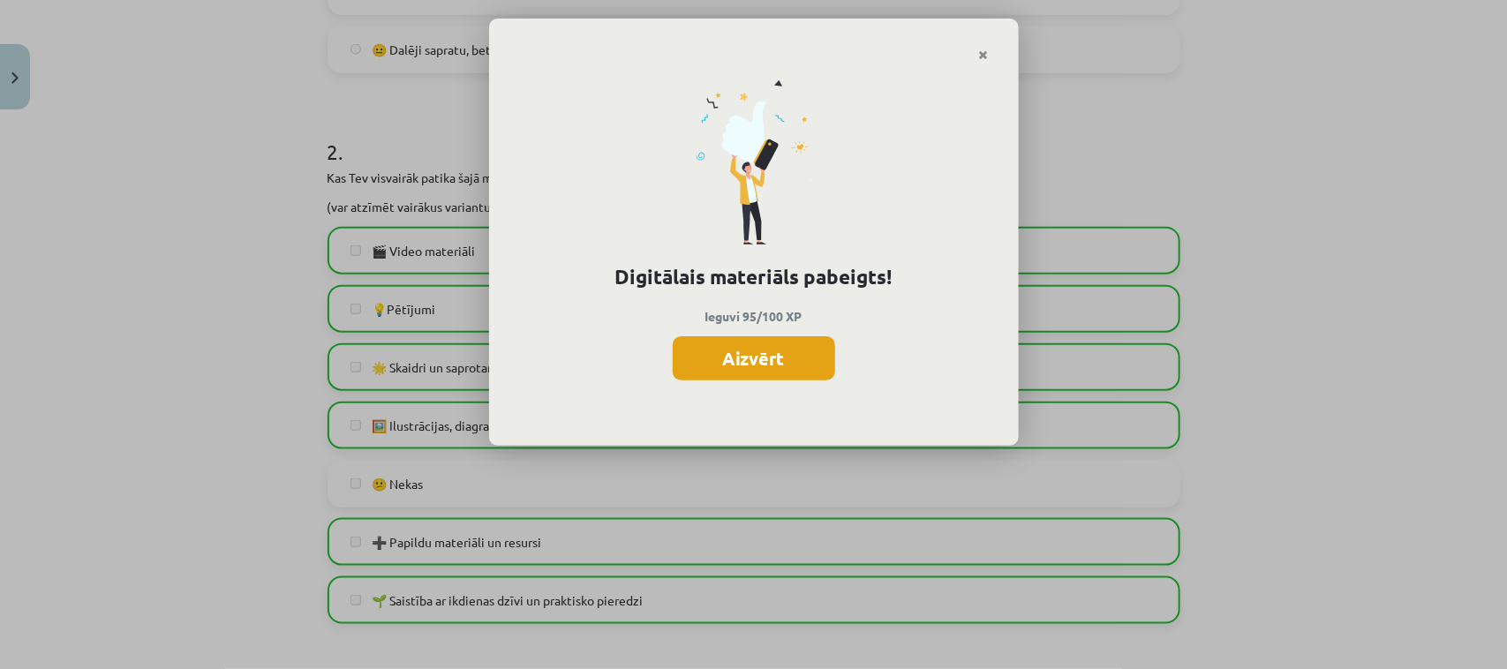
click at [771, 360] on button "Aizvērt" at bounding box center [754, 358] width 162 height 44
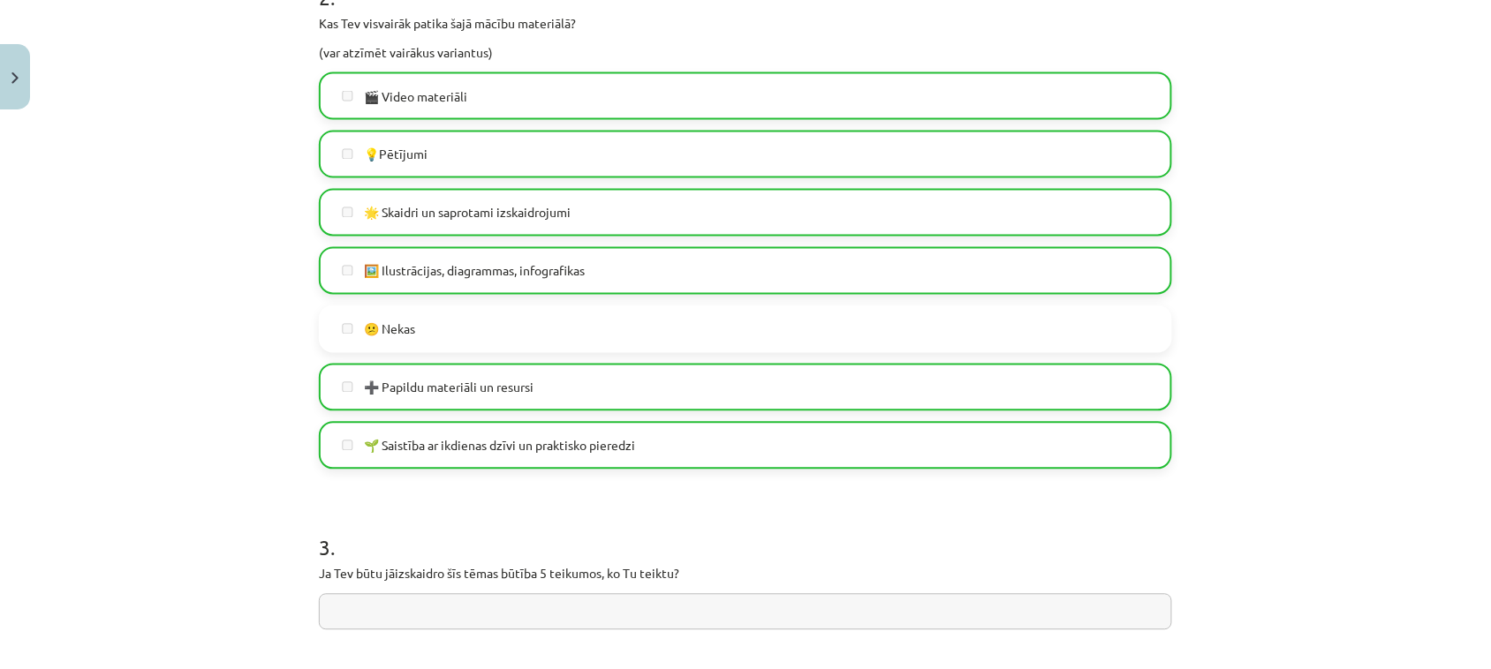
scroll to position [1176, 0]
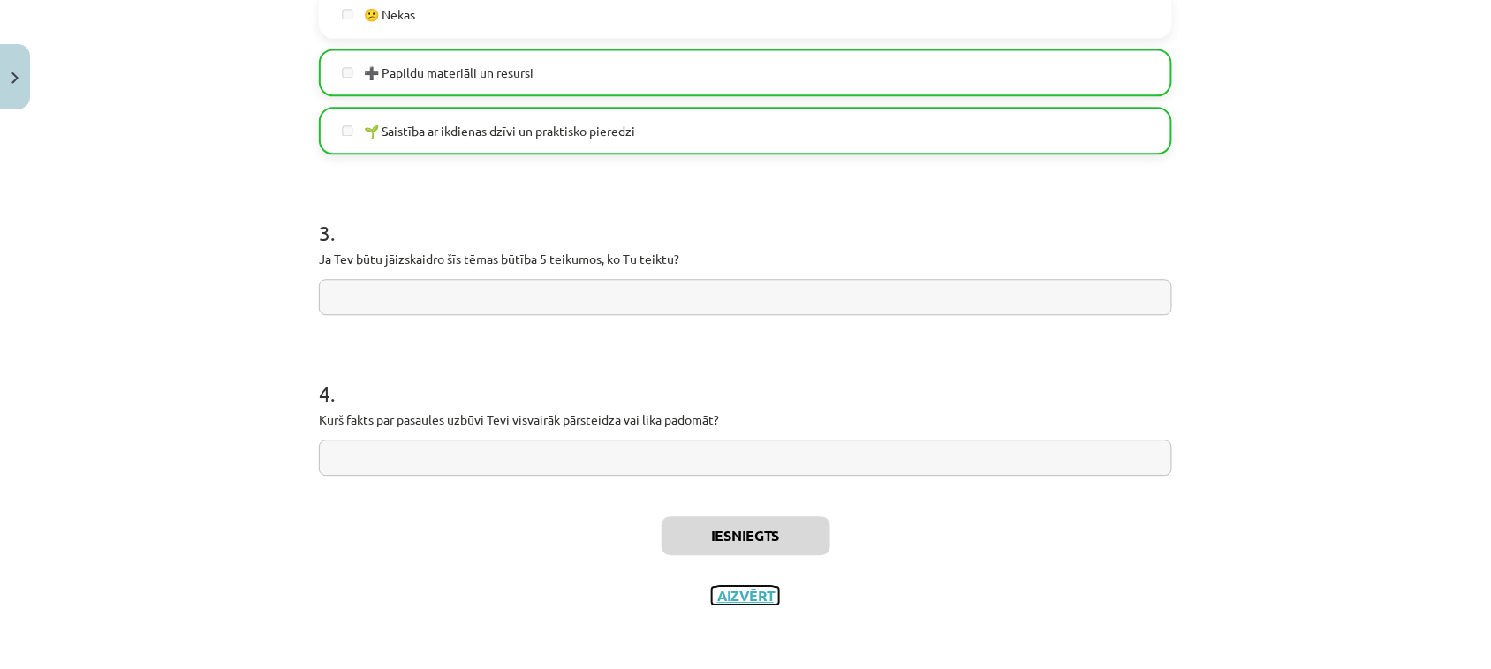
click at [721, 589] on button "Aizvērt" at bounding box center [745, 596] width 67 height 18
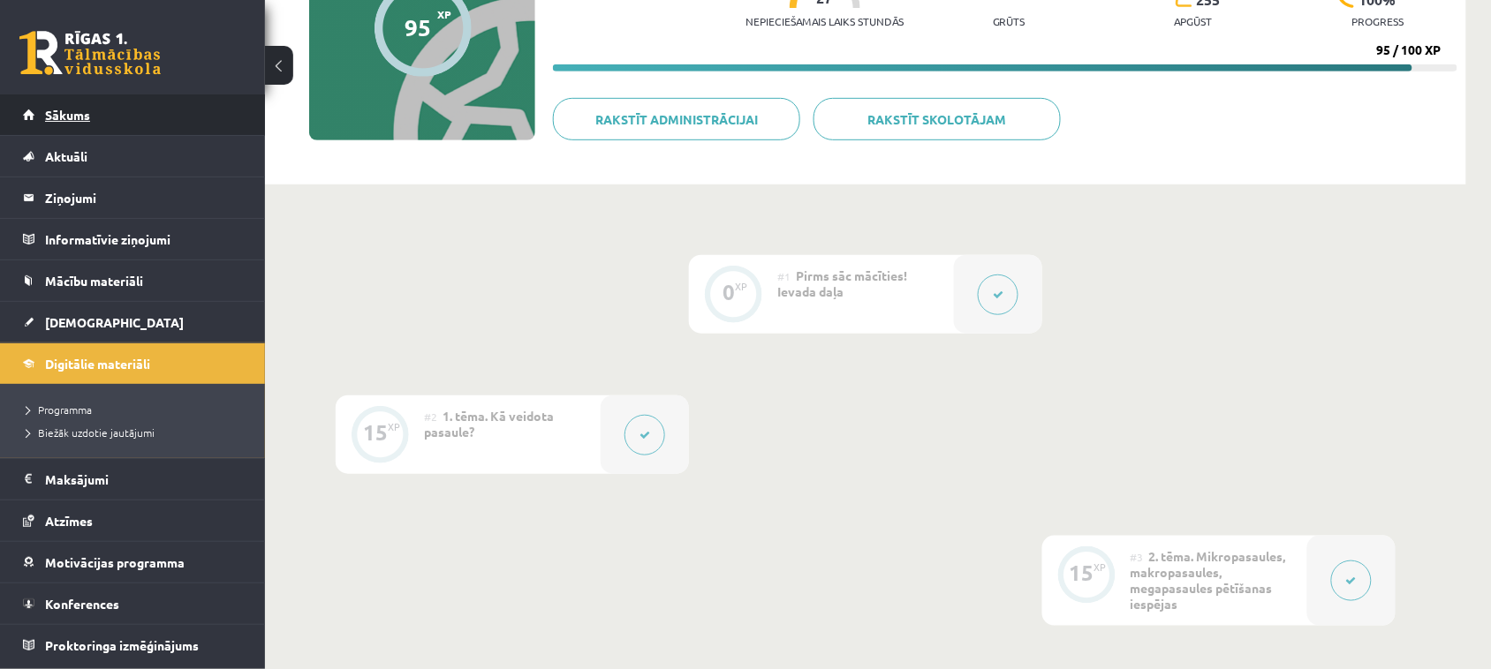
click at [31, 99] on link "Sākums" at bounding box center [133, 114] width 220 height 41
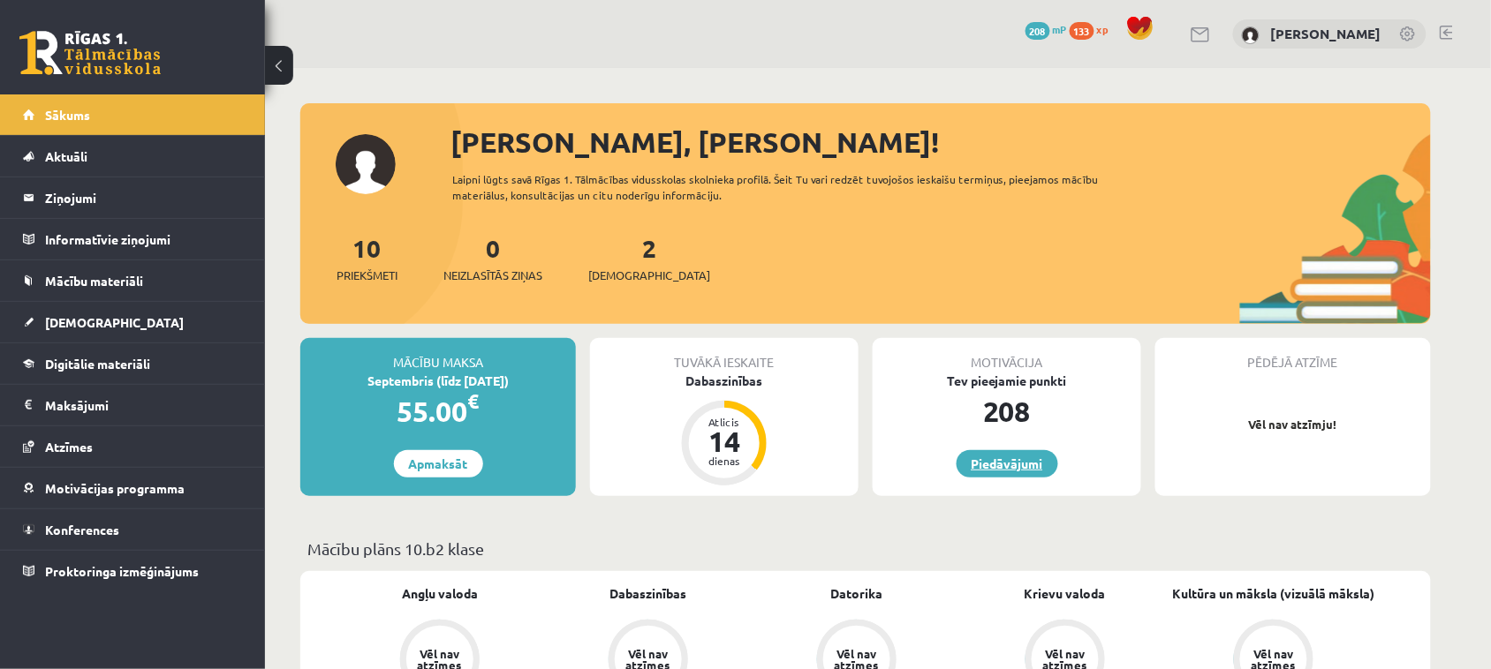
click at [1018, 464] on link "Piedāvājumi" at bounding box center [1007, 463] width 102 height 27
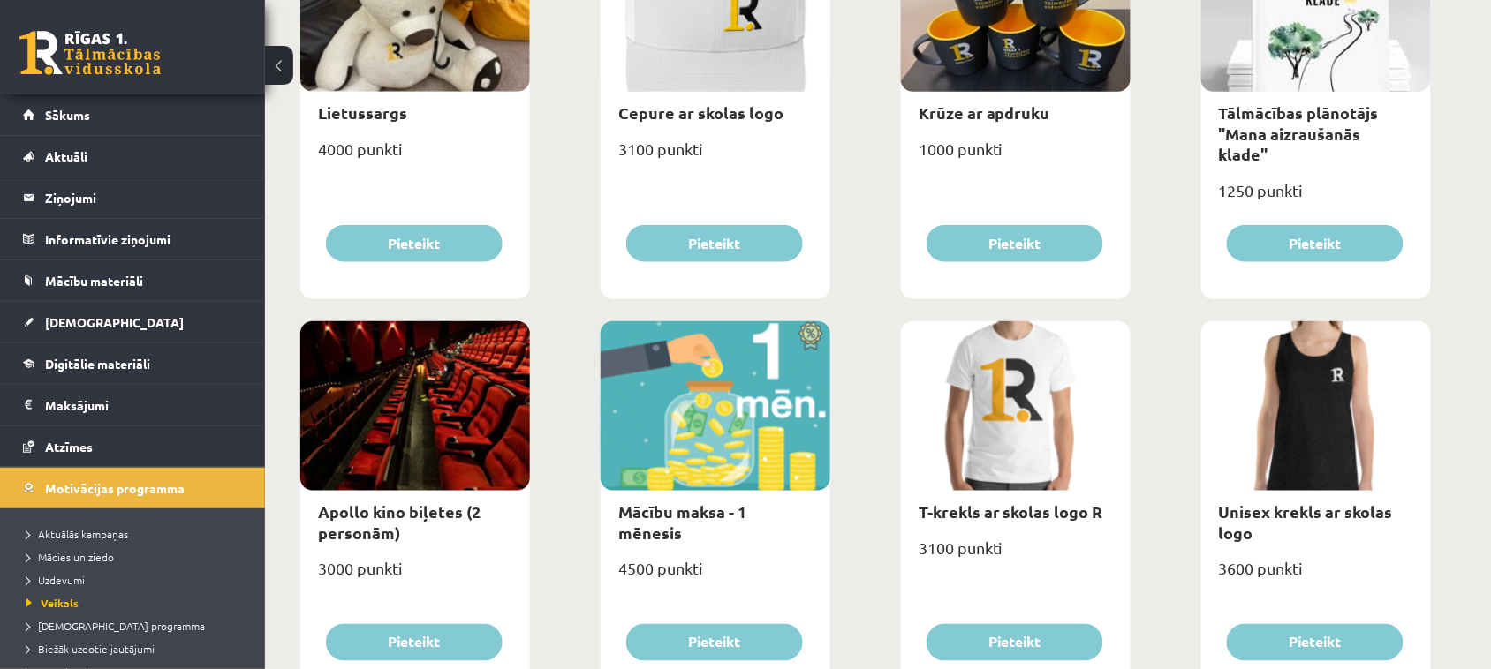
scroll to position [331, 0]
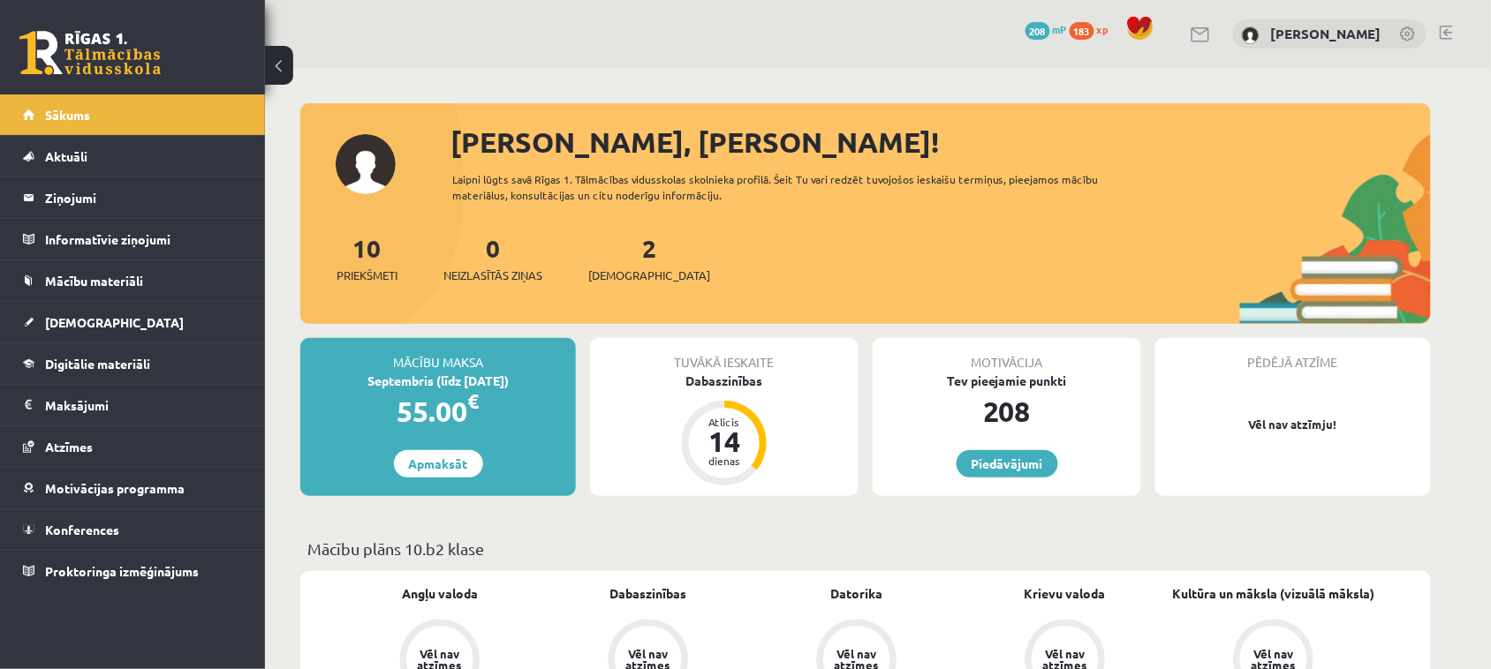
click at [1084, 27] on span "183" at bounding box center [1081, 31] width 25 height 18
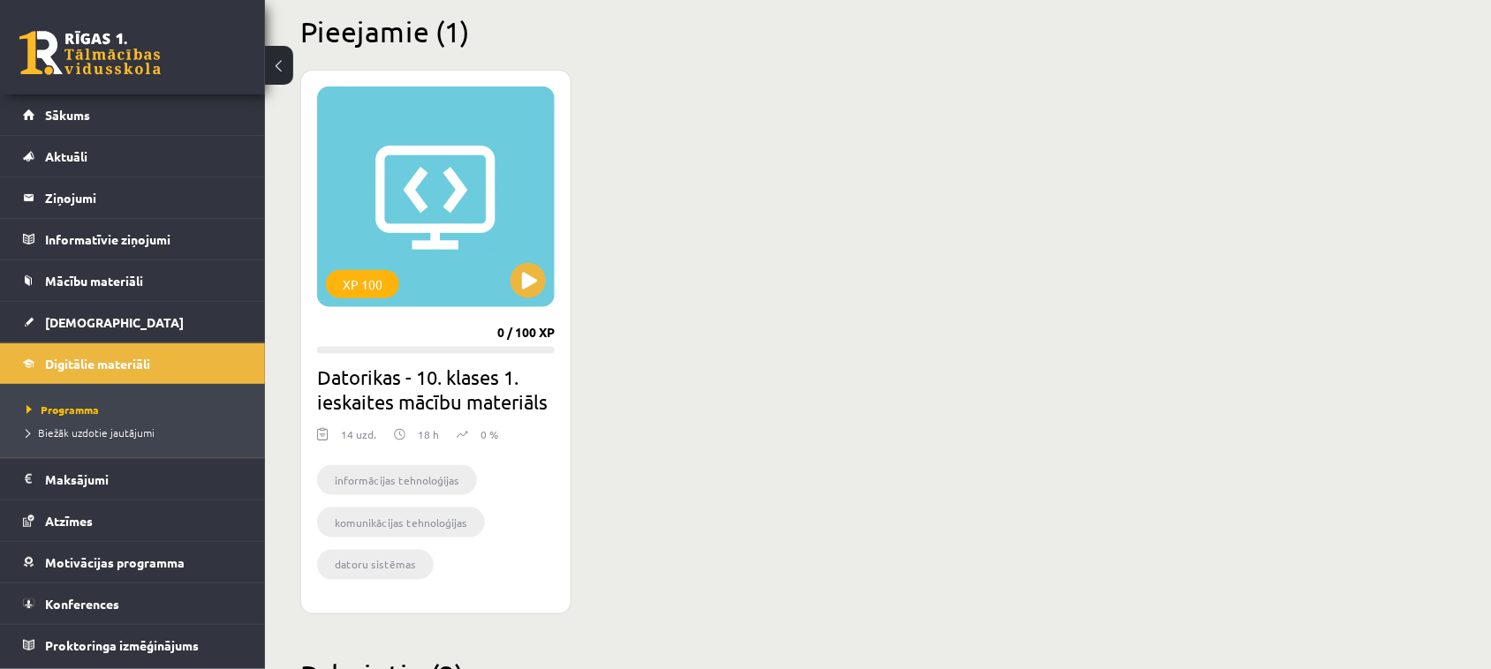
scroll to position [442, 0]
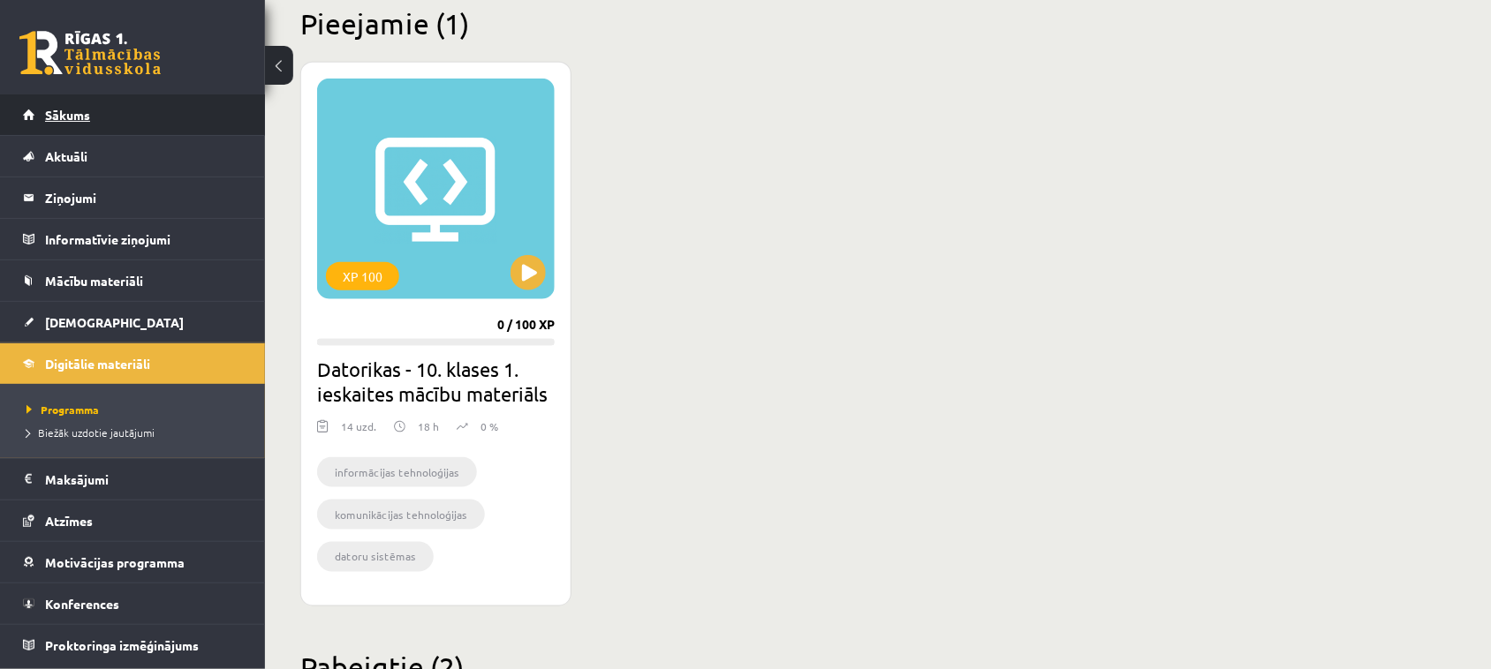
click at [97, 107] on link "Sākums" at bounding box center [133, 114] width 220 height 41
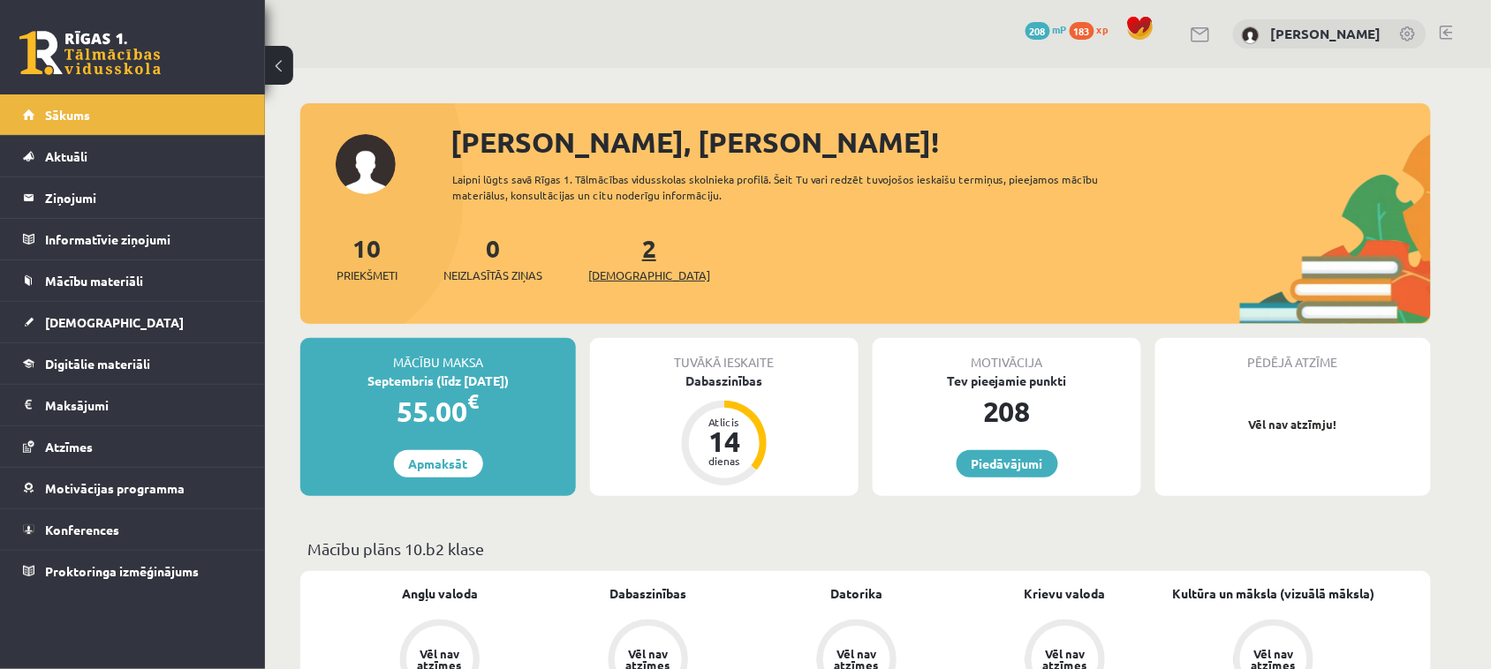
click at [623, 276] on span "[DEMOGRAPHIC_DATA]" at bounding box center [649, 276] width 122 height 18
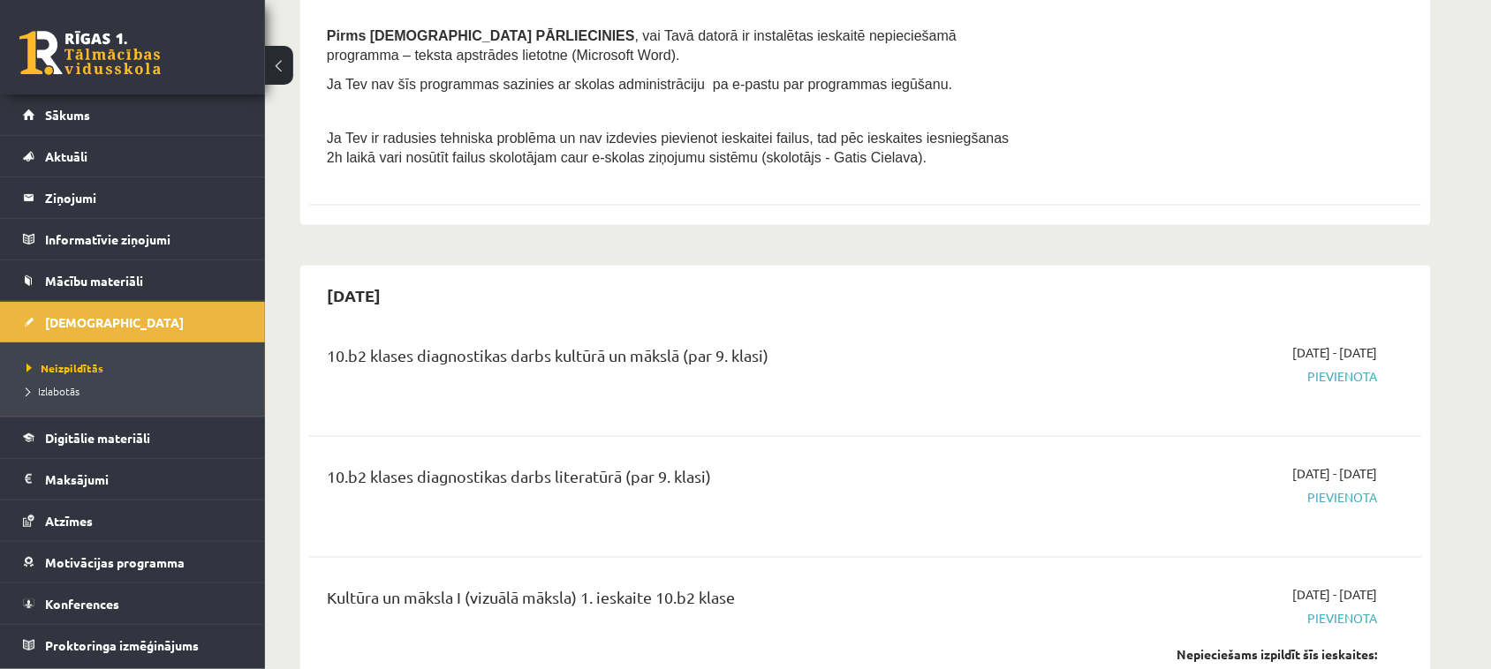
scroll to position [662, 0]
